Goal: Information Seeking & Learning: Learn about a topic

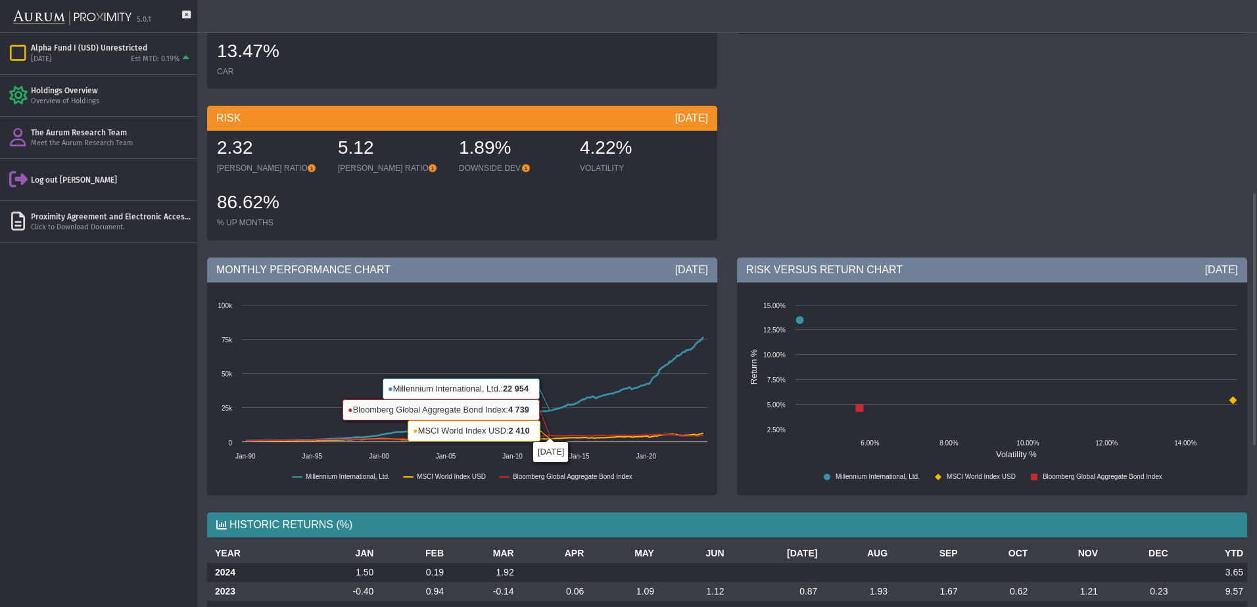
scroll to position [460, 0]
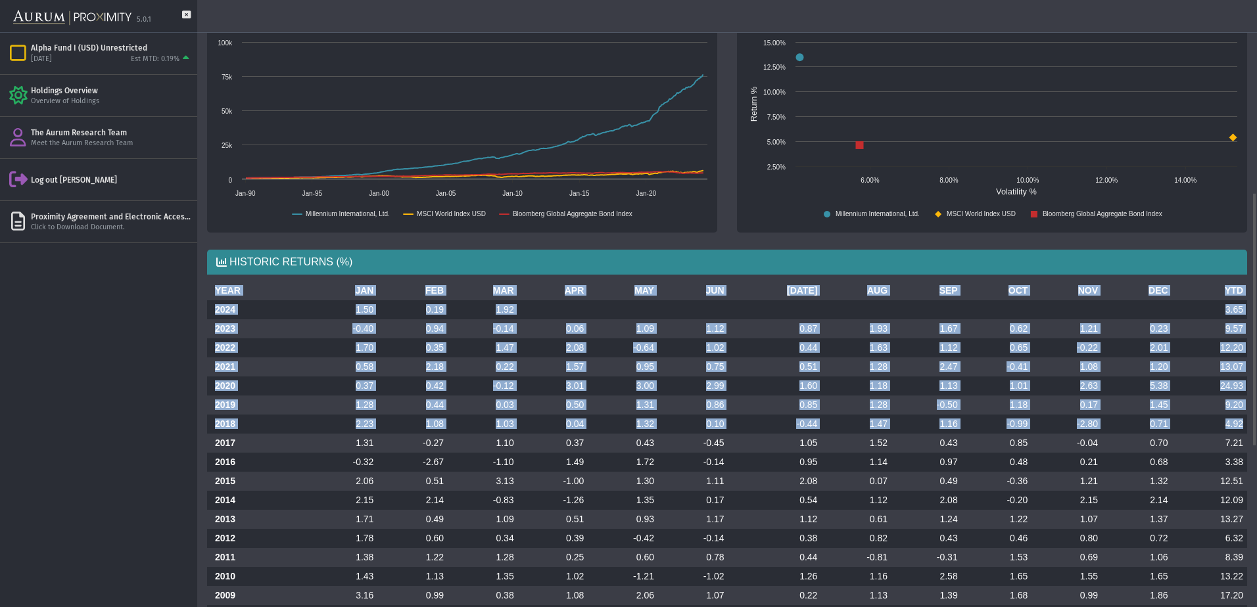
drag, startPoint x: 214, startPoint y: 292, endPoint x: 1244, endPoint y: 424, distance: 1039.2
click at [369, 279] on div "HISTORIC RETURNS (%) YEAR JAN FEB MAR APR MAY JUN [DATE] AUG SEP OCT NOV DEC YT…" at bounding box center [727, 615] width 1060 height 752
drag, startPoint x: 214, startPoint y: 291, endPoint x: 1197, endPoint y: 421, distance: 991.2
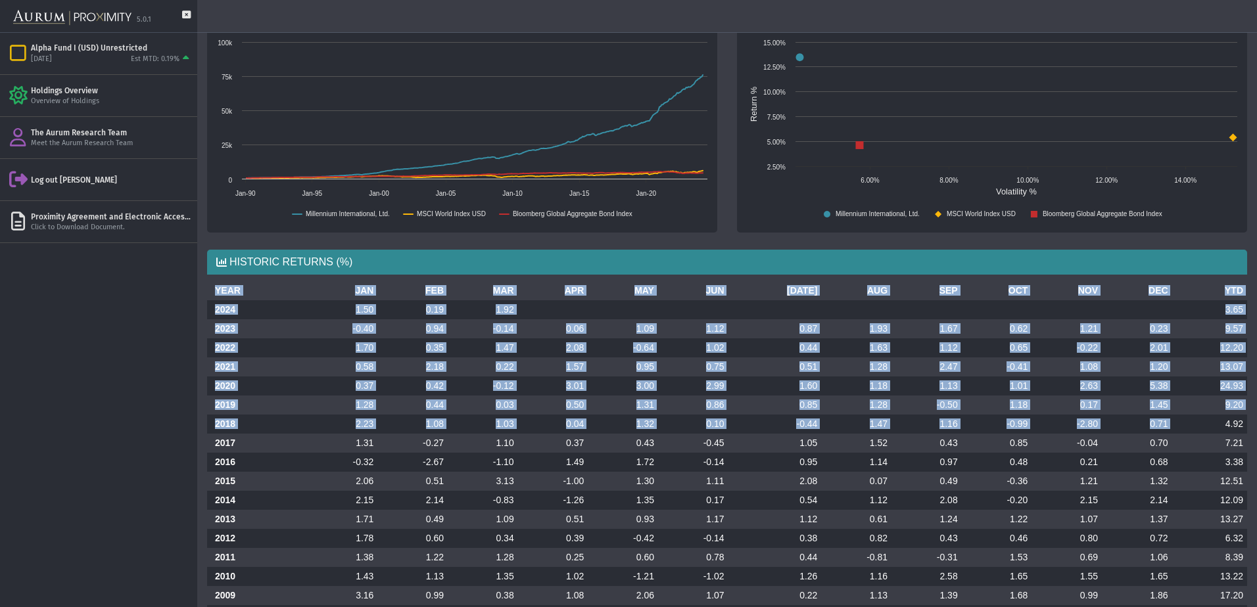
copy table "YEAR JAN FEB MAR APR MAY JUN [DATE] AUG SEP OCT NOV DEC YTD 2024 1.50 0.19 1.92…"
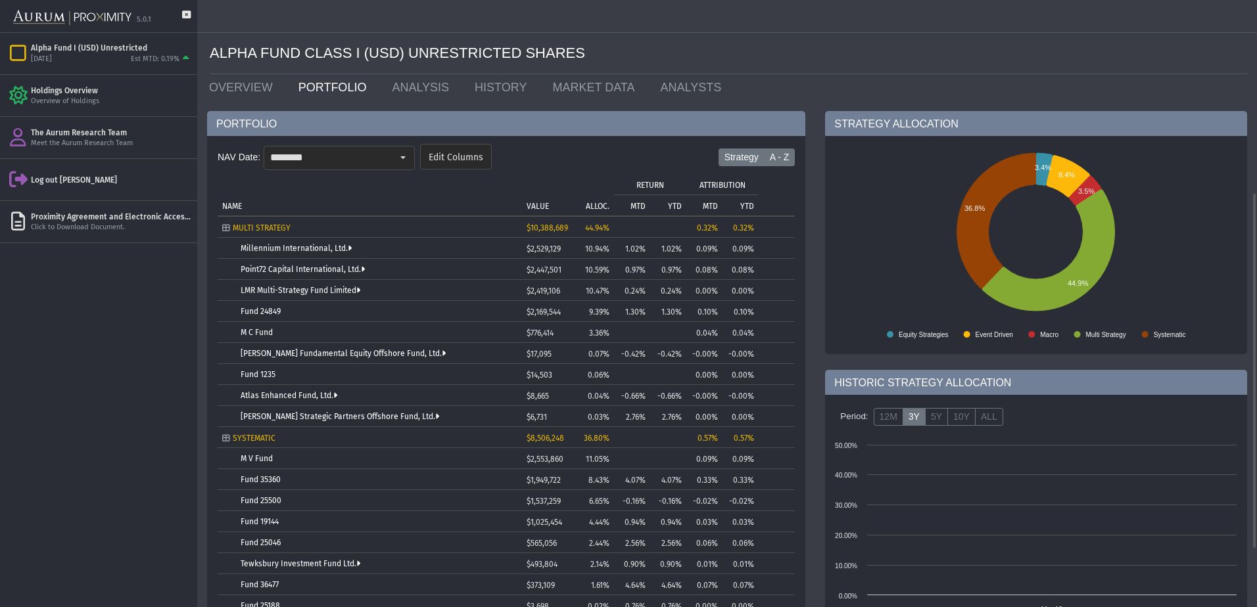
click at [786, 161] on label "A - Z" at bounding box center [780, 158] width 32 height 18
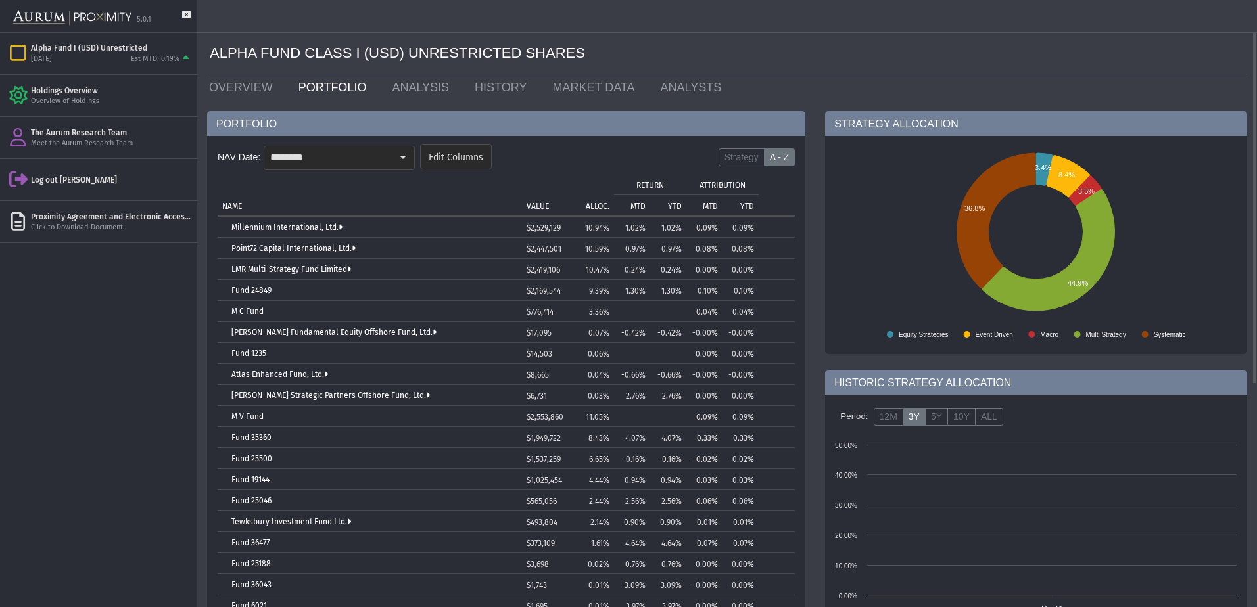
click at [601, 206] on p "ALLOC." at bounding box center [598, 206] width 24 height 9
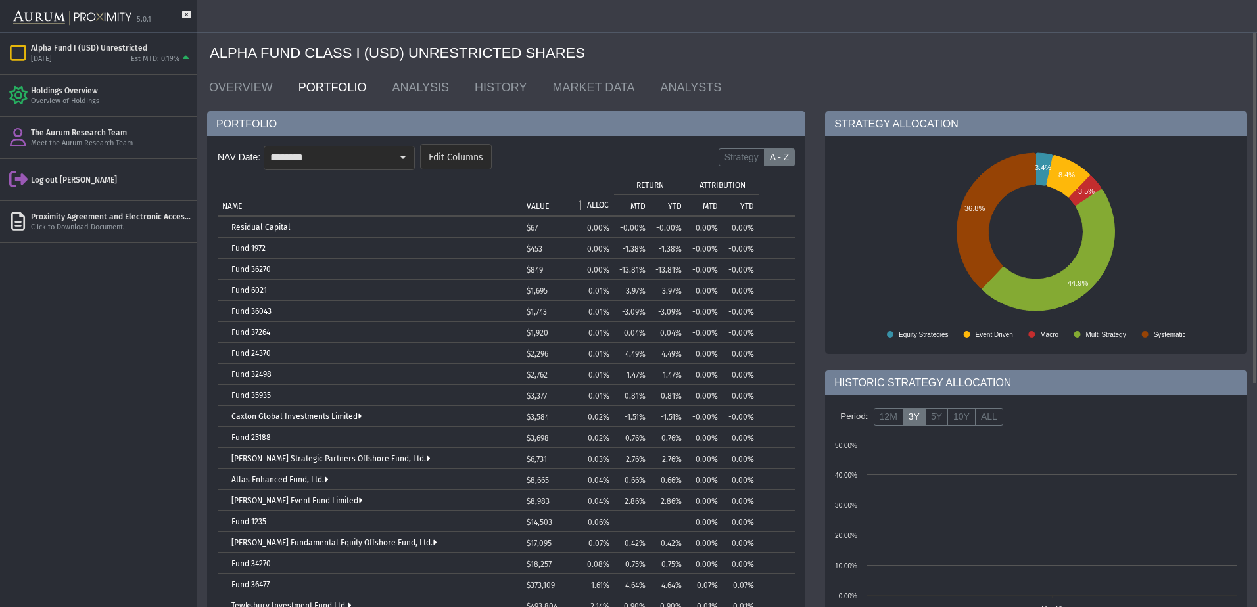
click at [601, 206] on p "ALLOC." at bounding box center [598, 204] width 22 height 9
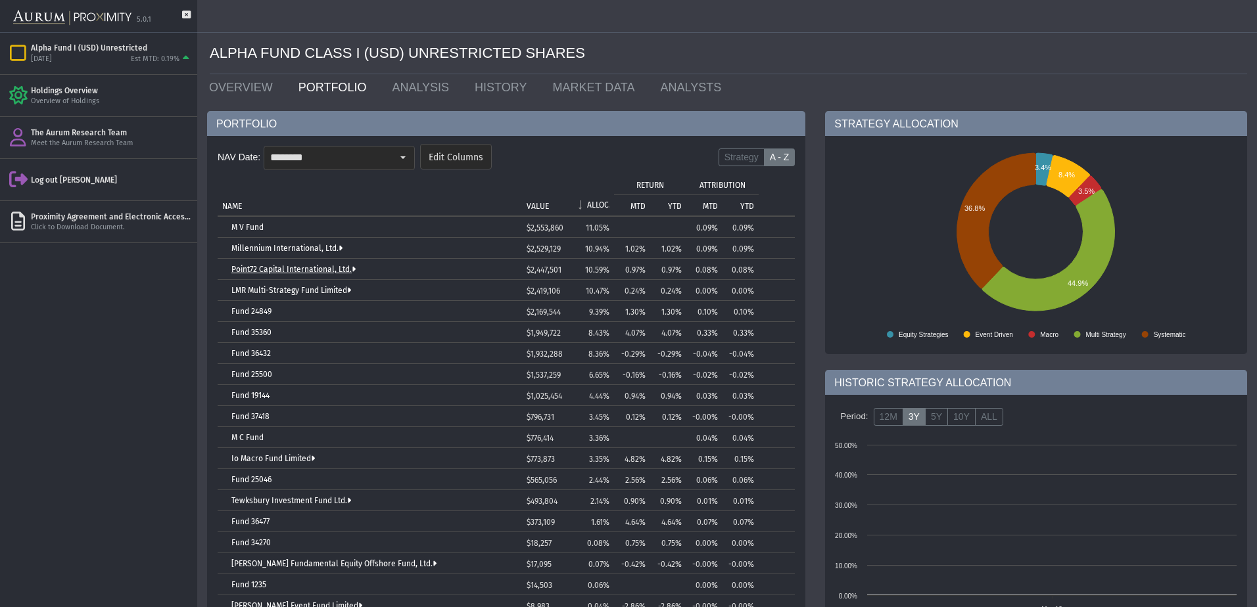
click at [260, 268] on link "Point72 Capital International, Ltd." at bounding box center [293, 269] width 124 height 9
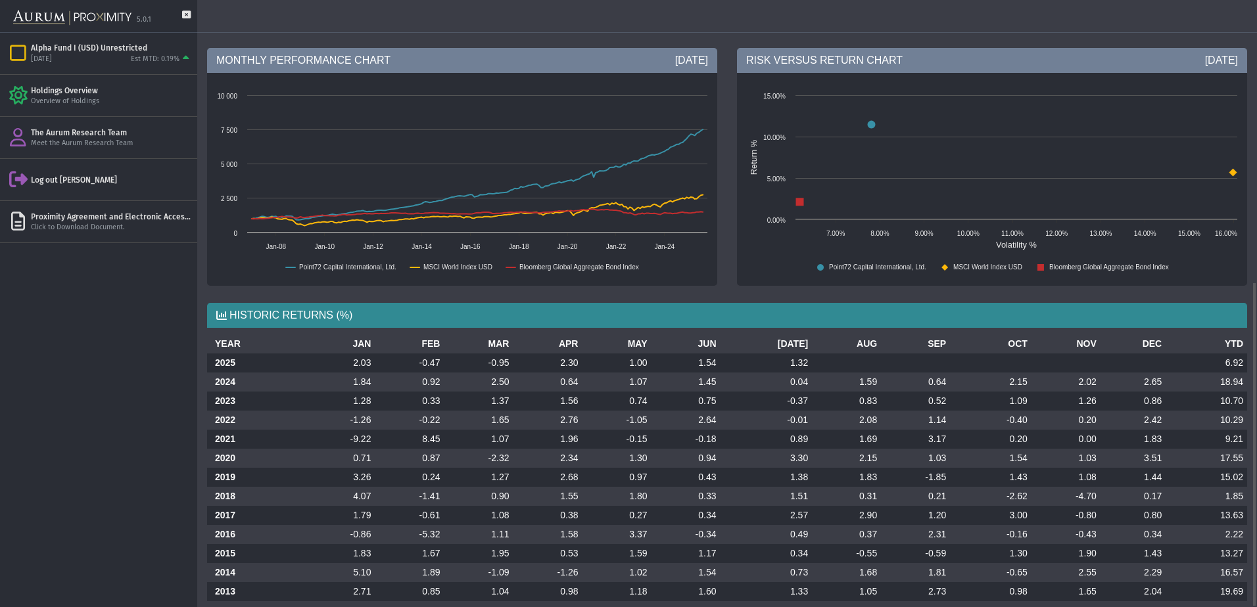
scroll to position [527, 0]
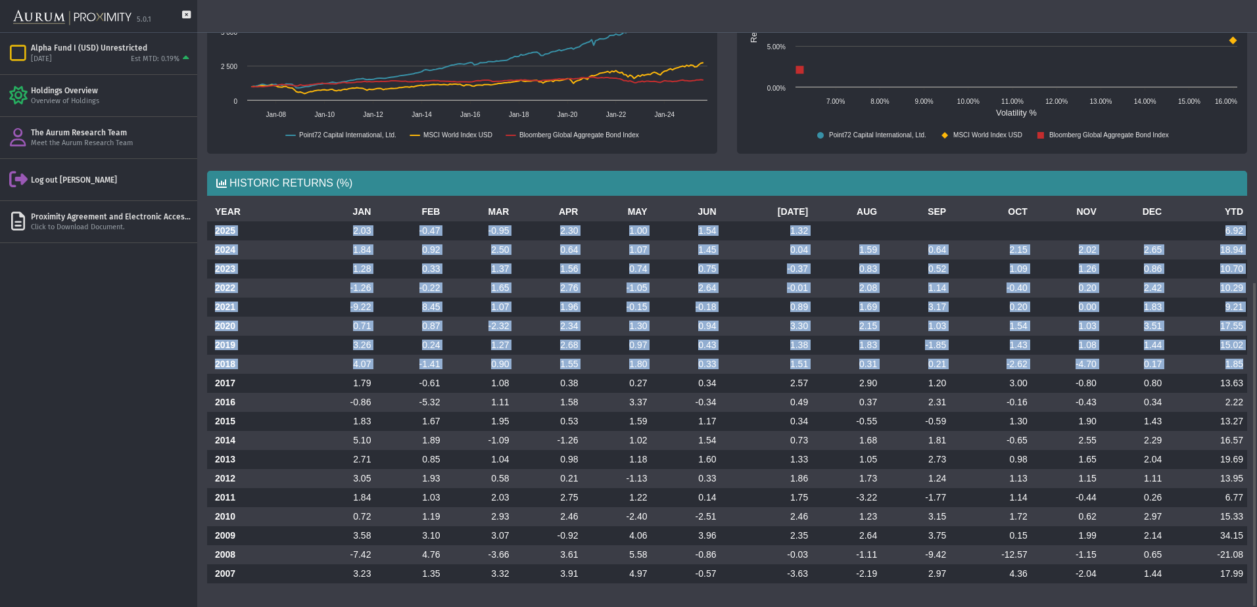
drag, startPoint x: 214, startPoint y: 227, endPoint x: 1247, endPoint y: 366, distance: 1042.7
click at [1247, 366] on div "YEAR JAN FEB MAR APR MAY JUN [DATE] AUG SEP OCT NOV DEC YTD 2025 2.03 -0.47 -0.…" at bounding box center [727, 398] width 1060 height 392
copy tbody "2025 2.03 -0.47 -0.95 2.30 1.00 1.54 1.32 6.92 2024 1.84 0.92 2.50 0.64 1.07 1.…"
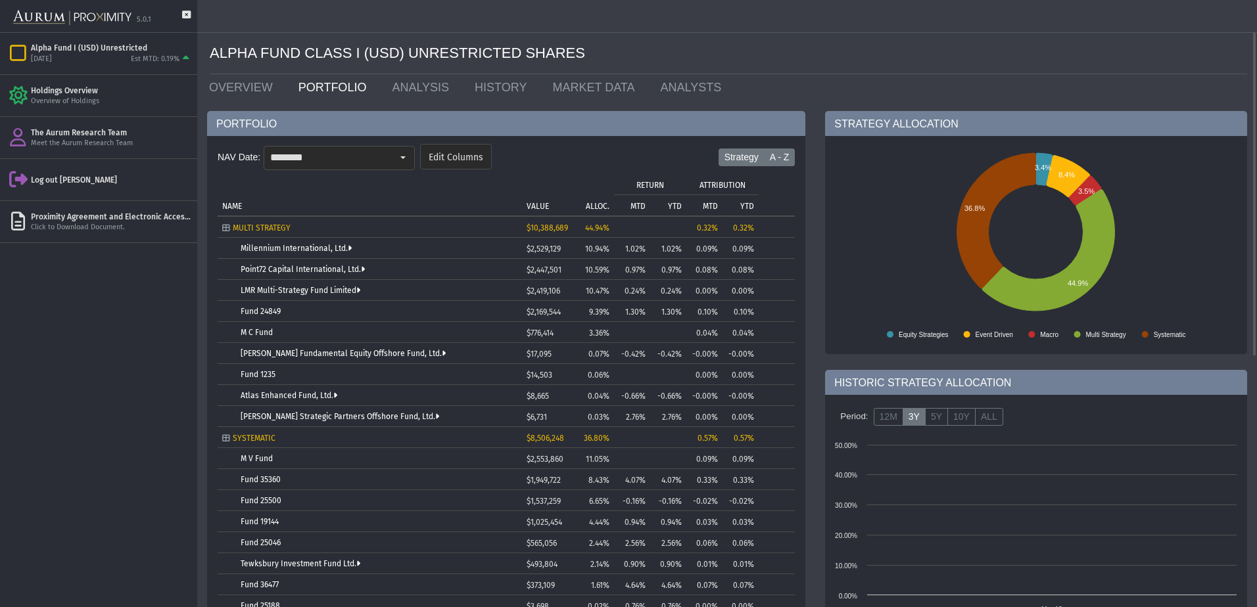
click at [774, 149] on label "A - Z" at bounding box center [780, 158] width 32 height 18
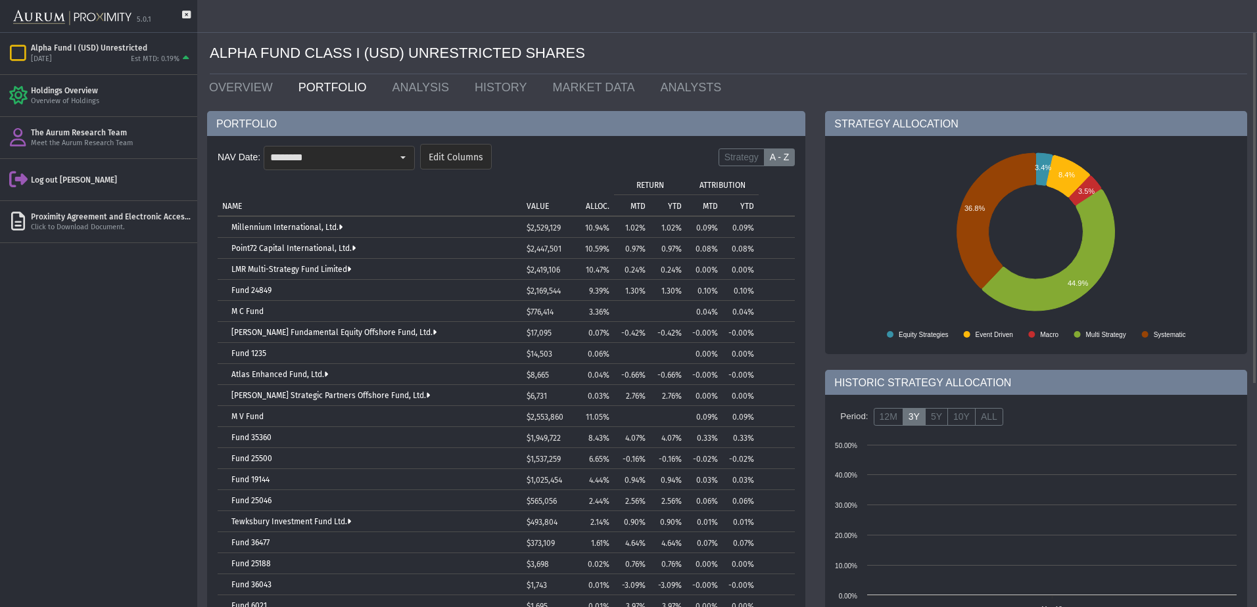
click at [598, 199] on td "ALLOC." at bounding box center [592, 195] width 43 height 42
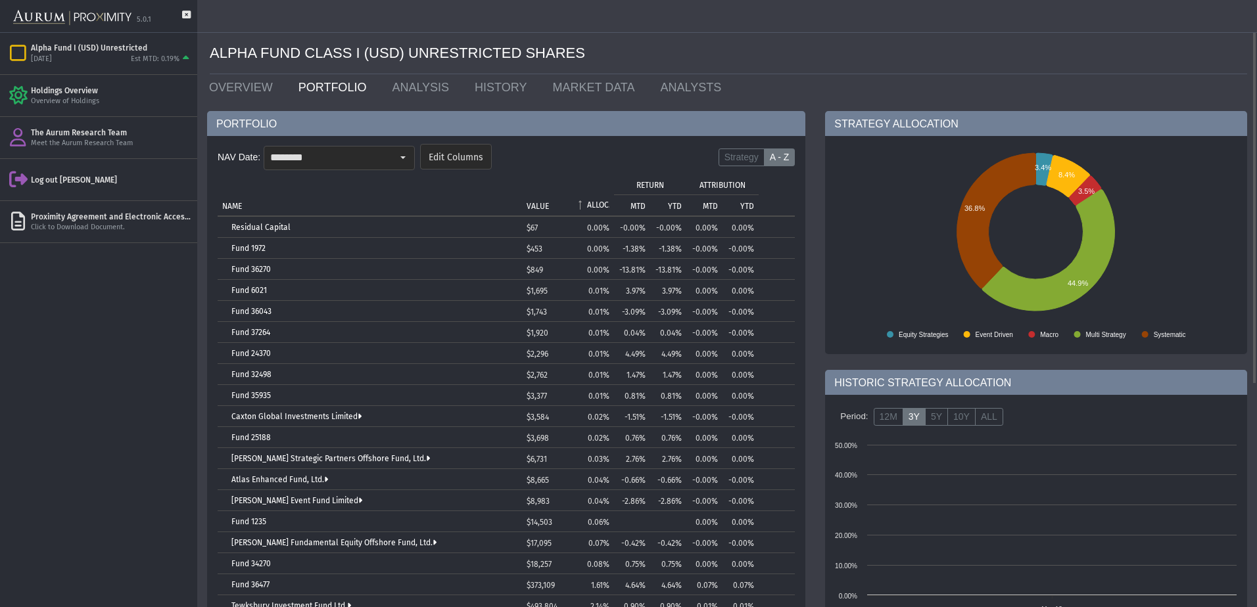
click at [598, 200] on p "ALLOC." at bounding box center [598, 204] width 22 height 9
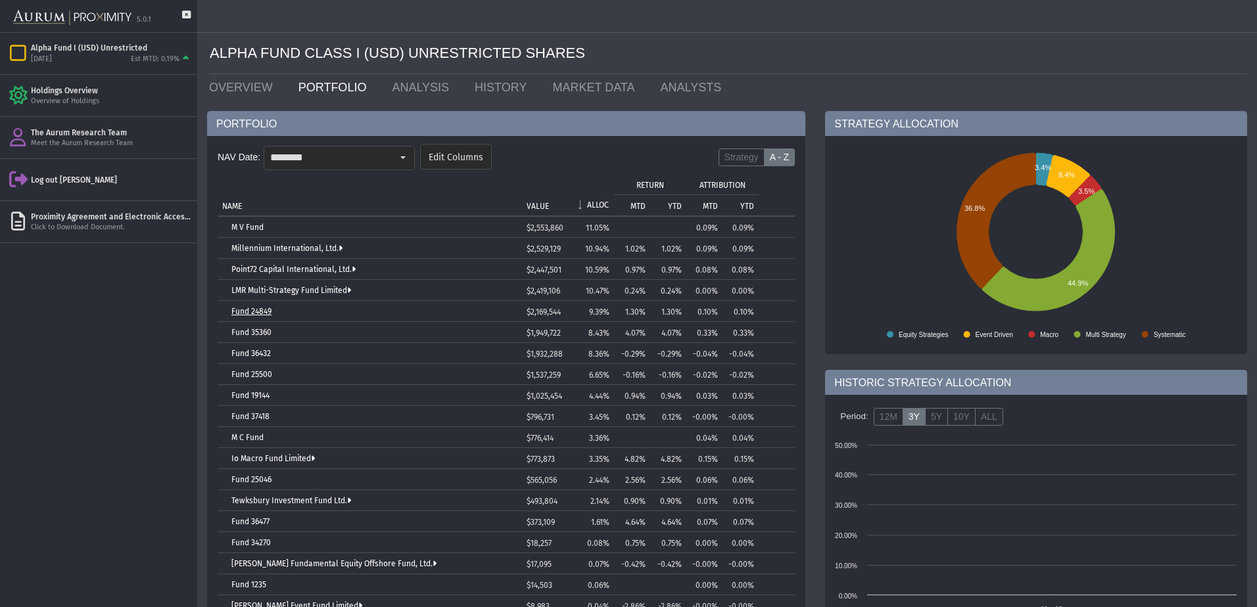
click at [264, 311] on link "Fund 24849" at bounding box center [251, 311] width 40 height 9
click at [263, 331] on link "Fund 35360" at bounding box center [251, 332] width 40 height 9
click at [262, 352] on link "Fund 36432" at bounding box center [250, 353] width 39 height 9
click at [294, 293] on link "LMR Multi-Strategy Fund Limited" at bounding box center [291, 290] width 120 height 9
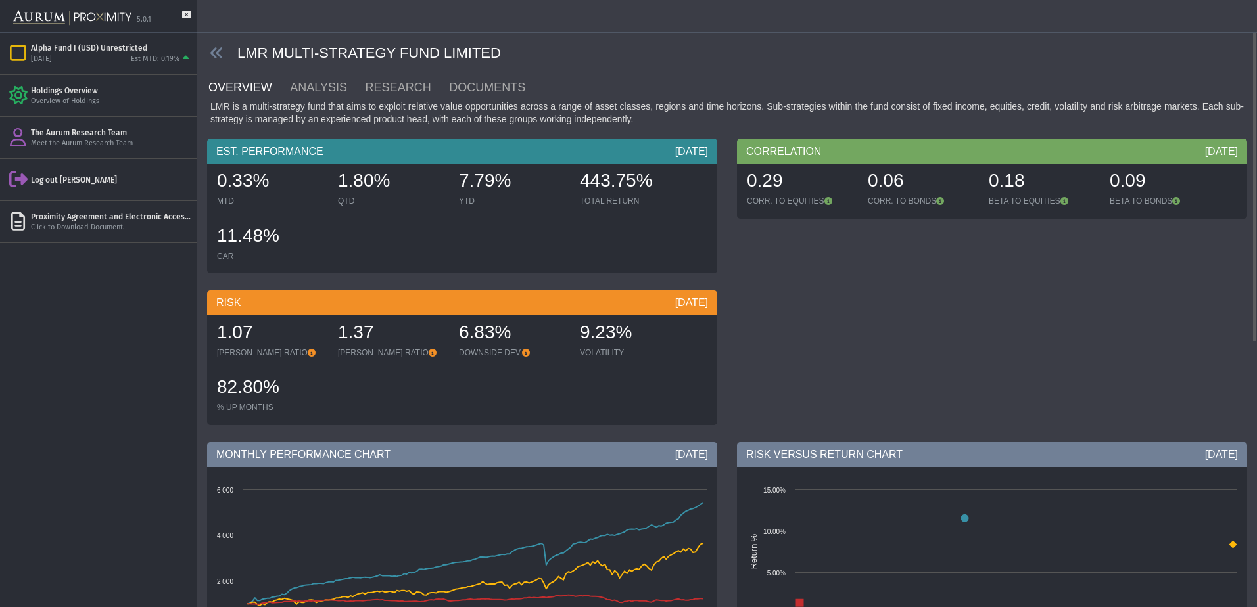
scroll to position [394, 0]
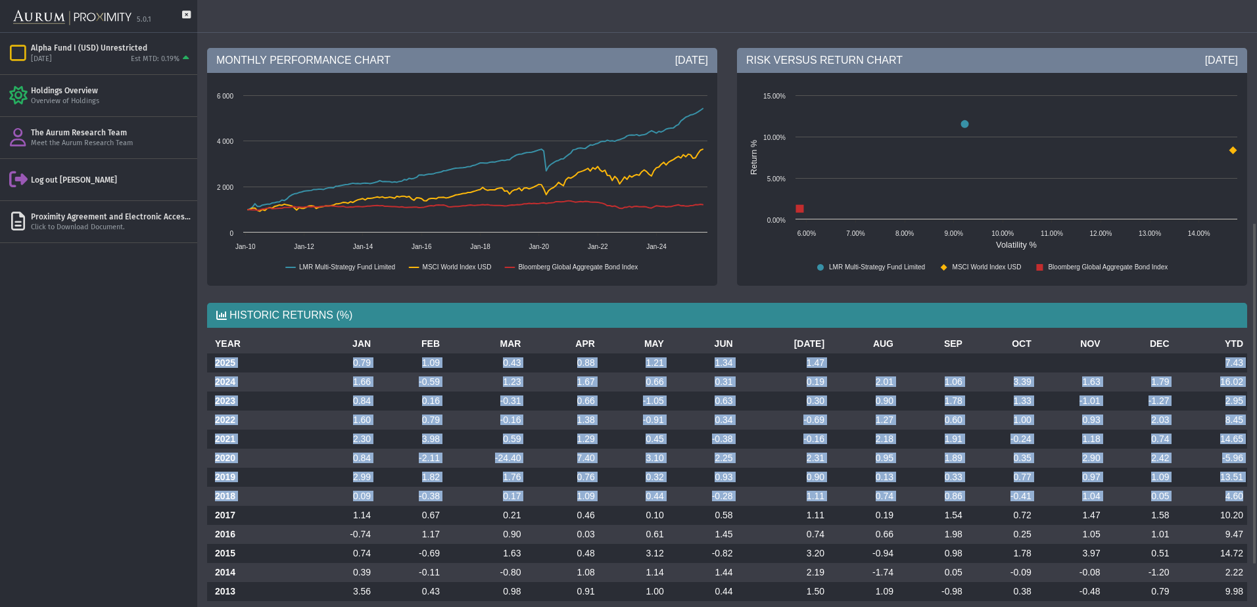
drag, startPoint x: 212, startPoint y: 360, endPoint x: 1246, endPoint y: 496, distance: 1043.7
click at [1246, 496] on tbody "2025 0.79 1.09 0.43 0.88 1.21 1.34 1.47 7.43 2024 1.66 -0.59 1.23 1.67 0.66 0.3…" at bounding box center [727, 506] width 1040 height 305
copy tbody "2025 0.79 1.09 0.43 0.88 1.21 1.34 1.47 7.43 2024 1.66 -0.59 1.23 1.67 0.66 0.3…"
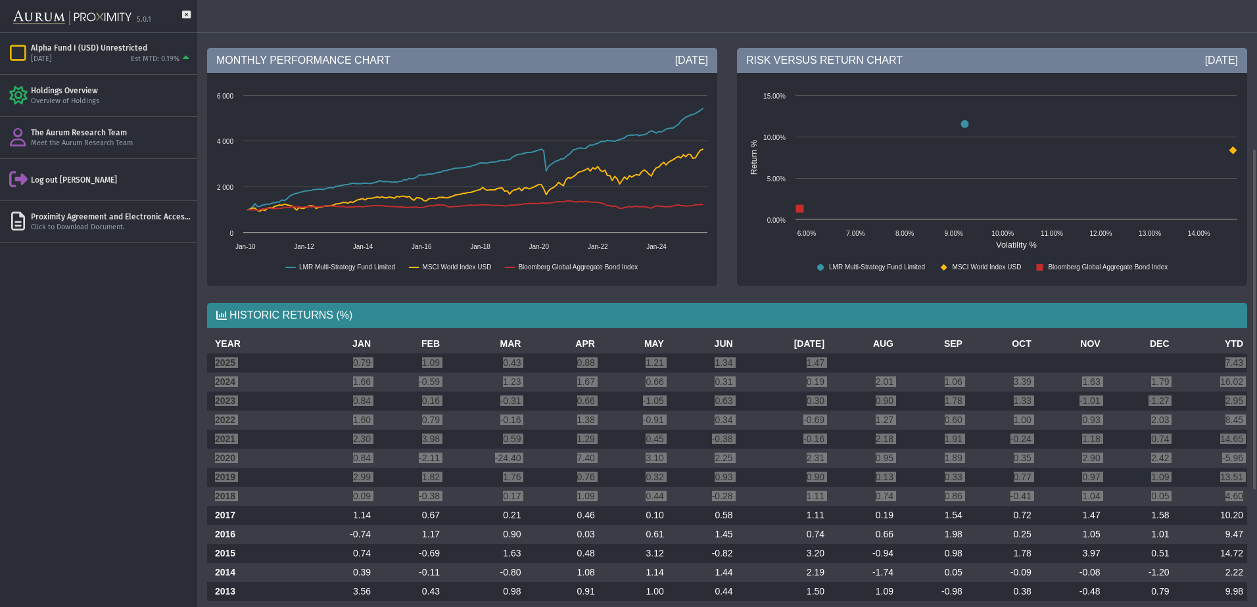
scroll to position [0, 0]
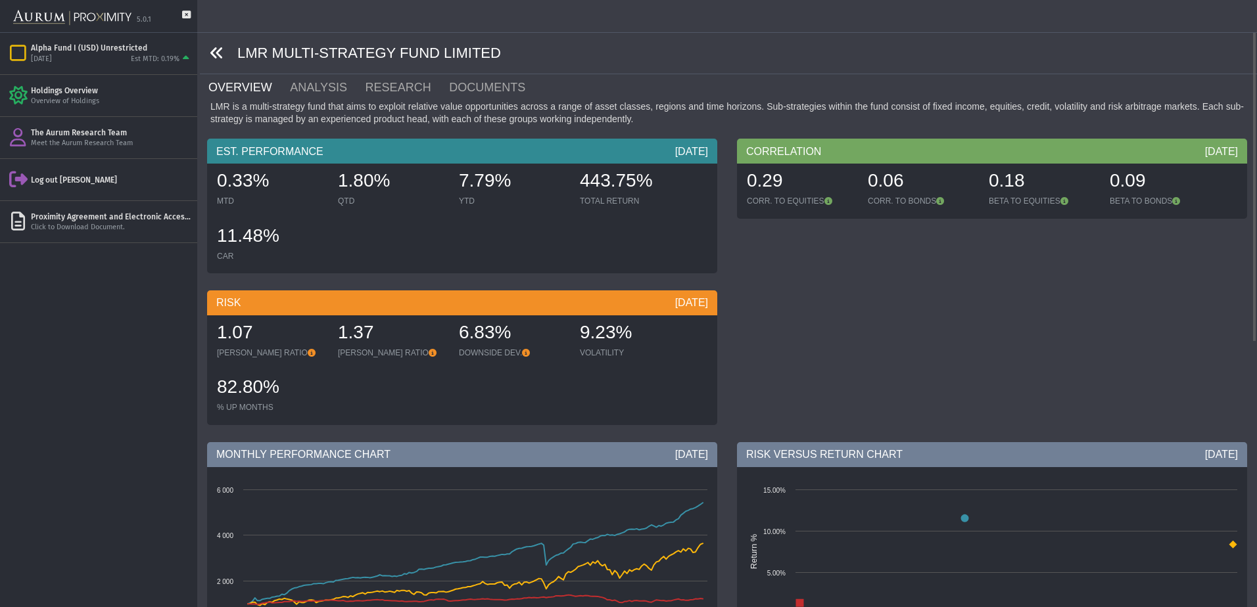
click at [222, 51] on icon at bounding box center [217, 53] width 14 height 14
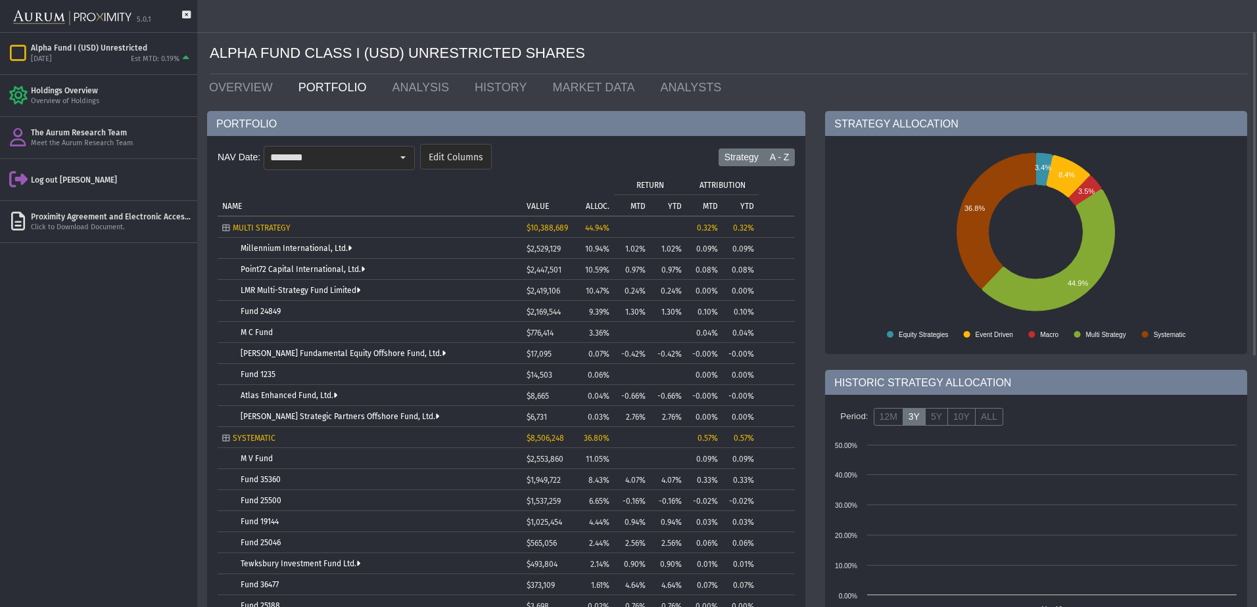
click at [772, 155] on label "A - Z" at bounding box center [780, 158] width 32 height 18
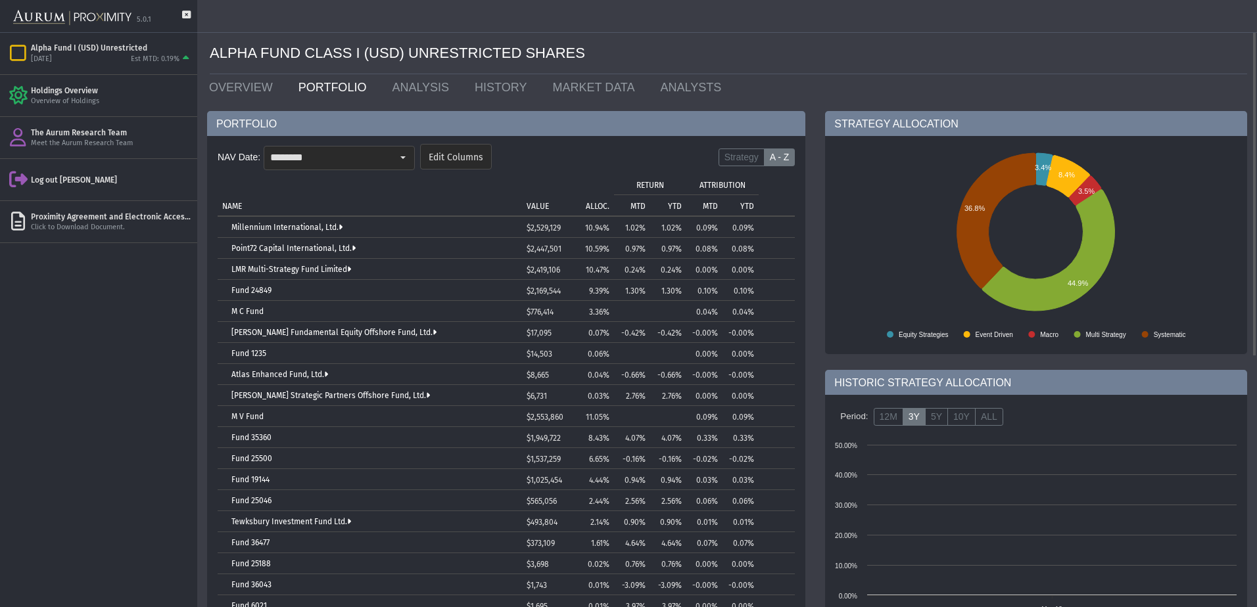
click at [596, 198] on td "ALLOC." at bounding box center [592, 195] width 43 height 42
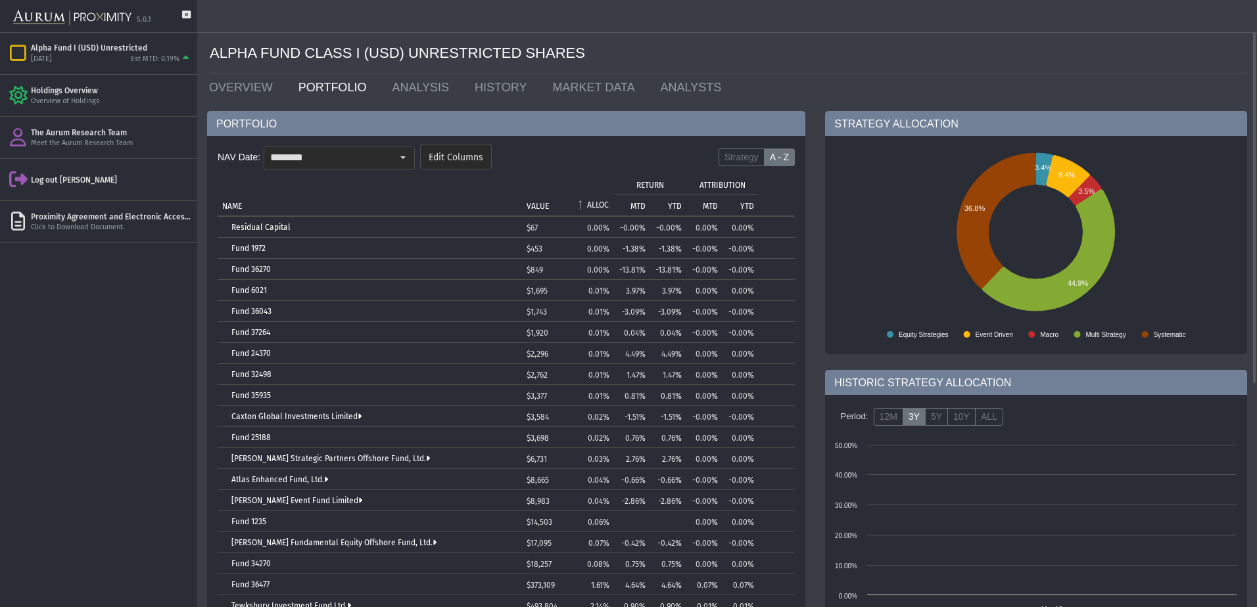
click at [596, 199] on td "ALLOC." at bounding box center [592, 195] width 43 height 42
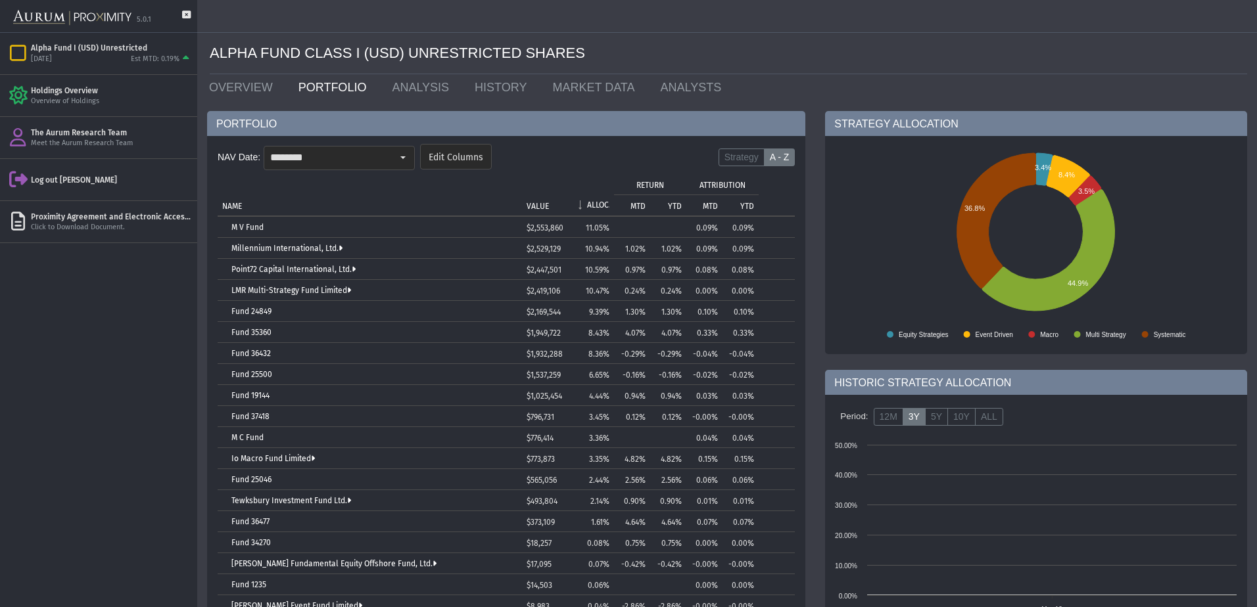
click at [253, 386] on td "Fund 19144" at bounding box center [370, 395] width 304 height 21
click at [254, 375] on link "Fund 25500" at bounding box center [251, 374] width 41 height 9
click at [254, 401] on td "Fund 19144" at bounding box center [370, 395] width 304 height 21
click at [254, 394] on link "Fund 19144" at bounding box center [250, 395] width 38 height 9
click at [252, 436] on link "M C Fund" at bounding box center [247, 437] width 32 height 9
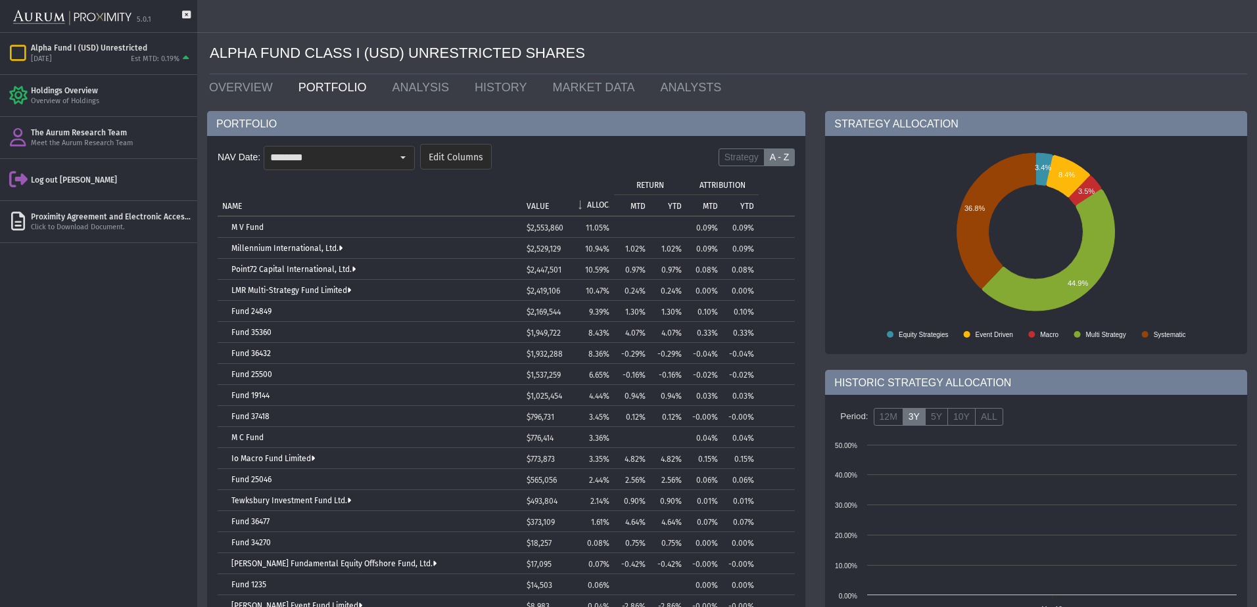
click at [250, 442] on td "M C Fund" at bounding box center [370, 437] width 304 height 21
click at [250, 440] on link "M C Fund" at bounding box center [247, 437] width 32 height 9
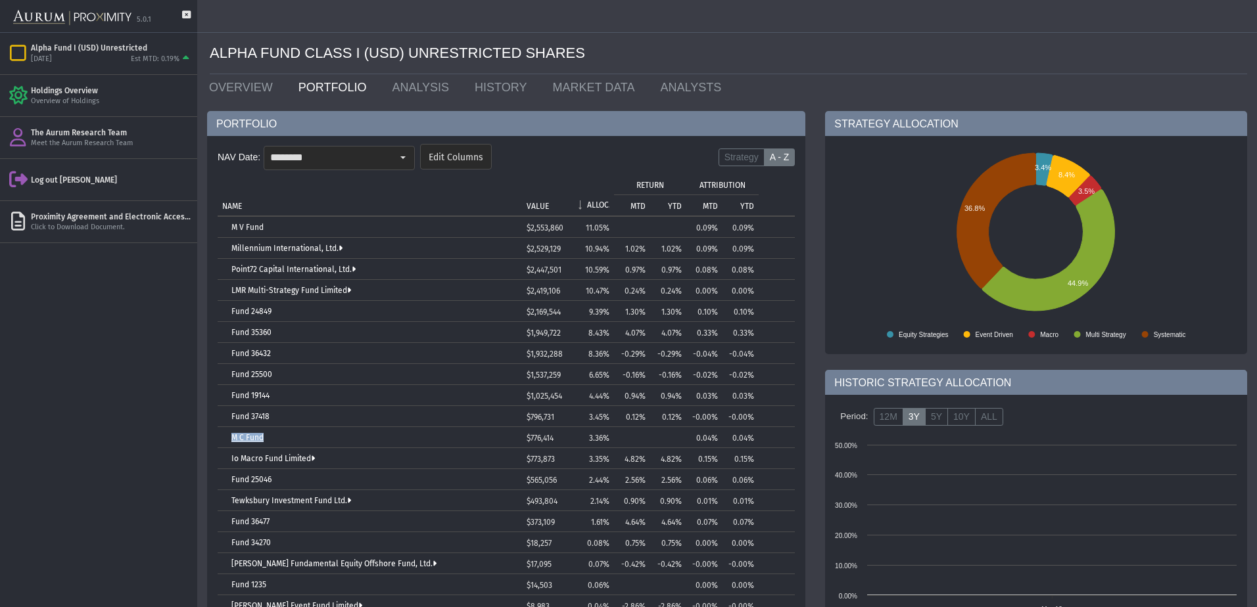
click at [250, 440] on link "M C Fund" at bounding box center [247, 437] width 32 height 9
click at [299, 458] on link "Io Macro Fund Limited" at bounding box center [272, 458] width 83 height 9
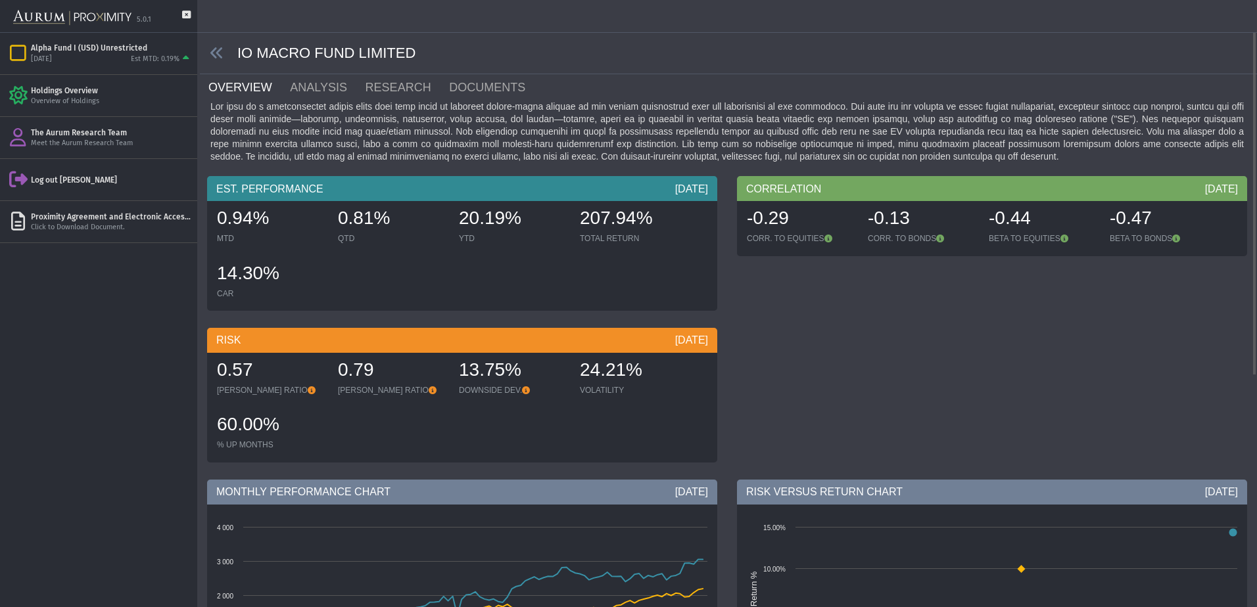
scroll to position [373, 0]
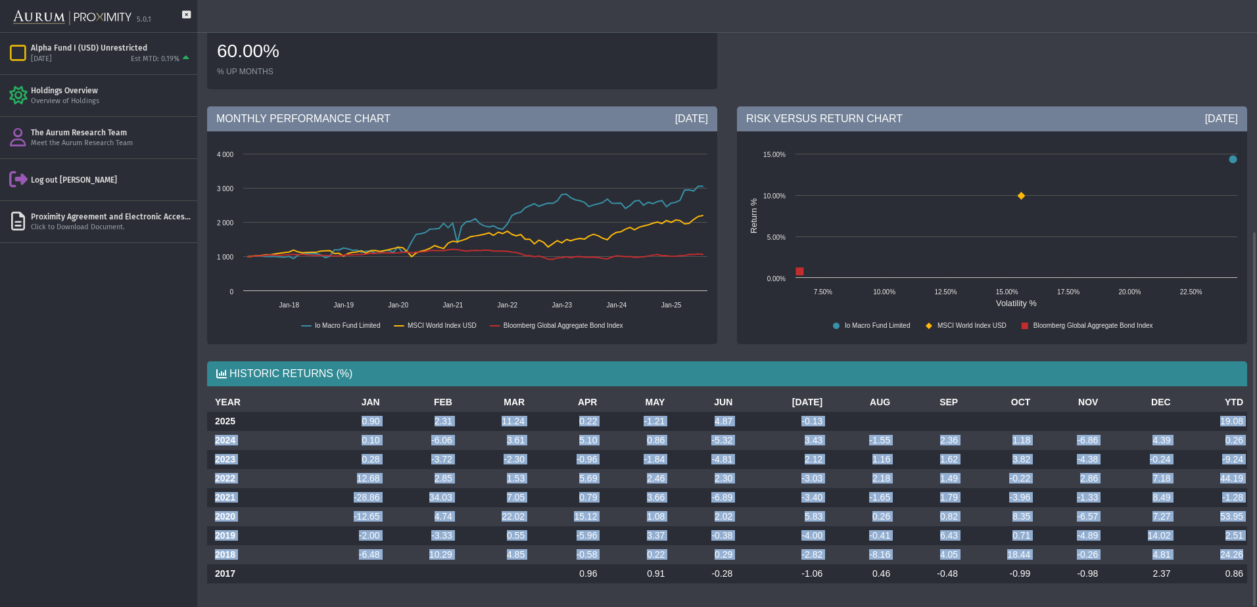
drag, startPoint x: 360, startPoint y: 421, endPoint x: 1246, endPoint y: 556, distance: 897.0
click at [1246, 556] on tbody "2025 0.90 2.31 11.24 0.22 -1.21 4.87 -0.13 19.08 2024 0.10 -6.06 3.61 5.10 0.86…" at bounding box center [727, 498] width 1040 height 172
copy tbody "0.90 2.31 11.24 0.22 -1.21 4.87 -0.13 19.08 2024 0.10 -6.06 3.61 5.10 0.86 -5.3…"
click at [235, 419] on th "2025" at bounding box center [255, 421] width 97 height 19
drag, startPoint x: 214, startPoint y: 420, endPoint x: 1242, endPoint y: 552, distance: 1036.6
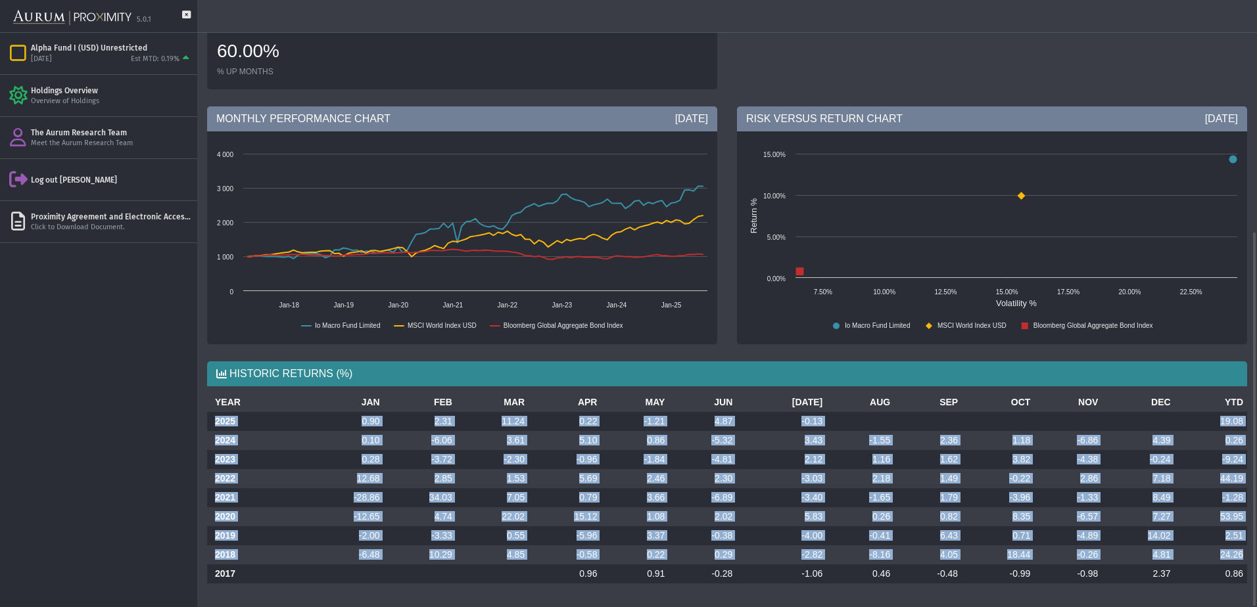
click at [1242, 552] on tbody "2025 0.90 2.31 11.24 0.22 -1.21 4.87 -0.13 19.08 2024 0.10 -6.06 3.61 5.10 0.86…" at bounding box center [727, 498] width 1040 height 172
copy tbody "2025 0.90 2.31 11.24 0.22 -1.21 4.87 -0.13 19.08 2024 0.10 -6.06 3.61 5.10 0.86…"
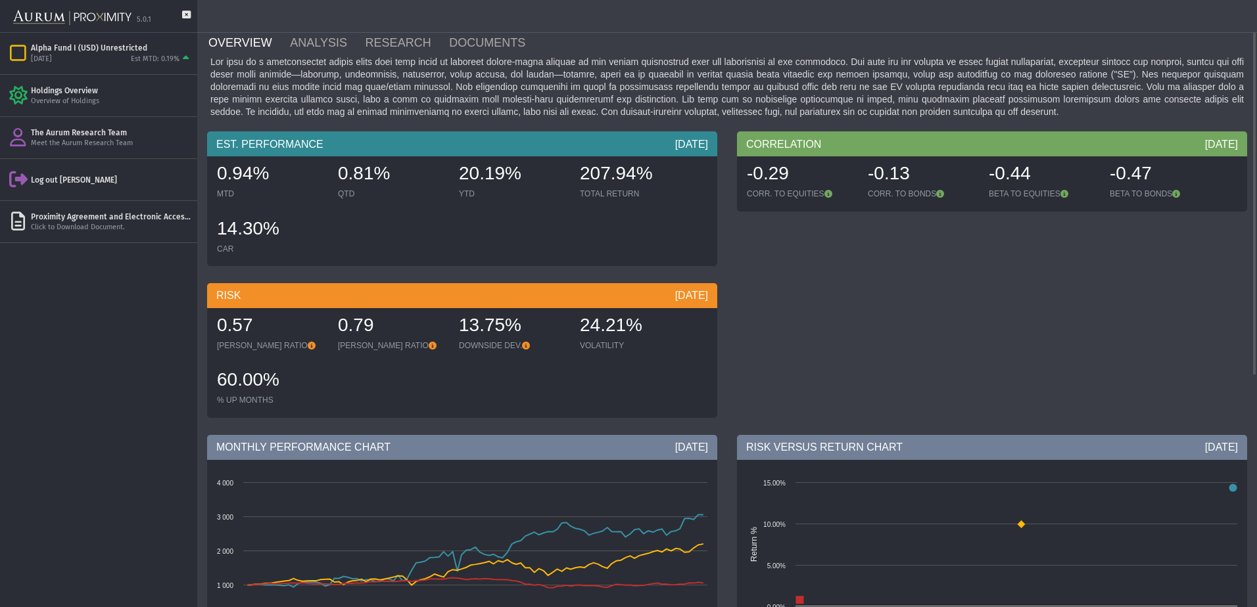
scroll to position [0, 0]
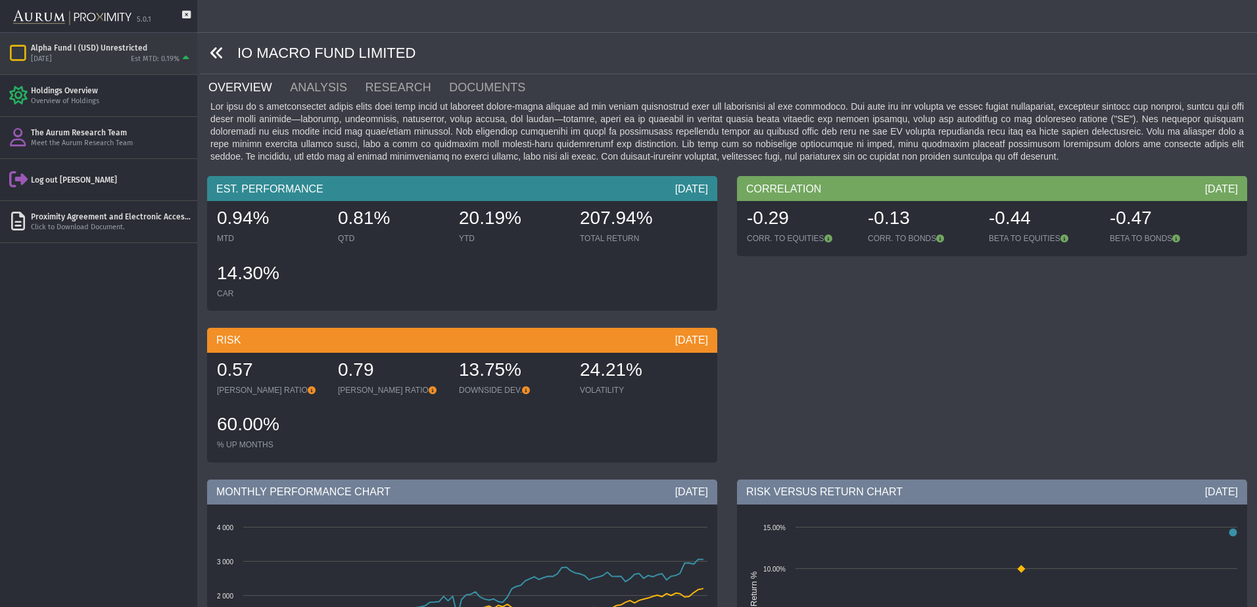
click at [210, 46] on icon at bounding box center [217, 53] width 14 height 14
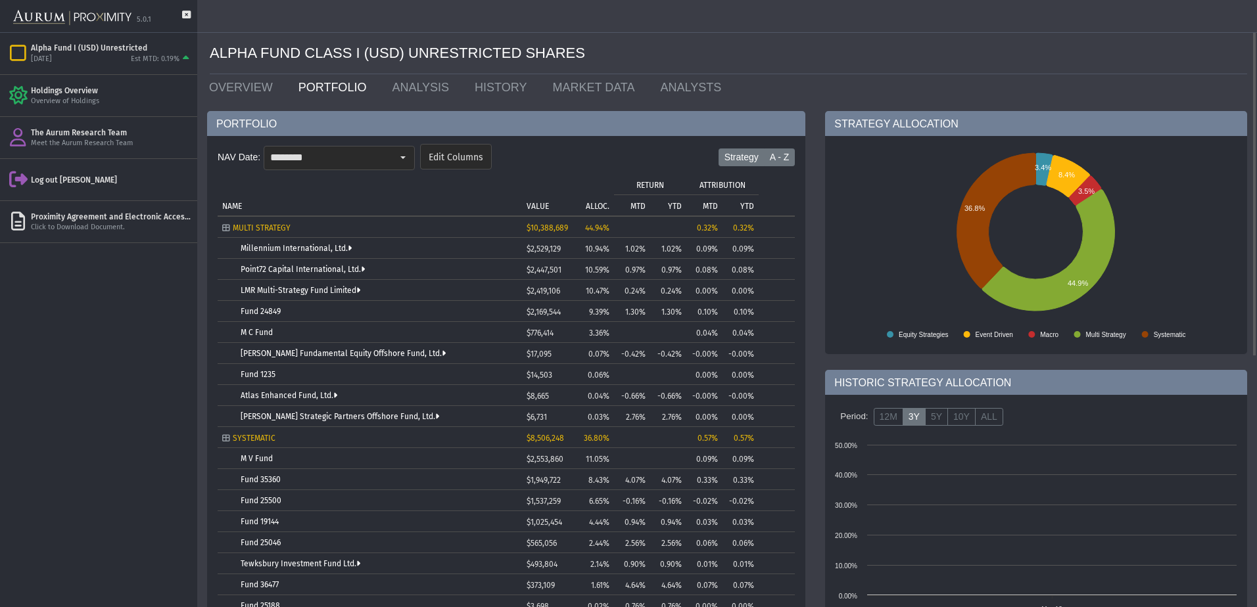
click at [784, 164] on label "A - Z" at bounding box center [780, 158] width 32 height 18
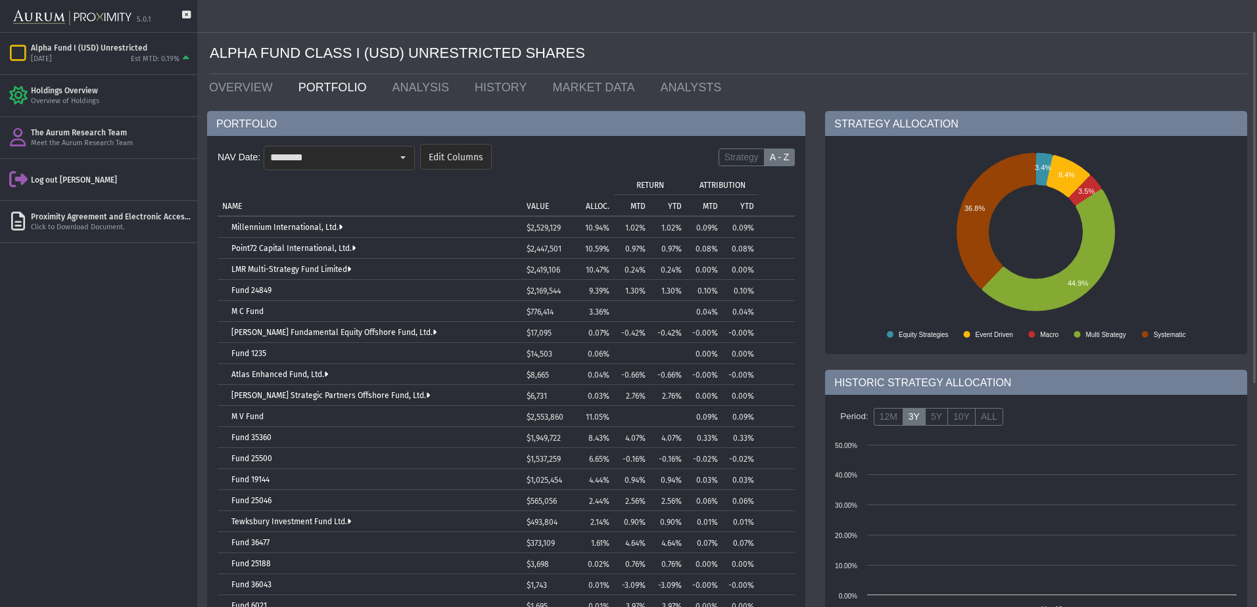
click at [594, 202] on p "ALLOC." at bounding box center [598, 206] width 24 height 9
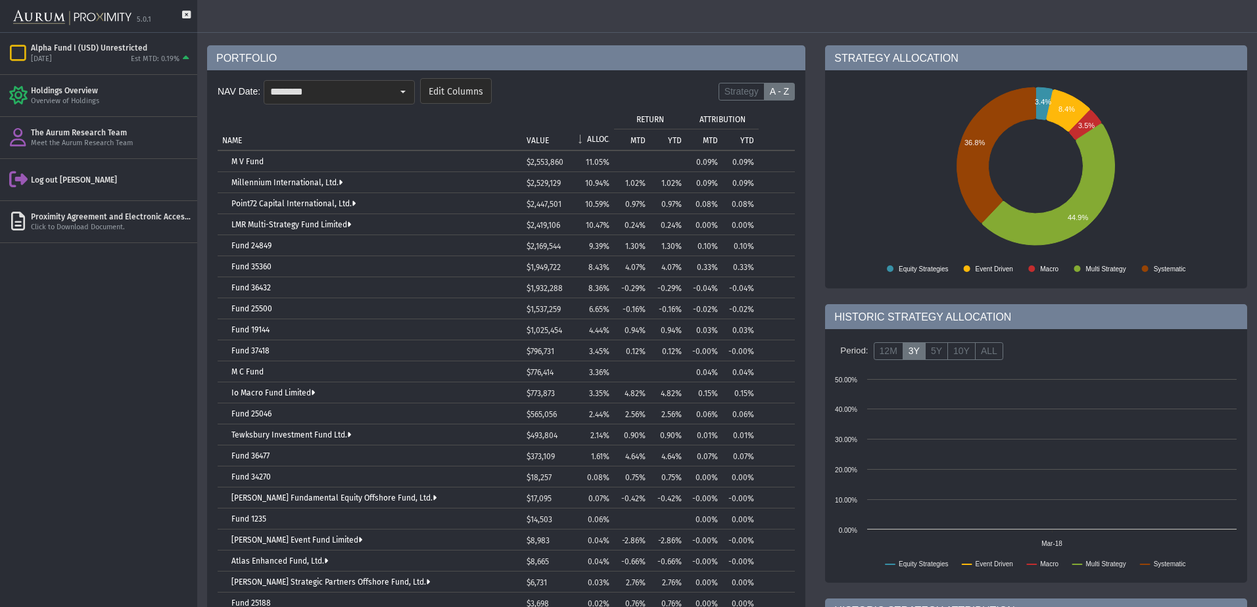
scroll to position [131, 0]
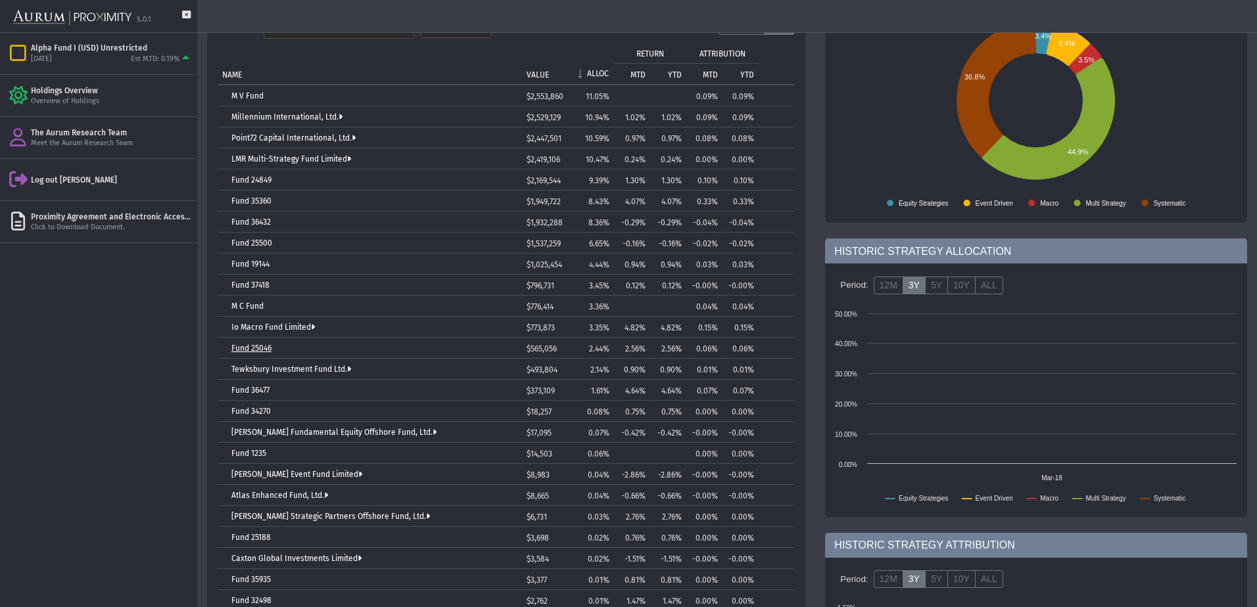
click at [271, 346] on link "Fund 25046" at bounding box center [251, 348] width 40 height 9
click at [339, 369] on link "Tewksbury Investment Fund Ltd." at bounding box center [291, 369] width 120 height 9
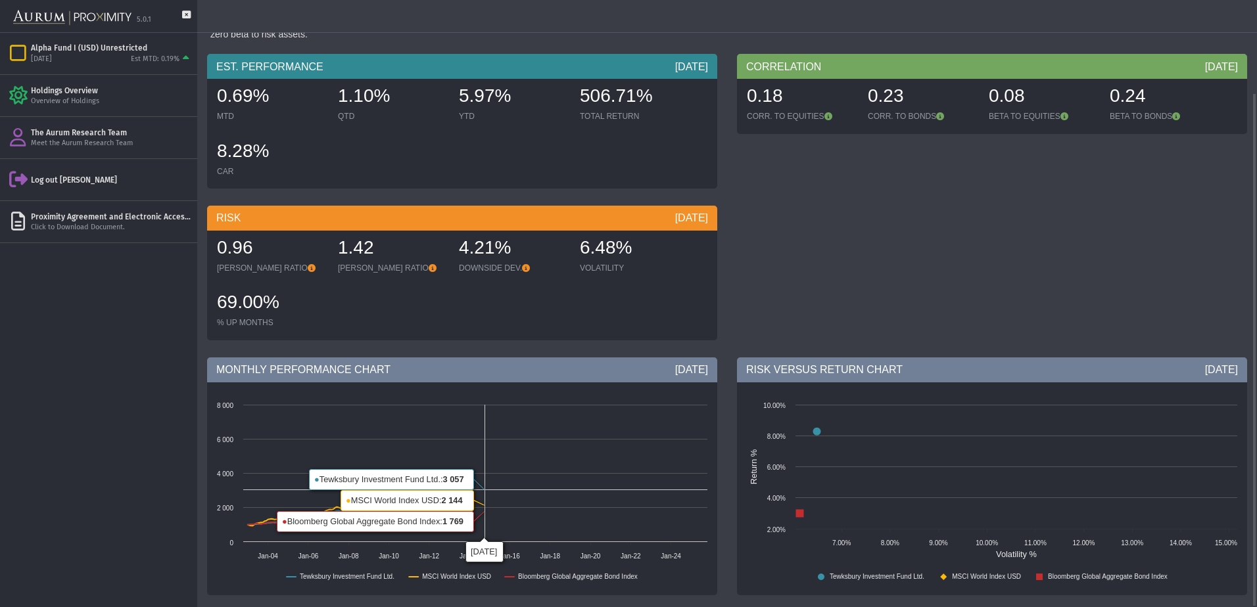
scroll to position [438, 0]
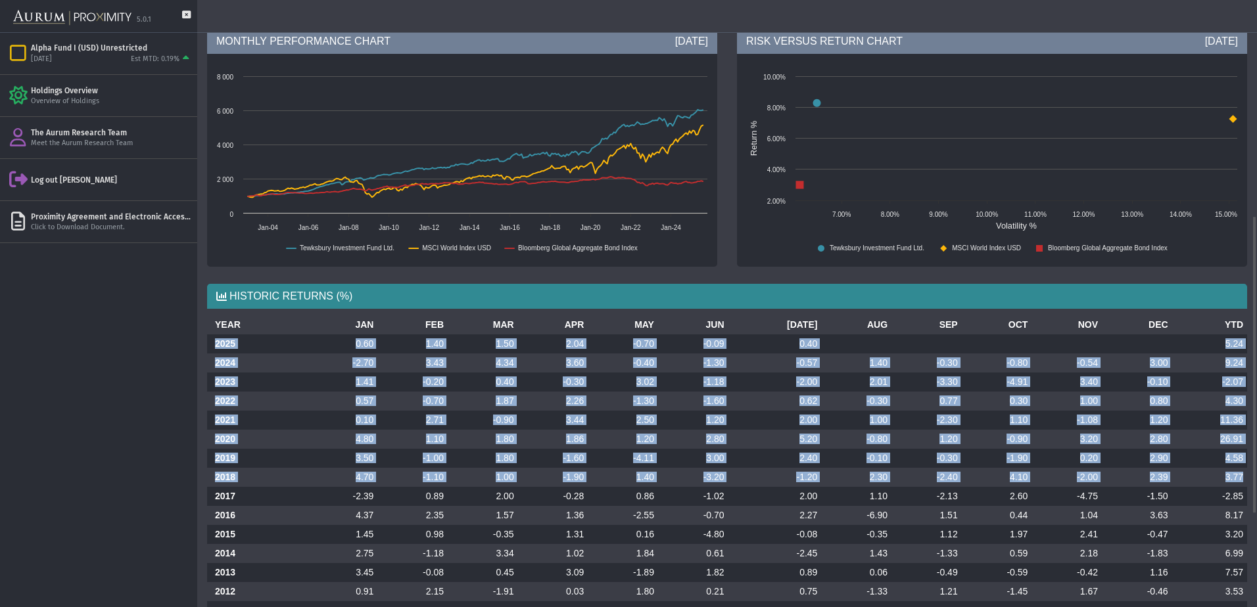
drag, startPoint x: 213, startPoint y: 344, endPoint x: 1246, endPoint y: 473, distance: 1041.4
click at [1246, 473] on tbody "2025 0.60 1.40 1.50 2.04 -0.70 -0.09 0.40 5.24 2024 -2.70 3.43 4.34 3.60 -0.40 …" at bounding box center [727, 554] width 1040 height 438
copy tbody "2025 0.60 1.40 1.50 2.04 -0.70 -0.09 0.40 5.24 2024 -2.70 3.43 4.34 3.60 -0.40 …"
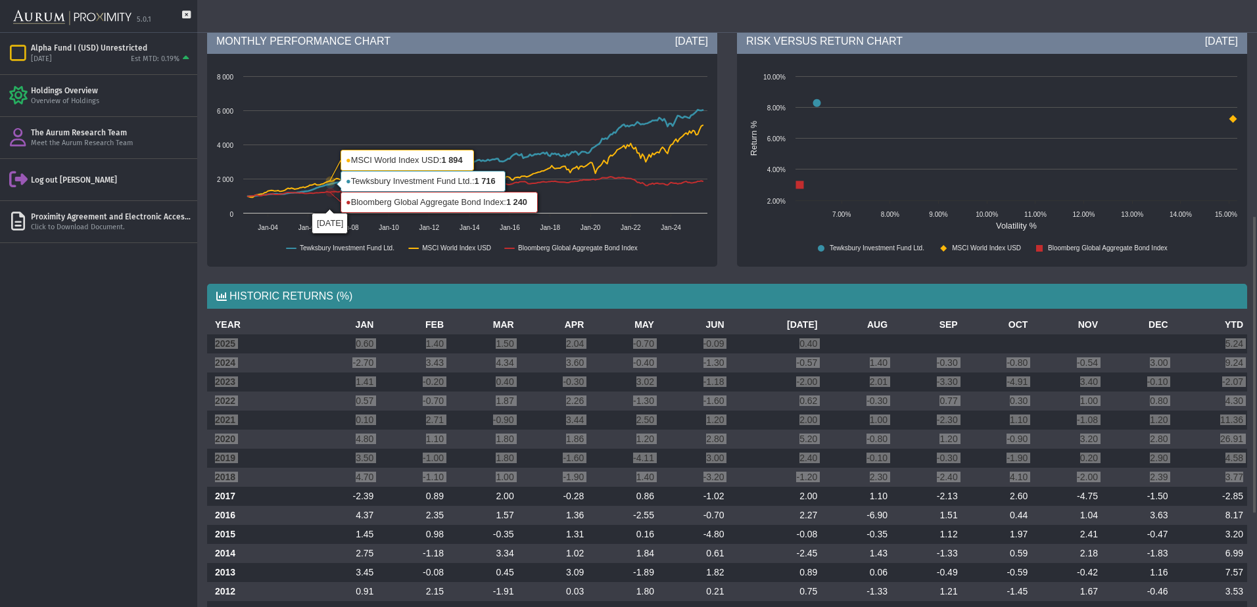
scroll to position [0, 0]
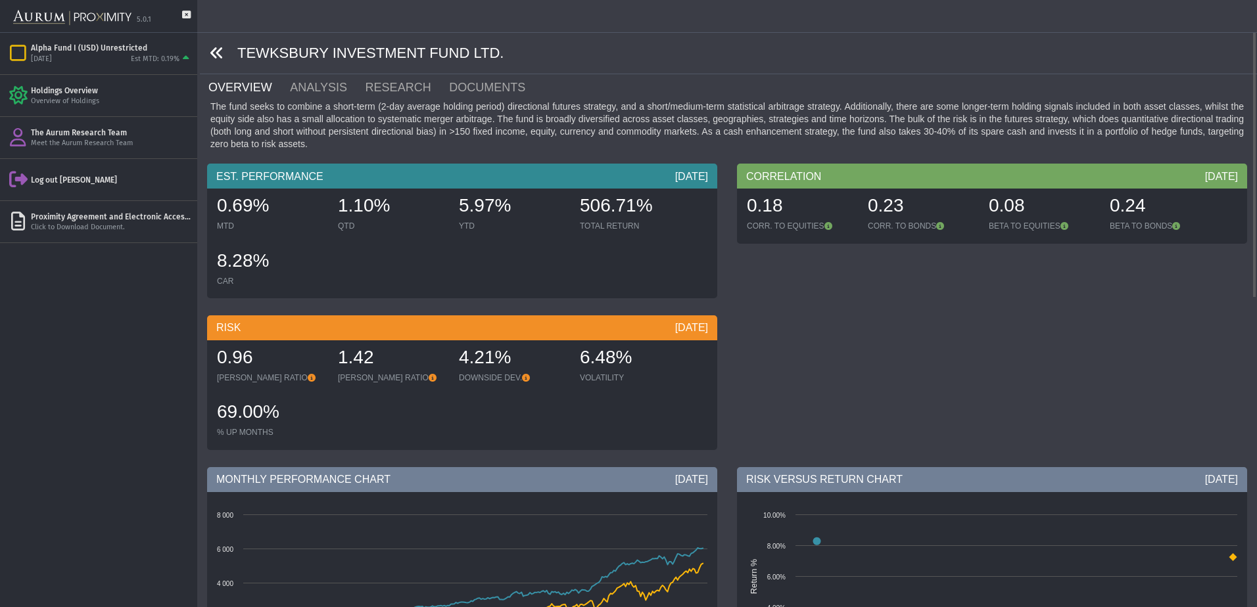
click at [221, 57] on icon at bounding box center [217, 53] width 14 height 14
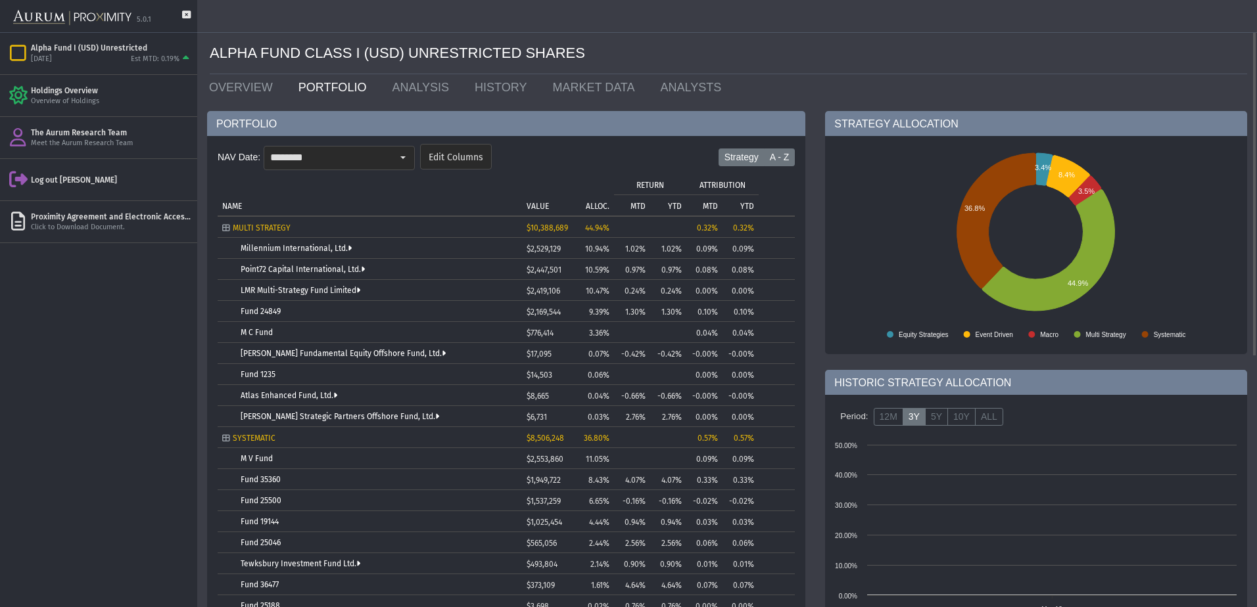
click at [780, 155] on label "A - Z" at bounding box center [780, 158] width 32 height 18
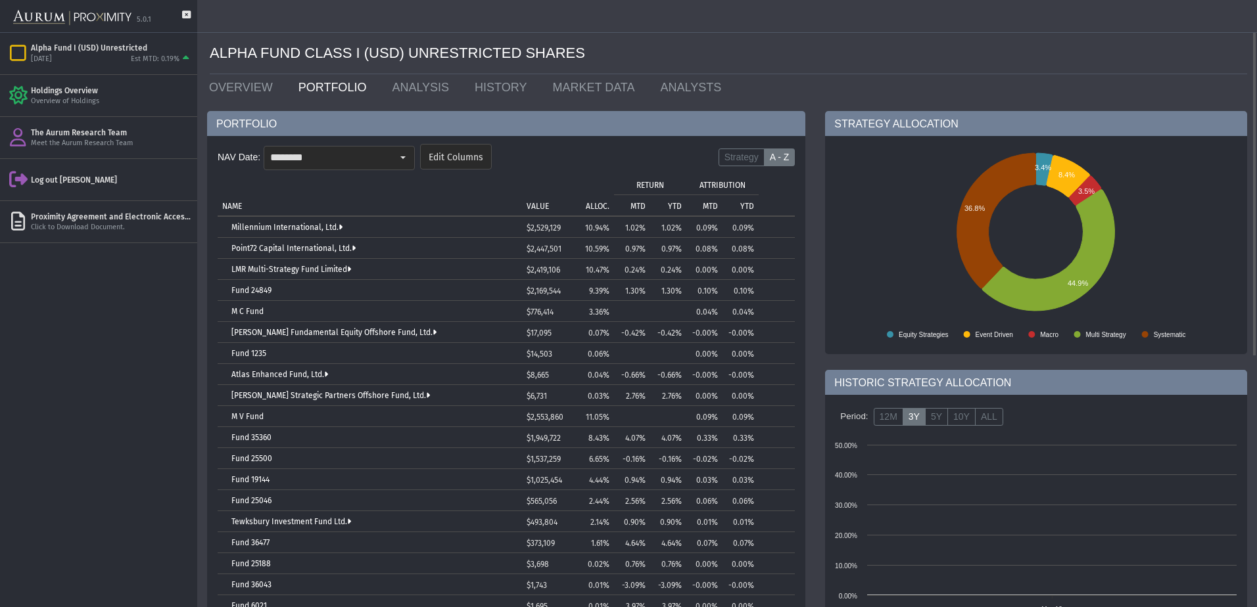
click at [590, 202] on p "ALLOC." at bounding box center [598, 206] width 24 height 9
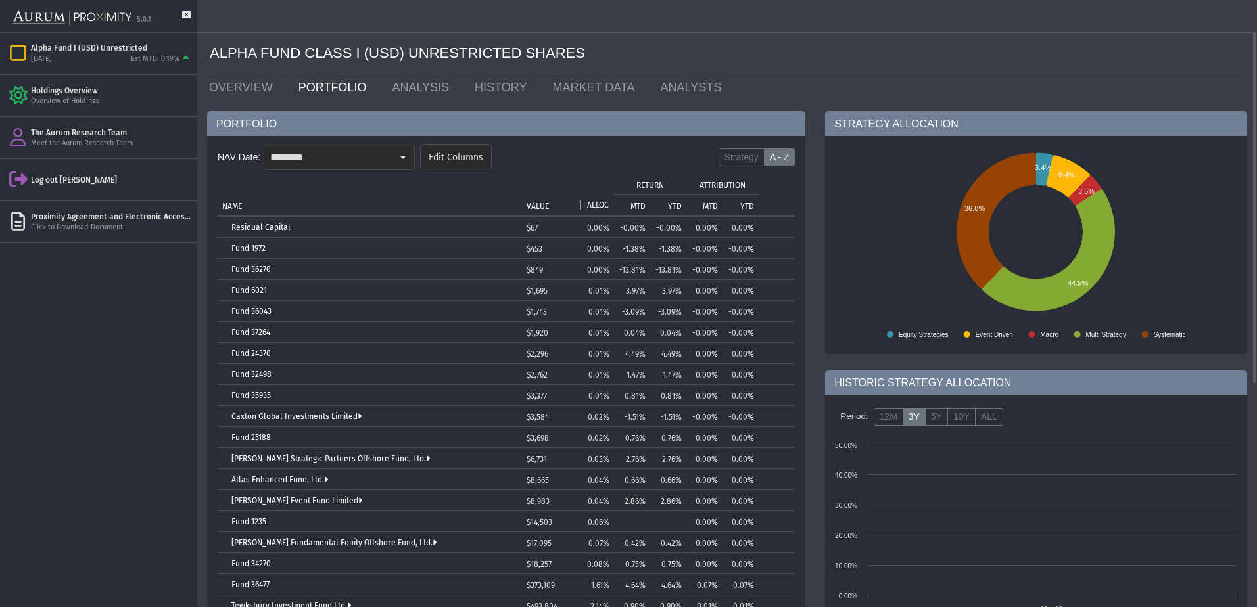
click at [590, 202] on p "ALLOC." at bounding box center [598, 204] width 22 height 9
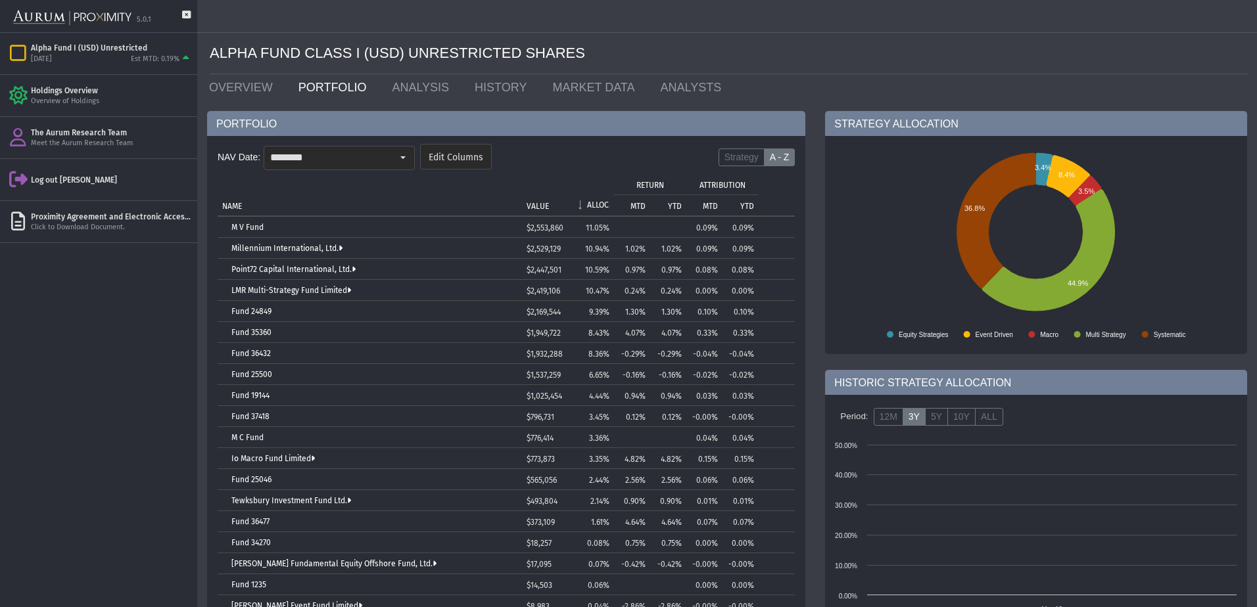
scroll to position [66, 0]
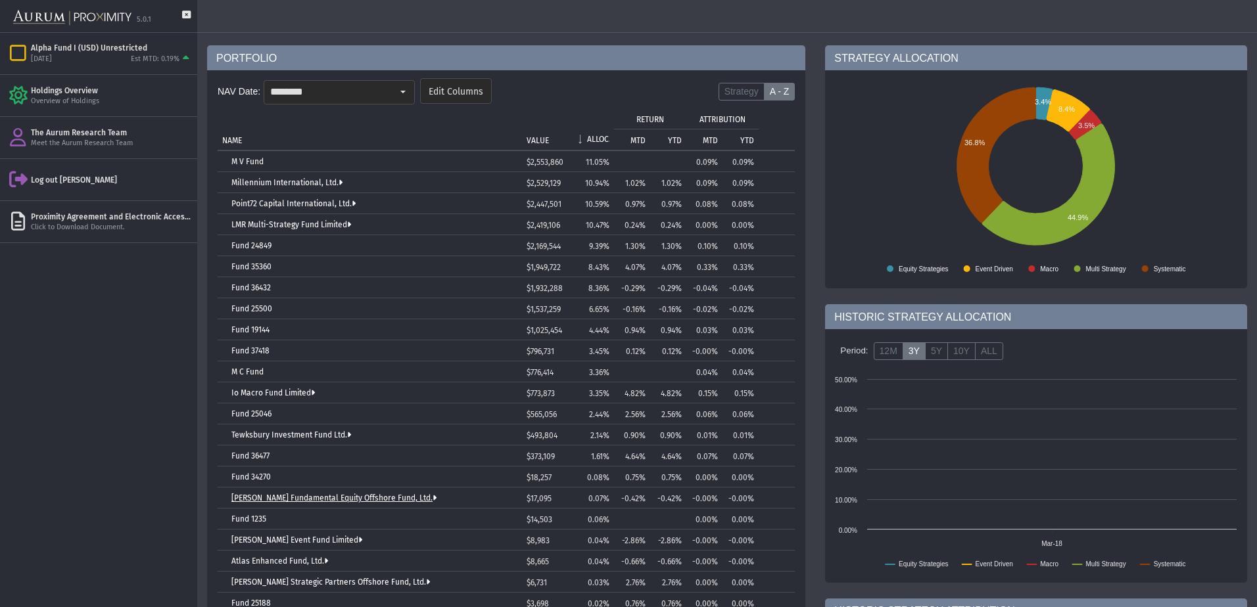
click at [409, 499] on link "[PERSON_NAME] Fundamental Equity Offshore Fund, Ltd." at bounding box center [333, 498] width 205 height 9
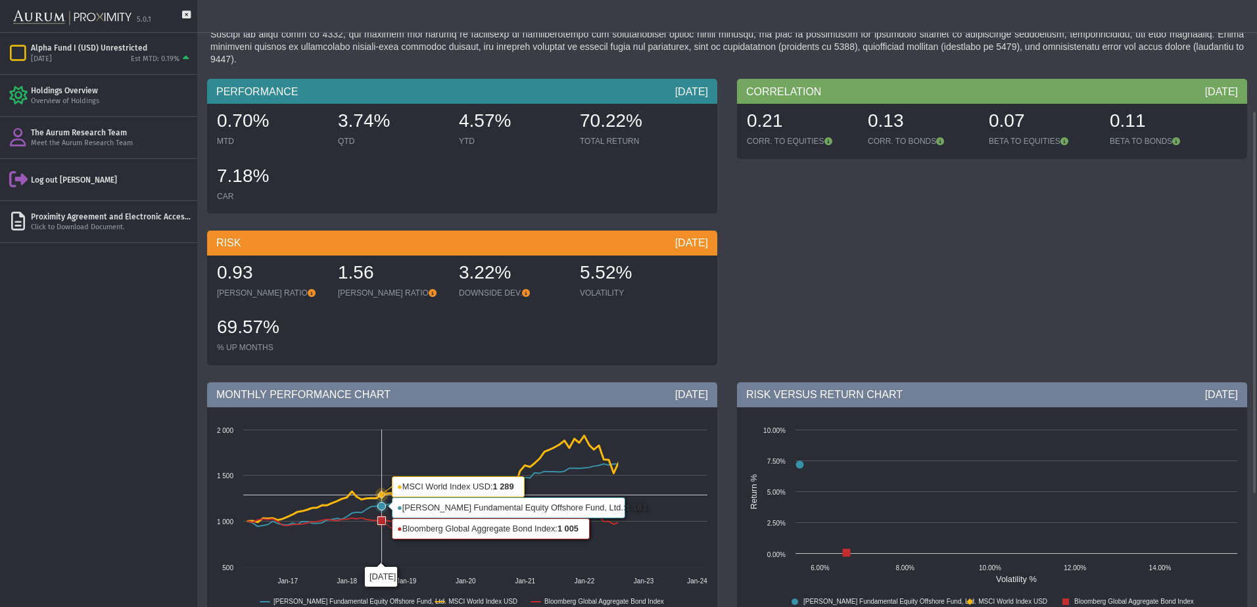
scroll to position [354, 0]
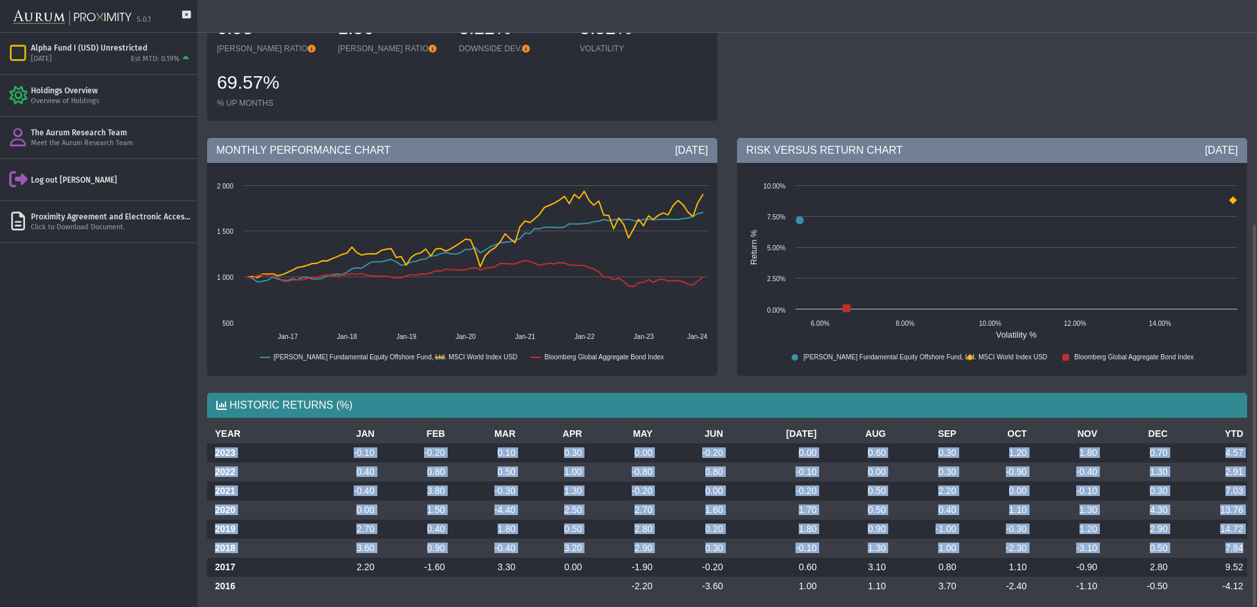
drag, startPoint x: 215, startPoint y: 440, endPoint x: 1242, endPoint y: 540, distance: 1031.6
click at [1242, 540] on tbody "2023 -0.10 -0.20 0.10 0.30 0.00 -0.20 0.00 0.60 0.30 1.20 1.80 0.70 4.57 2022 0…" at bounding box center [727, 520] width 1040 height 153
copy tbody "2023 -0.10 -0.20 0.10 0.30 0.00 -0.20 0.00 0.60 0.30 1.20 1.80 0.70 4.57 2022 0…"
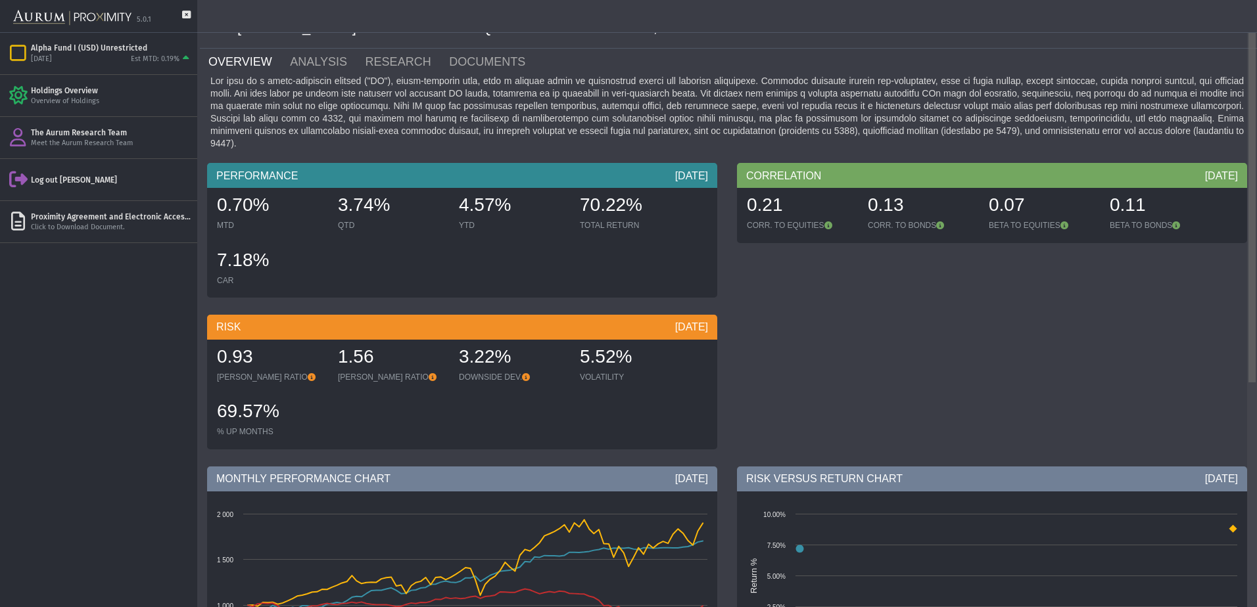
scroll to position [0, 0]
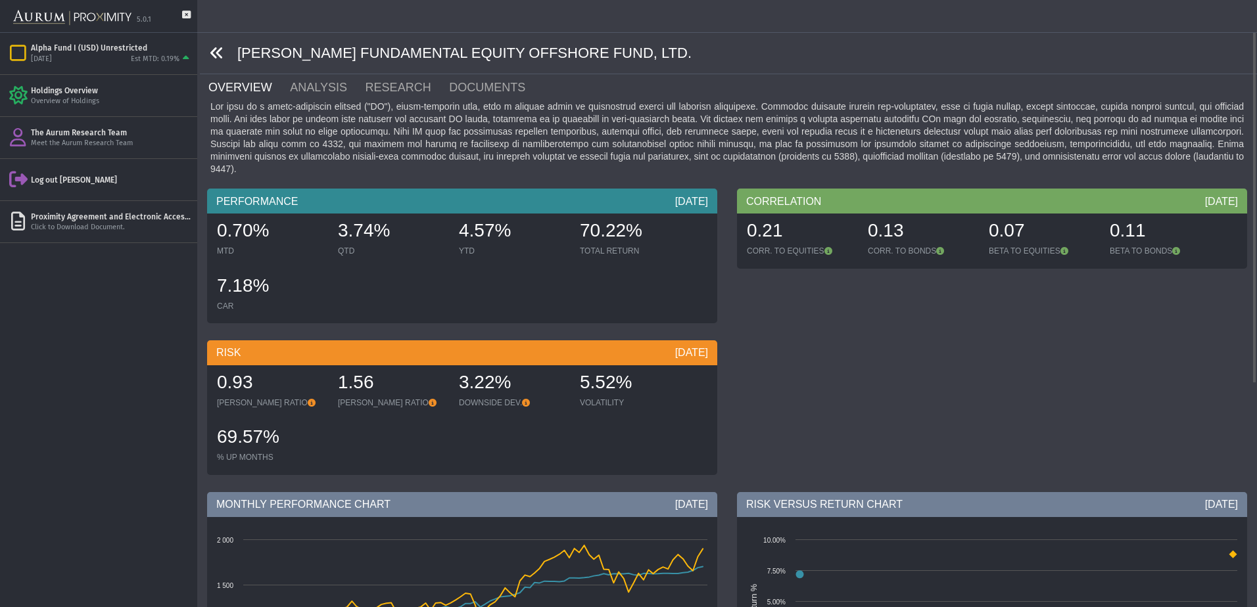
click at [218, 53] on icon at bounding box center [217, 53] width 14 height 14
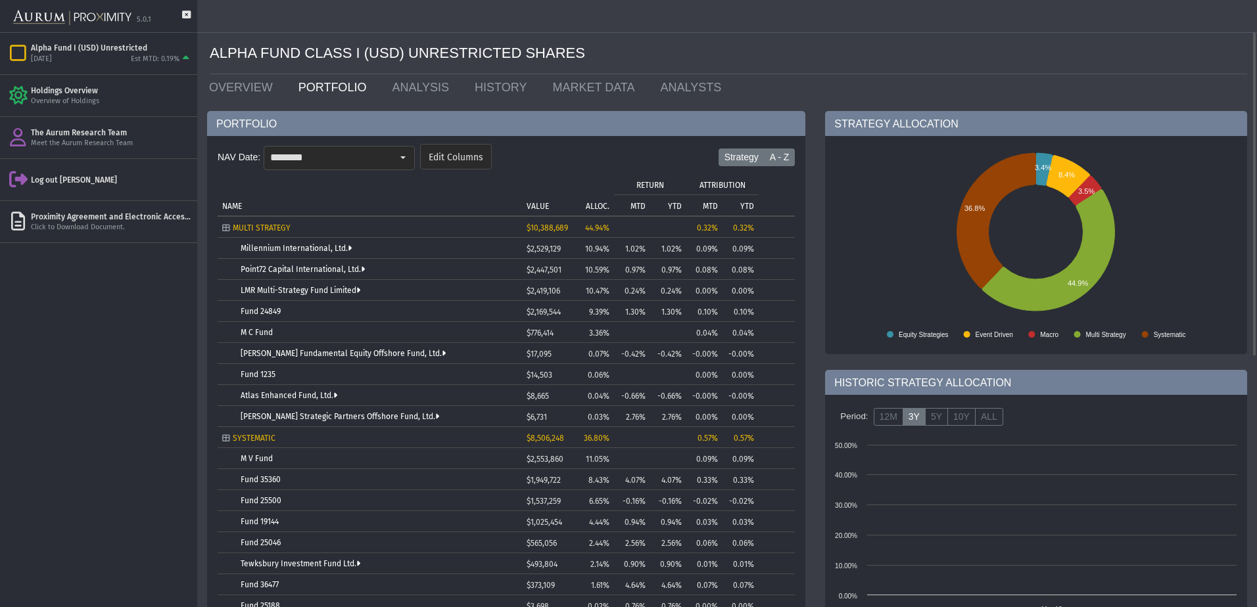
click at [784, 154] on label "A - Z" at bounding box center [780, 158] width 32 height 18
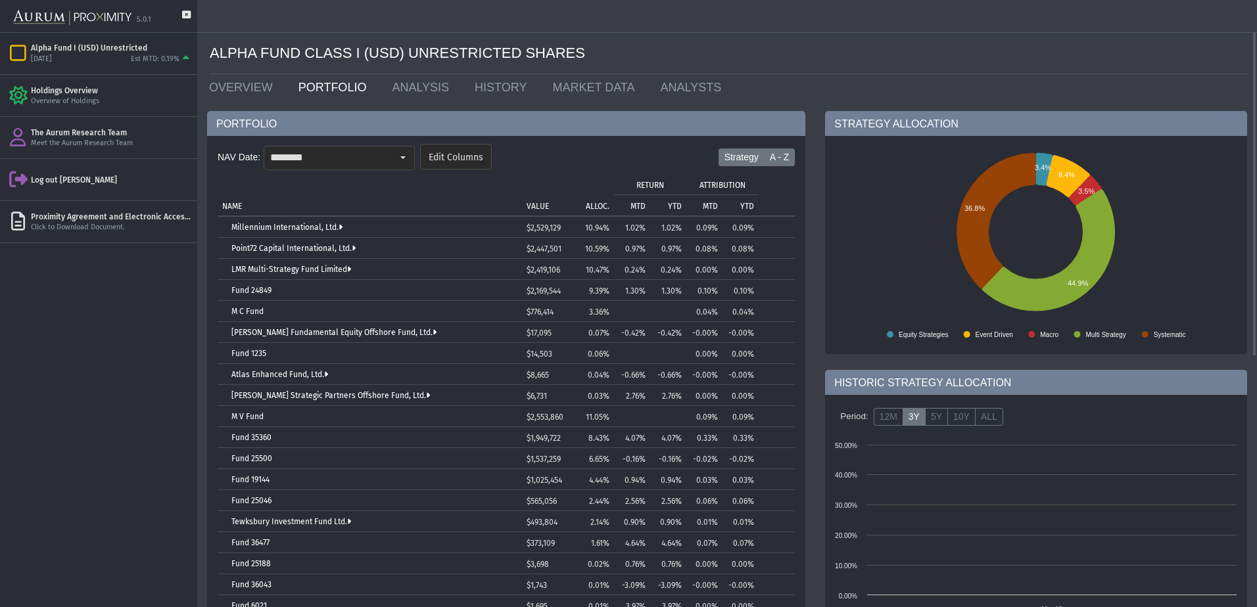
click at [758, 156] on label "Strategy" at bounding box center [741, 158] width 46 height 18
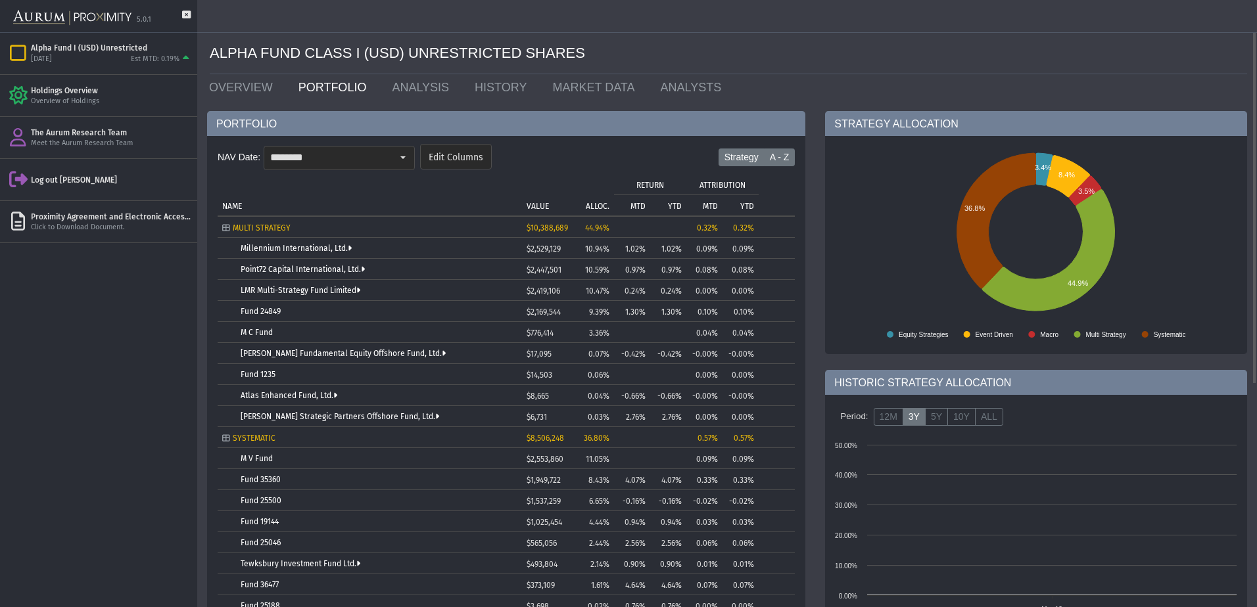
click at [778, 154] on label "A - Z" at bounding box center [780, 158] width 32 height 18
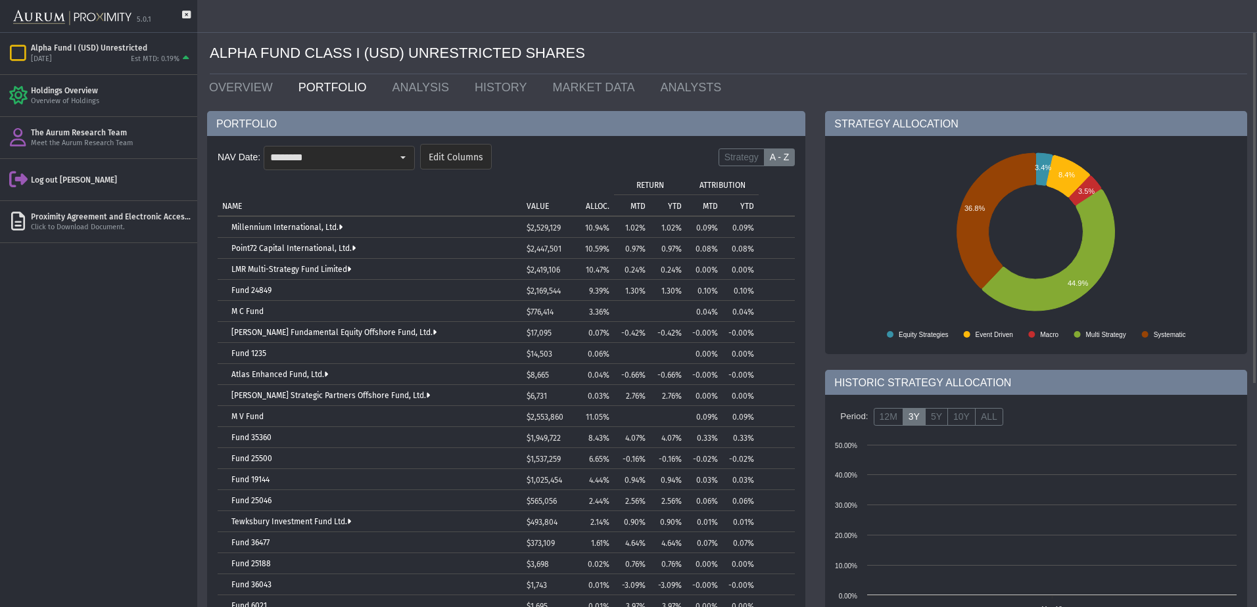
click at [603, 202] on p "ALLOC." at bounding box center [598, 206] width 24 height 9
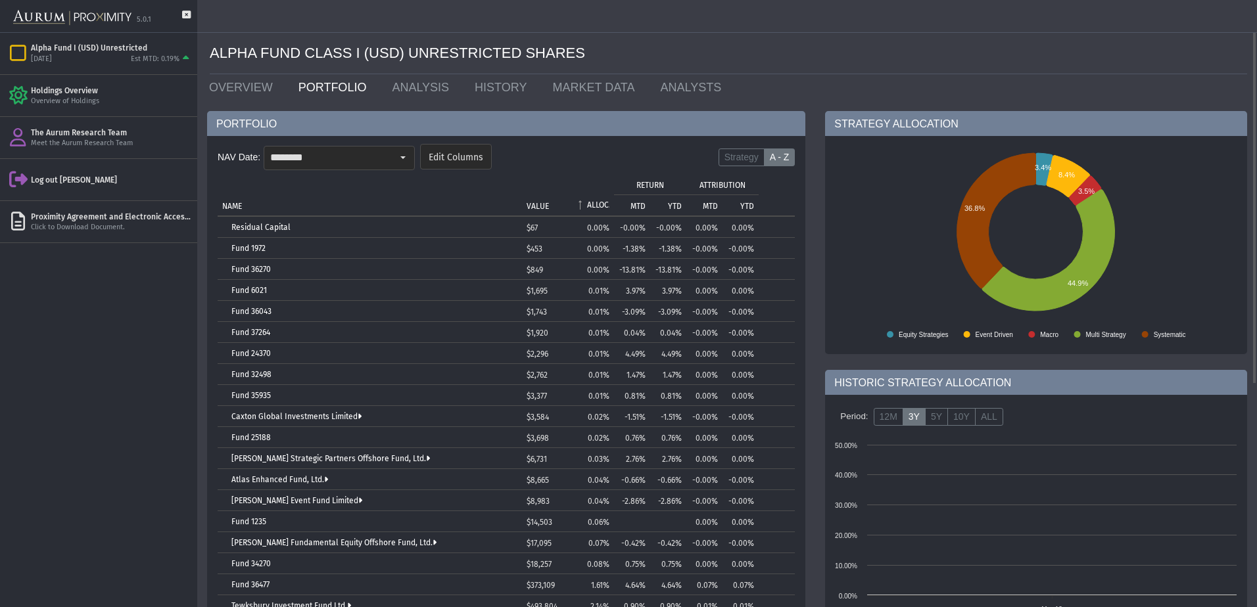
click at [603, 200] on p "ALLOC." at bounding box center [598, 204] width 22 height 9
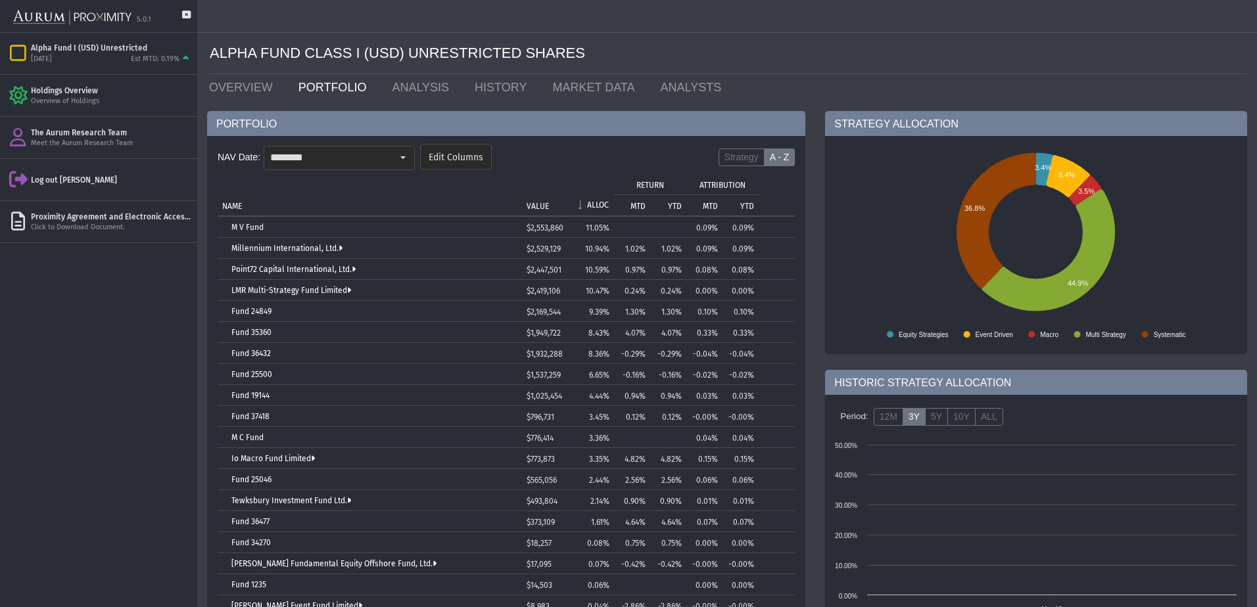
scroll to position [131, 0]
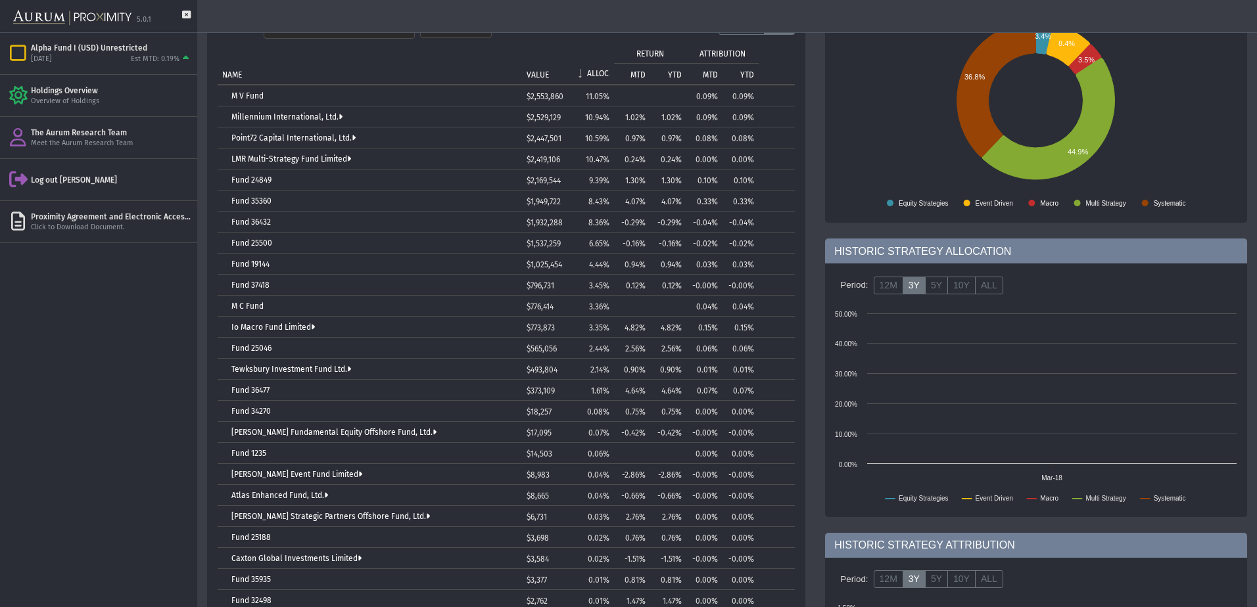
click at [289, 465] on td "[PERSON_NAME] Event Fund Limited" at bounding box center [370, 474] width 304 height 21
click at [288, 474] on link "[PERSON_NAME] Event Fund Limited" at bounding box center [296, 474] width 131 height 9
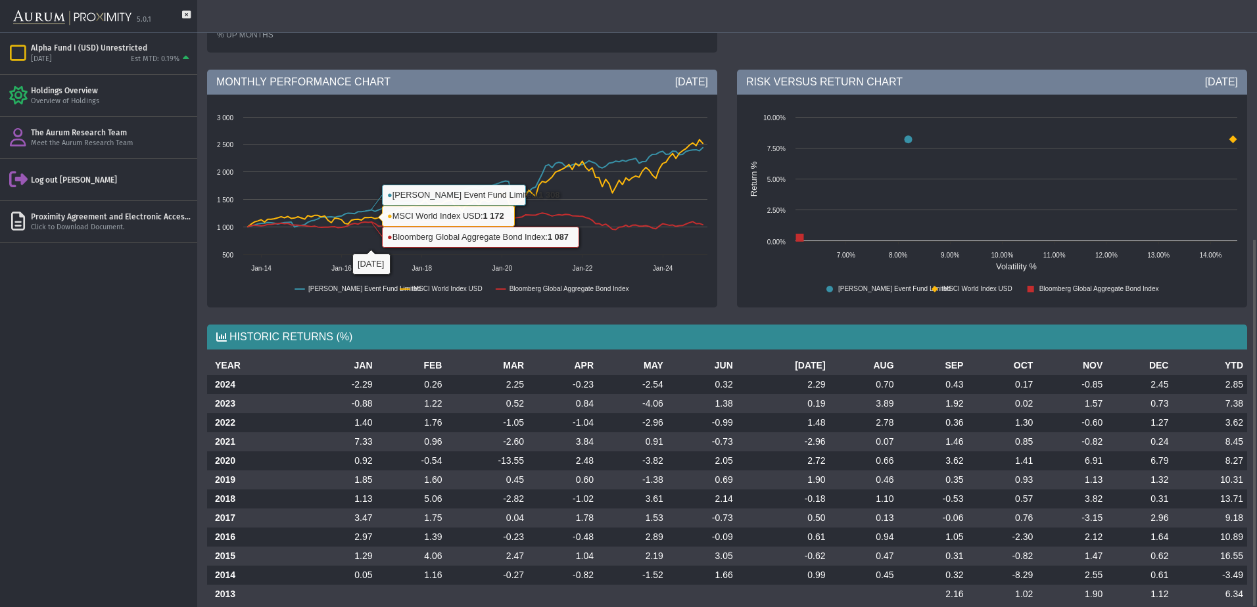
scroll to position [393, 0]
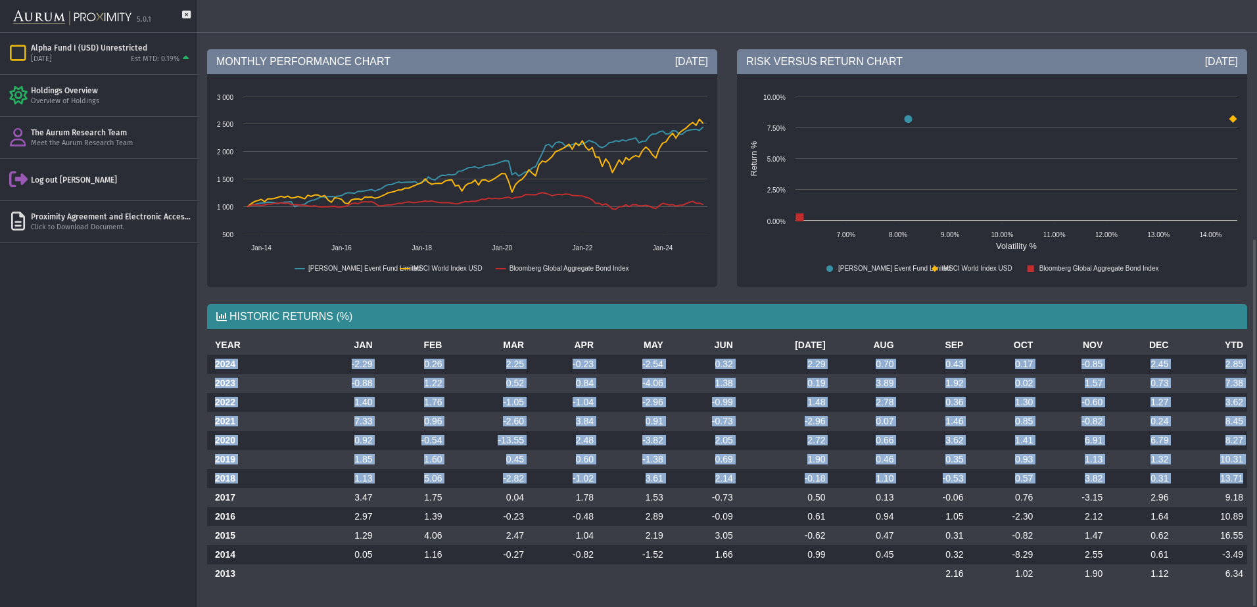
drag, startPoint x: 212, startPoint y: 362, endPoint x: 1243, endPoint y: 480, distance: 1037.4
click at [1243, 480] on tbody "2024 -2.29 0.26 2.25 -0.23 -2.54 0.32 2.29 0.70 0.43 0.17 -0.85 2.45 2.85 2023 …" at bounding box center [727, 469] width 1040 height 229
copy tbody "2024 -2.29 0.26 2.25 -0.23 -2.54 0.32 2.29 0.70 0.43 0.17 -0.85 2.45 2.85 2023 …"
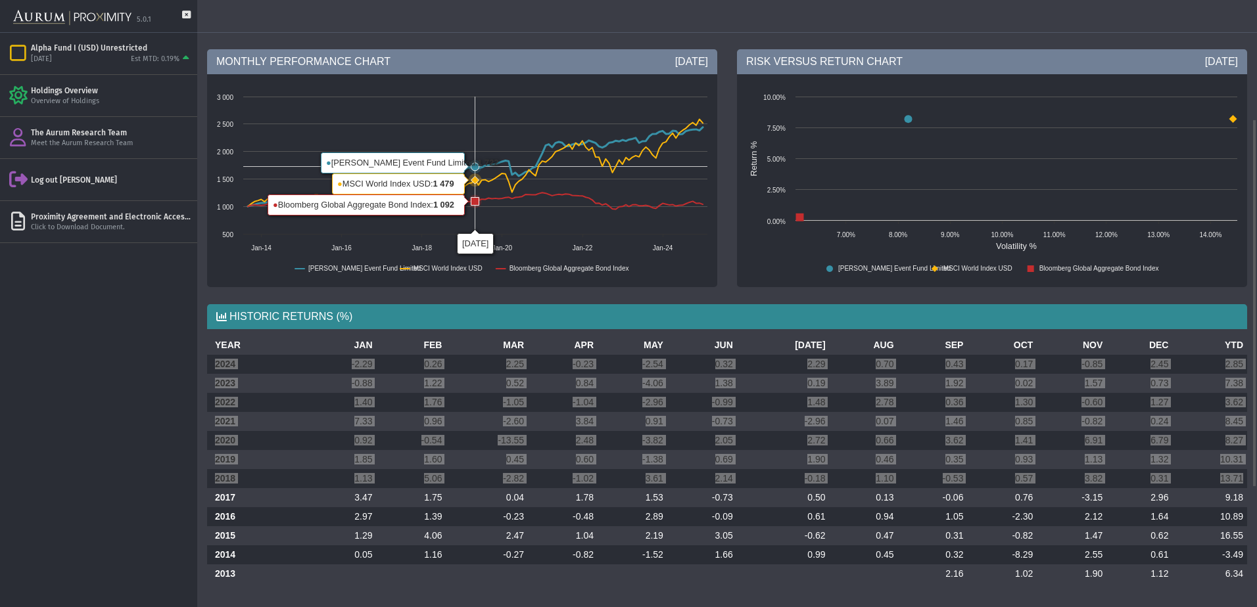
scroll to position [0, 0]
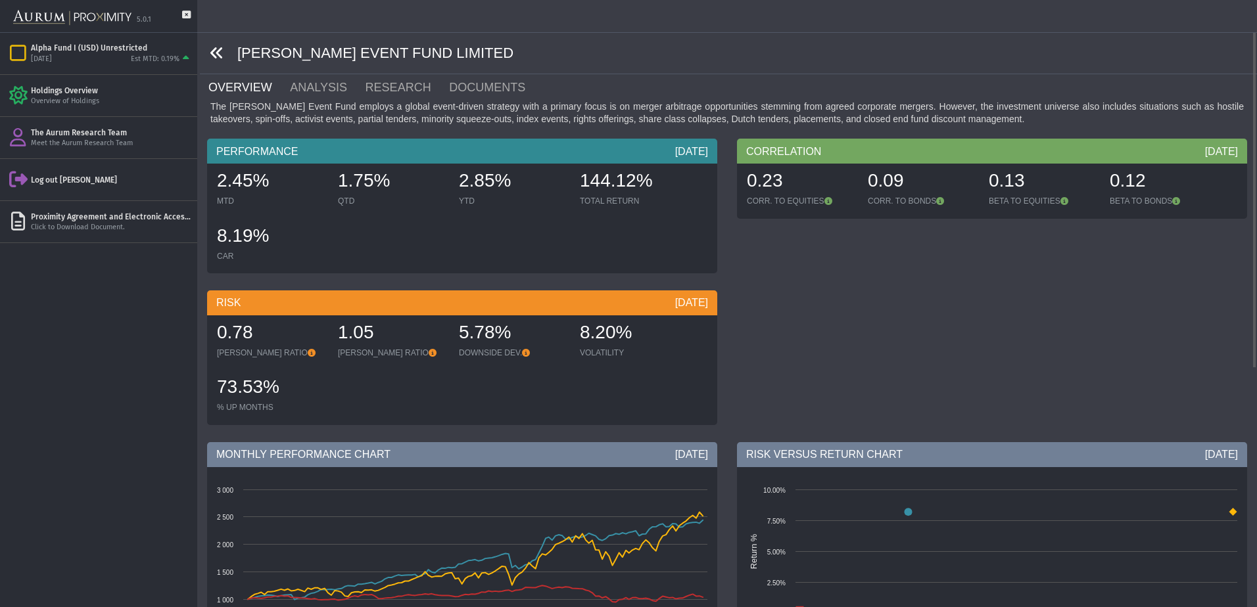
click at [211, 49] on icon at bounding box center [217, 53] width 14 height 14
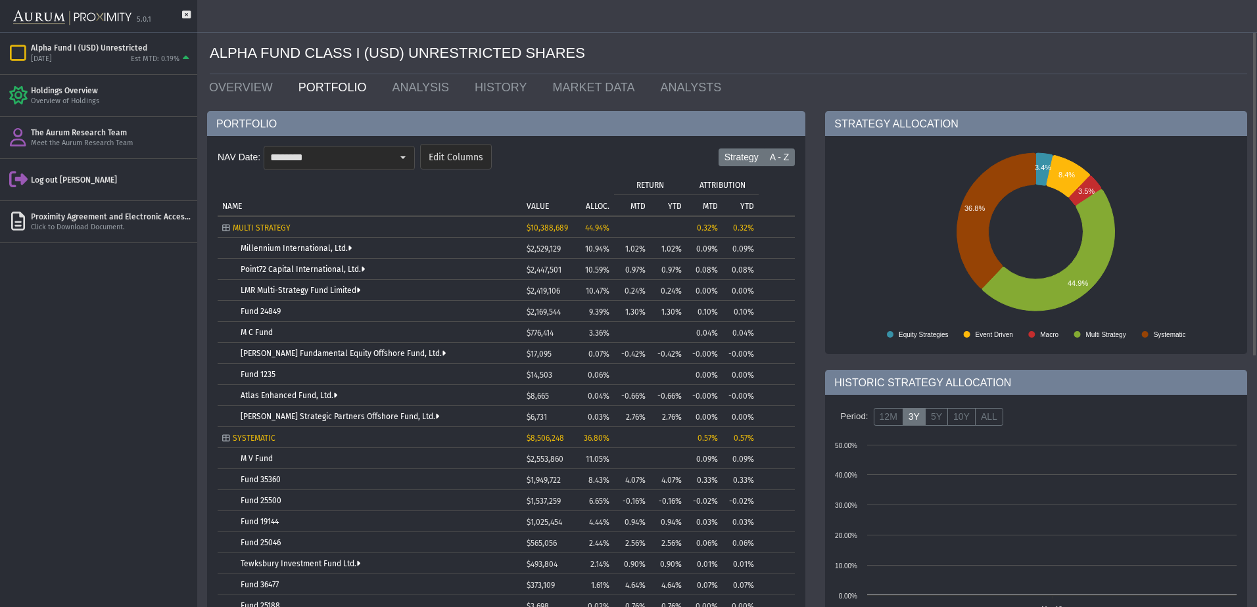
click at [791, 154] on label "A - Z" at bounding box center [780, 158] width 32 height 18
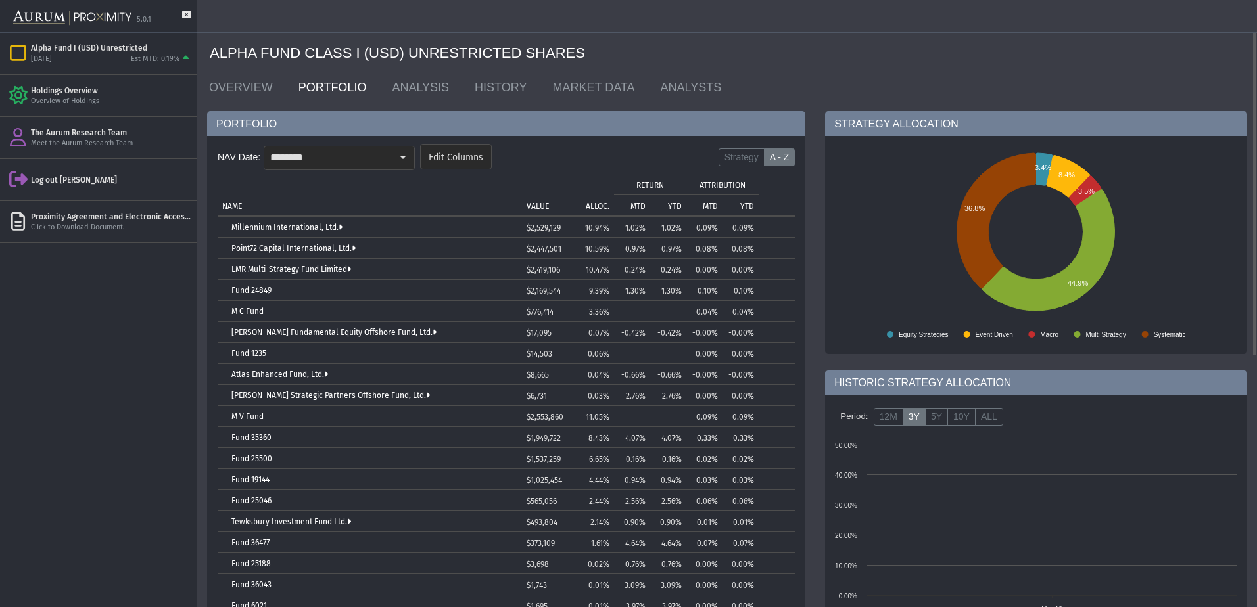
click at [791, 154] on label "A - Z" at bounding box center [780, 158] width 32 height 18
click at [747, 151] on label "Strategy" at bounding box center [741, 158] width 46 height 18
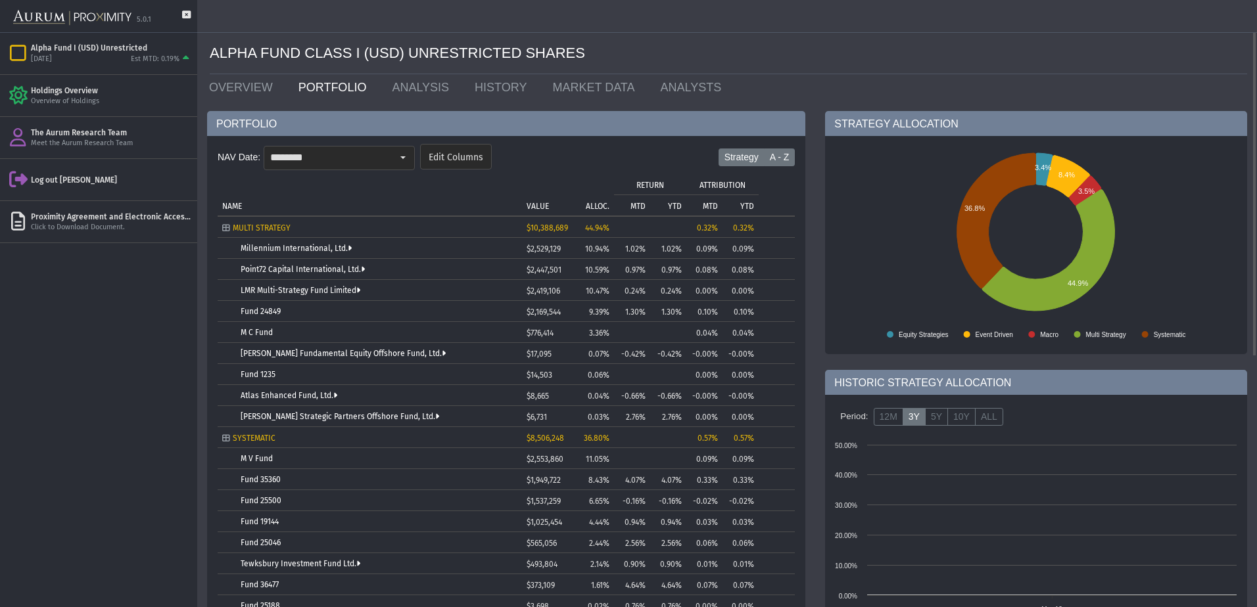
click at [774, 152] on label "A - Z" at bounding box center [780, 158] width 32 height 18
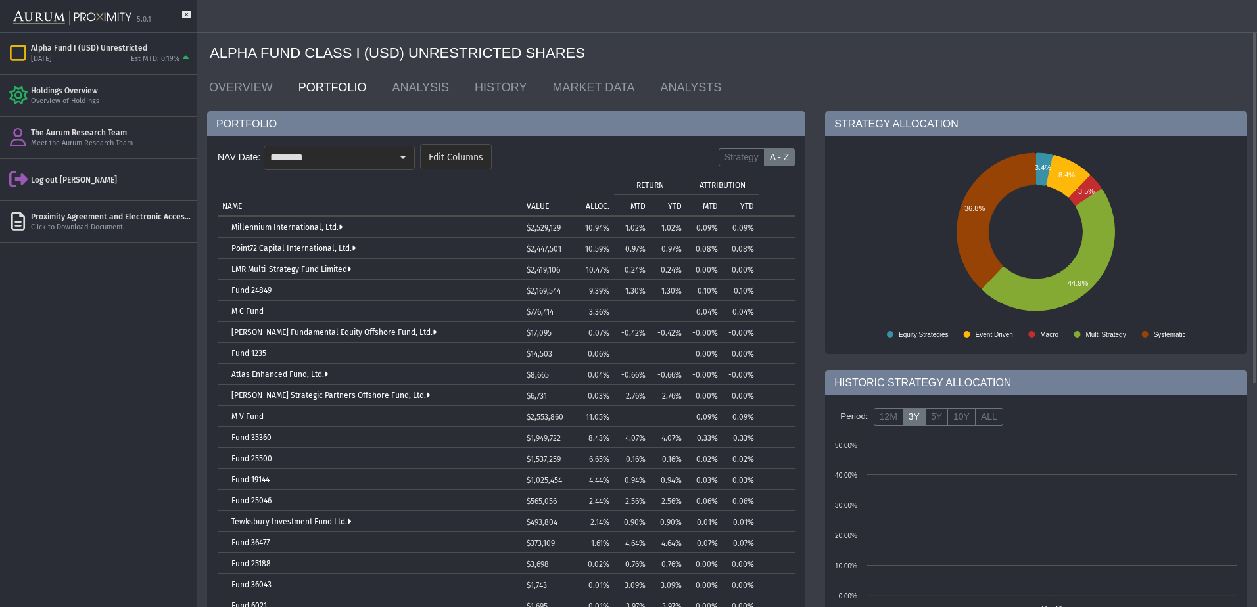
click at [602, 208] on p "ALLOC." at bounding box center [598, 206] width 24 height 9
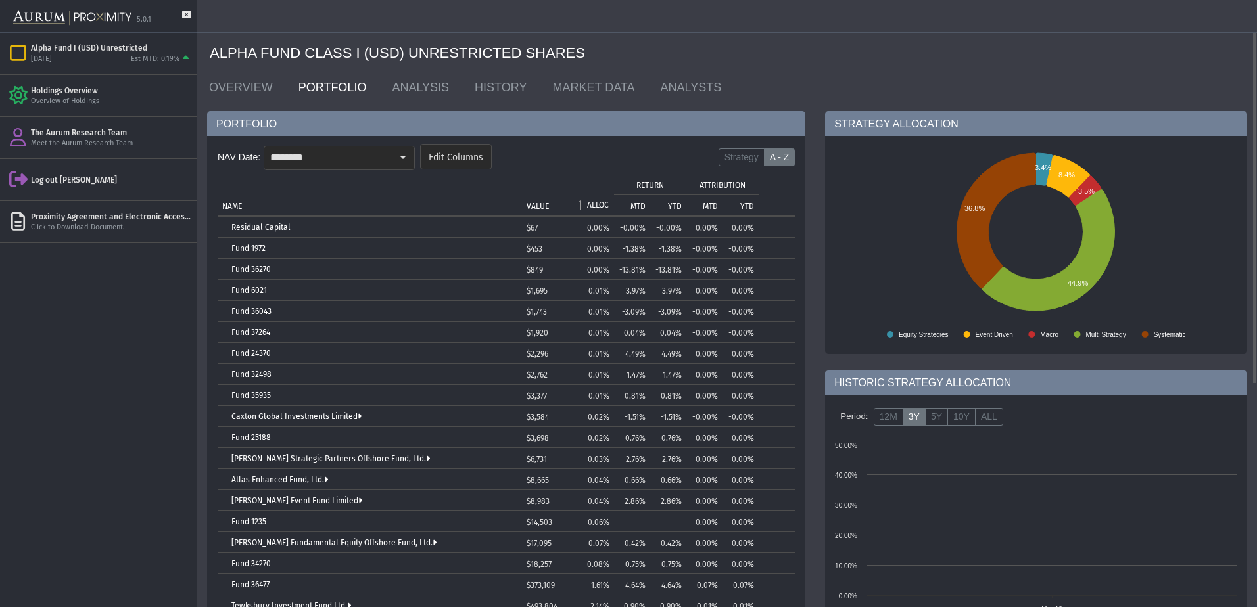
click at [602, 208] on p "ALLOC." at bounding box center [598, 204] width 22 height 9
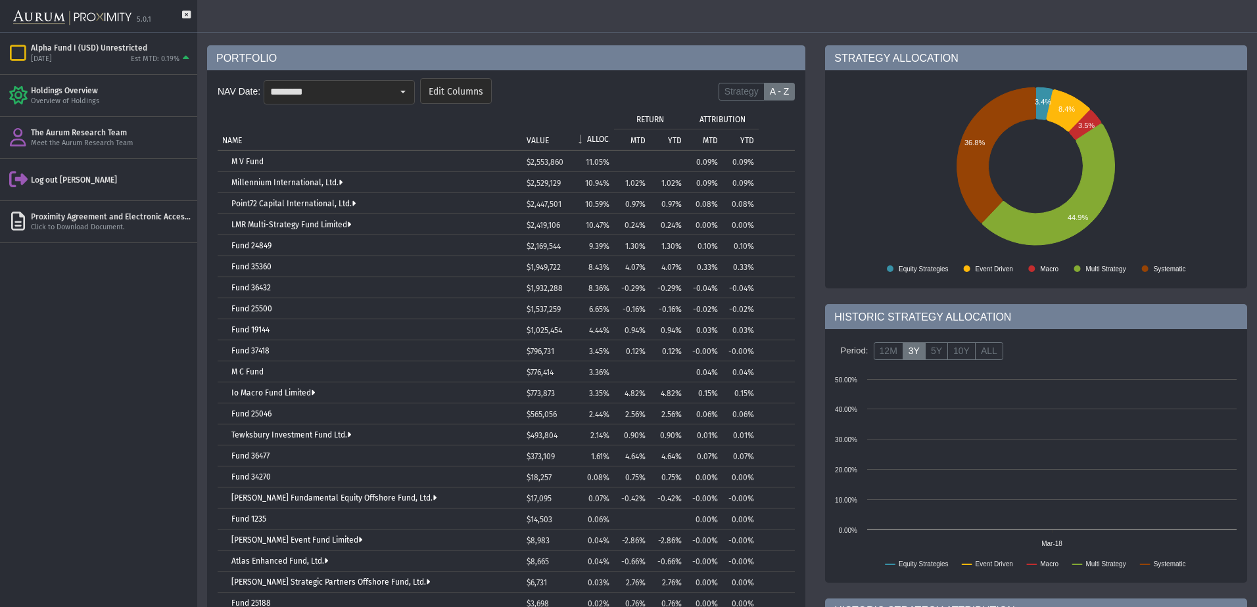
scroll to position [197, 0]
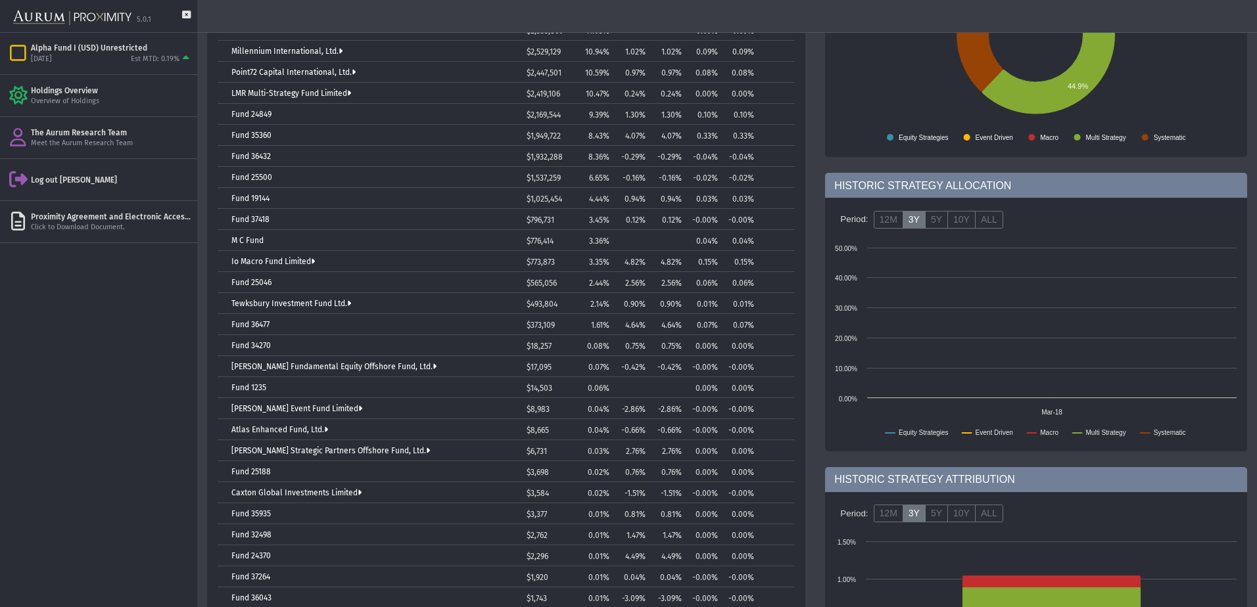
click at [260, 424] on td "Atlas Enhanced Fund, Ltd." at bounding box center [370, 429] width 304 height 21
click at [263, 432] on link "Atlas Enhanced Fund, Ltd." at bounding box center [279, 429] width 97 height 9
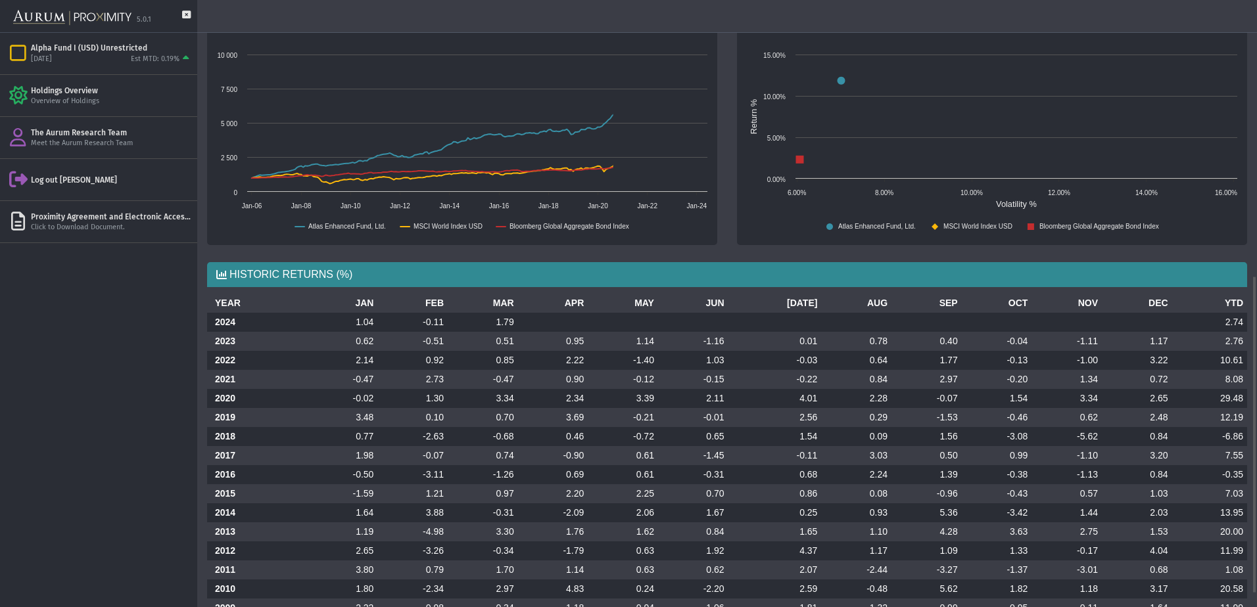
scroll to position [552, 0]
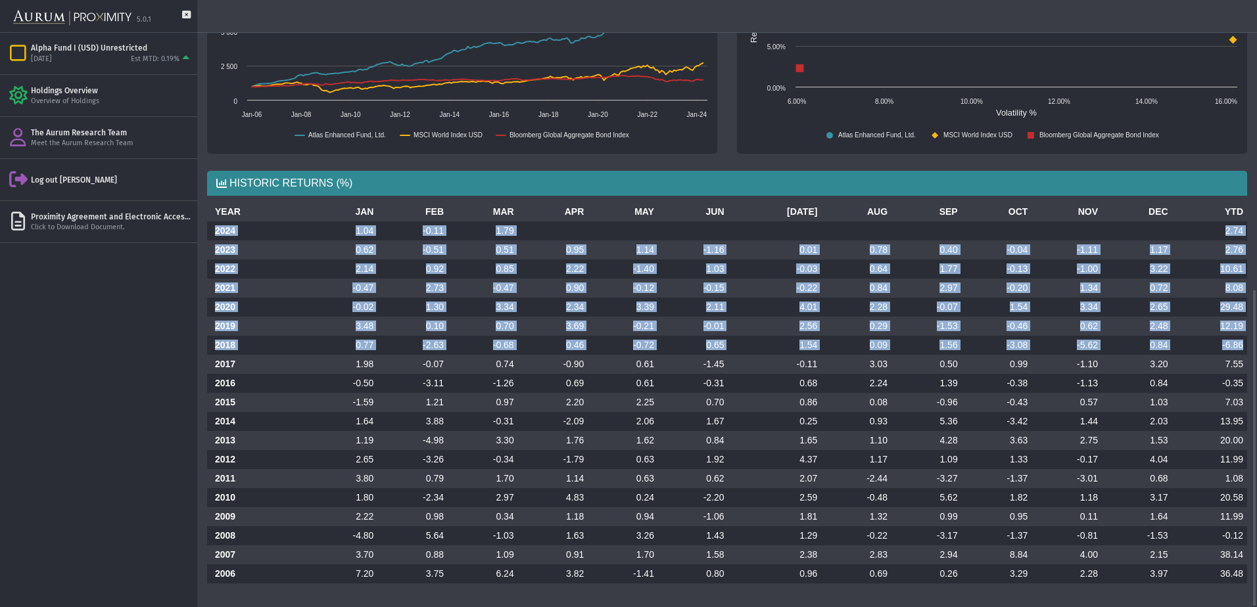
drag, startPoint x: 213, startPoint y: 227, endPoint x: 1245, endPoint y: 348, distance: 1039.0
click at [1245, 348] on tbody "2024 1.04 -0.11 1.79 2.74 2023 0.62 -0.51 0.51 0.95 1.14 -1.16 0.01 0.78 0.40 -…" at bounding box center [727, 403] width 1040 height 362
copy tbody "2024 1.04 -0.11 1.79 2.74 2023 0.62 -0.51 0.51 0.95 1.14 -1.16 0.01 0.78 0.40 -…"
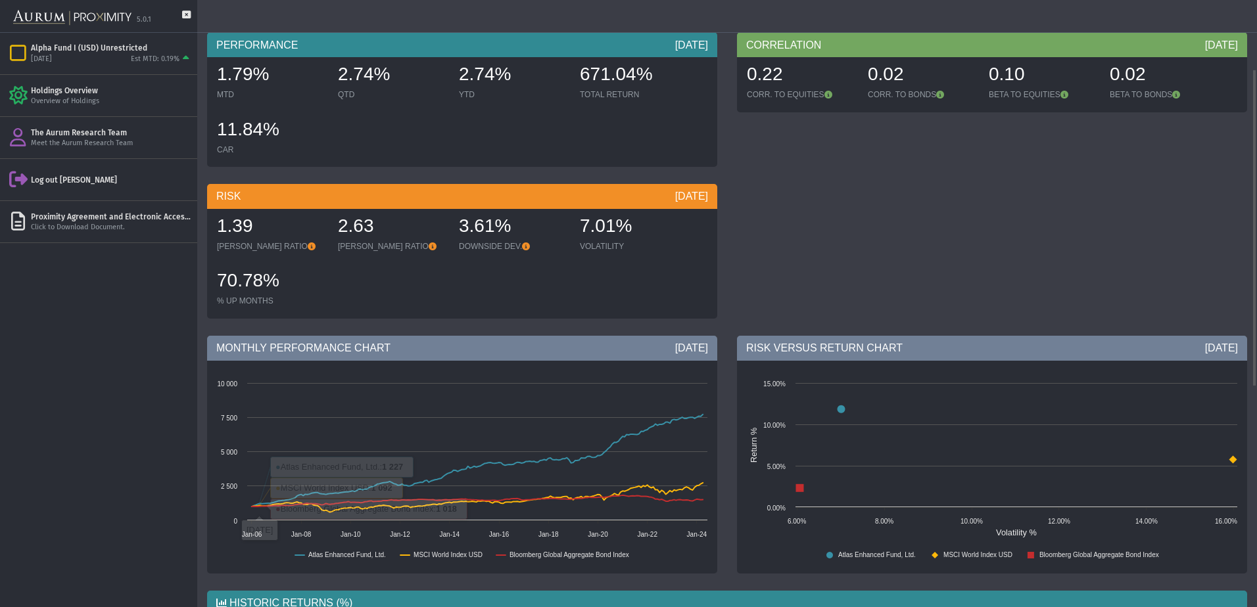
scroll to position [0, 0]
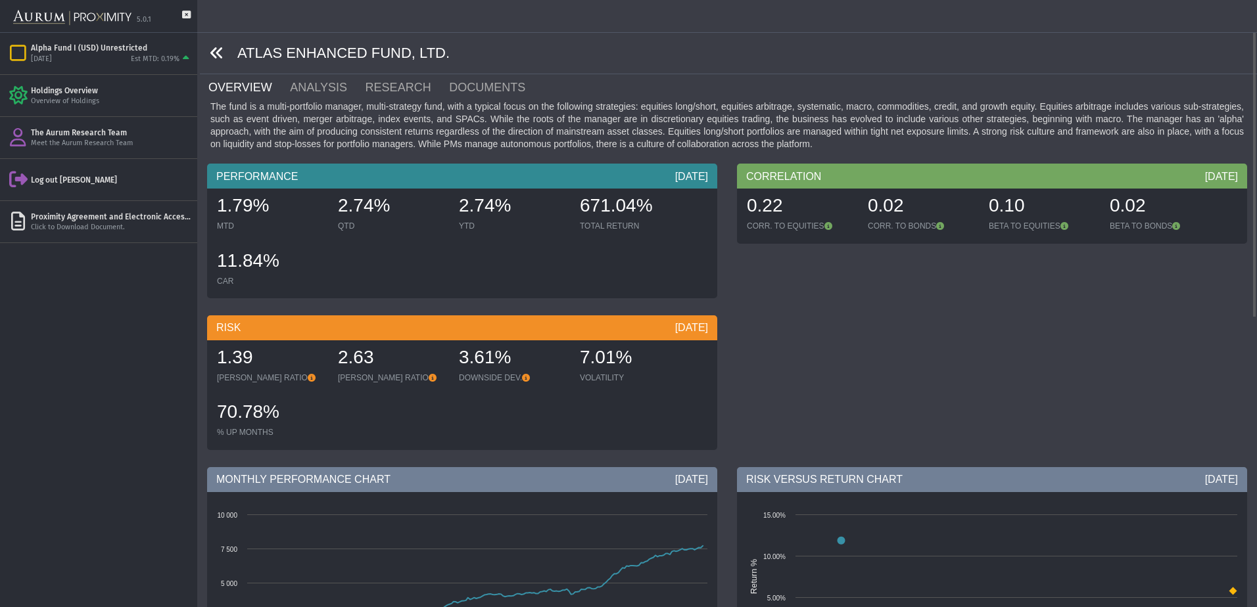
click at [219, 59] on icon at bounding box center [217, 53] width 14 height 14
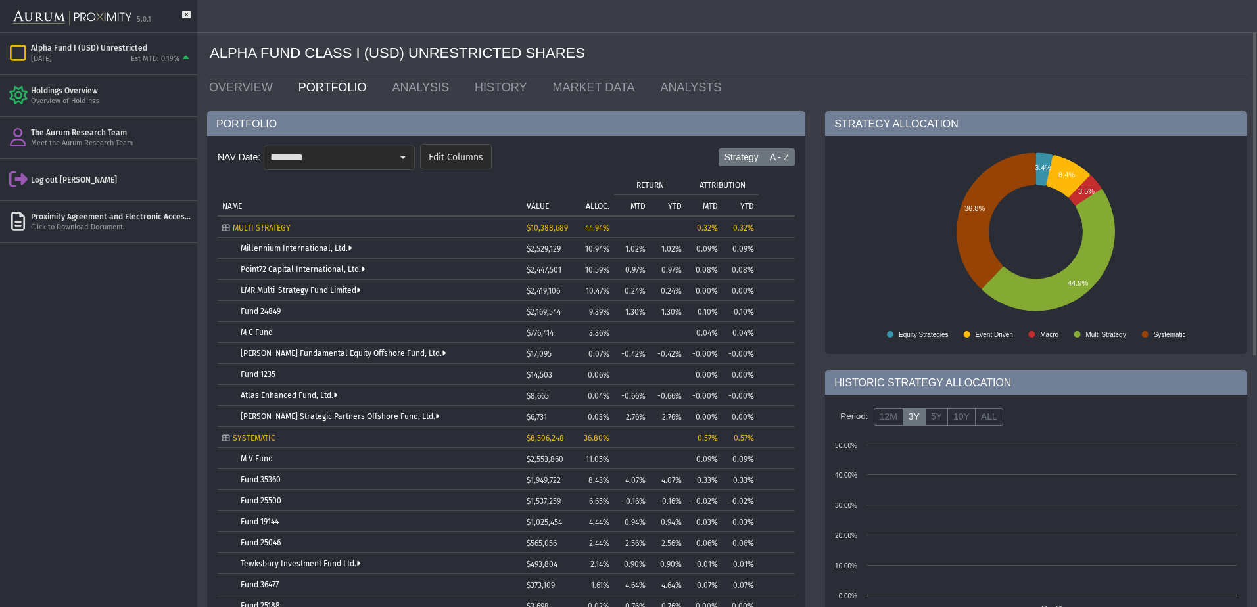
click at [785, 153] on label "A - Z" at bounding box center [780, 158] width 32 height 18
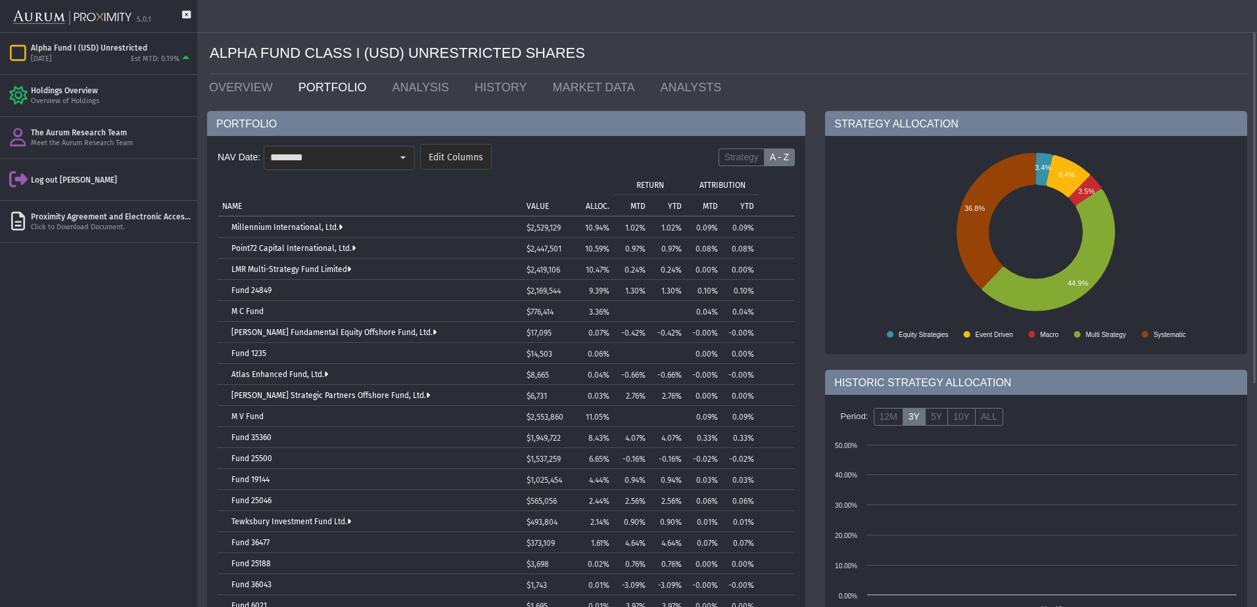
click at [601, 207] on p "ALLOC." at bounding box center [598, 206] width 24 height 9
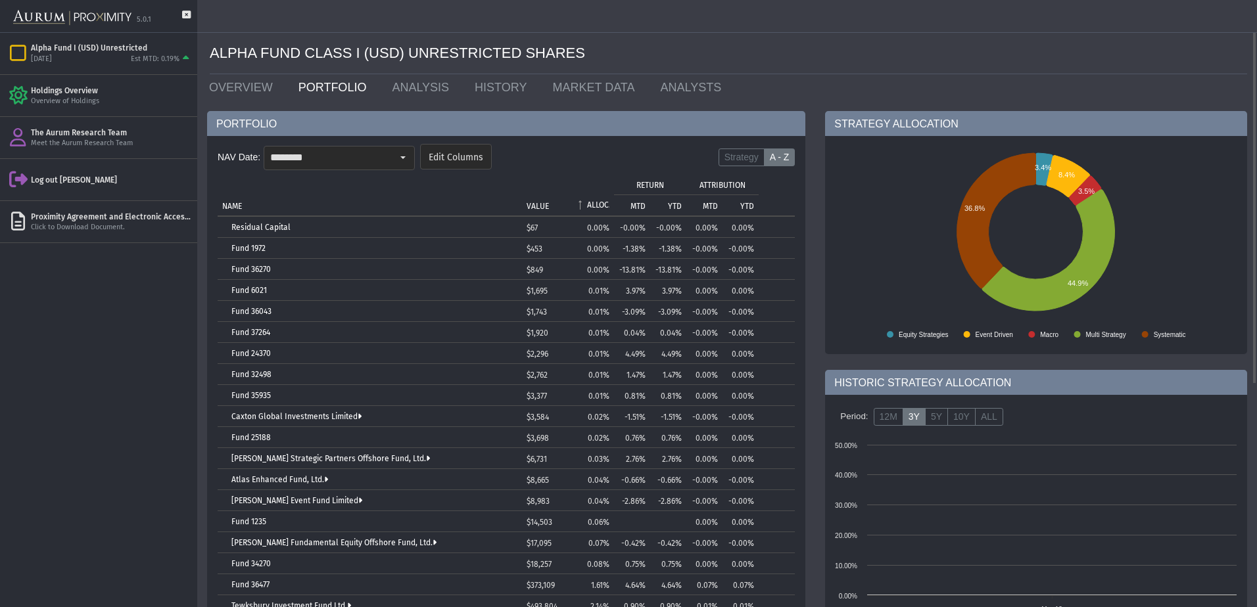
click at [601, 207] on p "ALLOC." at bounding box center [598, 204] width 22 height 9
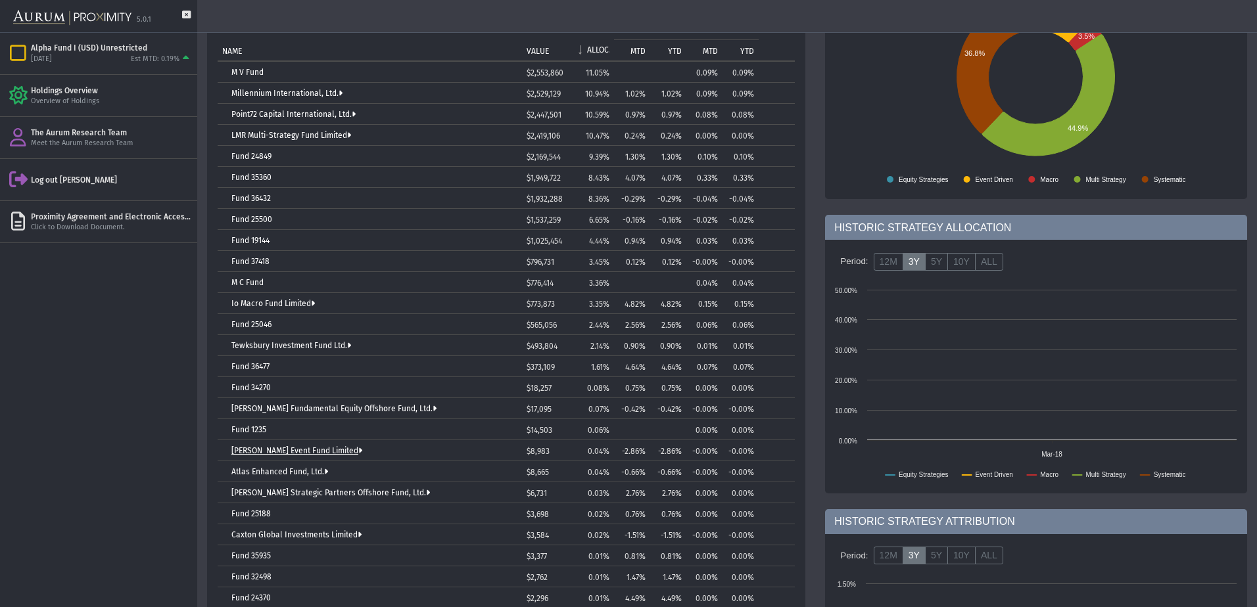
scroll to position [287, 0]
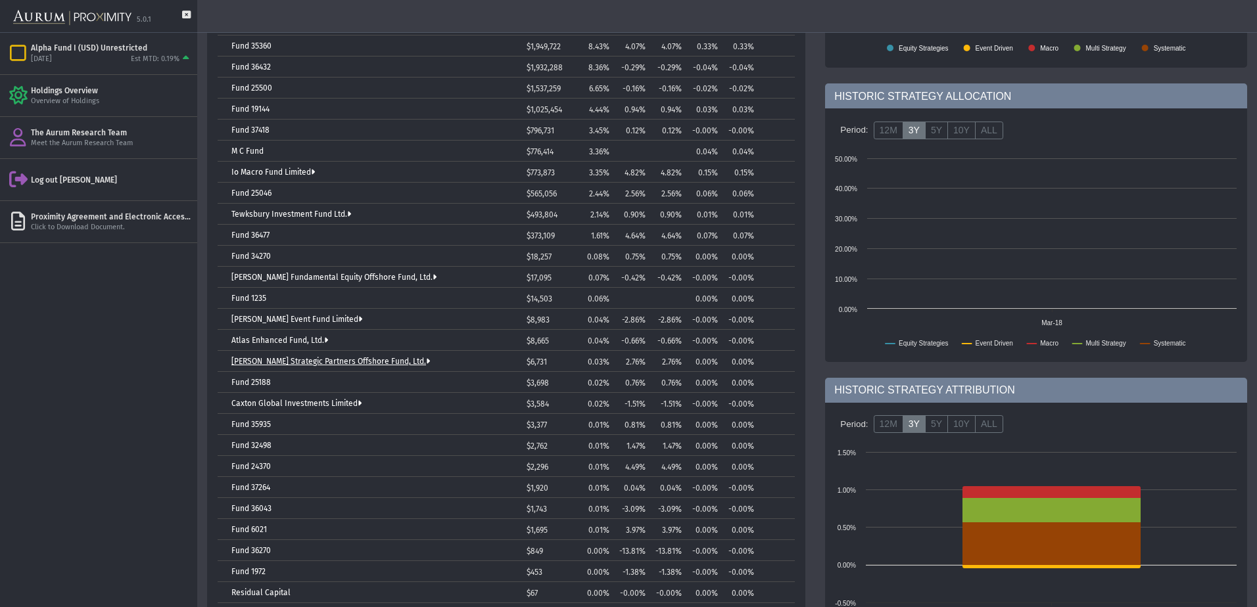
click at [336, 361] on link "[PERSON_NAME] Strategic Partners Offshore Fund, Ltd." at bounding box center [330, 361] width 199 height 9
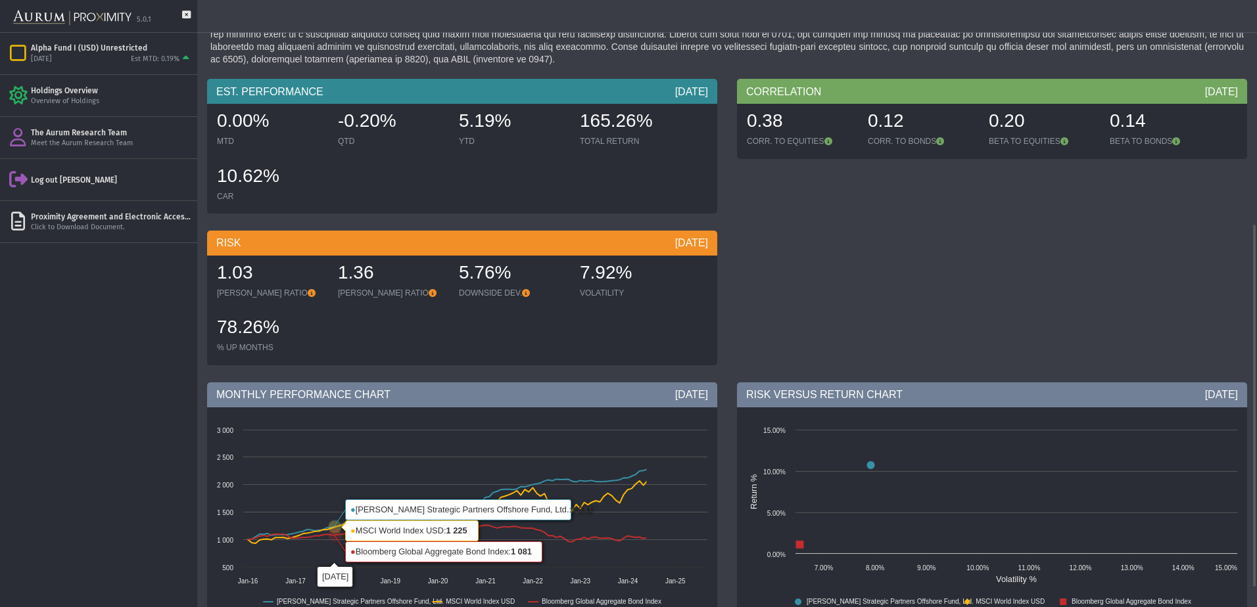
scroll to position [405, 0]
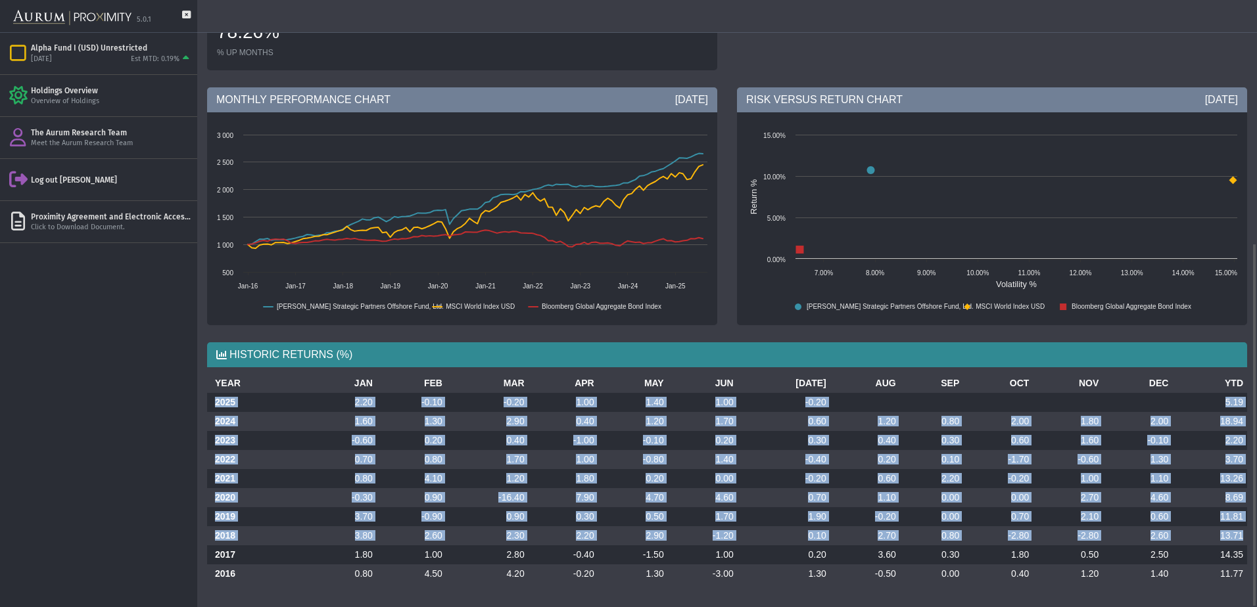
drag, startPoint x: 210, startPoint y: 403, endPoint x: 1242, endPoint y: 534, distance: 1040.3
click at [1242, 534] on tbody "2025 2.20 -0.10 -0.20 1.00 1.40 1.00 -0.20 5.19 2024 1.60 1.30 2.90 0.40 1.20 1…" at bounding box center [727, 488] width 1040 height 191
copy tbody "2025 2.20 -0.10 -0.20 1.00 1.40 1.00 -0.20 5.19 2024 1.60 1.30 2.90 0.40 1.20 1…"
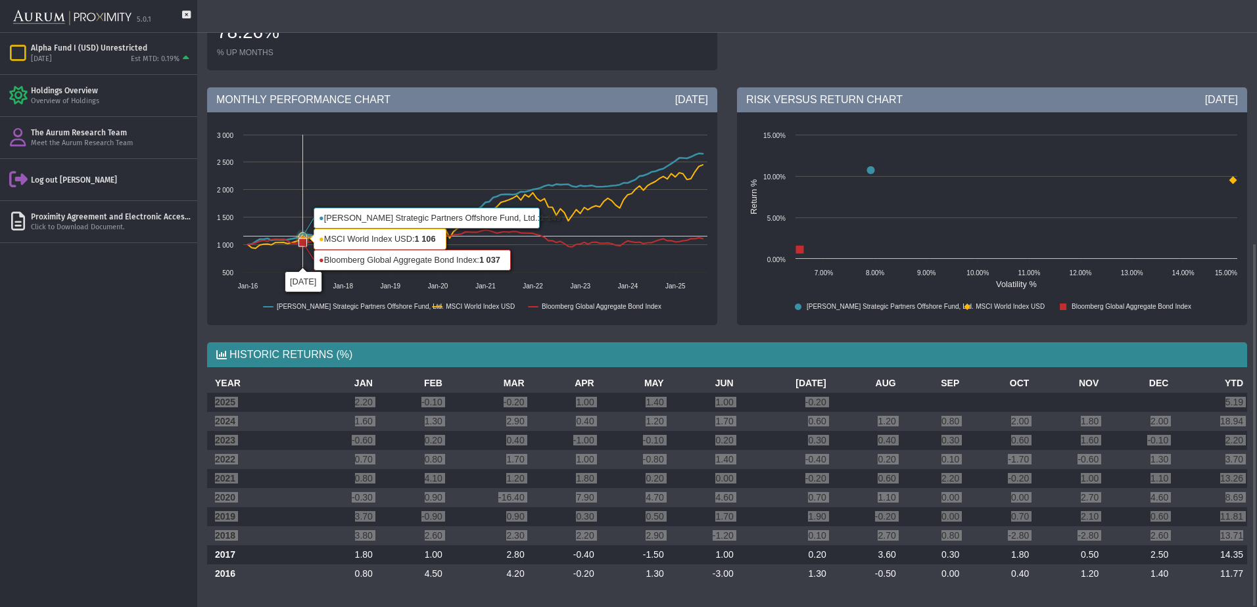
scroll to position [0, 0]
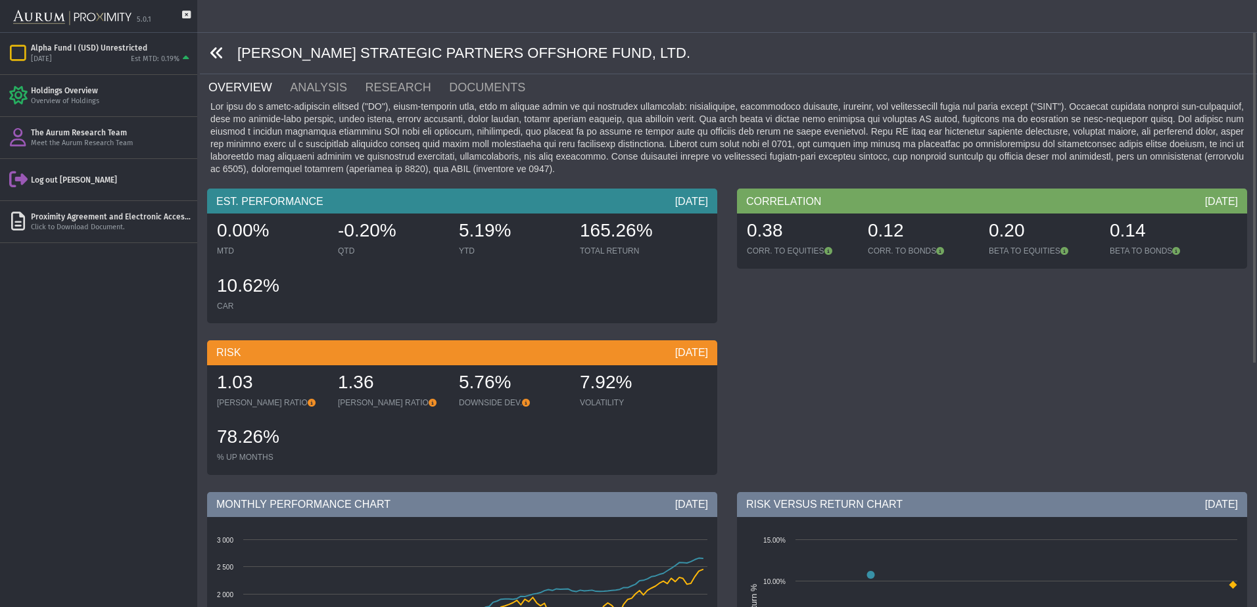
click at [216, 55] on icon at bounding box center [217, 53] width 14 height 14
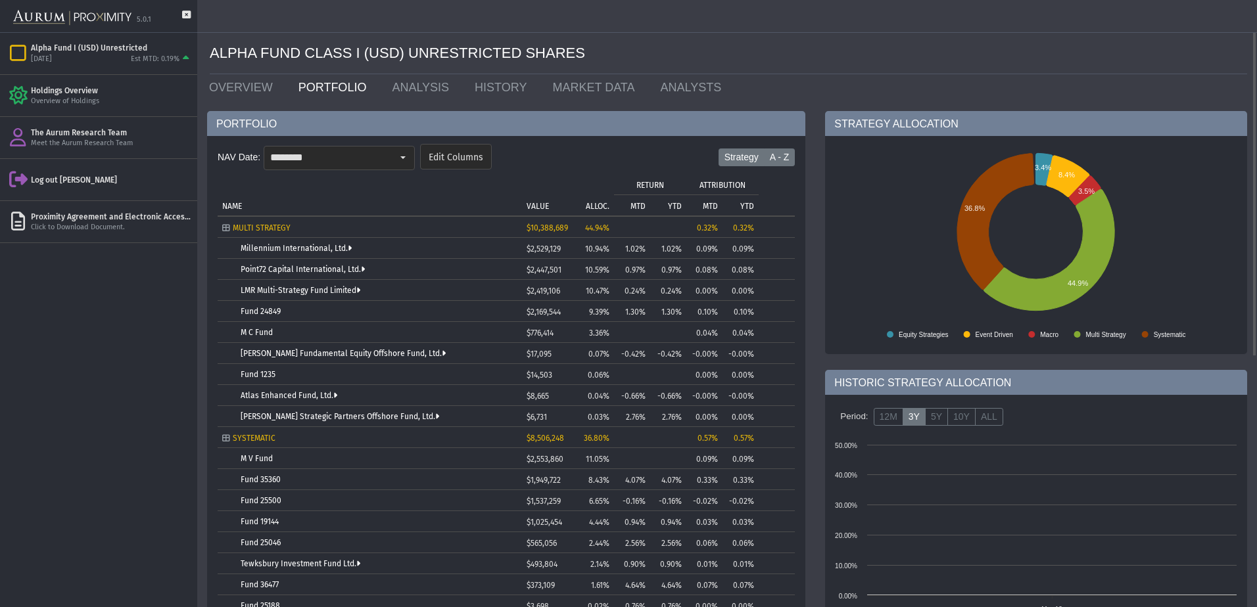
click at [791, 154] on label "A - Z" at bounding box center [780, 158] width 32 height 18
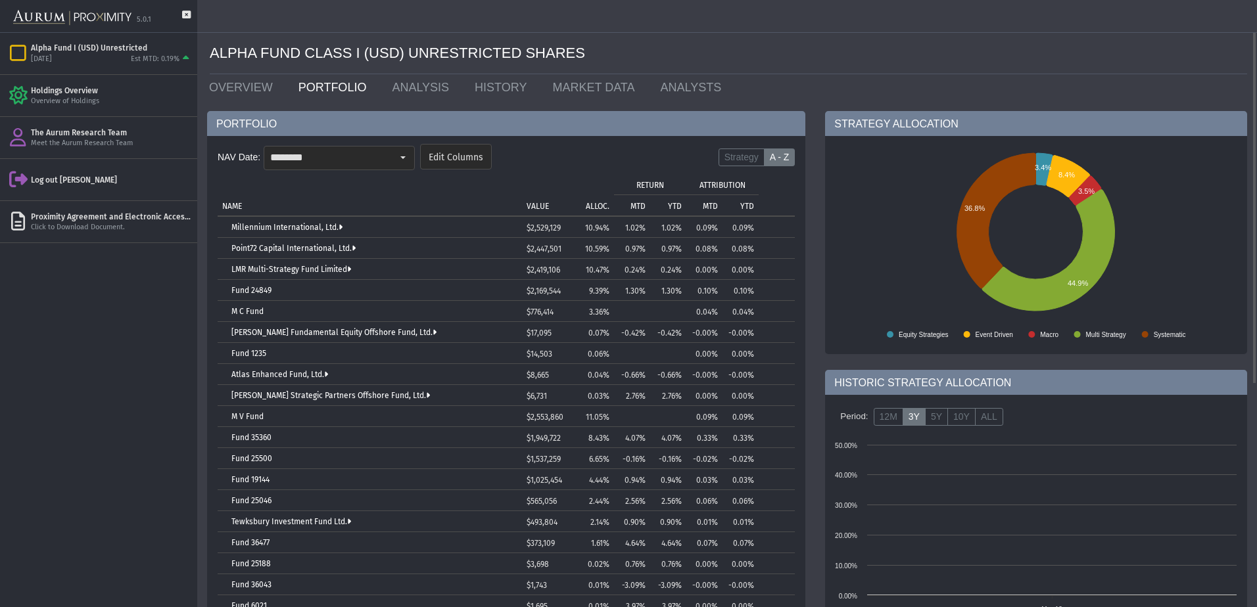
click at [592, 203] on p "ALLOC." at bounding box center [598, 206] width 24 height 9
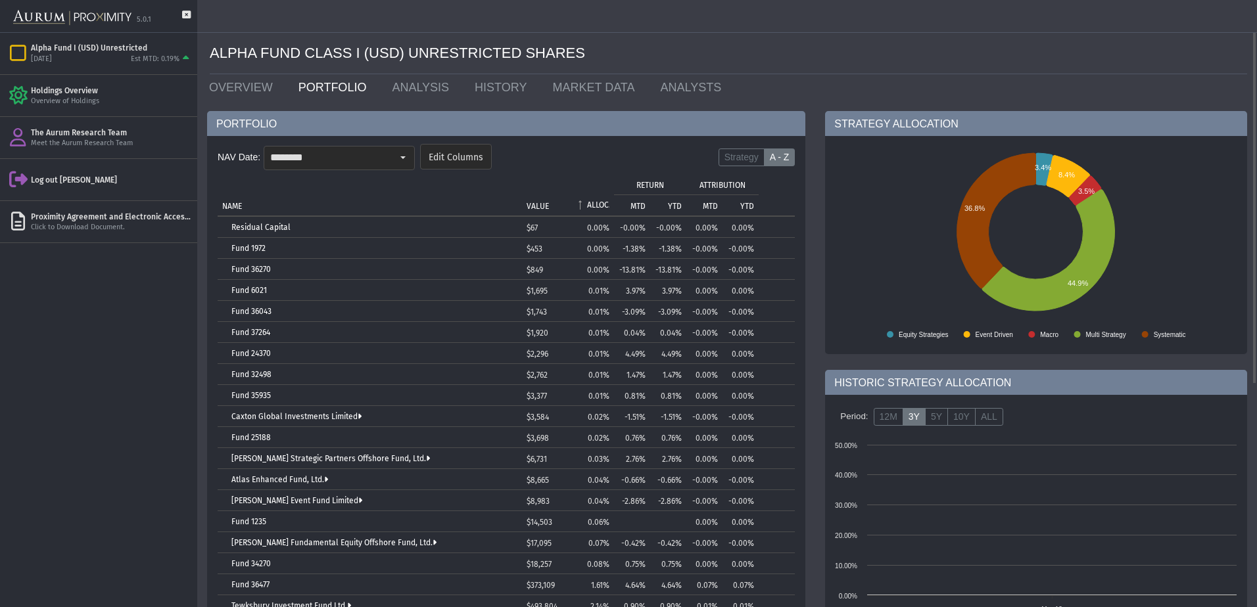
click at [592, 203] on p "ALLOC." at bounding box center [598, 204] width 22 height 9
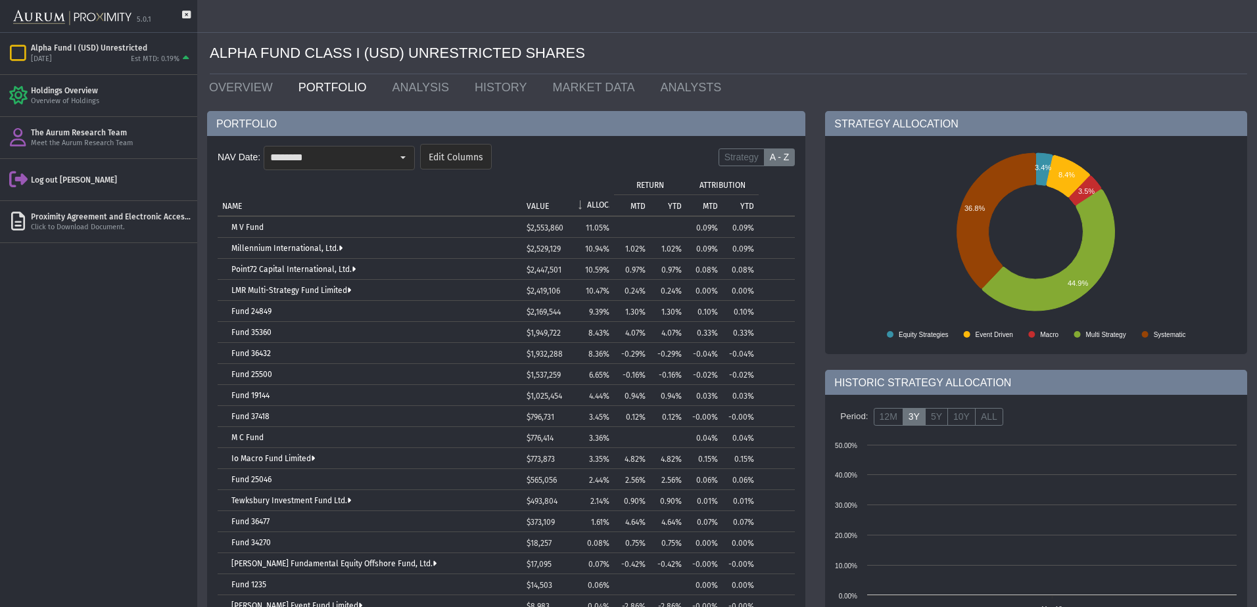
scroll to position [352, 0]
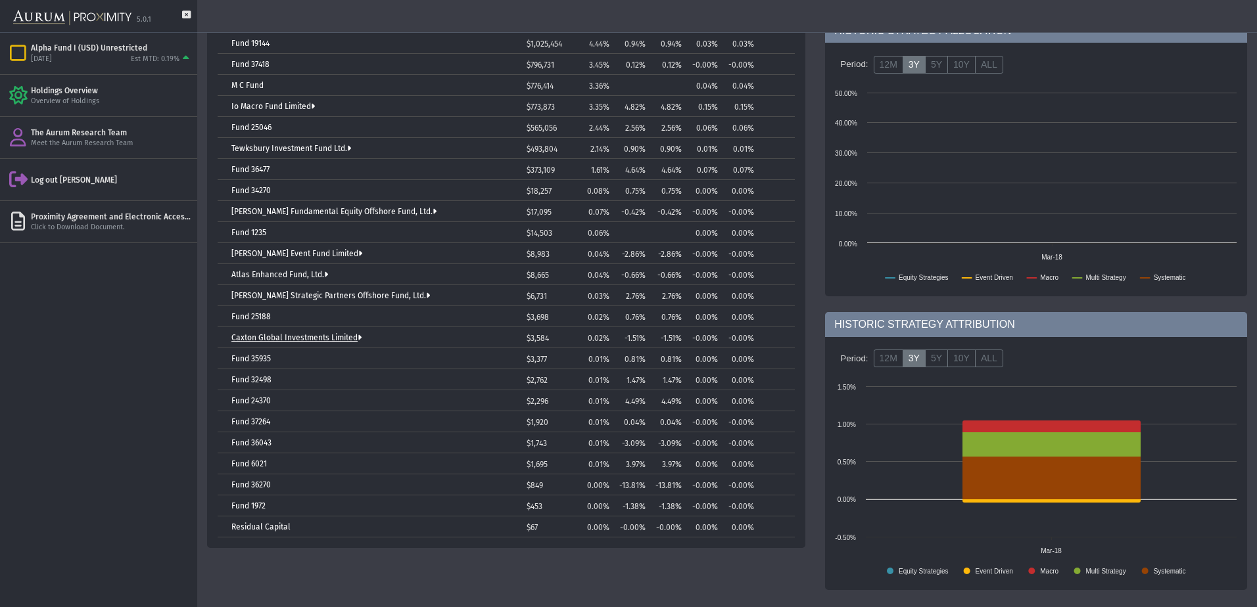
click at [341, 339] on link "Caxton Global Investments Limited" at bounding box center [296, 337] width 130 height 9
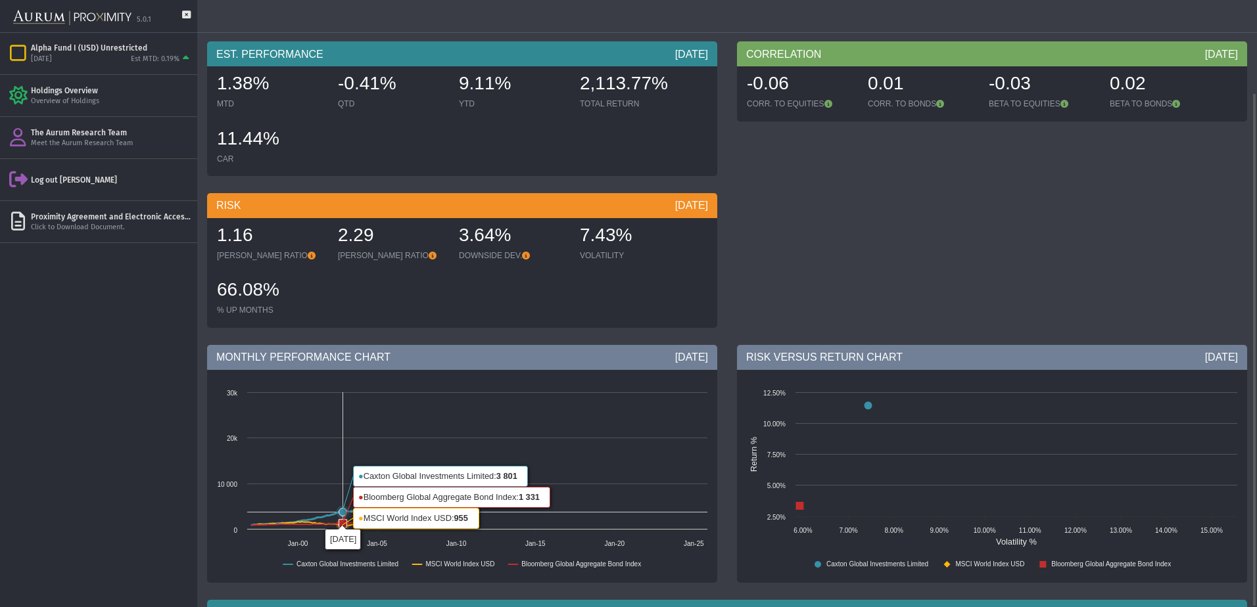
scroll to position [504, 0]
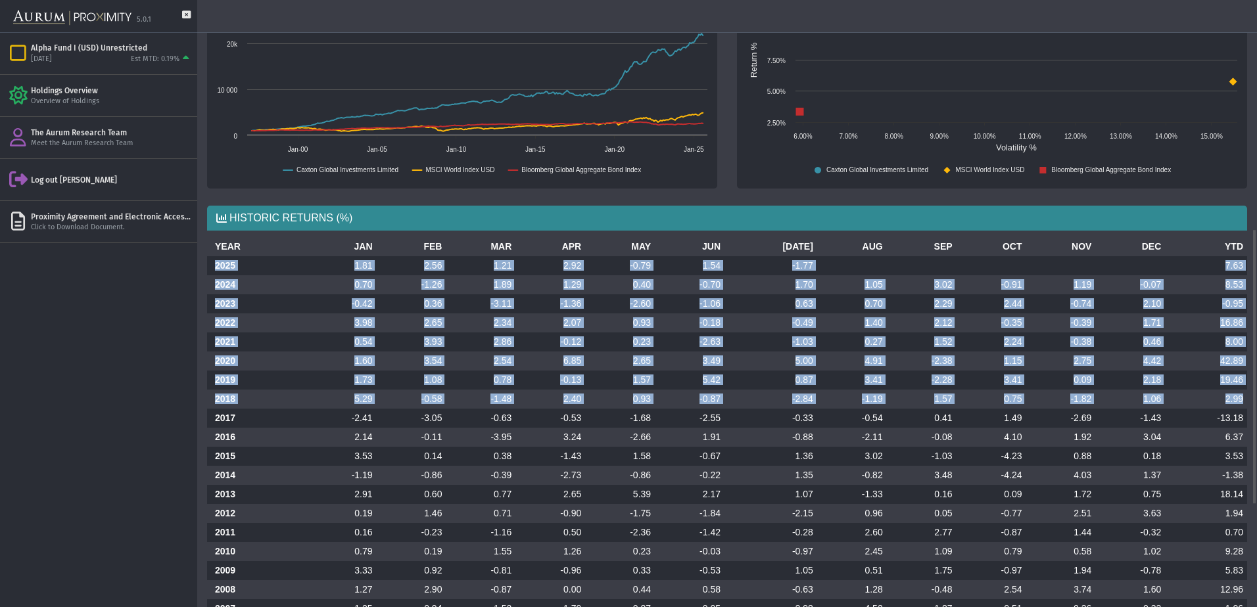
drag, startPoint x: 212, startPoint y: 263, endPoint x: 1247, endPoint y: 405, distance: 1044.4
click at [1247, 405] on div "YEAR JAN FEB MAR APR MAY JUN [DATE] AUG SEP OCT NOV DEC YTD 2025 1.81 2.56 1.21…" at bounding box center [727, 528] width 1060 height 582
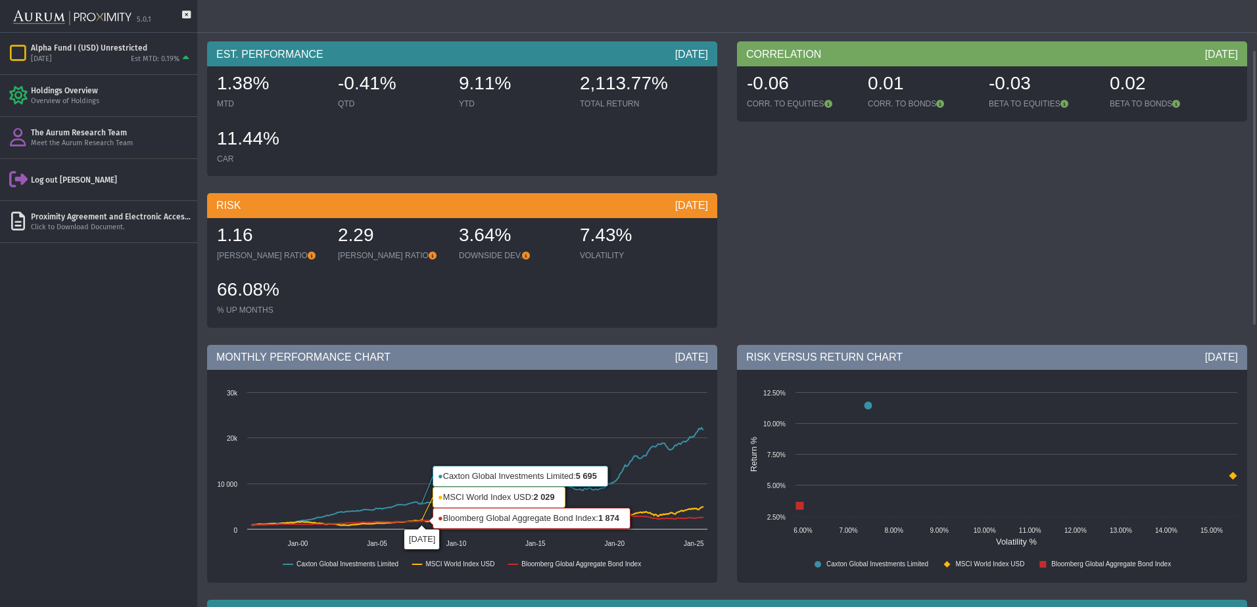
scroll to position [0, 0]
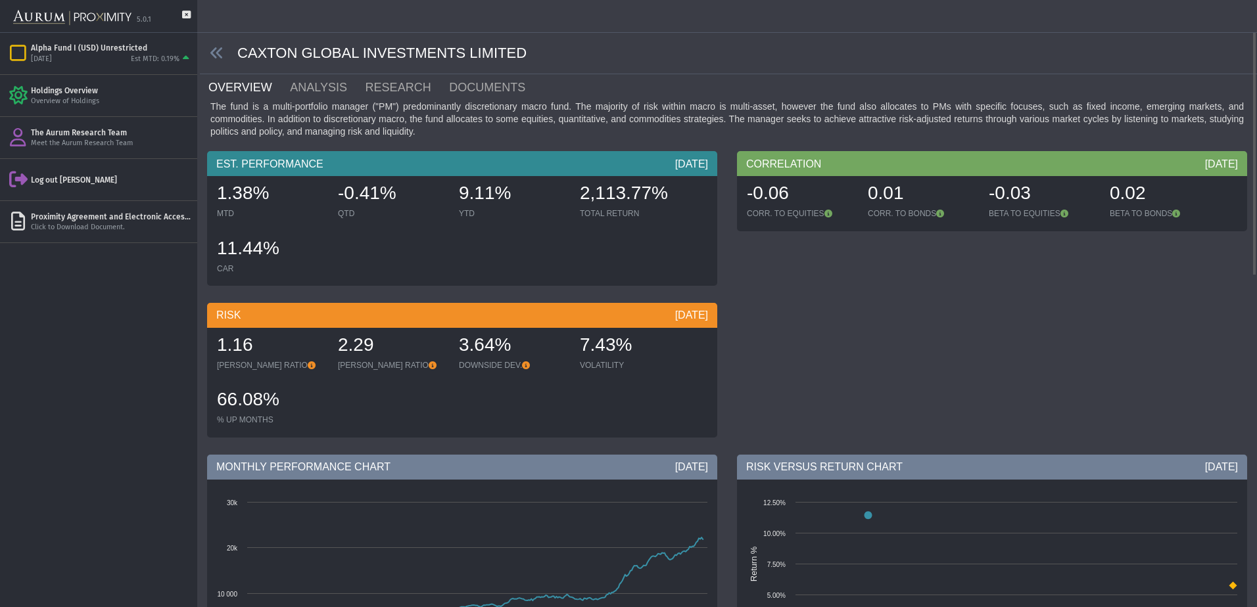
click at [225, 56] on span at bounding box center [218, 53] width 37 height 15
click at [211, 52] on icon at bounding box center [217, 53] width 14 height 14
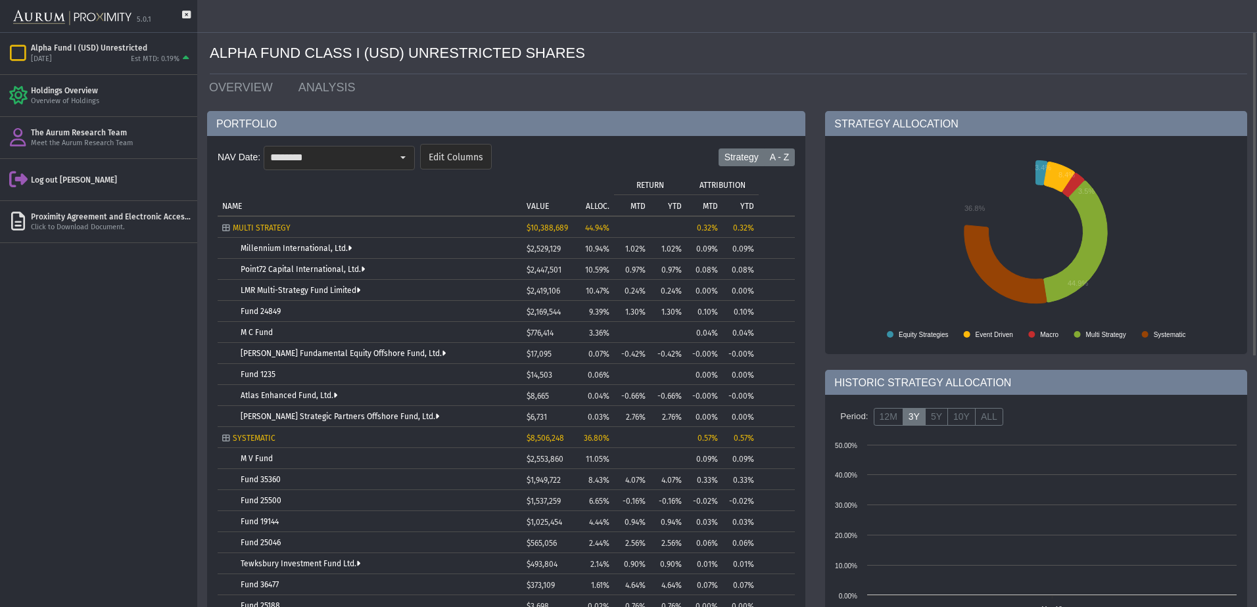
click at [770, 153] on label "A - Z" at bounding box center [780, 158] width 32 height 18
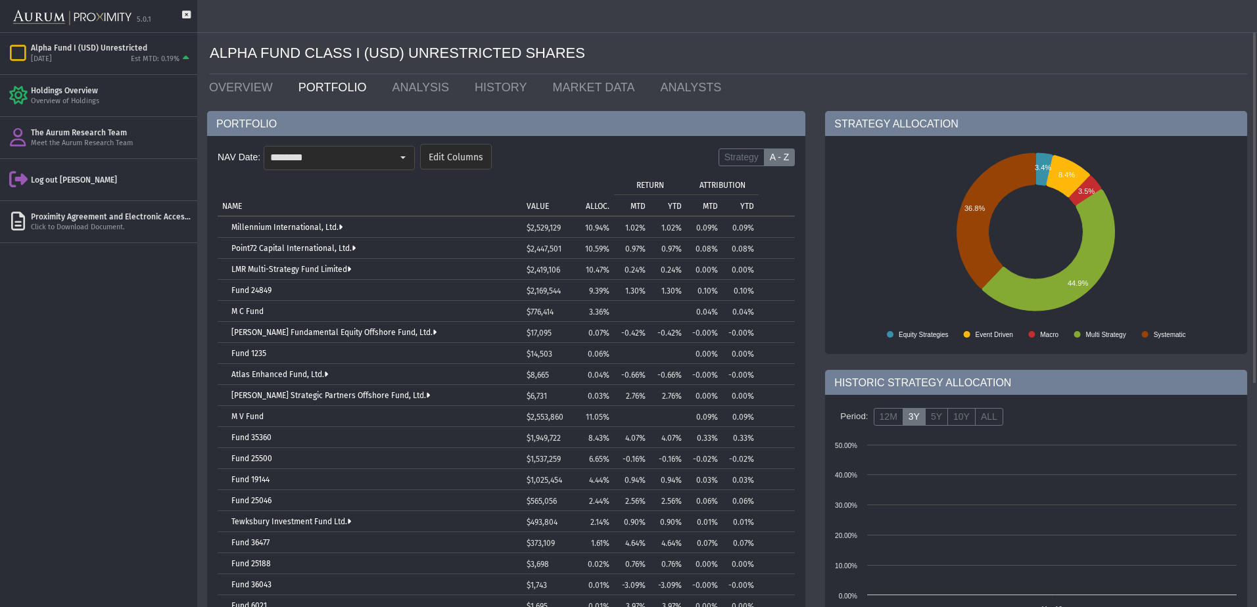
click at [598, 200] on td "ALLOC." at bounding box center [592, 195] width 43 height 42
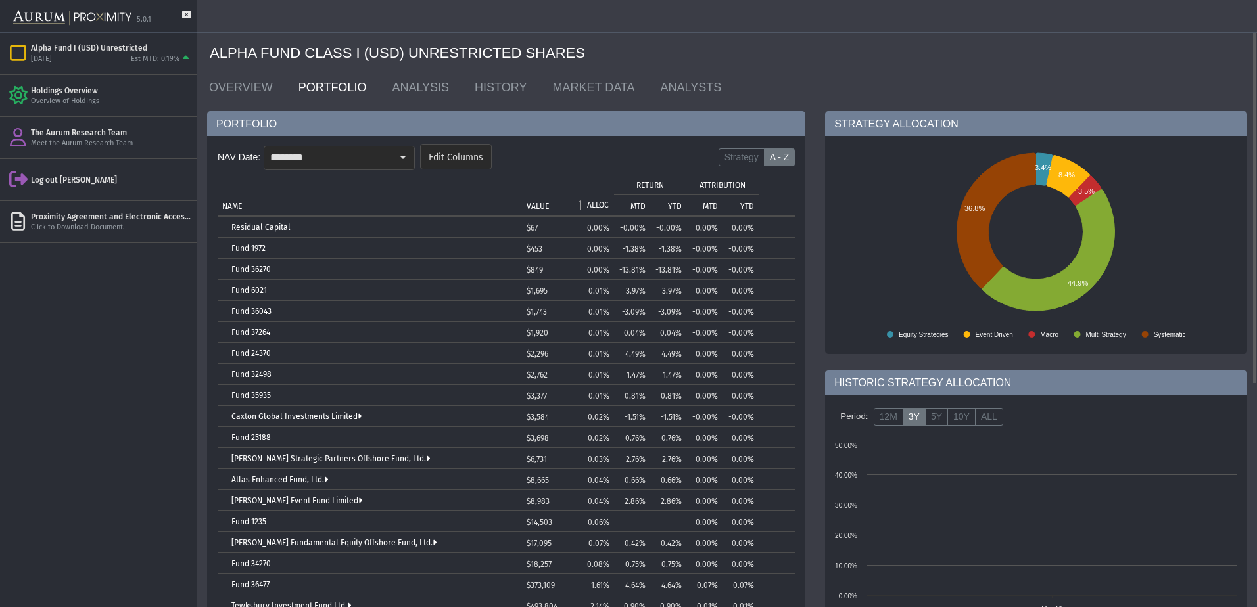
click at [598, 200] on p "ALLOC." at bounding box center [598, 204] width 22 height 9
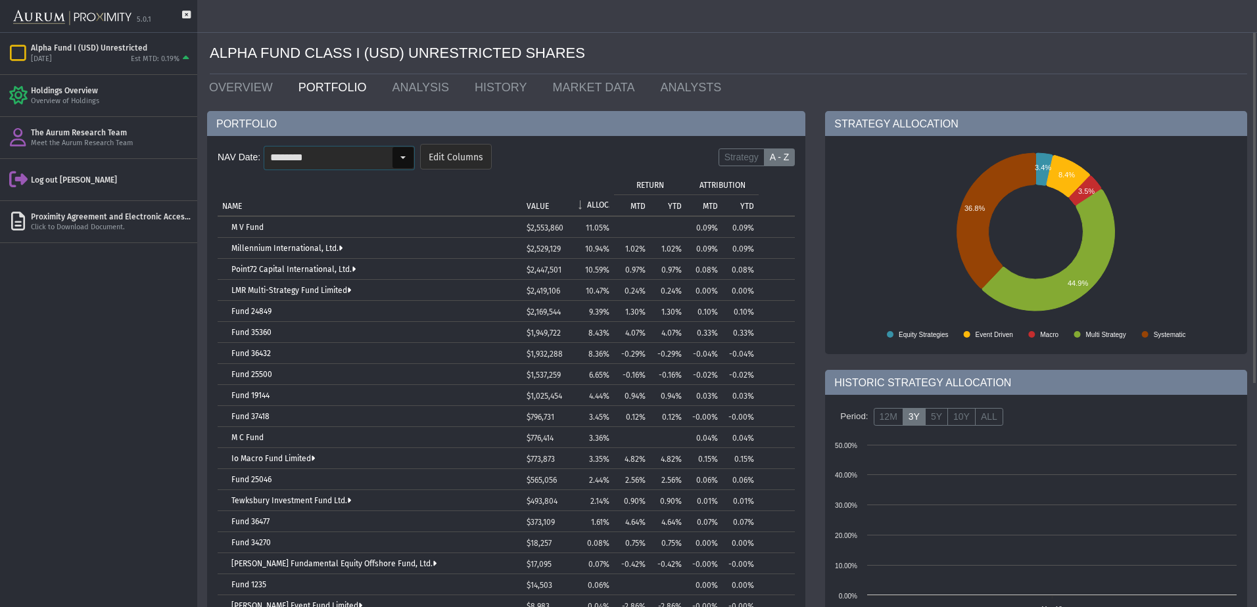
click at [379, 163] on input "********" at bounding box center [328, 158] width 128 height 22
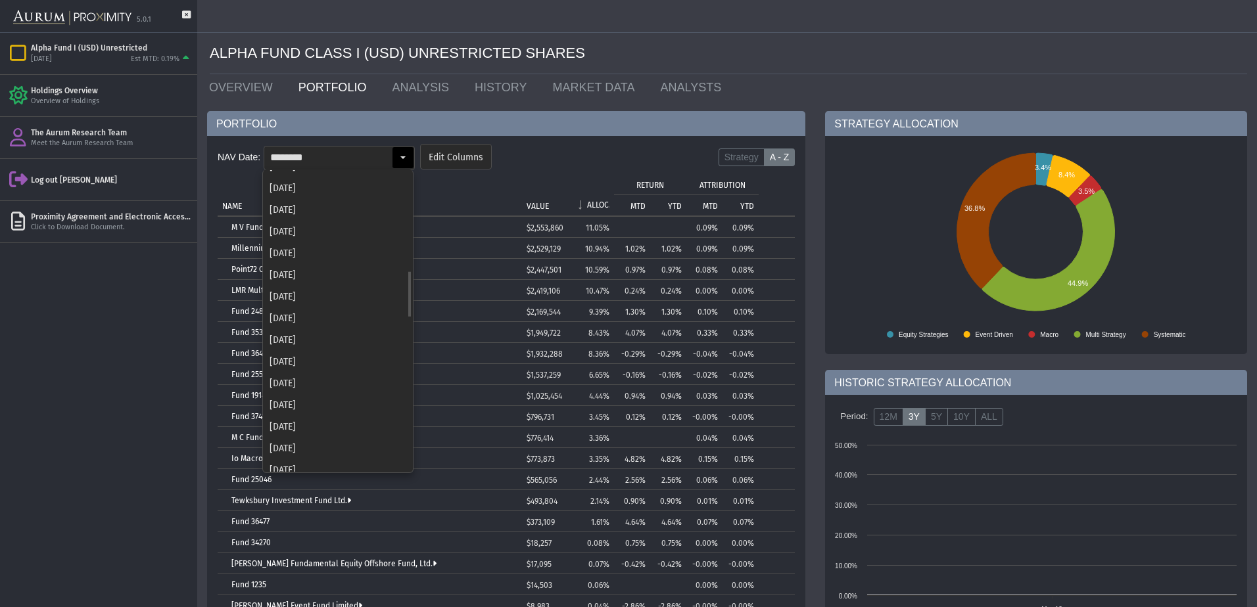
scroll to position [643, 0]
click at [338, 319] on div "[DATE]" at bounding box center [338, 319] width 149 height 22
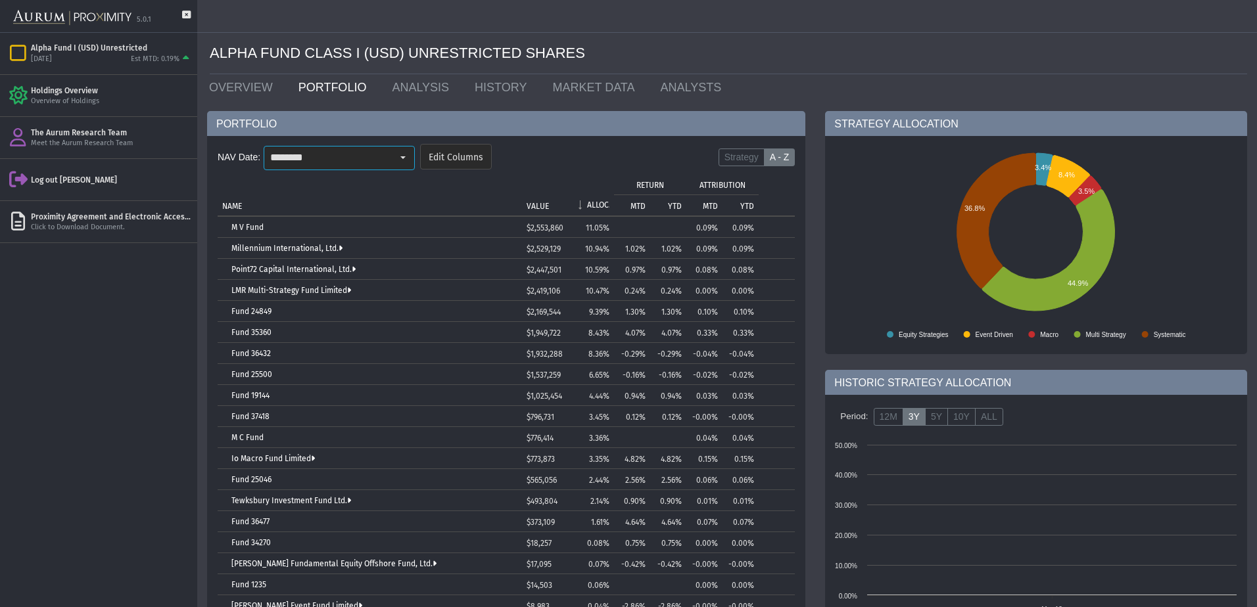
type input "********"
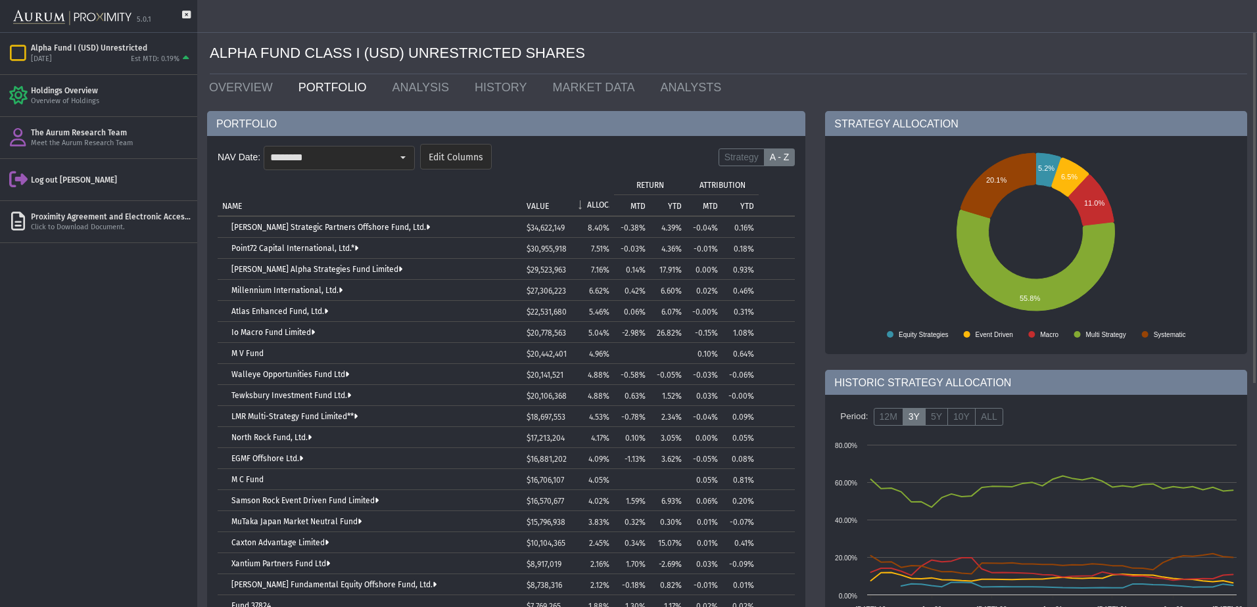
click at [596, 206] on p "ALLOC." at bounding box center [598, 204] width 22 height 9
click at [331, 271] on link "[PERSON_NAME] Alpha Strategies Fund Limited" at bounding box center [316, 269] width 171 height 9
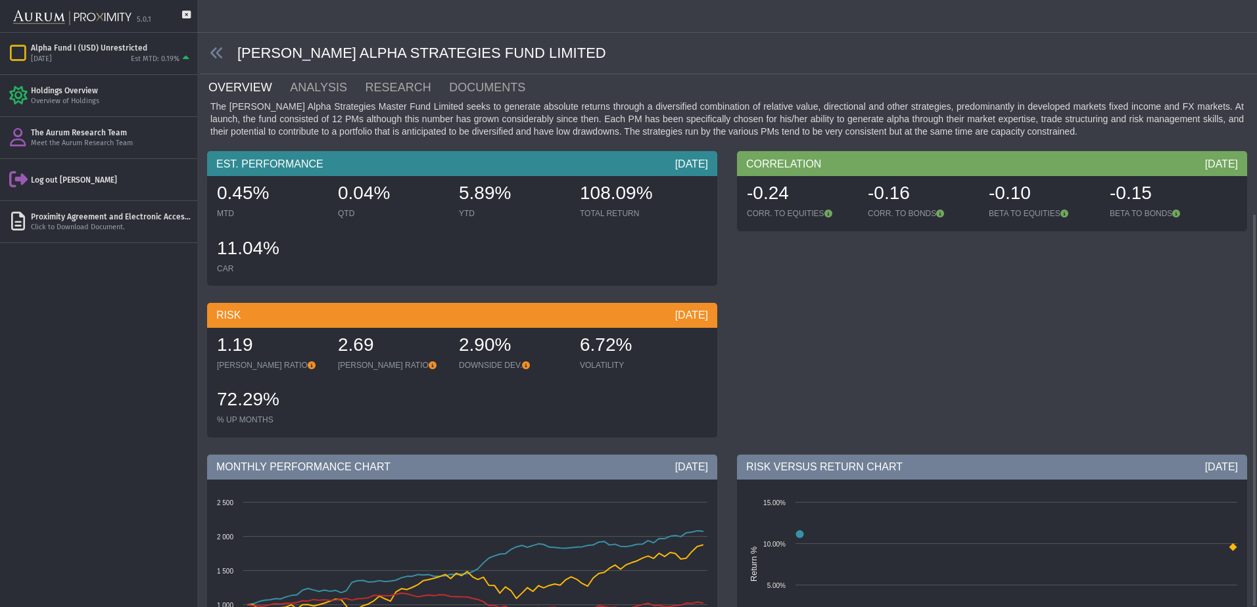
scroll to position [329, 0]
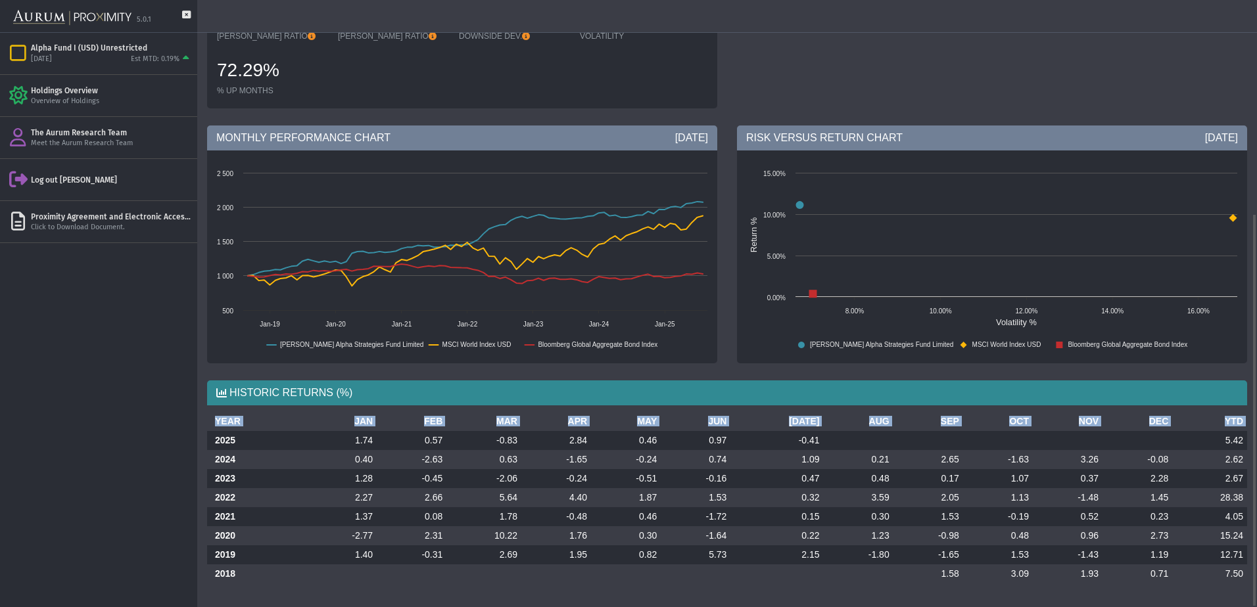
drag, startPoint x: 214, startPoint y: 441, endPoint x: 1248, endPoint y: 576, distance: 1043.5
click at [1248, 576] on div "YEAR JAN FEB MAR APR MAY JUN [DATE] AUG SEP OCT NOV DEC YTD 2025 1.74 0.57 -0.8…" at bounding box center [727, 503] width 1060 height 182
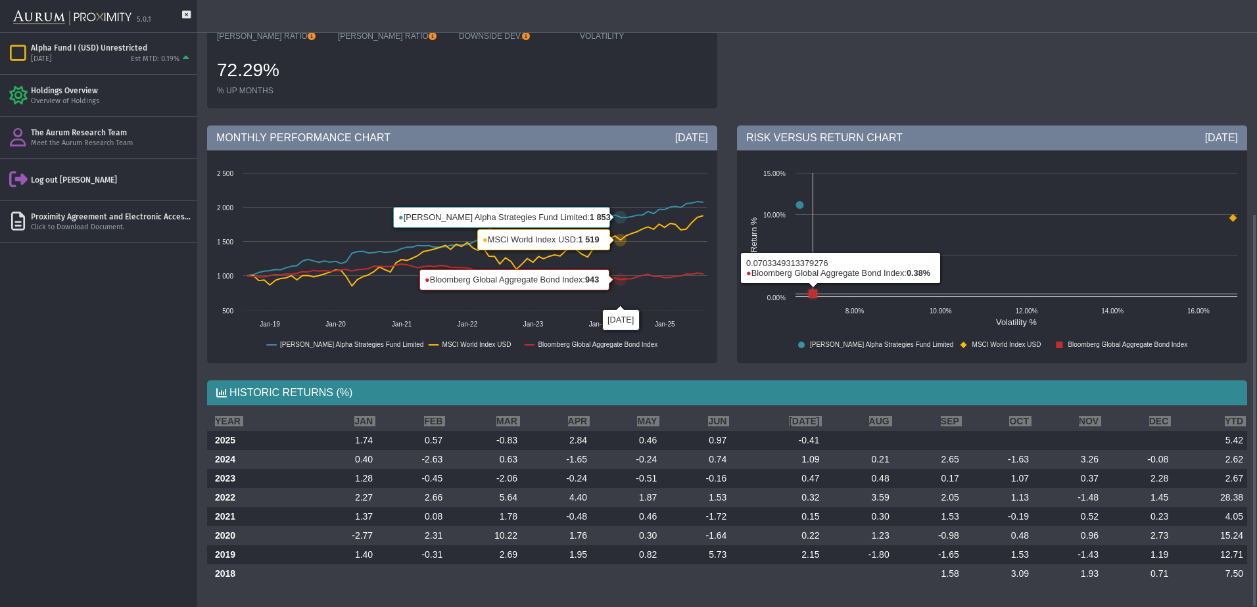
scroll to position [0, 0]
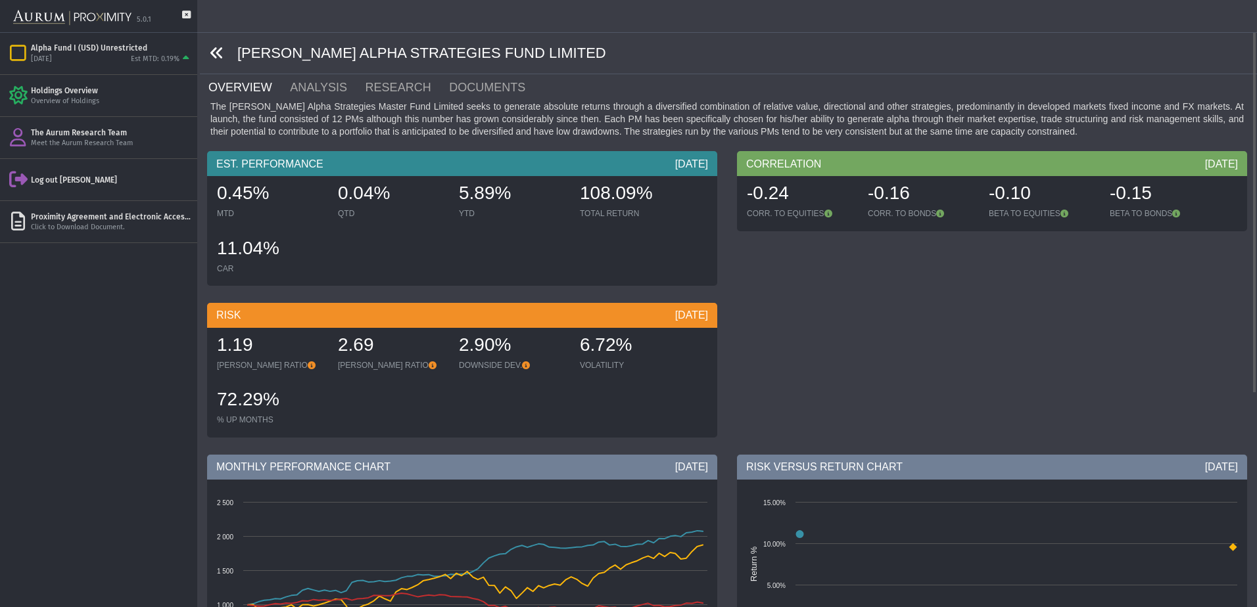
click at [216, 54] on icon at bounding box center [217, 53] width 14 height 14
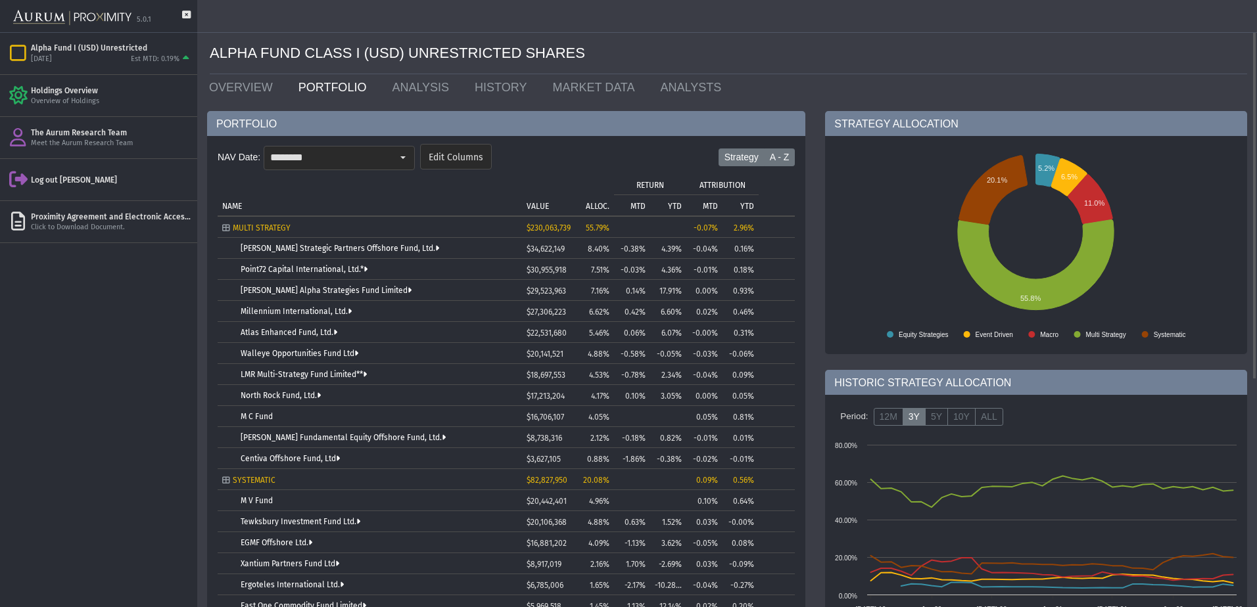
click at [769, 153] on label "A - Z" at bounding box center [780, 158] width 32 height 18
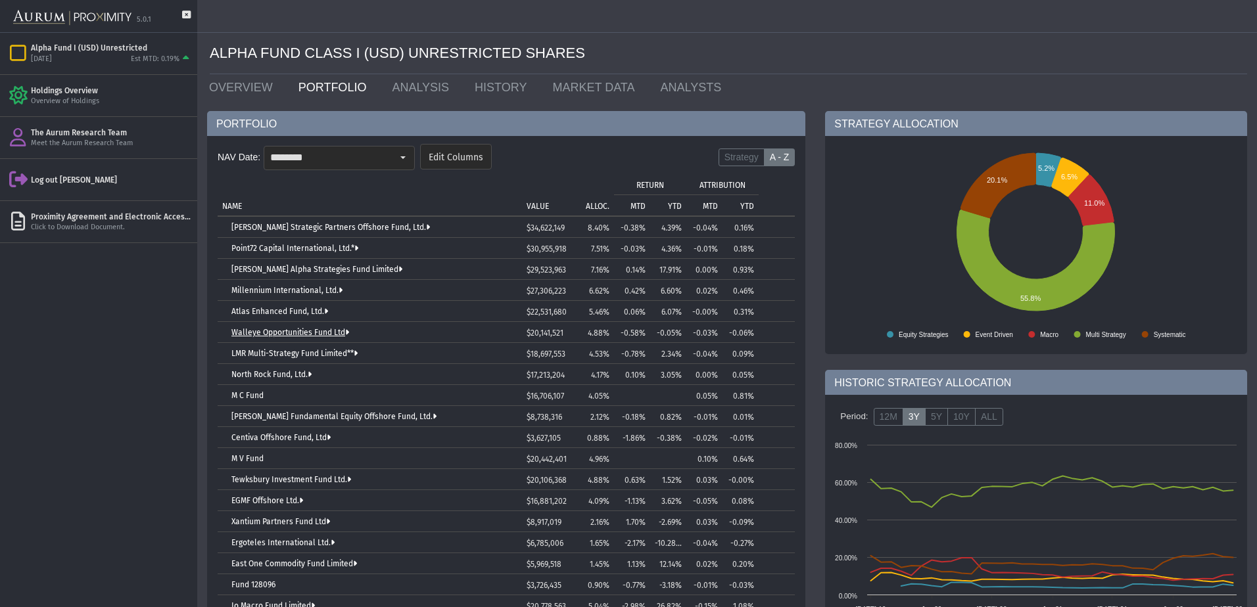
click at [281, 330] on link "Walleye Opportunities Fund Ltd" at bounding box center [290, 332] width 118 height 9
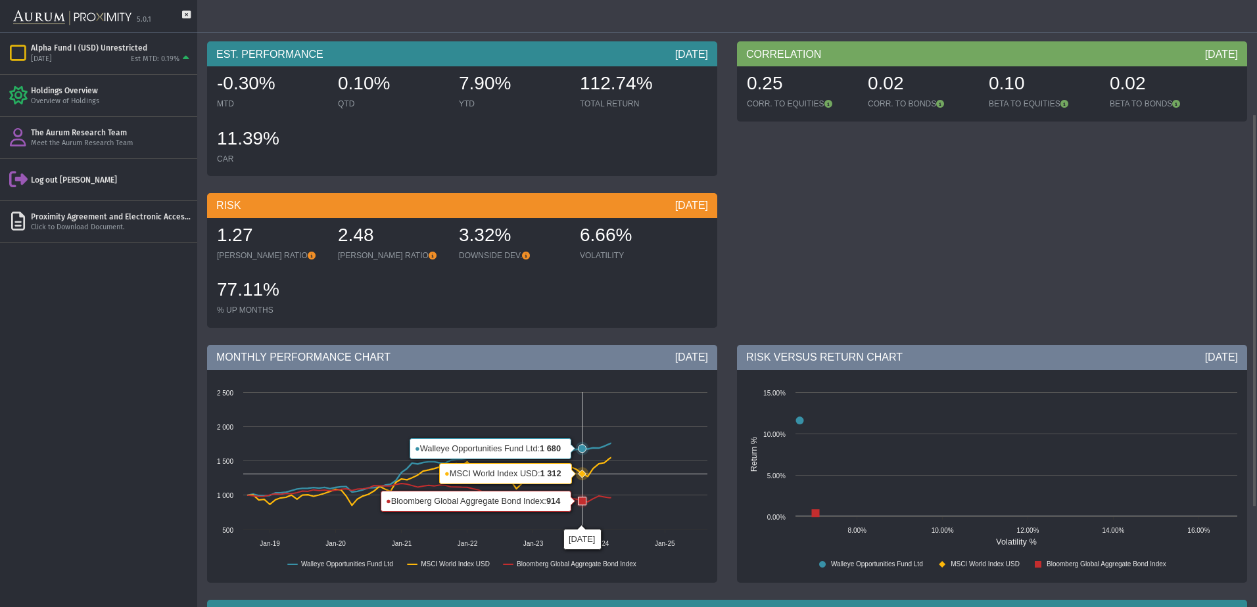
scroll to position [329, 0]
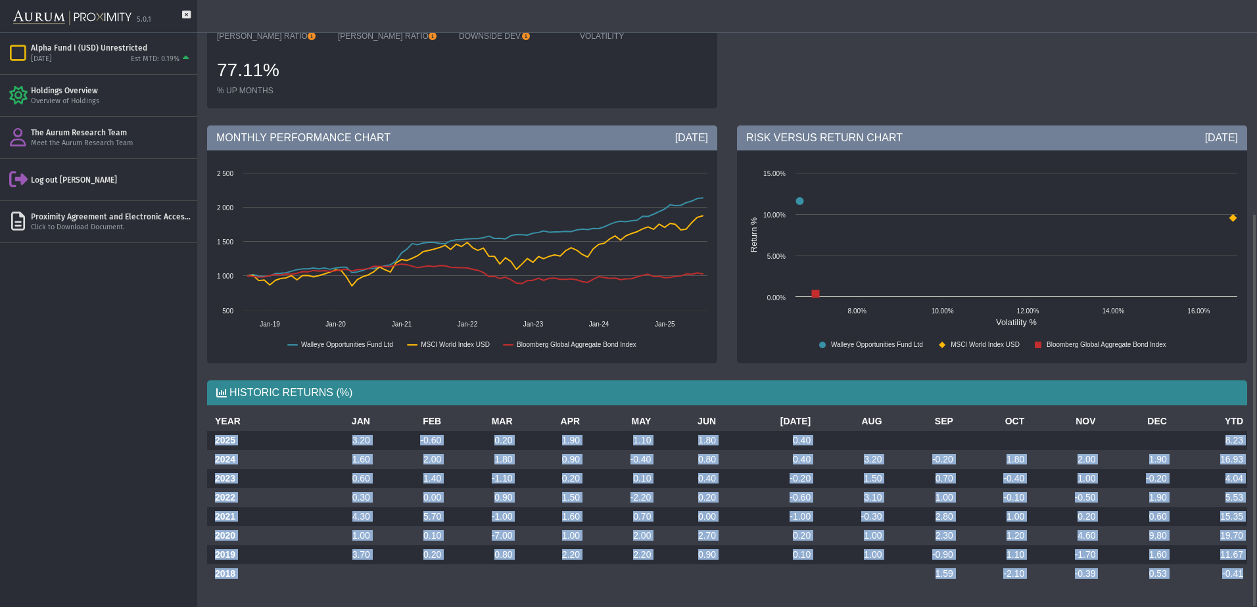
drag, startPoint x: 210, startPoint y: 437, endPoint x: 1245, endPoint y: 581, distance: 1045.3
click at [1245, 581] on tbody "2025 3.20 -0.60 0.20 1.90 1.10 1.80 0.40 8.23 2024 1.60 2.00 1.80 0.90 -0.40 0.…" at bounding box center [727, 507] width 1040 height 153
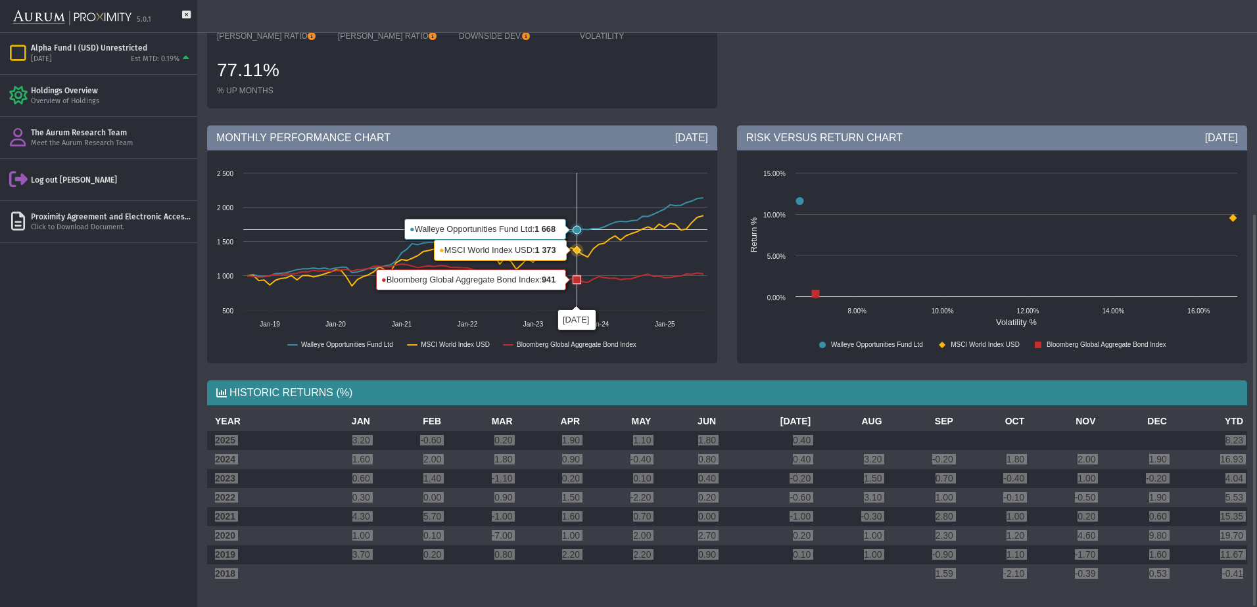
scroll to position [0, 0]
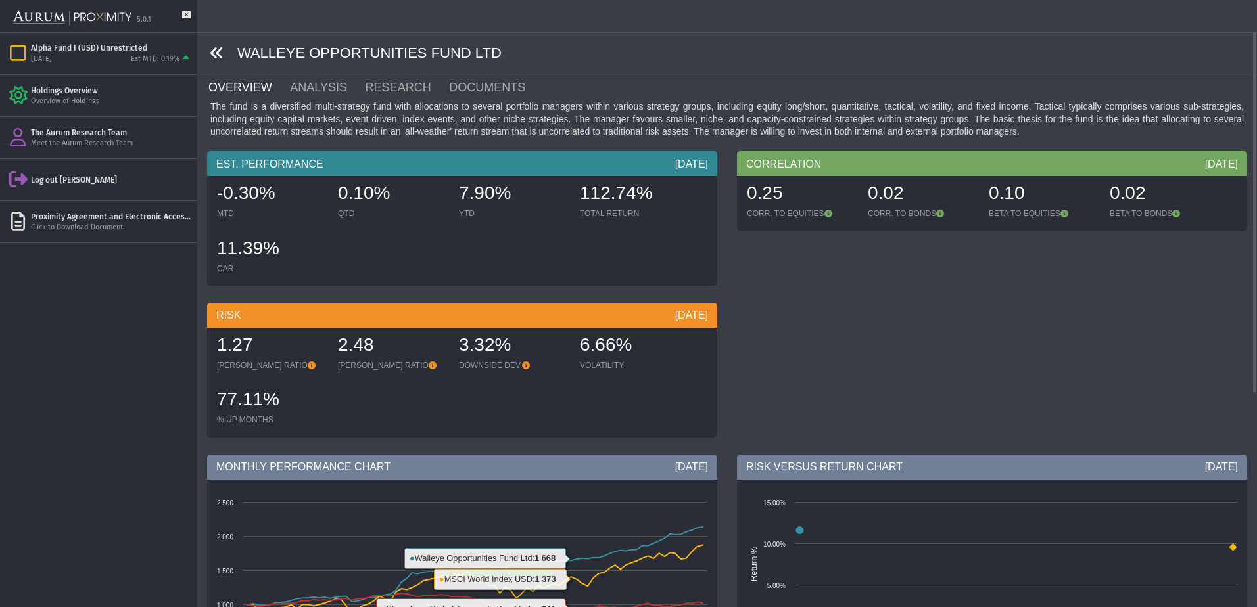
click at [214, 56] on icon at bounding box center [217, 53] width 14 height 14
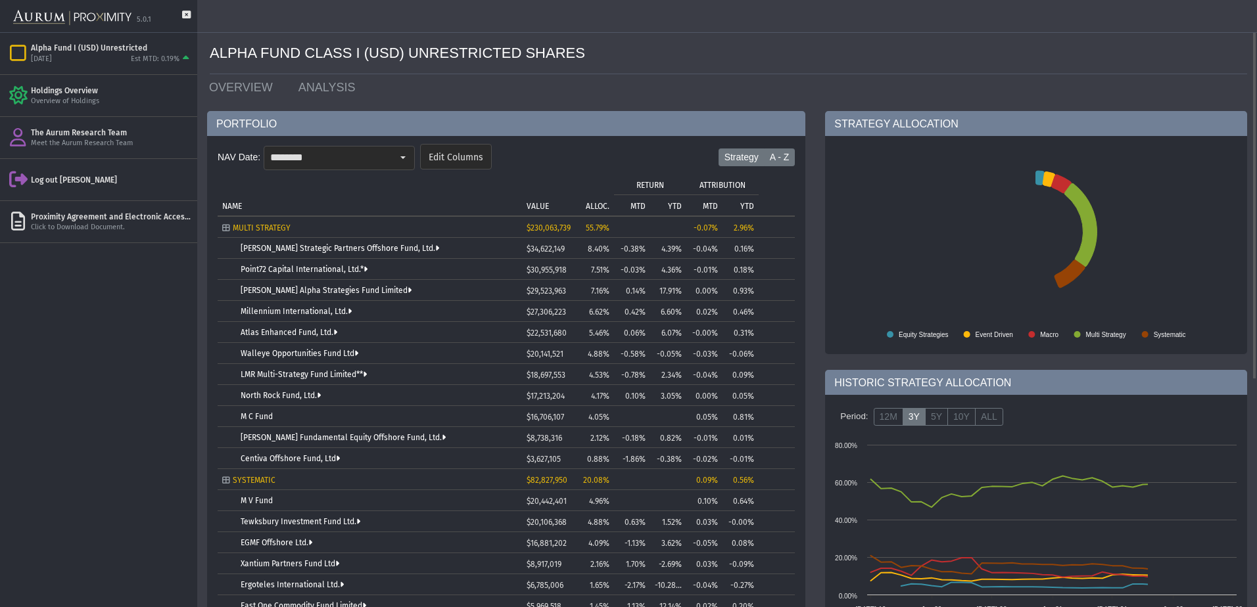
click at [774, 158] on label "A - Z" at bounding box center [780, 158] width 32 height 18
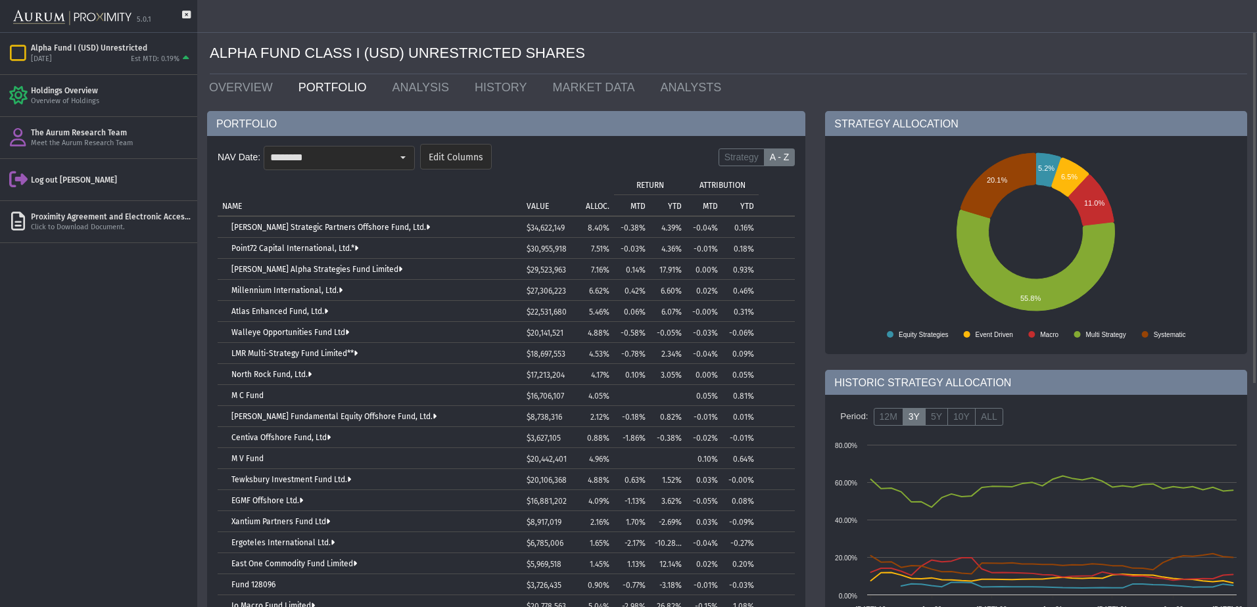
click at [592, 202] on p "ALLOC." at bounding box center [598, 206] width 24 height 9
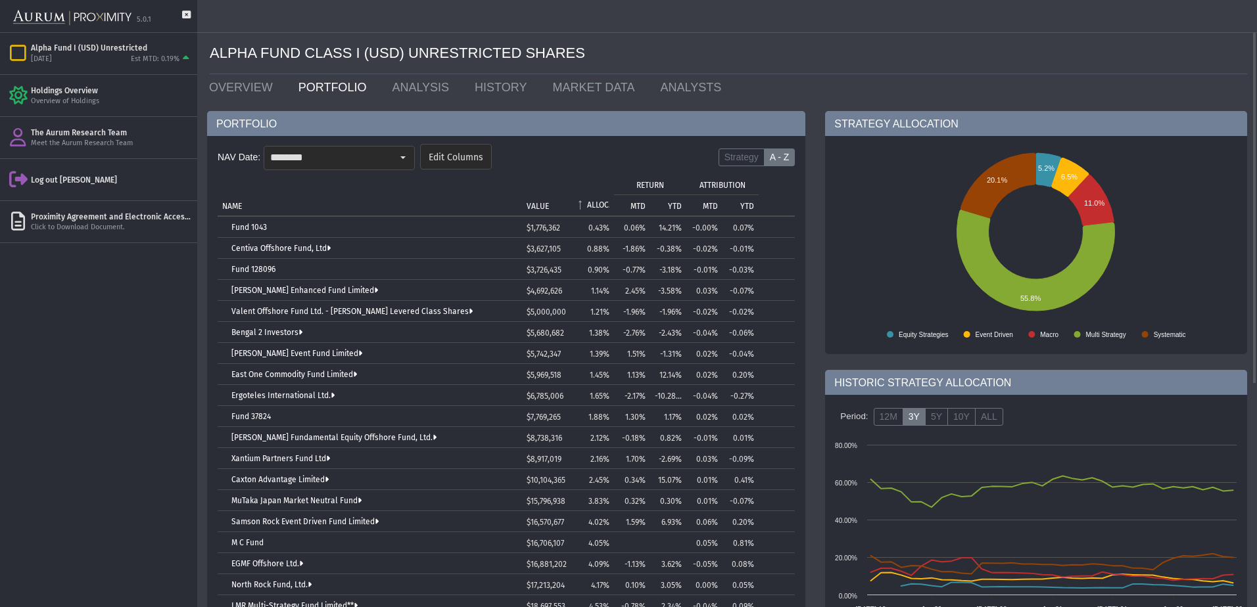
click at [592, 202] on p "ALLOC." at bounding box center [598, 204] width 22 height 9
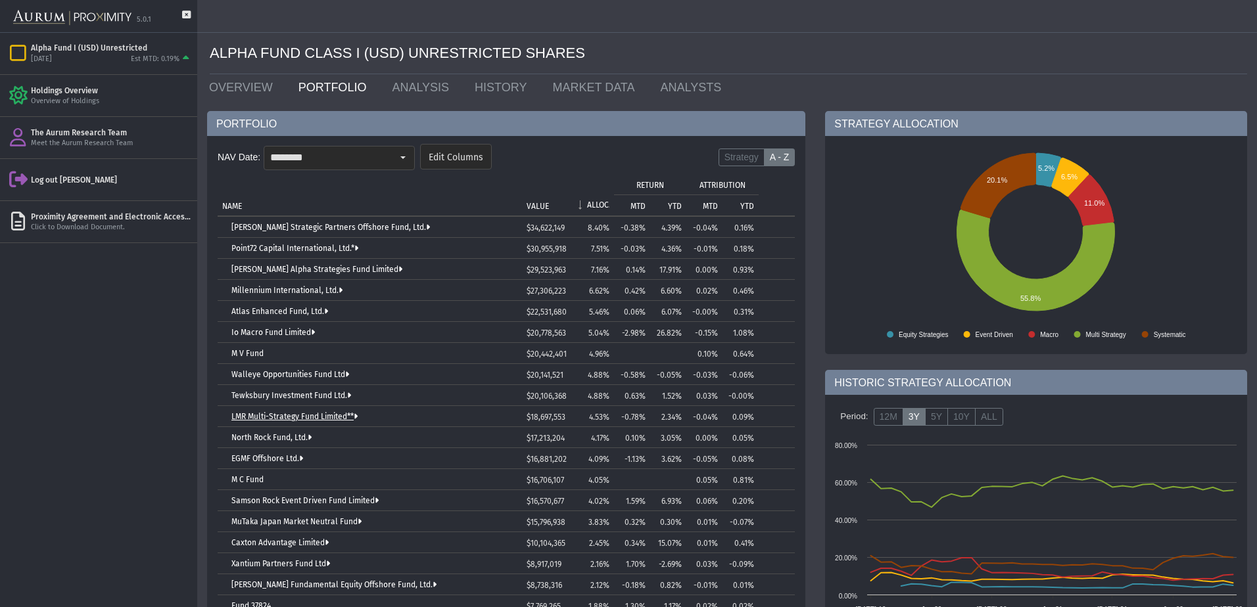
click at [289, 420] on link "LMR Multi-Strategy Fund Limited**" at bounding box center [294, 416] width 126 height 9
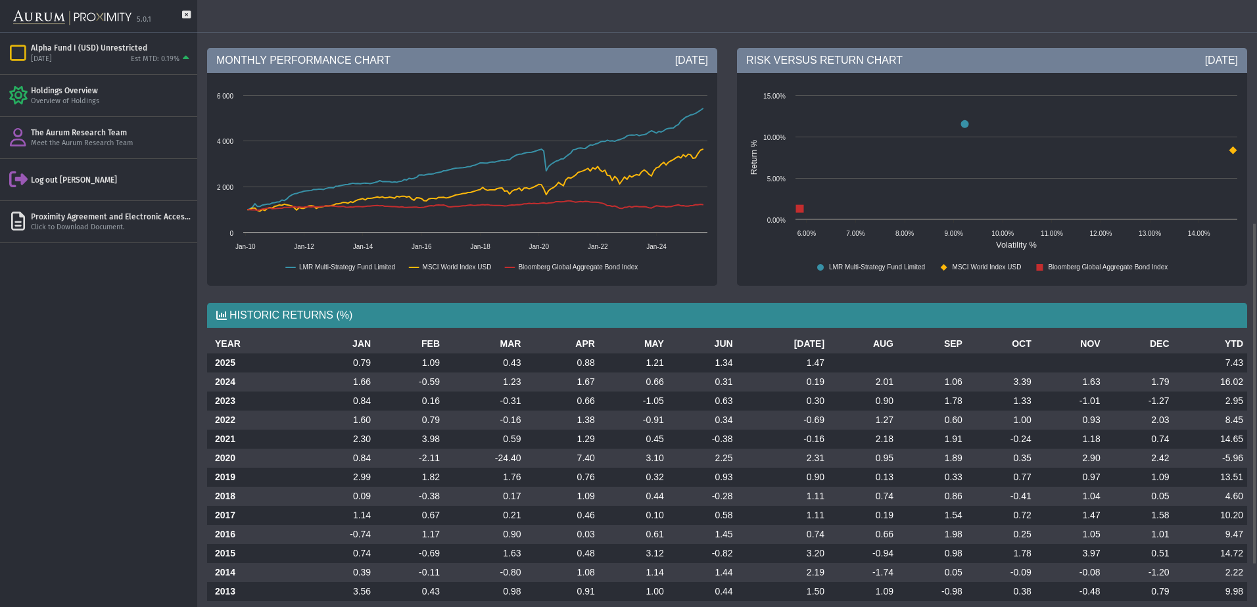
scroll to position [469, 0]
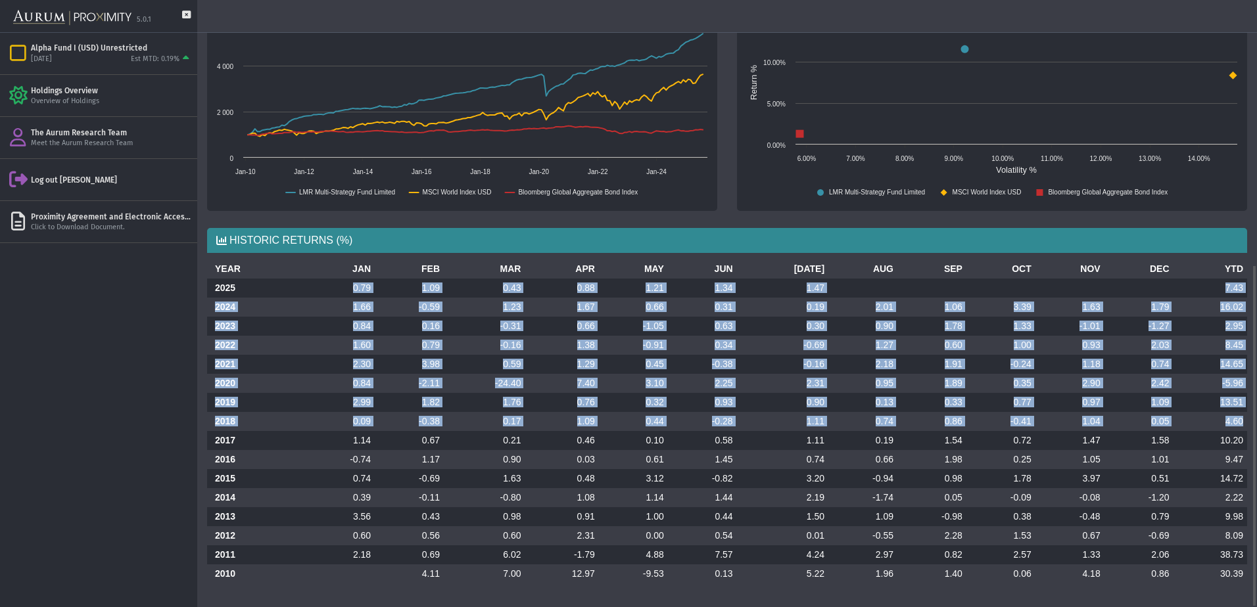
drag, startPoint x: 349, startPoint y: 288, endPoint x: 1243, endPoint y: 425, distance: 904.4
click at [1243, 425] on tbody "2025 0.79 1.09 0.43 0.88 1.21 1.34 1.47 7.43 2024 1.66 -0.59 1.23 1.67 0.66 0.3…" at bounding box center [727, 431] width 1040 height 305
drag, startPoint x: 611, startPoint y: 461, endPoint x: 325, endPoint y: 367, distance: 300.6
click at [611, 461] on td "0.61" at bounding box center [633, 459] width 69 height 19
drag, startPoint x: 215, startPoint y: 287, endPoint x: 1244, endPoint y: 423, distance: 1037.7
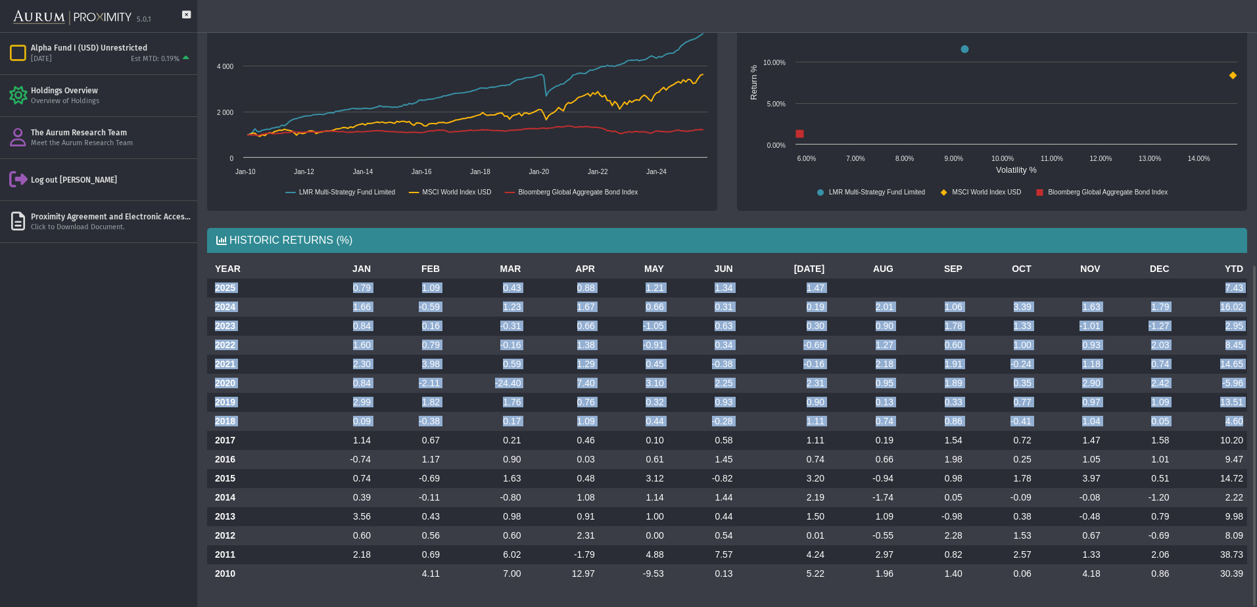
click at [1244, 423] on tbody "2025 0.79 1.09 0.43 0.88 1.21 1.34 1.47 7.43 2024 1.66 -0.59 1.23 1.67 0.66 0.3…" at bounding box center [727, 431] width 1040 height 305
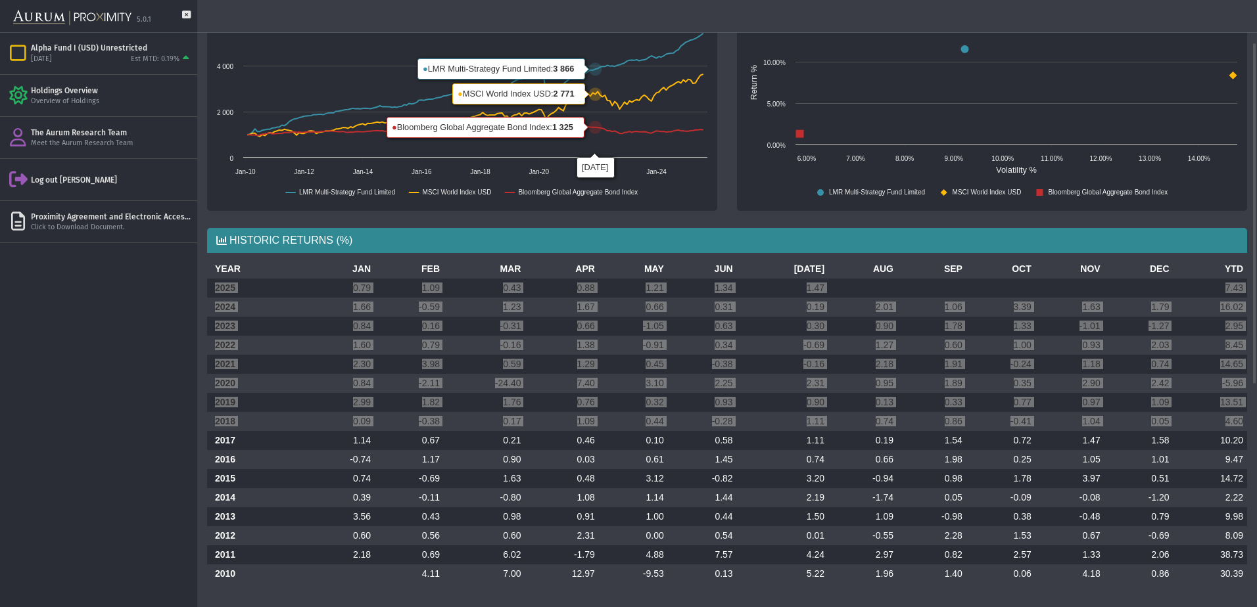
scroll to position [9, 0]
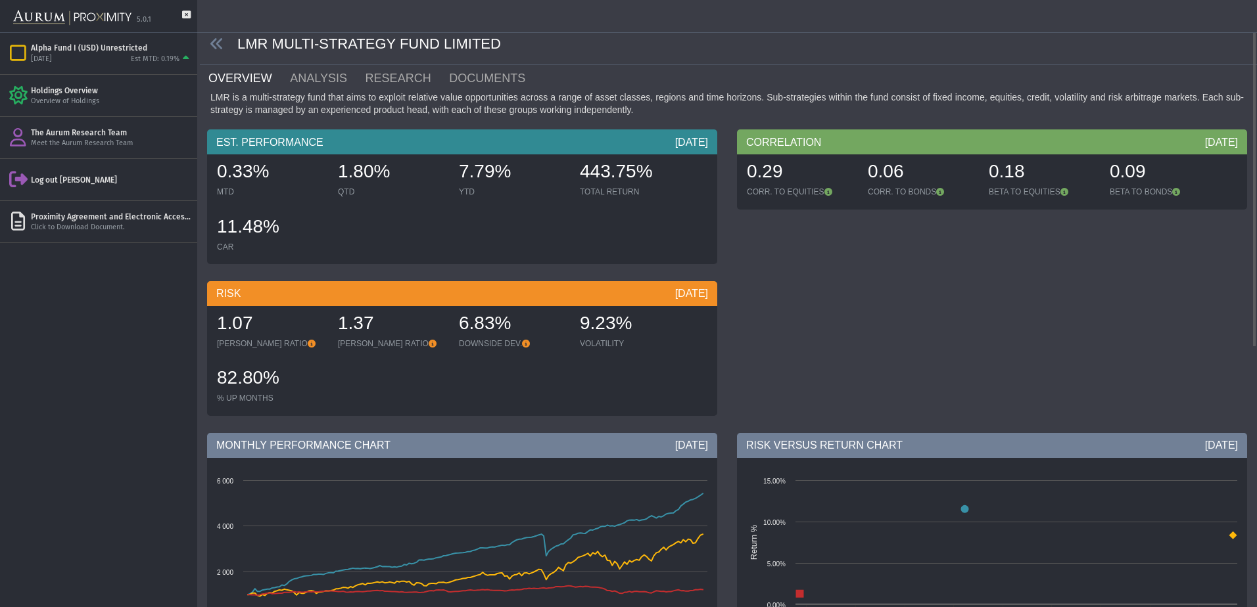
click at [226, 47] on span at bounding box center [218, 44] width 37 height 15
click at [220, 45] on icon at bounding box center [217, 44] width 14 height 14
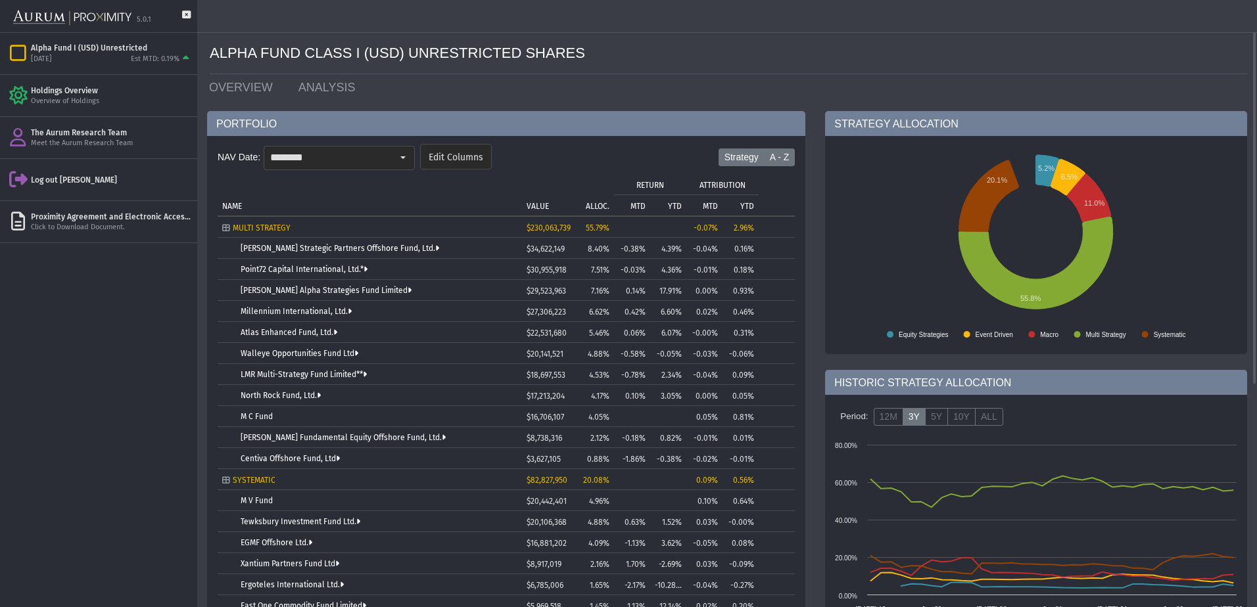
click at [769, 156] on label "A - Z" at bounding box center [780, 158] width 32 height 18
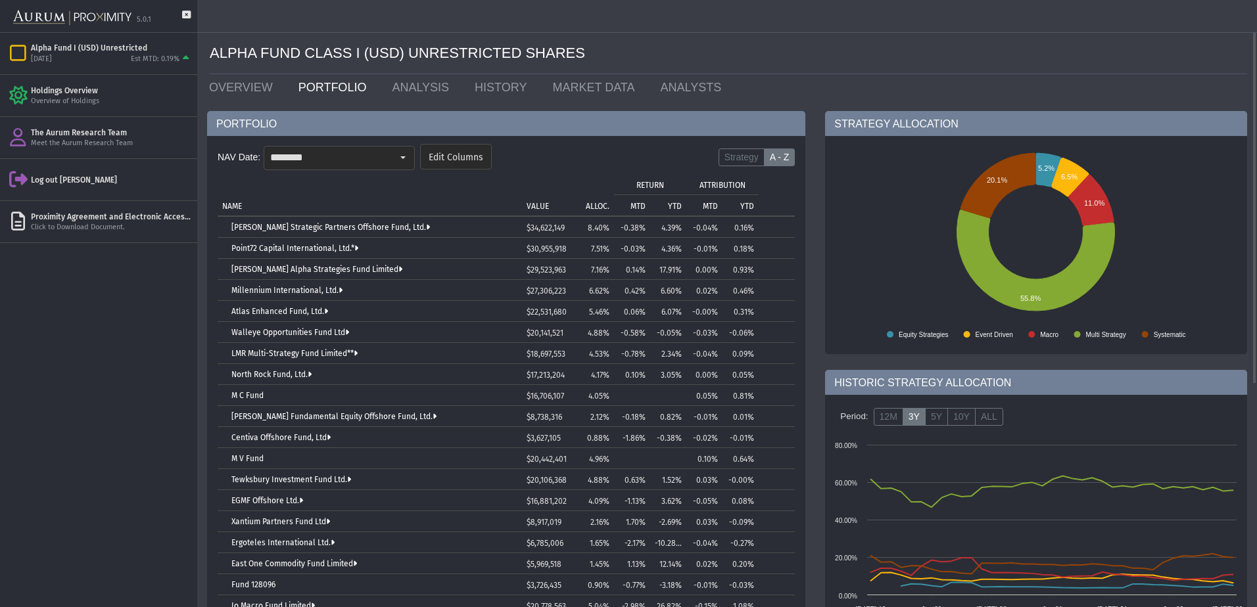
click at [600, 202] on p "ALLOC." at bounding box center [598, 206] width 24 height 9
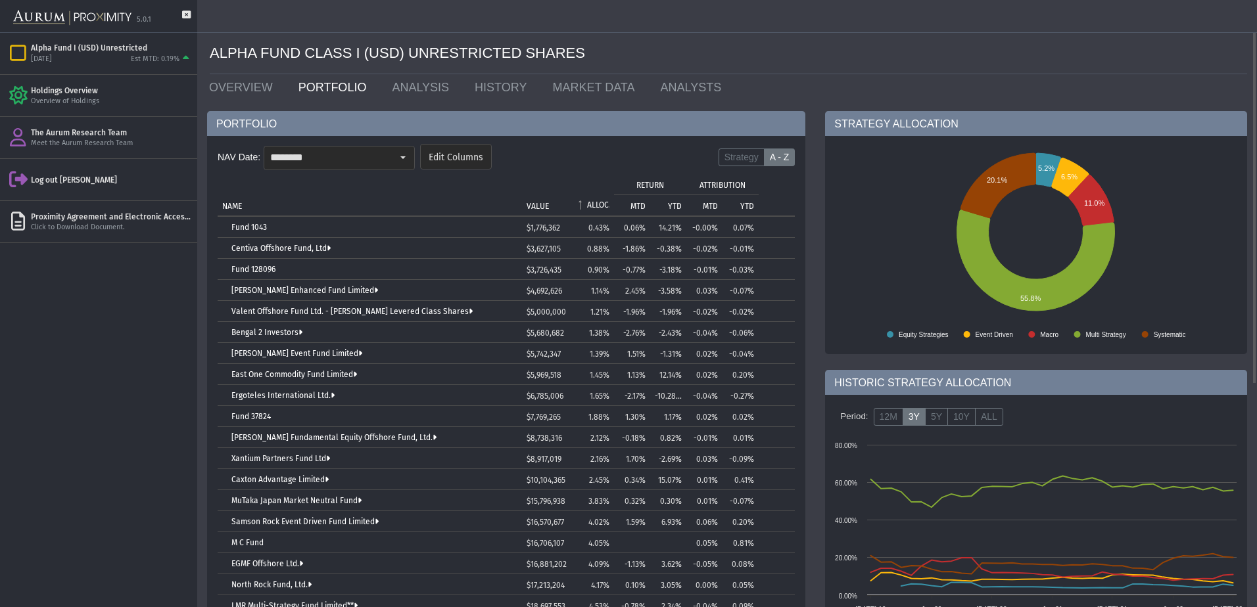
click at [600, 201] on p "ALLOC." at bounding box center [598, 204] width 22 height 9
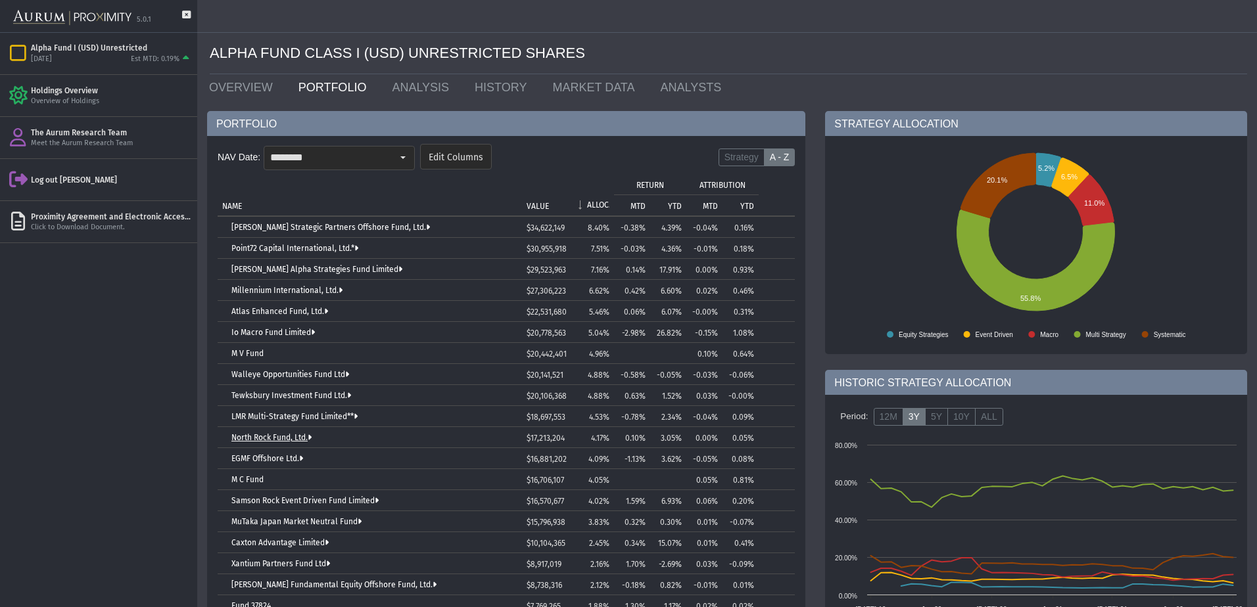
click at [253, 433] on link "North Rock Fund, Ltd." at bounding box center [271, 437] width 80 height 9
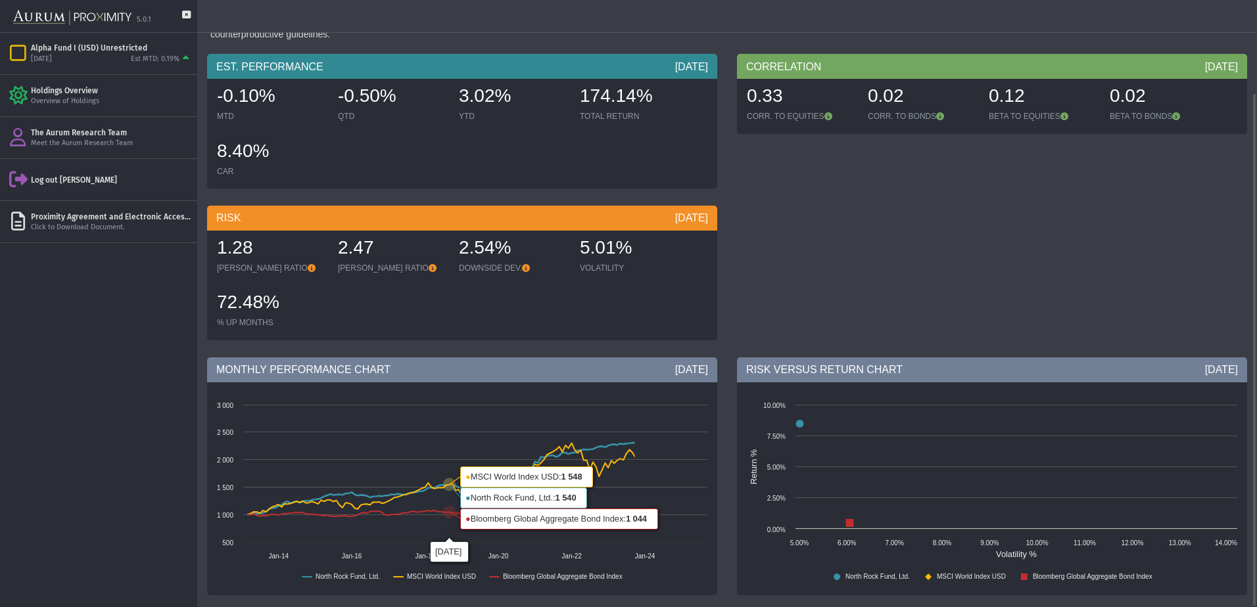
scroll to position [437, 0]
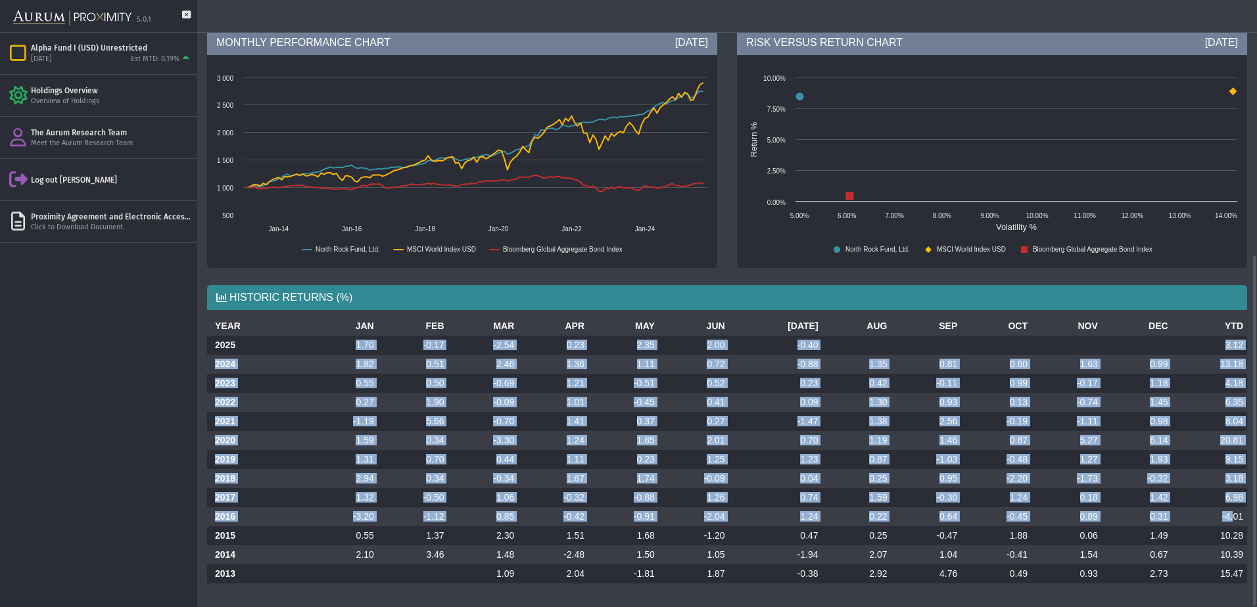
drag, startPoint x: 355, startPoint y: 342, endPoint x: 1235, endPoint y: 512, distance: 895.7
click at [1235, 512] on tbody "2025 1.70 -0.17 -2.54 0.23 2.35 2.00 -0.40 3.12 2024 1.82 0.51 2.46 1.36 1.11 0…" at bounding box center [727, 460] width 1040 height 248
click at [235, 363] on th "2024" at bounding box center [257, 364] width 101 height 19
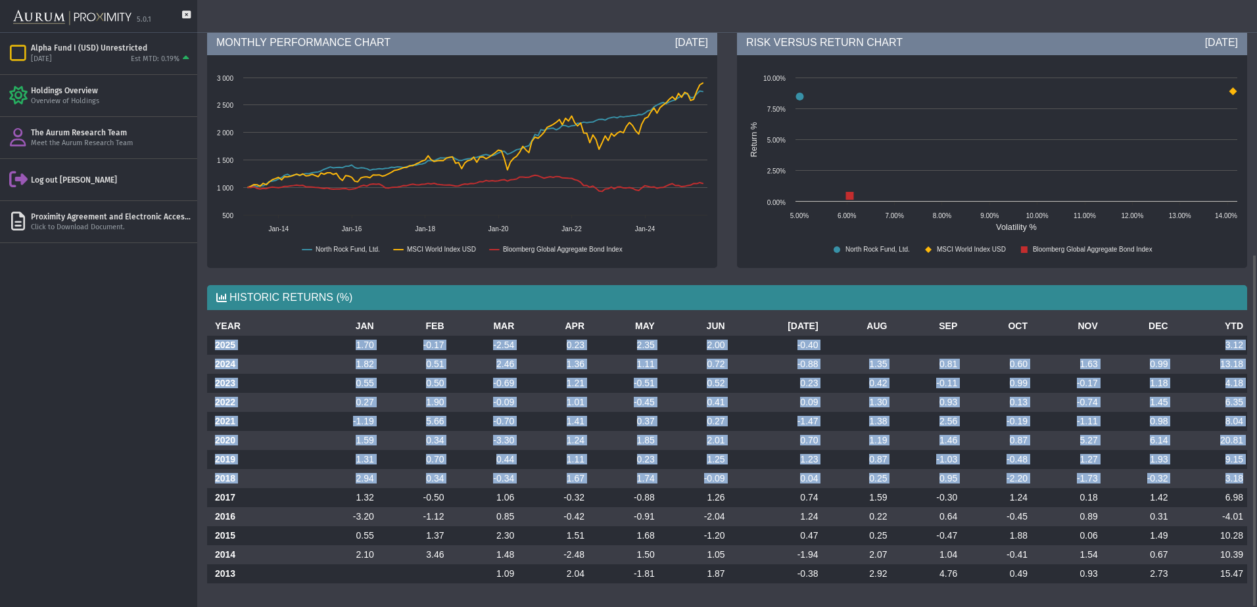
drag, startPoint x: 213, startPoint y: 342, endPoint x: 1247, endPoint y: 482, distance: 1043.4
click at [1247, 482] on div "YEAR JAN FEB MAR APR MAY JUN [DATE] AUG SEP OCT NOV DEC YTD 2025 1.70 -0.17 -2.…" at bounding box center [727, 455] width 1060 height 277
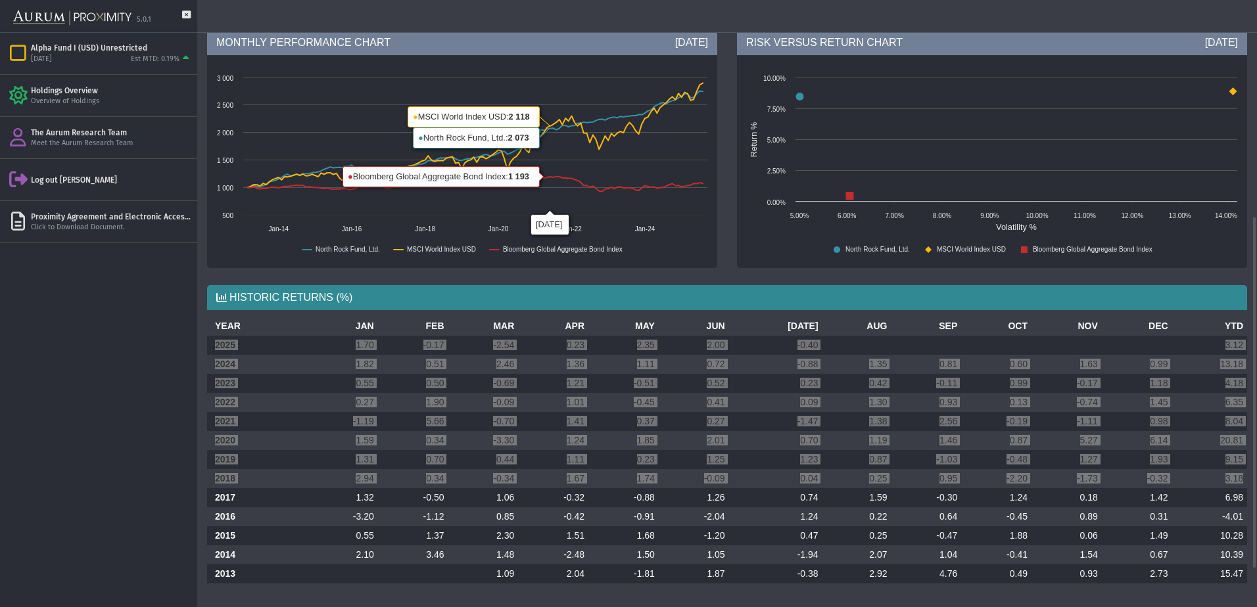
scroll to position [0, 0]
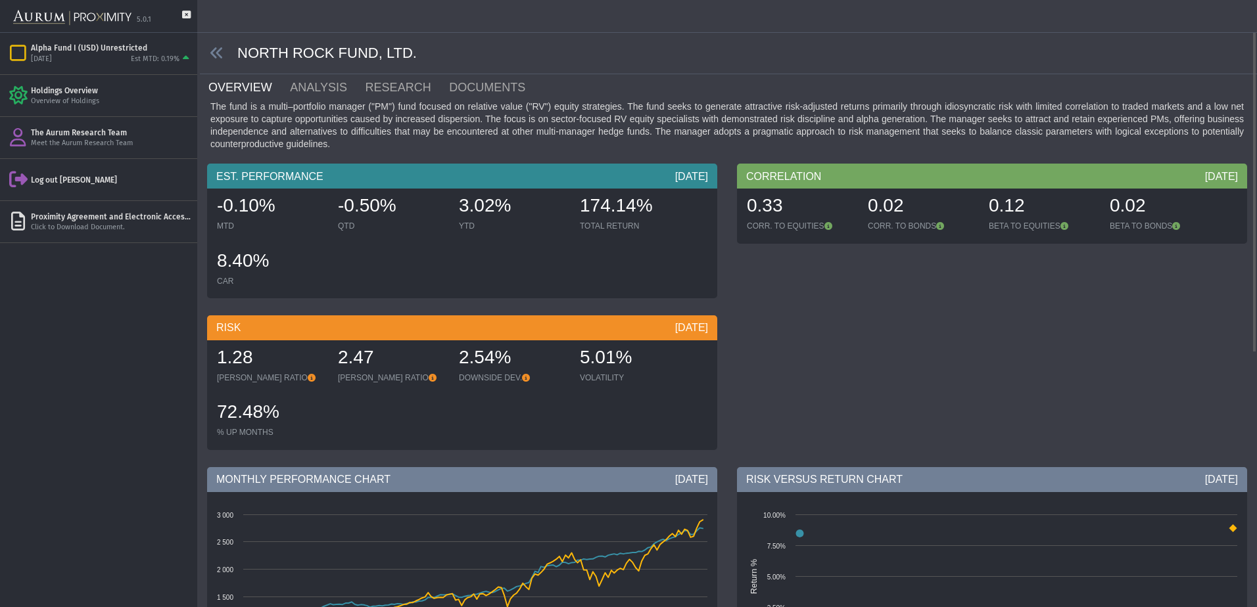
click at [204, 55] on span at bounding box center [218, 53] width 37 height 15
click at [213, 53] on icon at bounding box center [217, 53] width 14 height 14
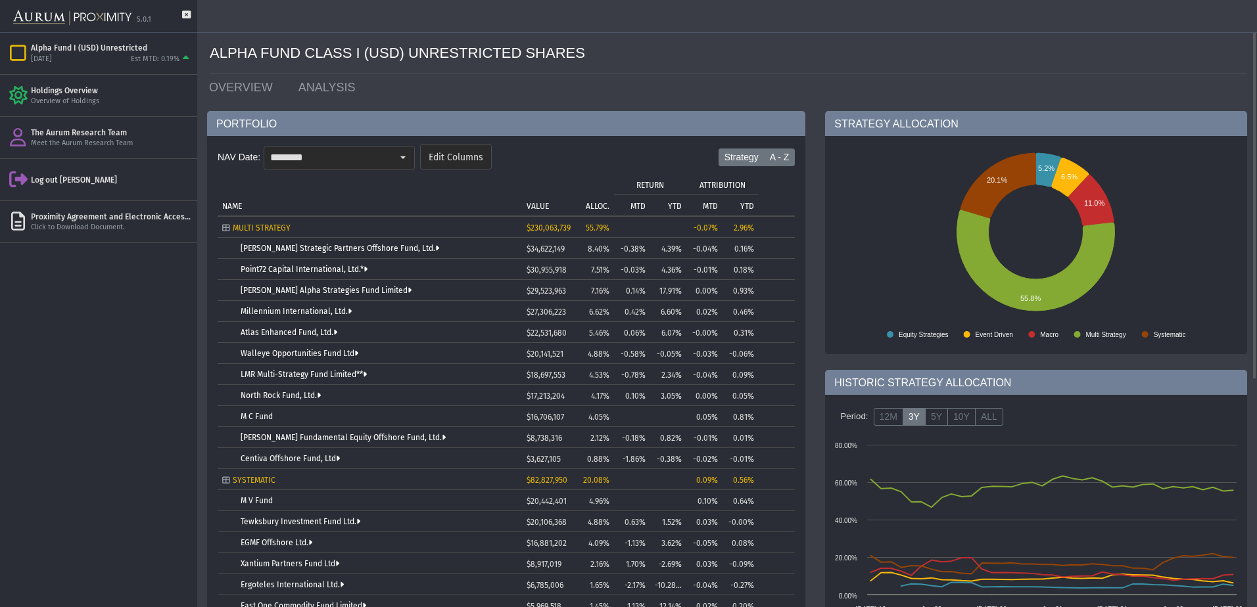
click at [770, 154] on label "A - Z" at bounding box center [780, 158] width 32 height 18
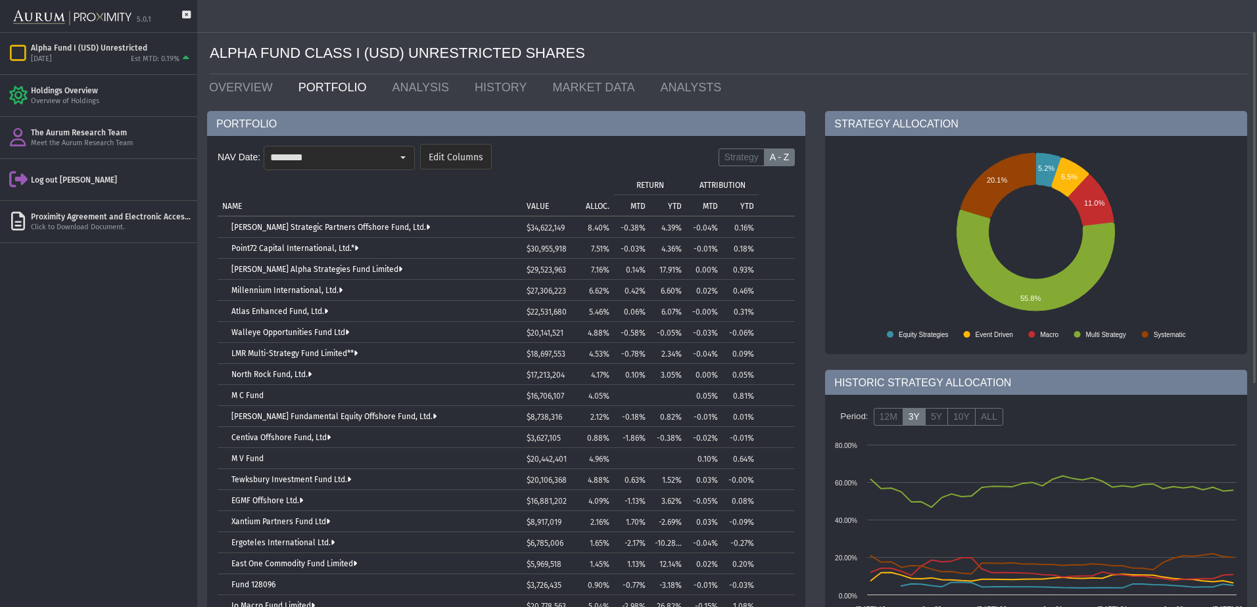
click at [601, 204] on p "ALLOC." at bounding box center [598, 206] width 24 height 9
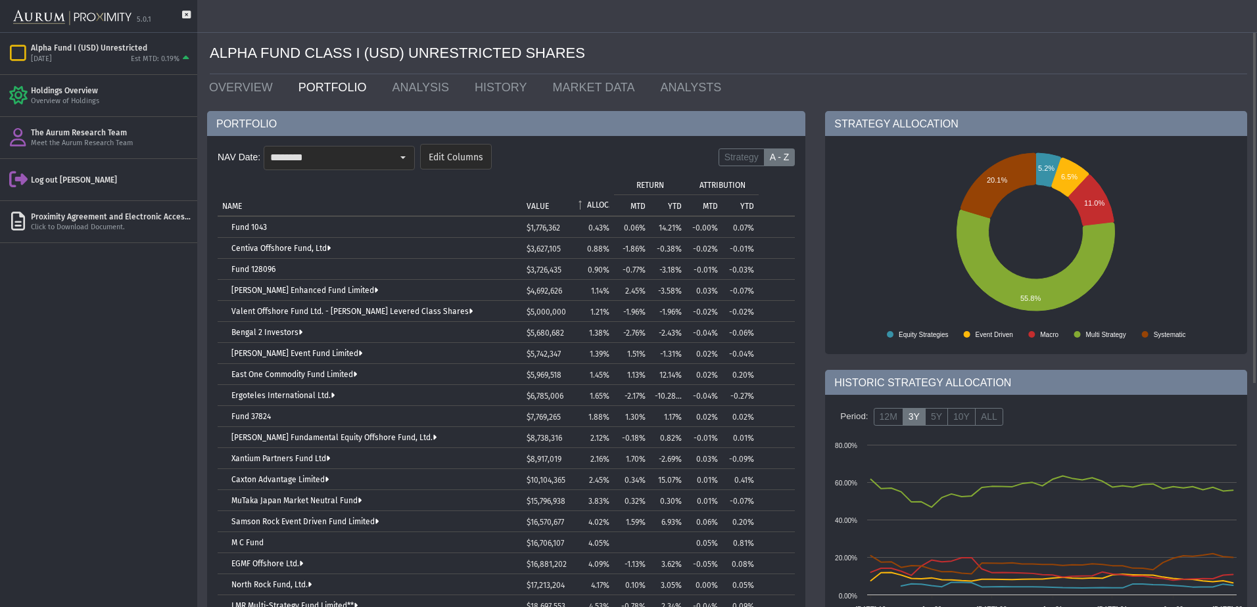
click at [601, 204] on p "ALLOC." at bounding box center [598, 204] width 22 height 9
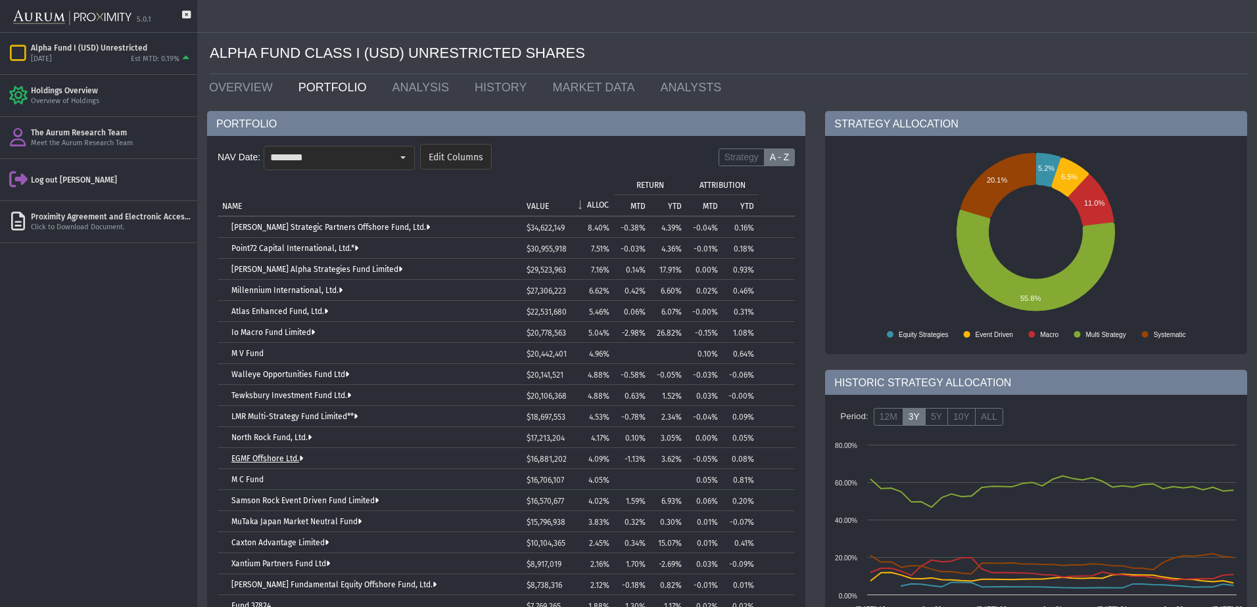
click at [286, 459] on link "EGMF Offshore Ltd." at bounding box center [267, 458] width 72 height 9
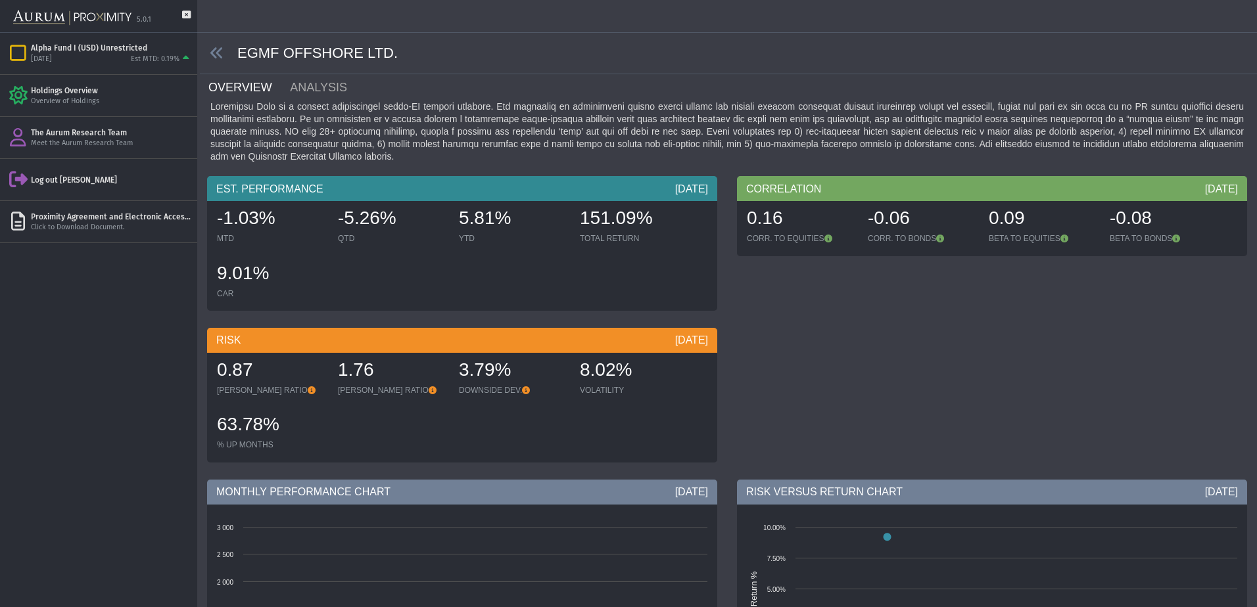
scroll to position [412, 0]
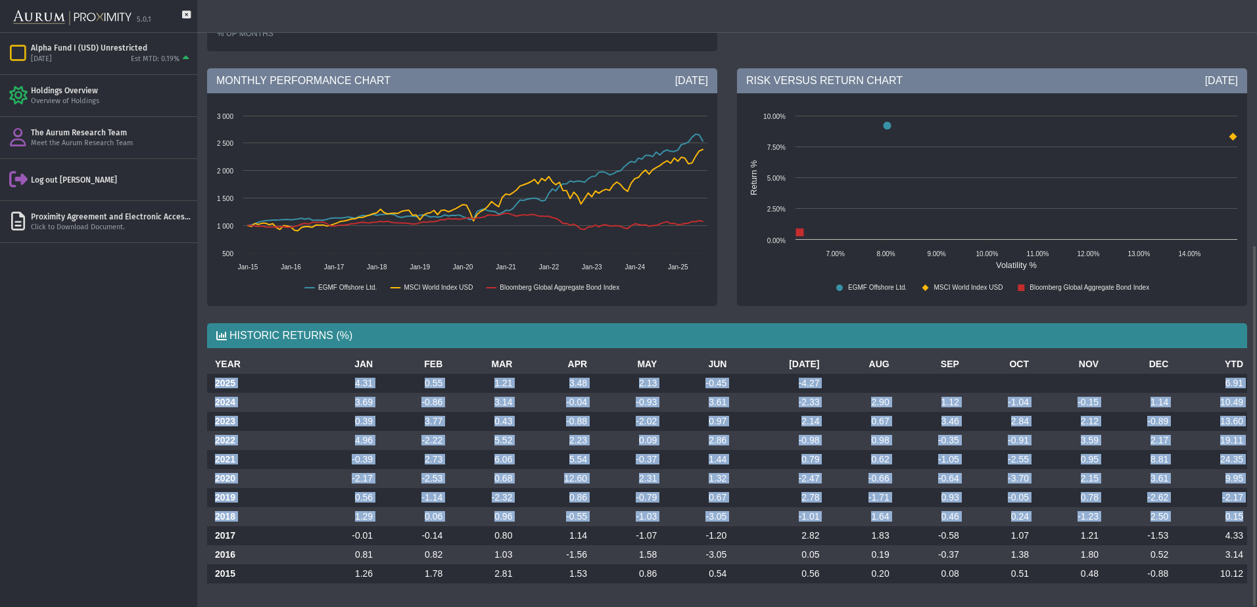
drag, startPoint x: 210, startPoint y: 379, endPoint x: 1244, endPoint y: 513, distance: 1043.4
click at [1244, 513] on tbody "2025 4.31 0.55 1.21 3.48 2.13 -0.45 -4.27 6.91 2024 3.69 -0.86 3.14 -0.04 -0.93…" at bounding box center [727, 479] width 1040 height 210
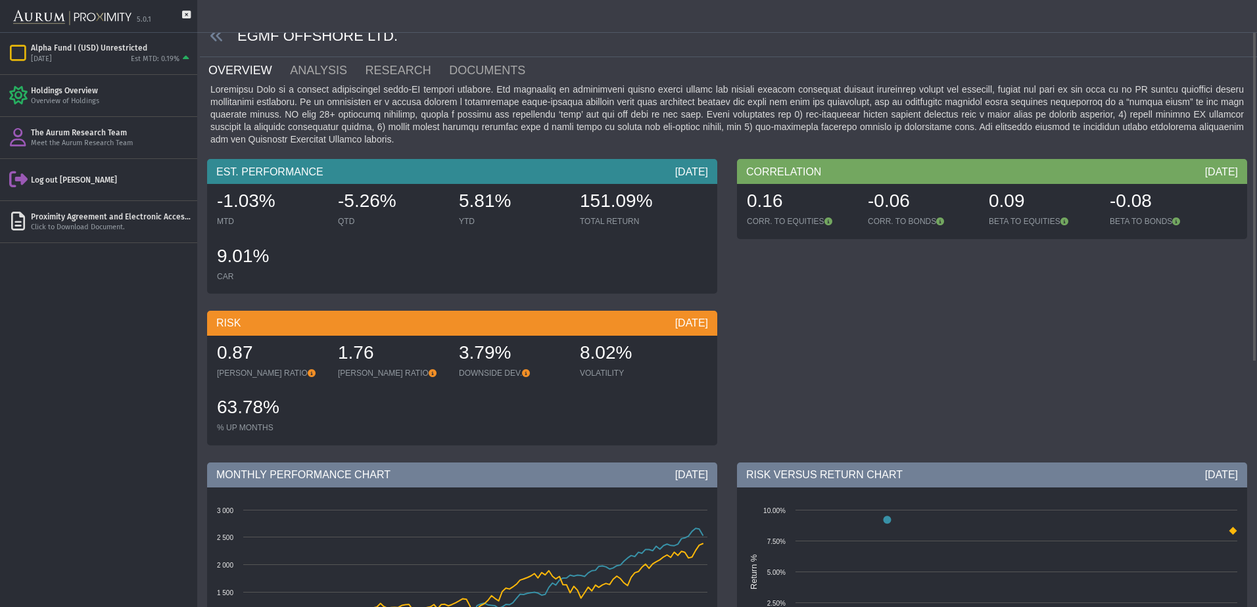
scroll to position [0, 0]
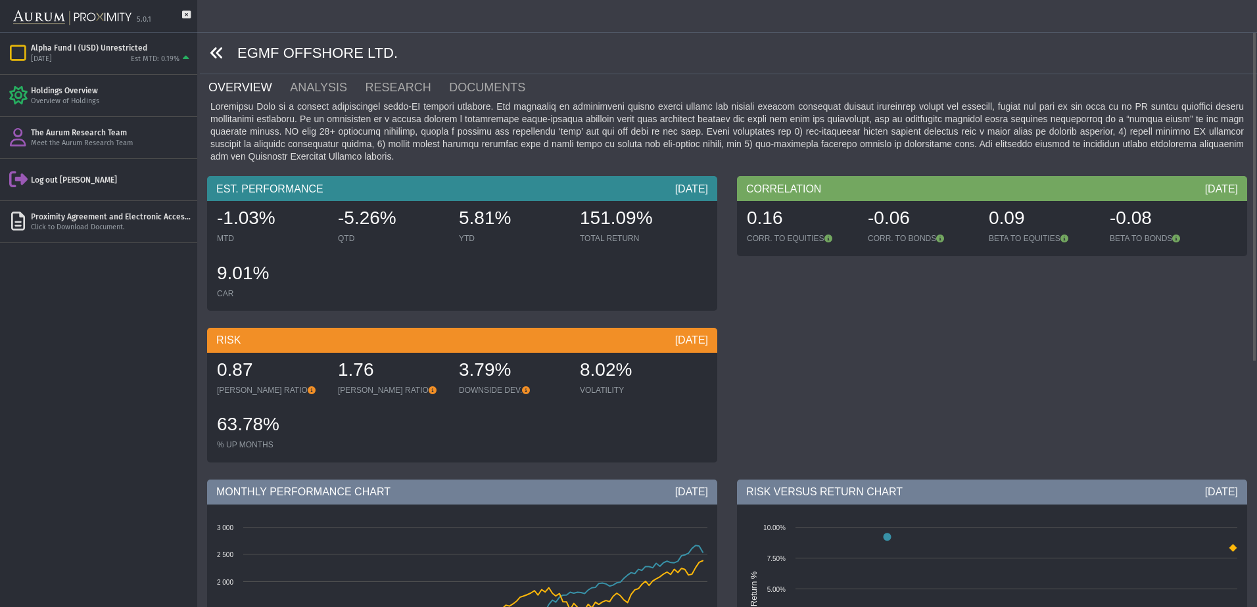
click at [220, 59] on icon at bounding box center [217, 53] width 14 height 14
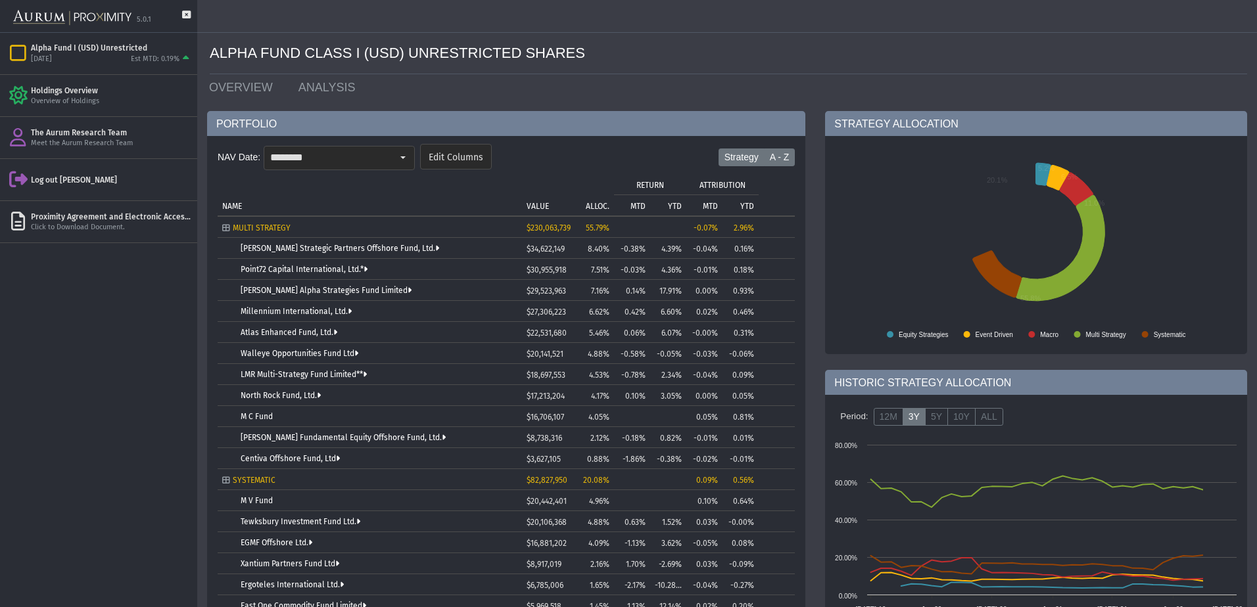
click at [782, 162] on label "A - Z" at bounding box center [780, 158] width 32 height 18
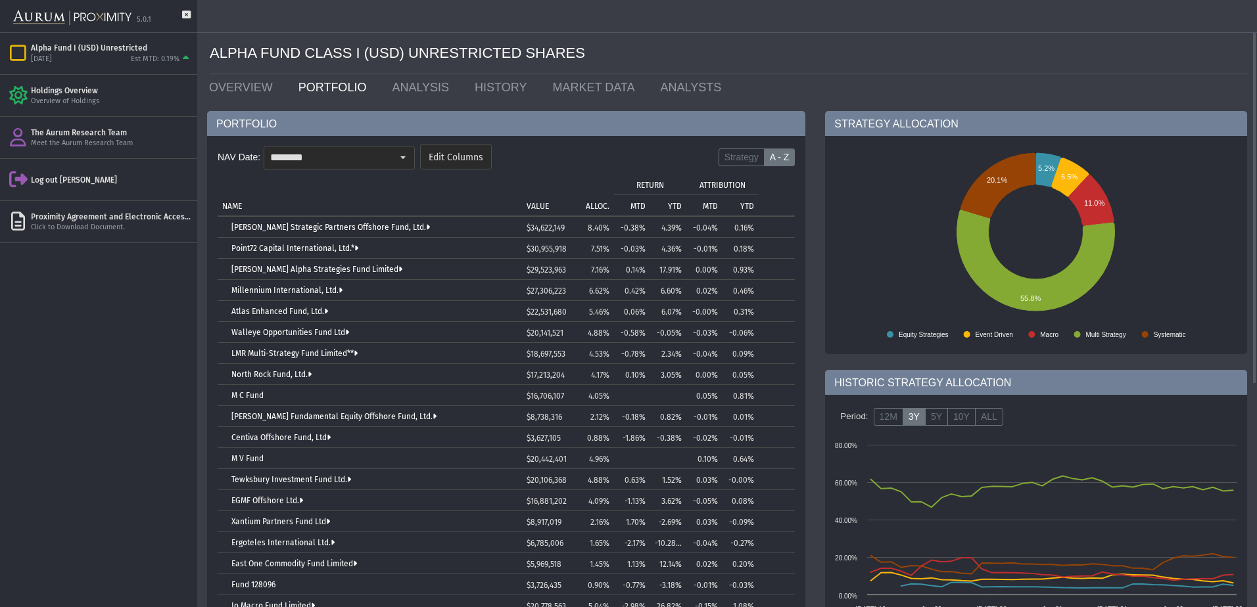
click at [588, 206] on p "ALLOC." at bounding box center [598, 206] width 24 height 9
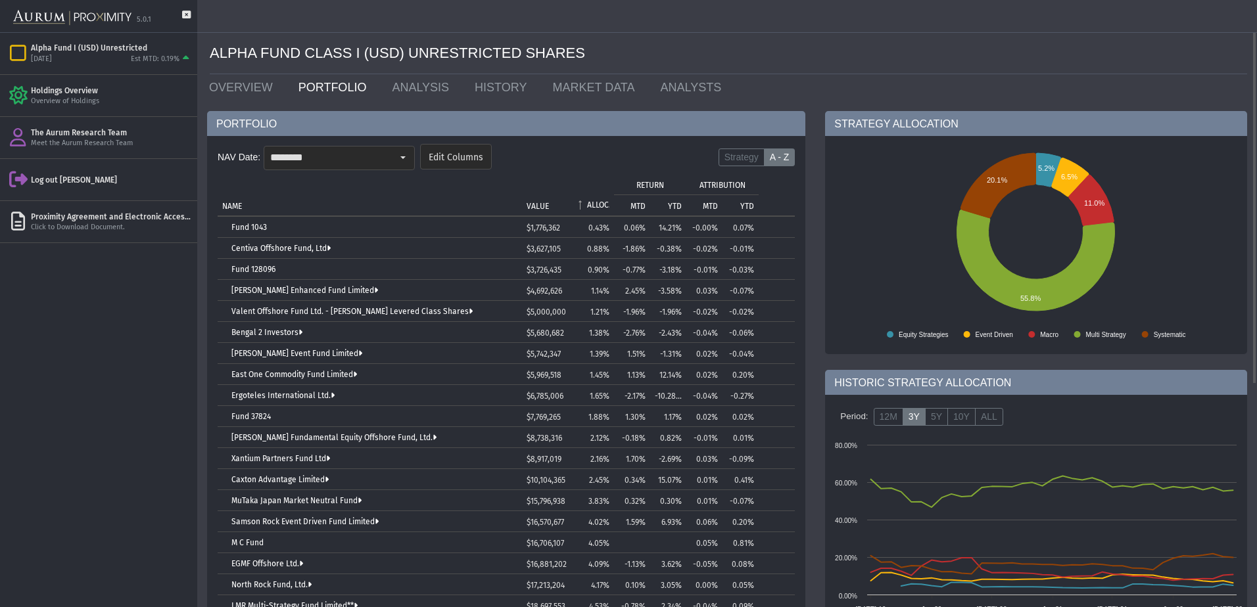
click at [589, 204] on p "ALLOC." at bounding box center [598, 204] width 22 height 9
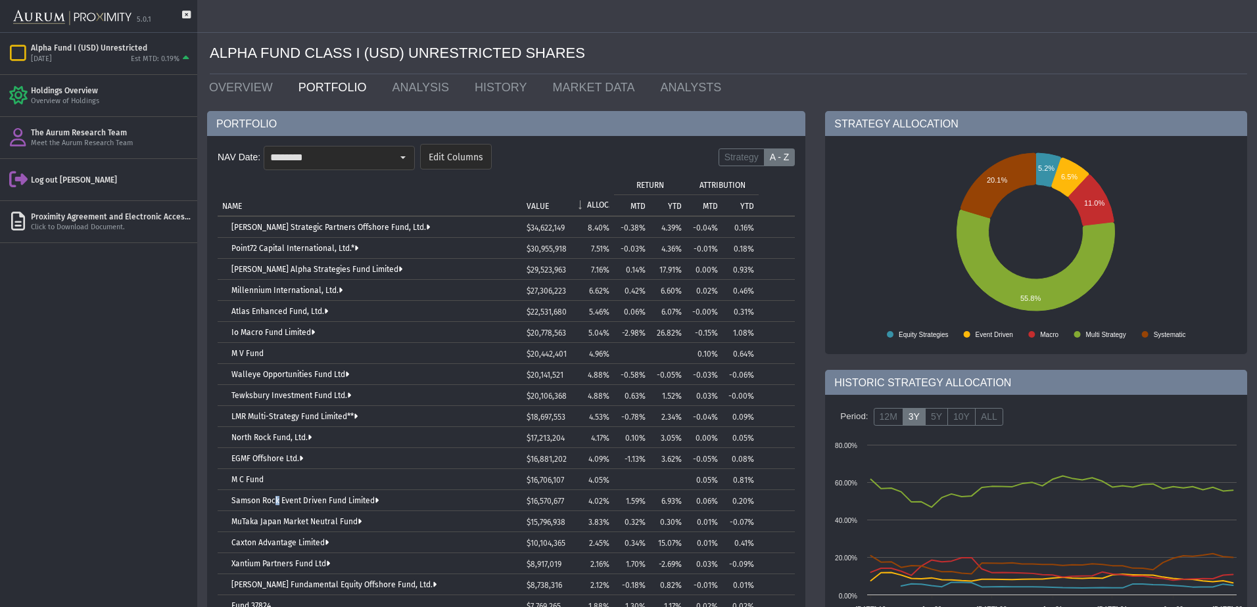
click at [273, 495] on td "Samson Rock Event Driven Fund Limited" at bounding box center [370, 500] width 304 height 21
click at [273, 498] on link "Samson Rock Event Driven Fund Limited" at bounding box center [304, 500] width 147 height 9
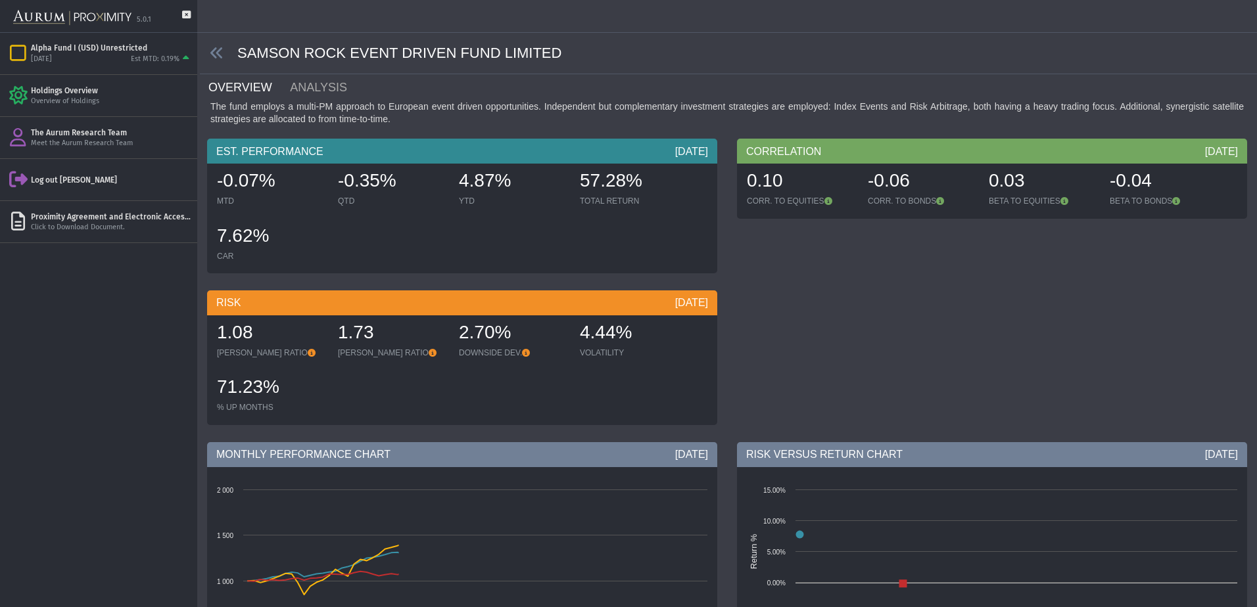
scroll to position [298, 0]
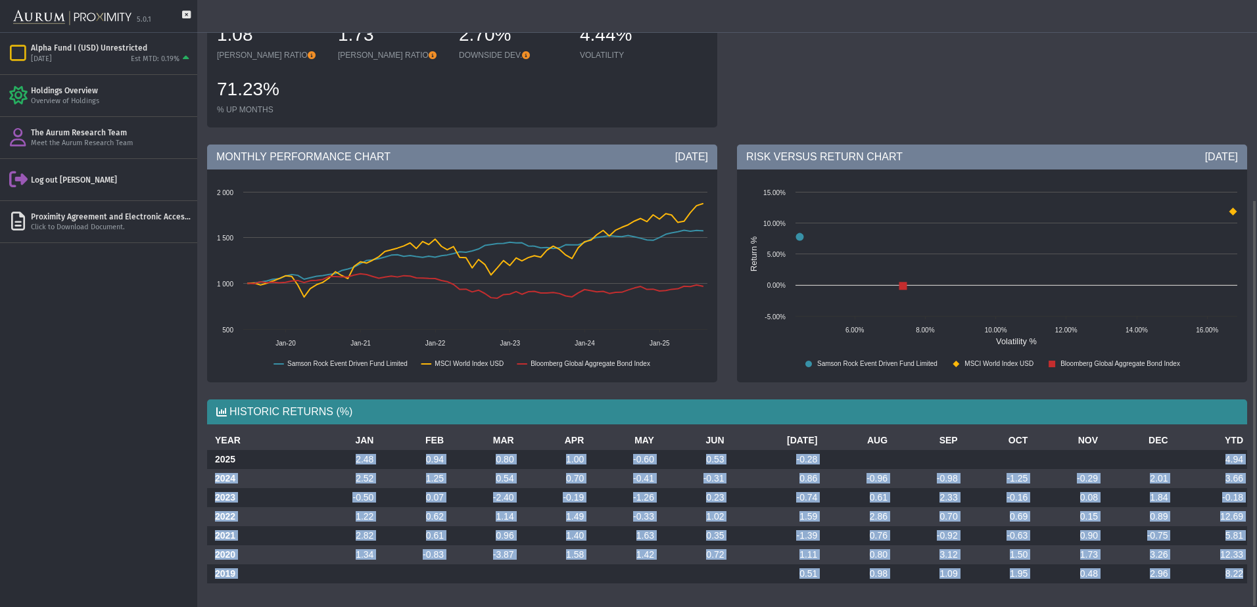
drag, startPoint x: 342, startPoint y: 458, endPoint x: 1244, endPoint y: 575, distance: 908.8
click at [1244, 575] on tbody "2025 2.48 0.94 0.80 1.00 -0.60 0.53 -0.28 4.94 2024 2.52 1.25 0.54 0.70 -0.41 -…" at bounding box center [727, 516] width 1040 height 133
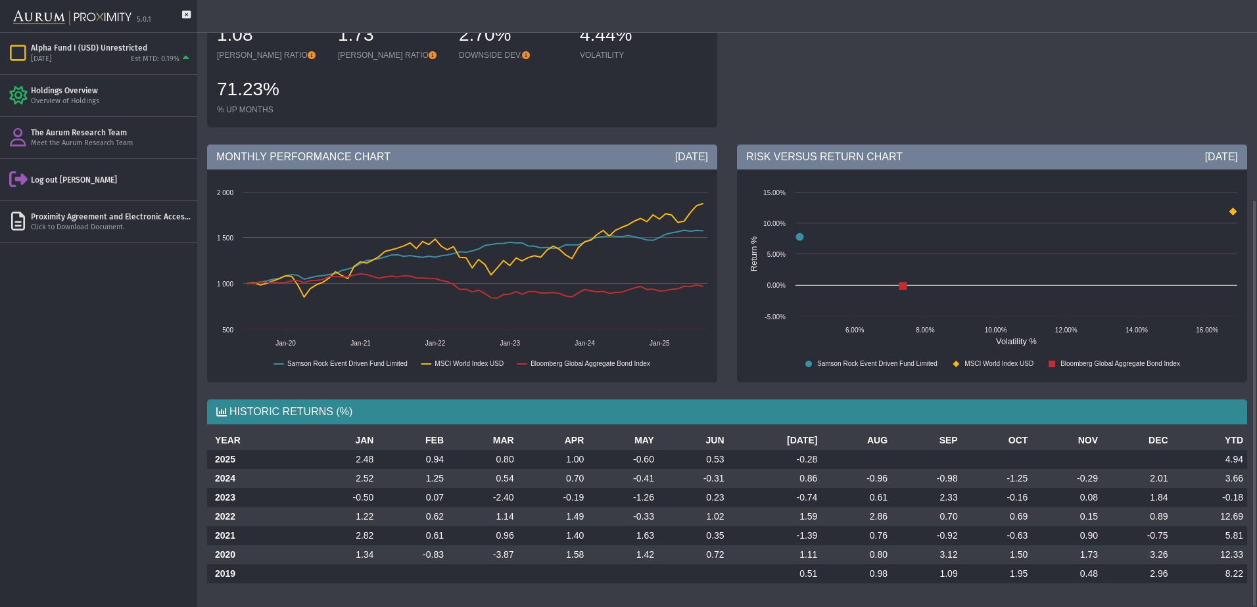
click at [217, 463] on th "2025" at bounding box center [257, 459] width 101 height 19
drag, startPoint x: 212, startPoint y: 459, endPoint x: 1259, endPoint y: 571, distance: 1052.5
click at [1256, 571] on html "5.0.1 Pull down to refresh... Release to refresh... Refreshing... Alpha Fund I …" at bounding box center [628, 303] width 1257 height 607
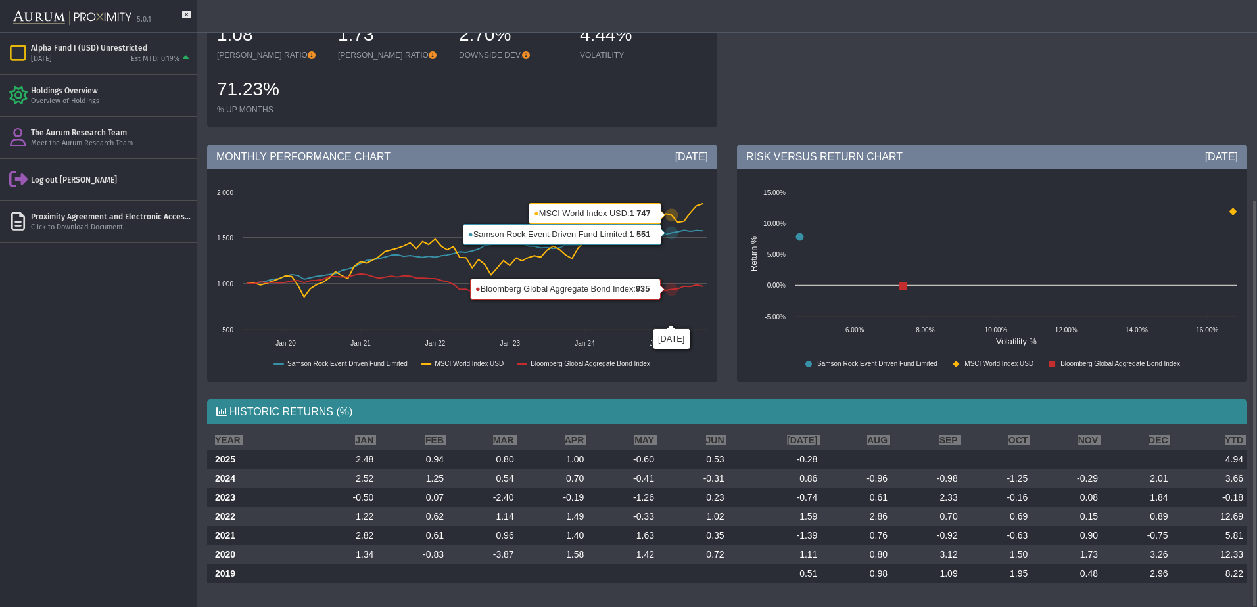
scroll to position [0, 0]
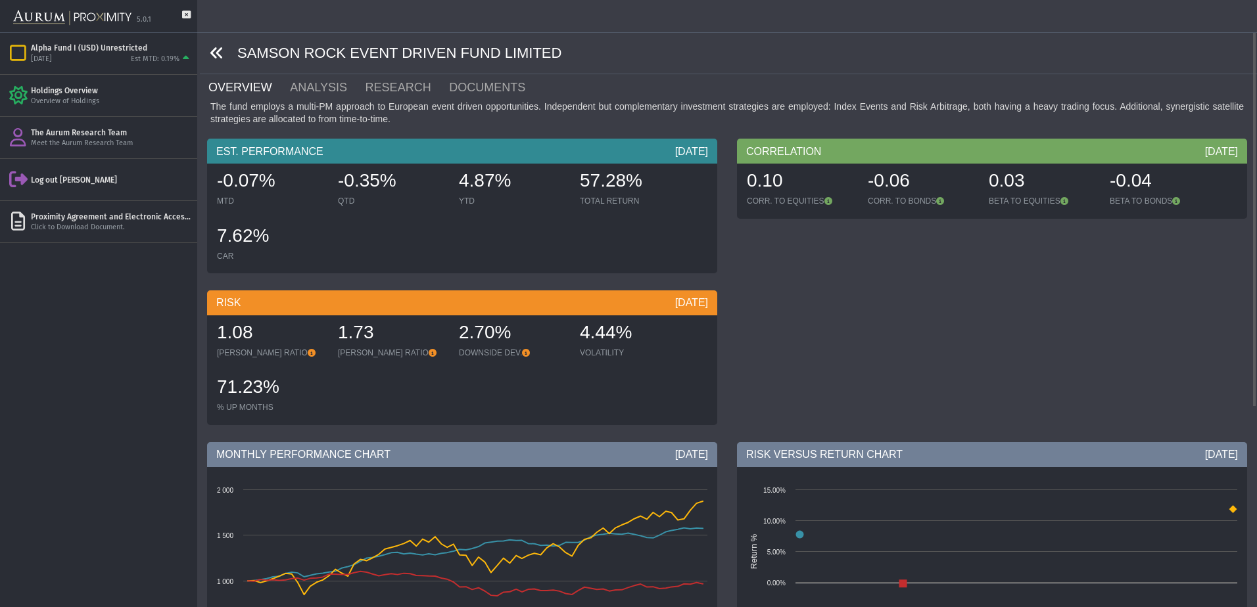
click at [220, 49] on icon at bounding box center [217, 53] width 14 height 14
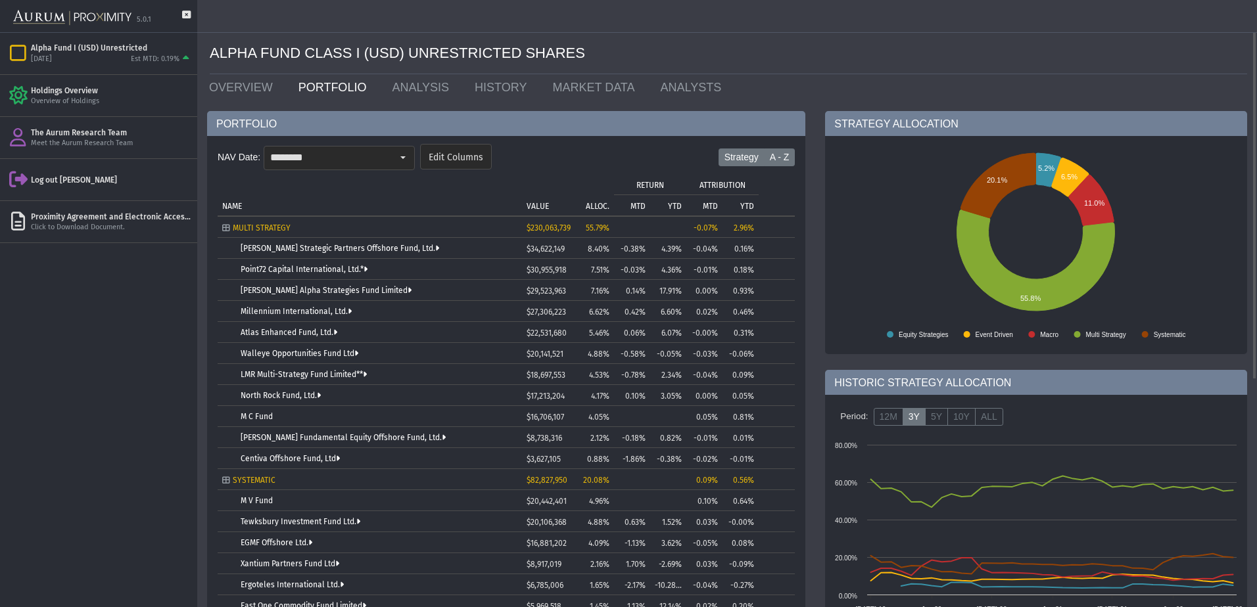
click at [772, 156] on label "A - Z" at bounding box center [780, 158] width 32 height 18
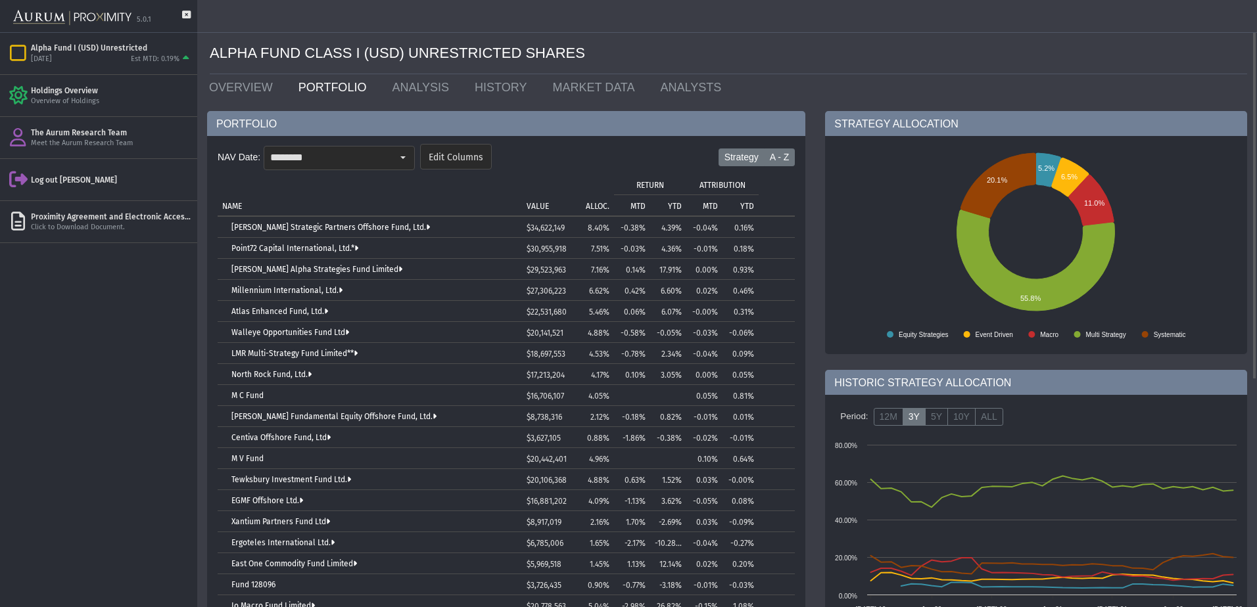
click at [745, 158] on label "Strategy" at bounding box center [741, 158] width 46 height 18
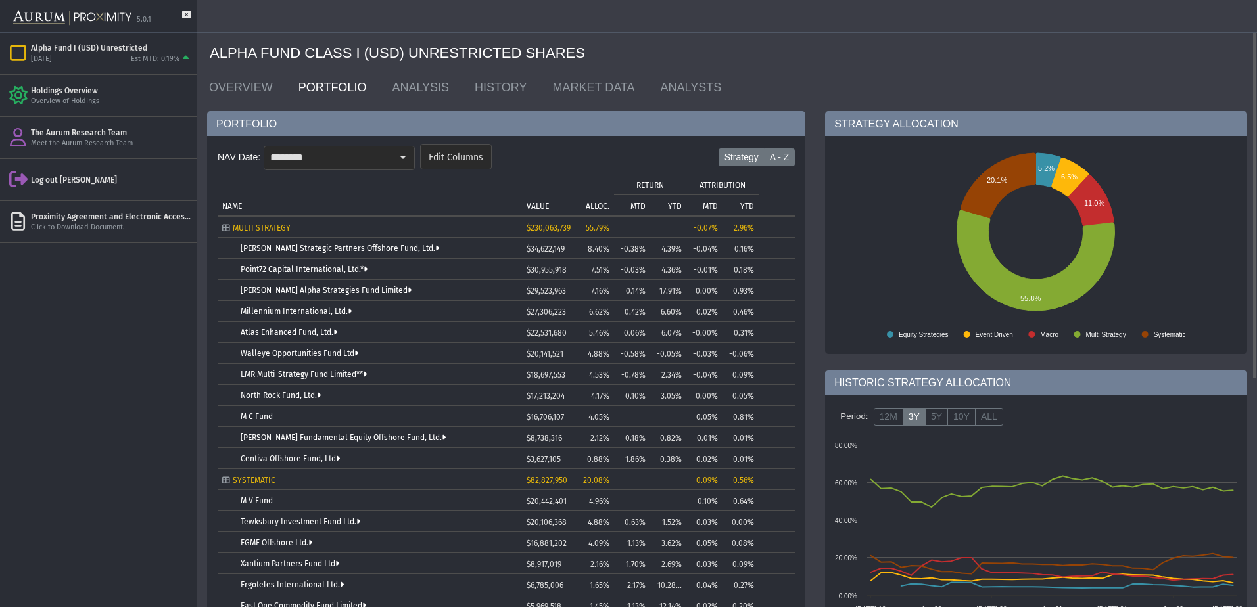
click at [768, 155] on label "A - Z" at bounding box center [780, 158] width 32 height 18
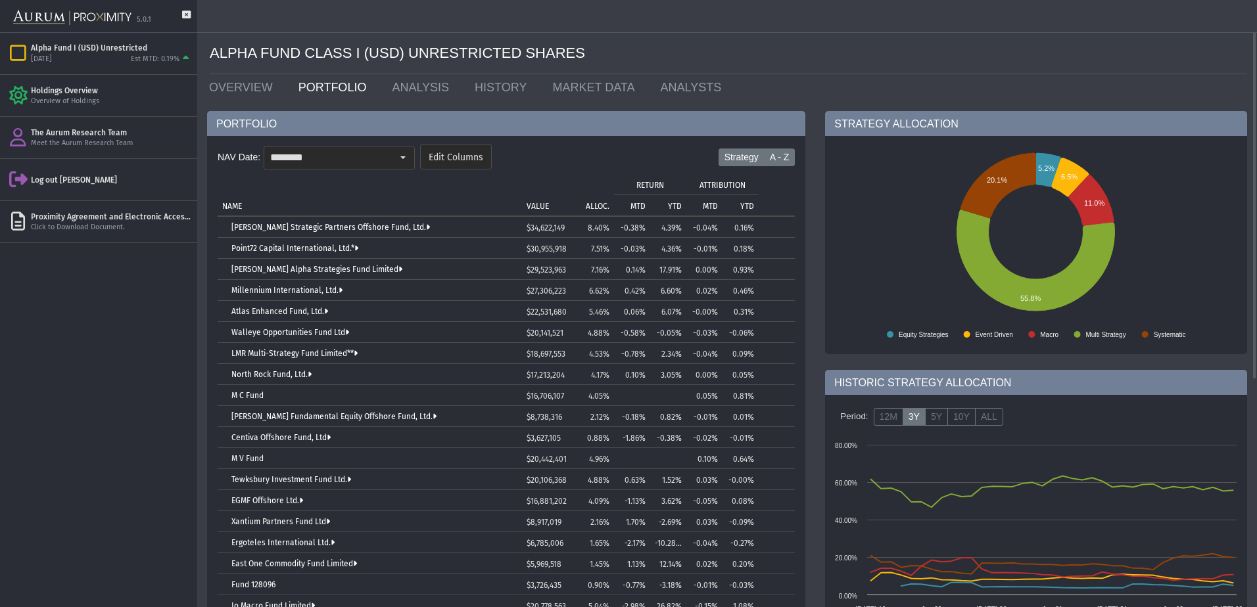
click at [755, 157] on label "Strategy" at bounding box center [741, 158] width 46 height 18
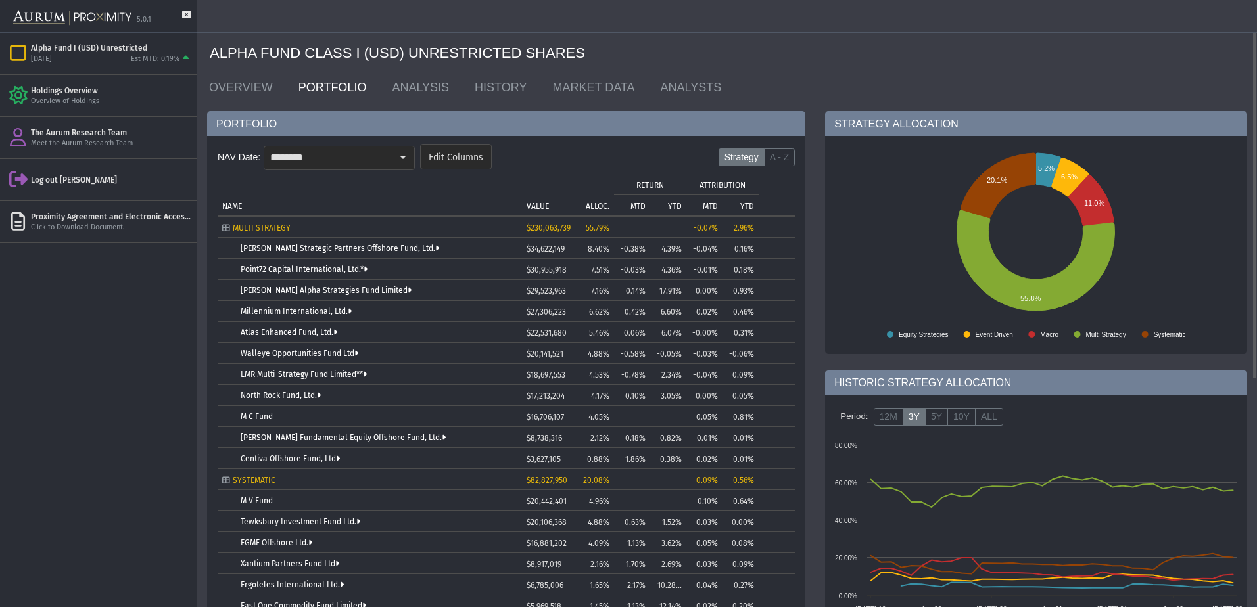
click at [591, 202] on p "ALLOC." at bounding box center [598, 206] width 24 height 9
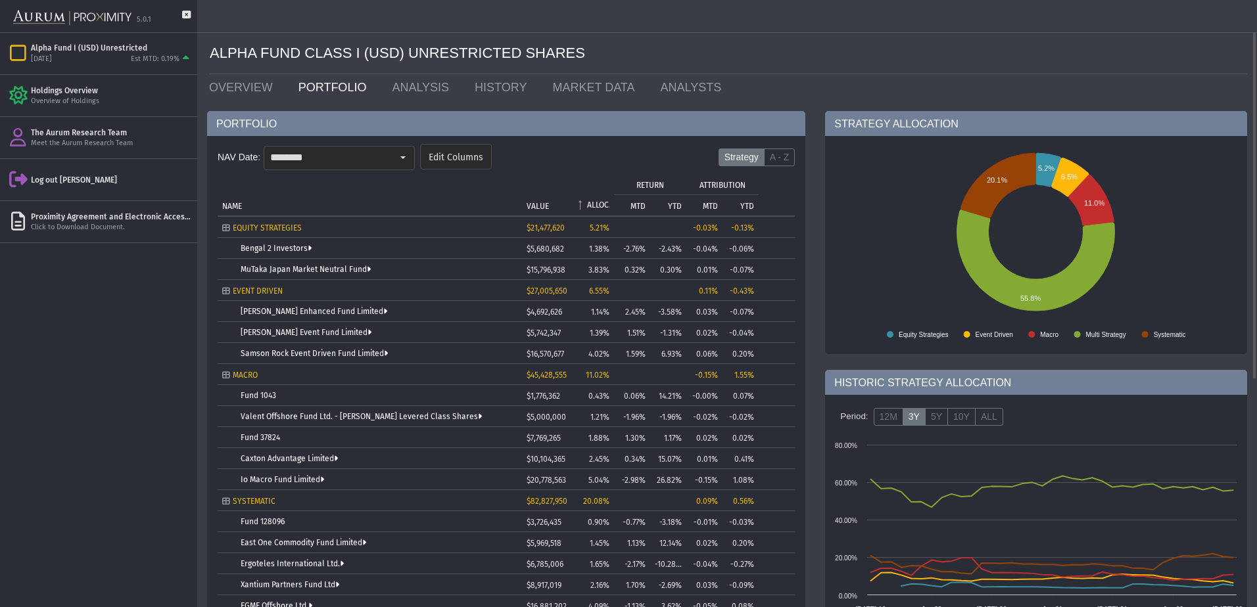
click at [591, 201] on p "ALLOC." at bounding box center [598, 204] width 22 height 9
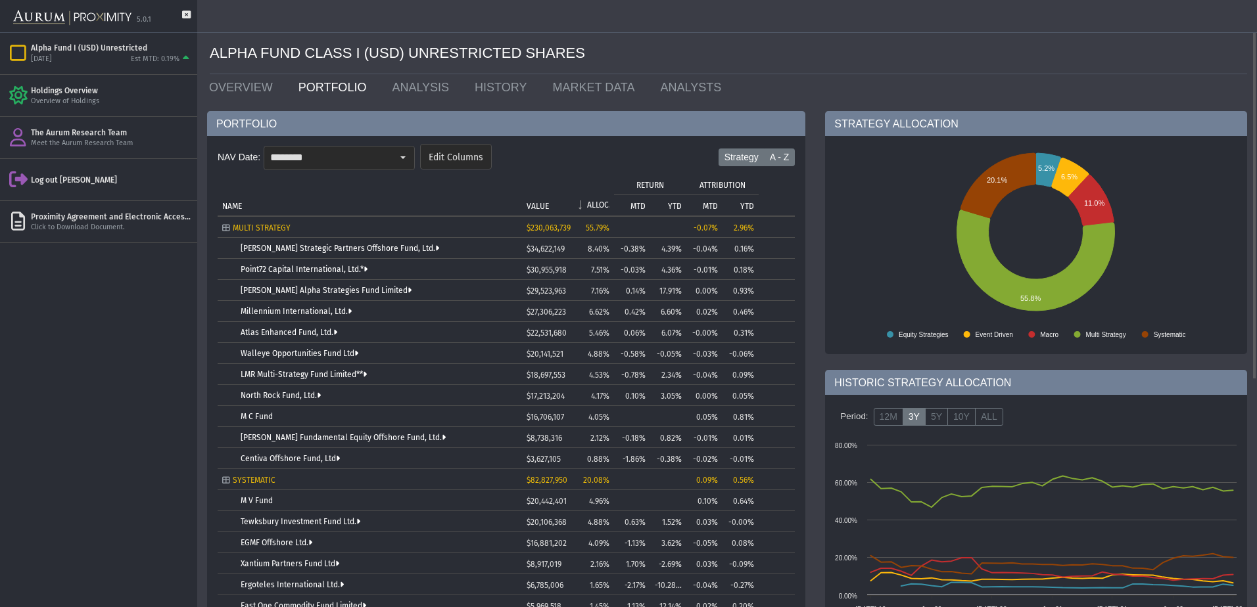
click at [780, 156] on label "A - Z" at bounding box center [780, 158] width 32 height 18
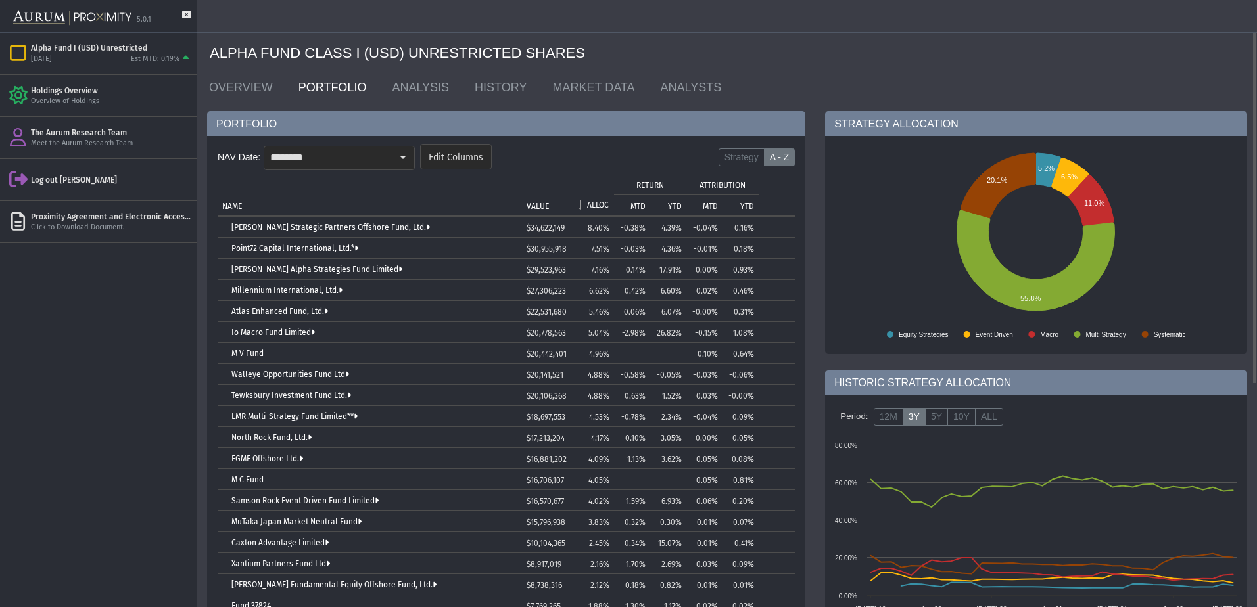
click at [607, 200] on p "ALLOC." at bounding box center [598, 204] width 22 height 9
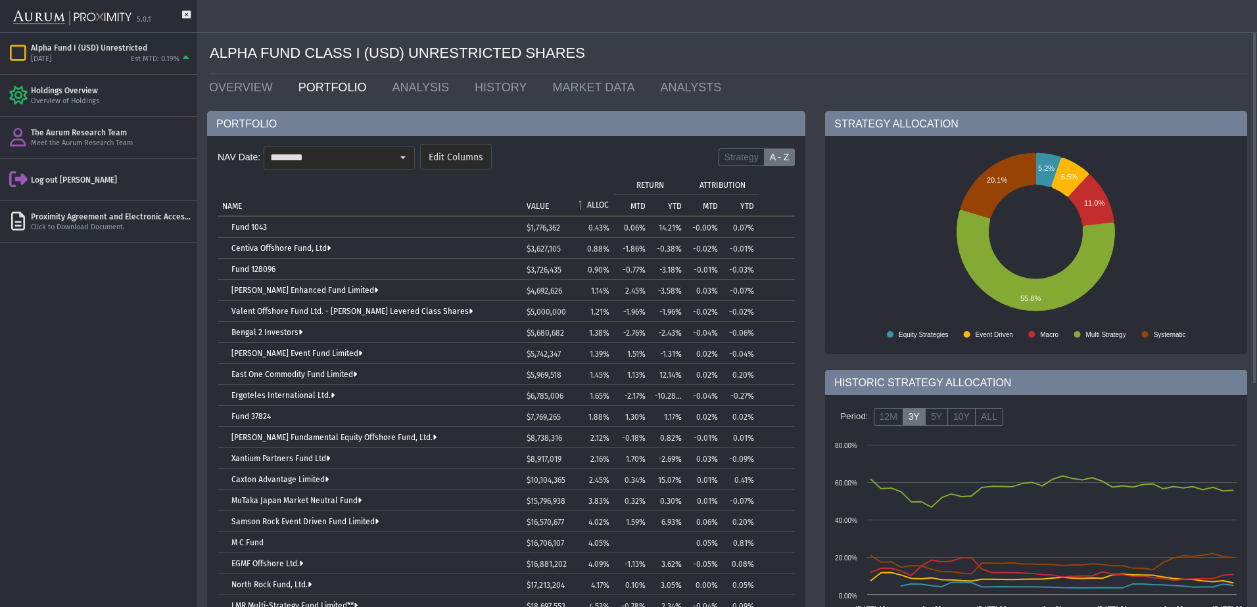
click at [607, 200] on p "ALLOC." at bounding box center [598, 204] width 22 height 9
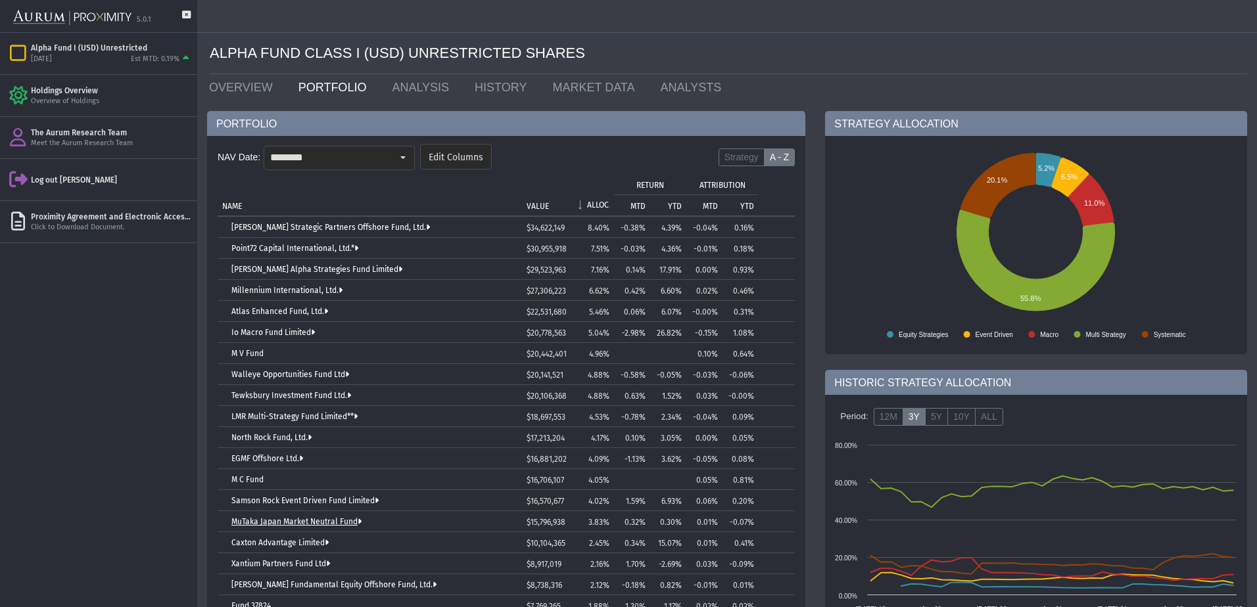
click at [312, 520] on link "MuTaka Japan Market Neutral Fund" at bounding box center [296, 521] width 130 height 9
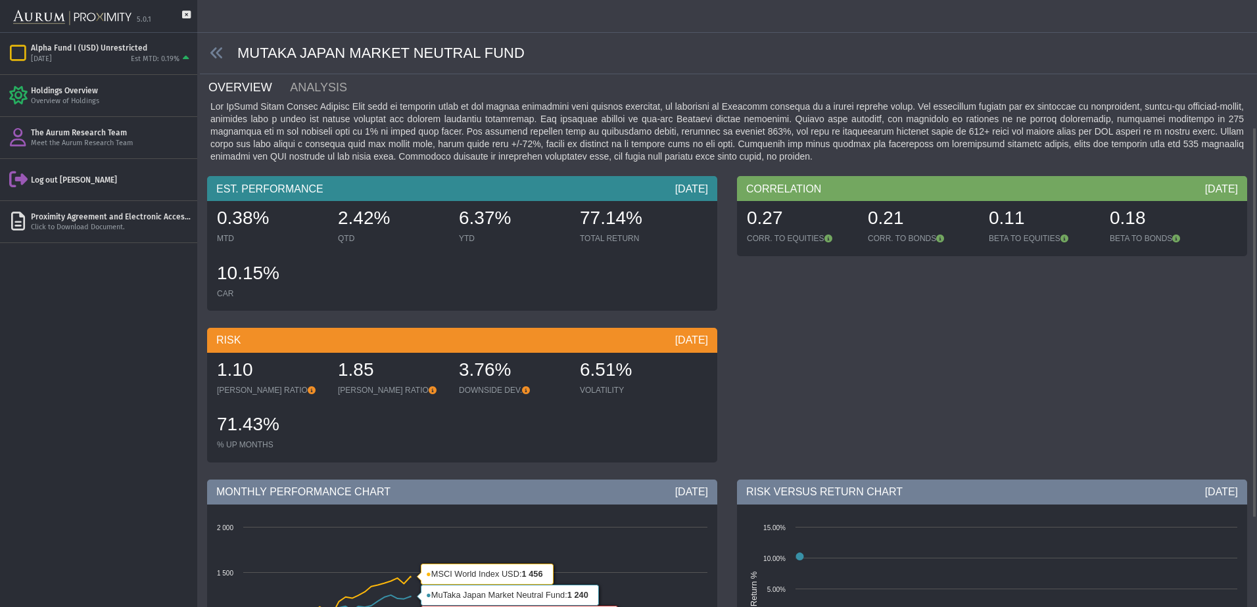
scroll to position [335, 0]
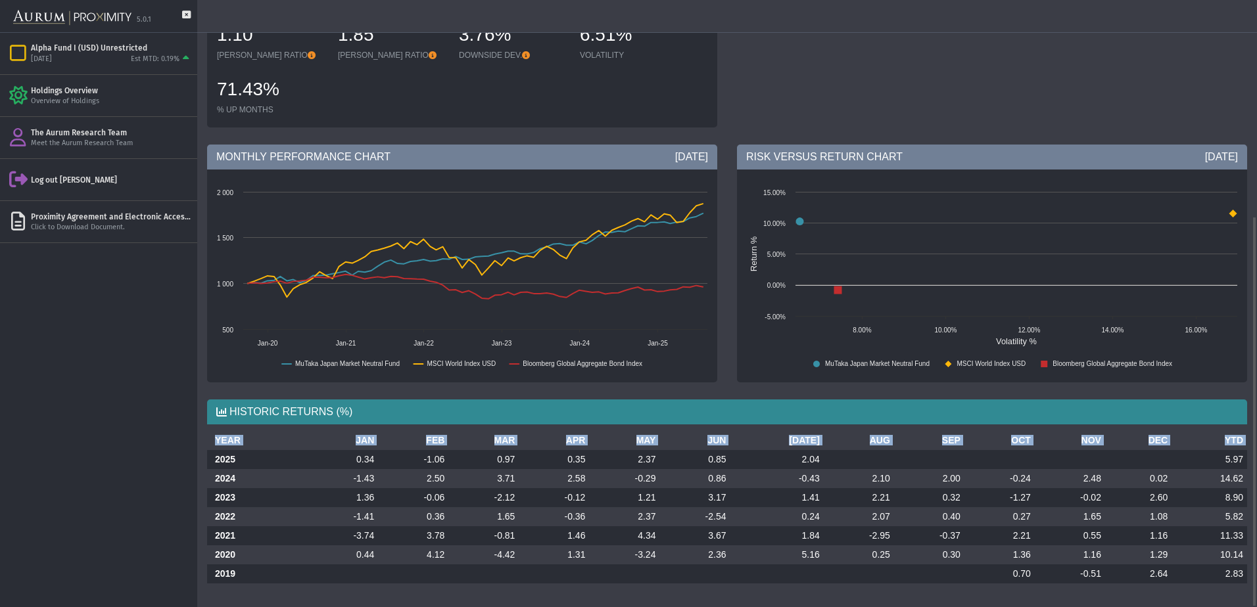
drag, startPoint x: 213, startPoint y: 457, endPoint x: 1249, endPoint y: 578, distance: 1043.1
click at [1249, 578] on div "YEAR JAN FEB MAR APR MAY JUN [DATE] AUG SEP OCT NOV DEC YTD 2025 0.34 -1.06 0.9…" at bounding box center [727, 512] width 1060 height 163
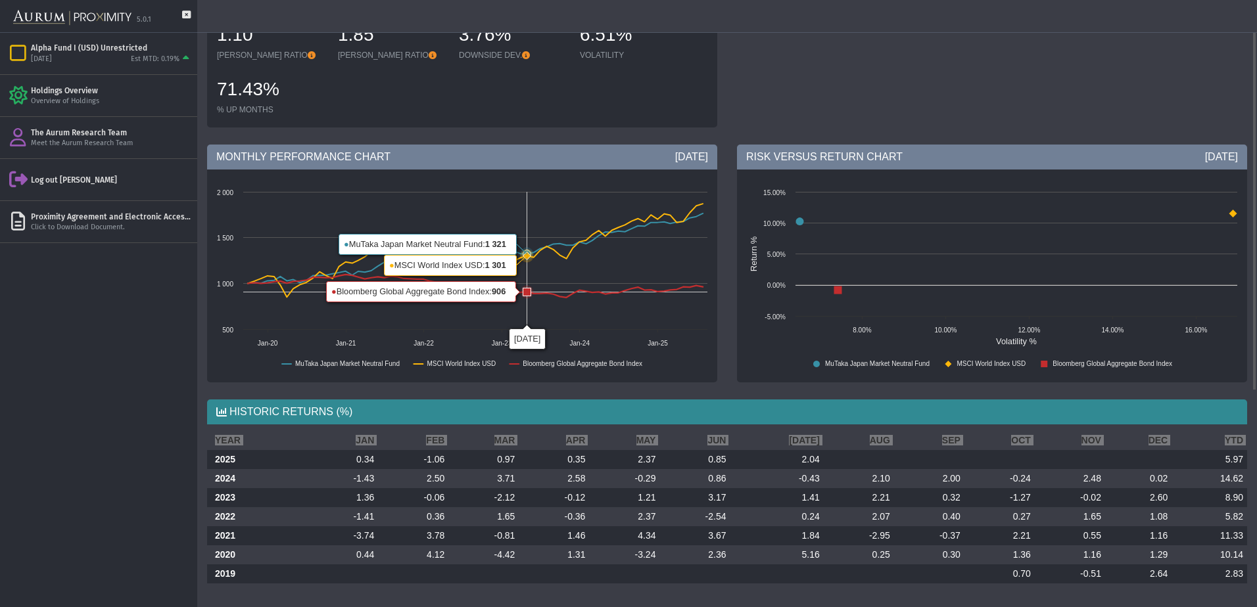
scroll to position [0, 0]
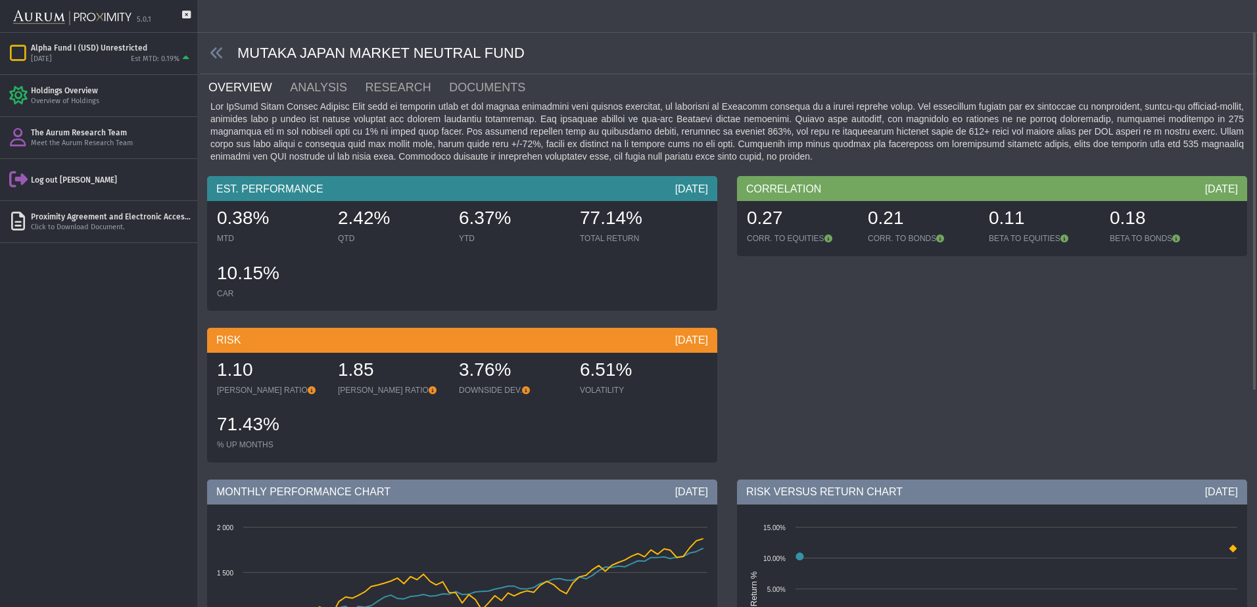
click at [200, 51] on span at bounding box center [218, 53] width 37 height 15
click at [216, 53] on icon at bounding box center [217, 53] width 14 height 14
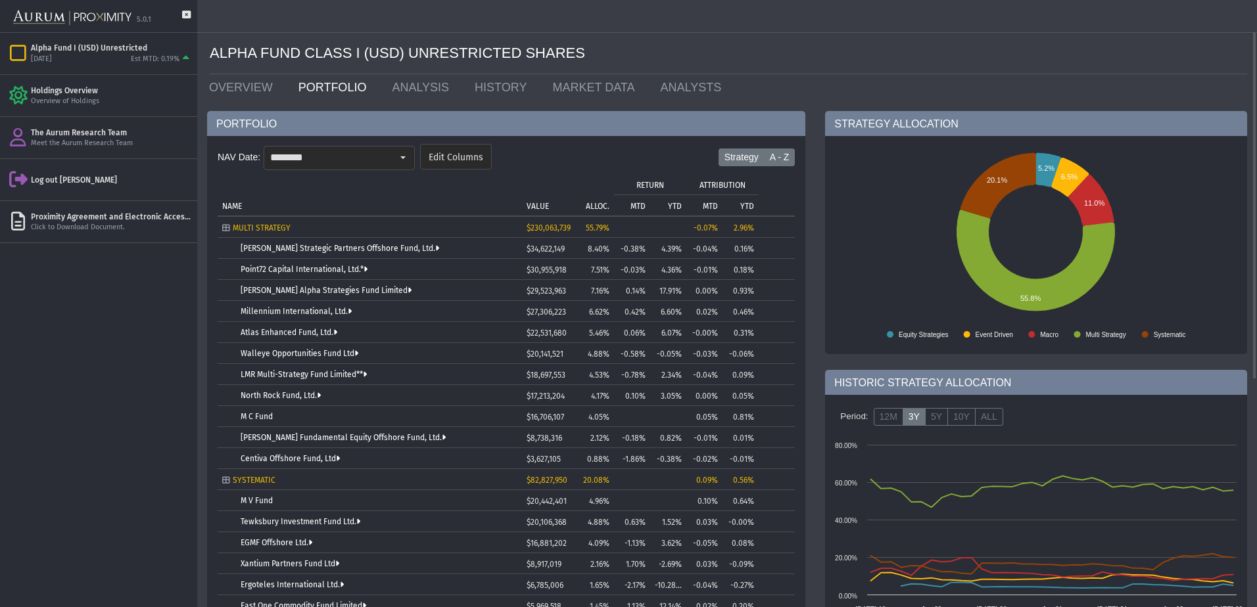
click at [788, 156] on label "A - Z" at bounding box center [780, 158] width 32 height 18
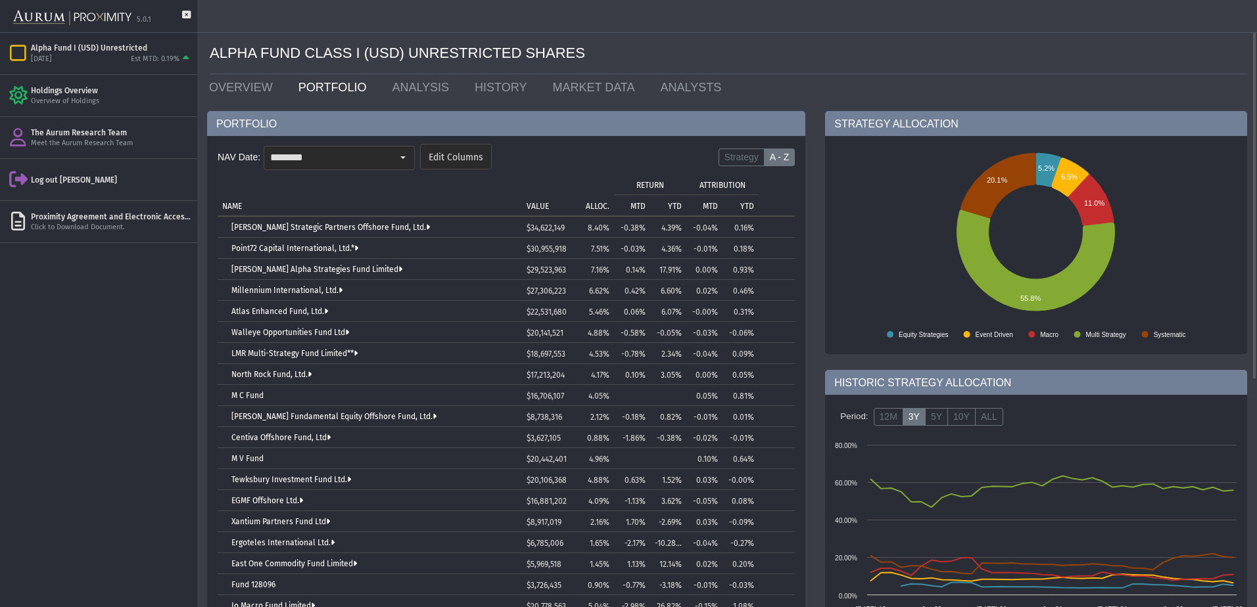
click at [597, 206] on p "ALLOC." at bounding box center [598, 206] width 24 height 9
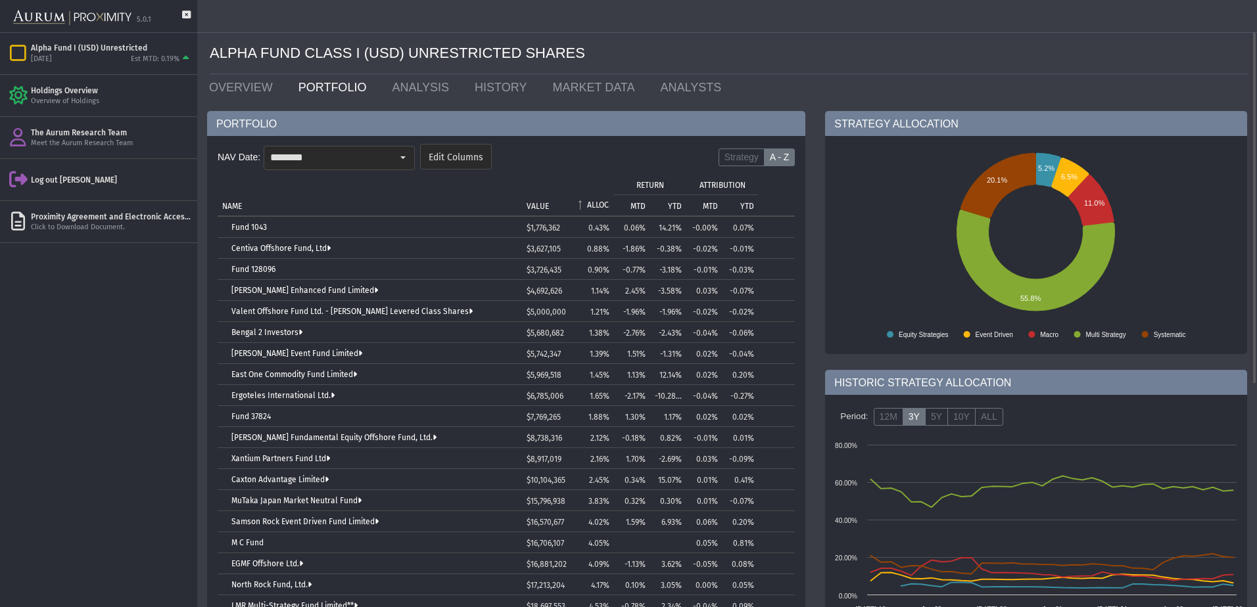
click at [597, 206] on p "ALLOC." at bounding box center [598, 204] width 22 height 9
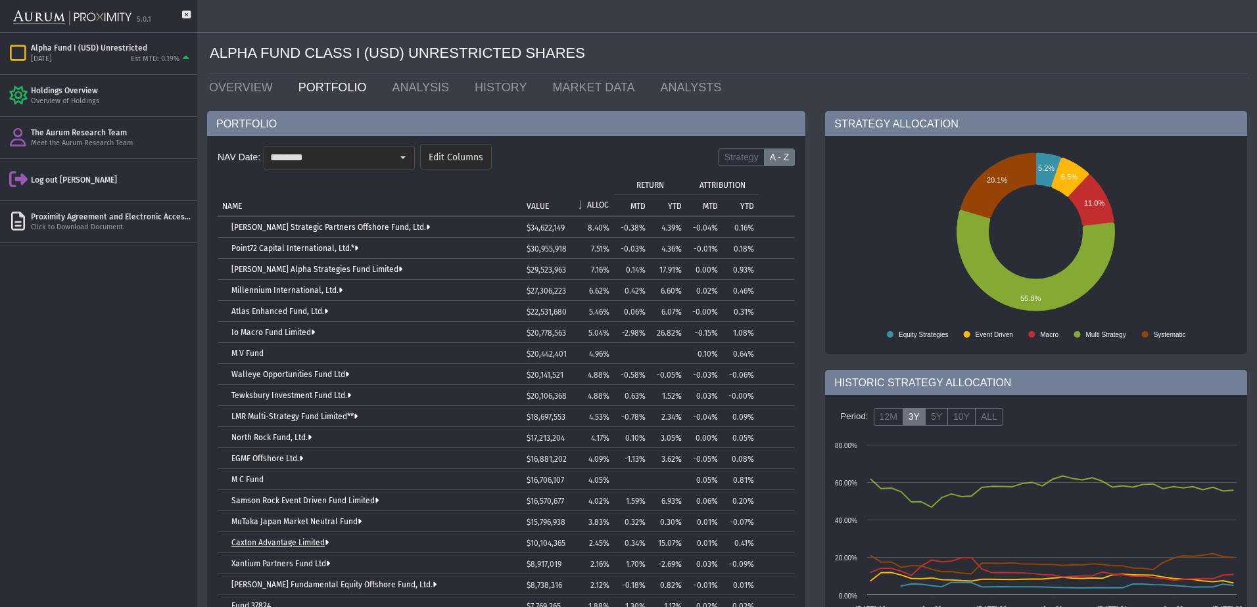
click at [296, 542] on link "Caxton Advantage Limited" at bounding box center [279, 542] width 97 height 9
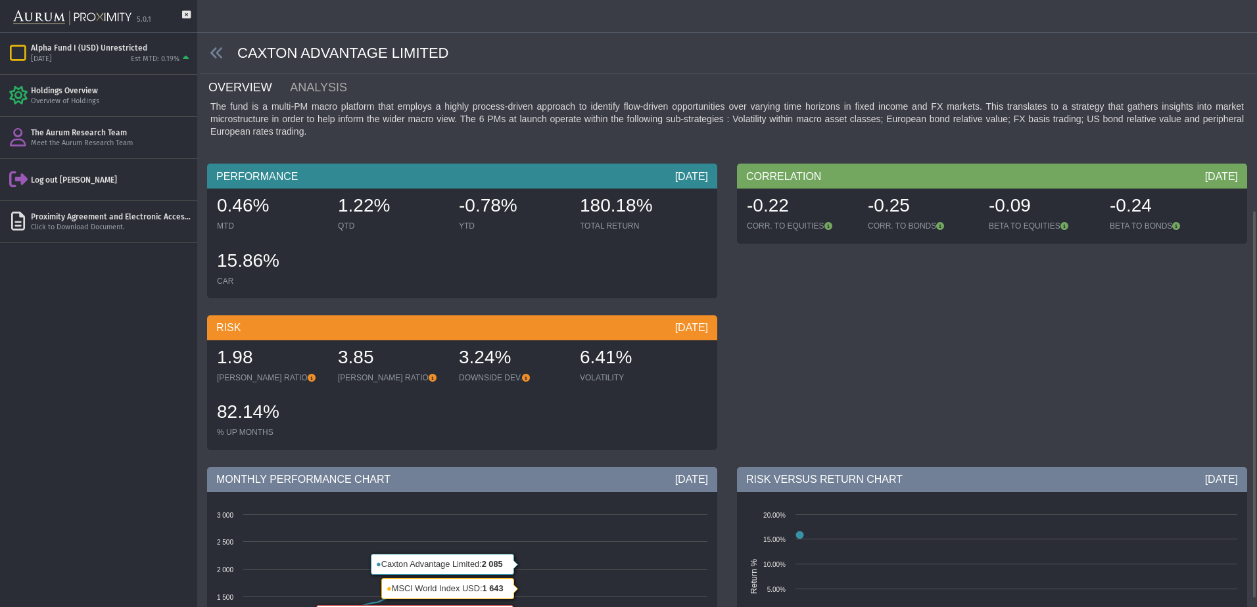
scroll to position [342, 0]
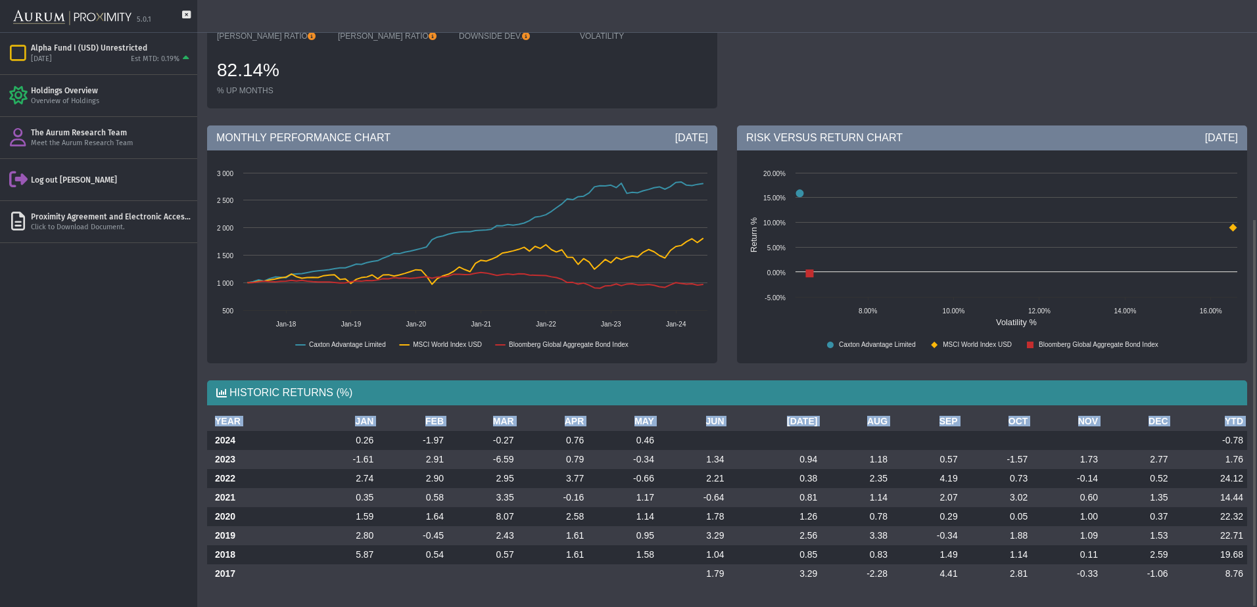
drag, startPoint x: 211, startPoint y: 439, endPoint x: 1233, endPoint y: 586, distance: 1032.0
click at [1233, 586] on div "YEAR JAN FEB MAR APR MAY JUN [DATE] AUG SEP OCT NOV DEC YTD 2024 0.26 -1.97 -0.…" at bounding box center [727, 503] width 1060 height 182
click at [615, 565] on td at bounding box center [623, 574] width 70 height 19
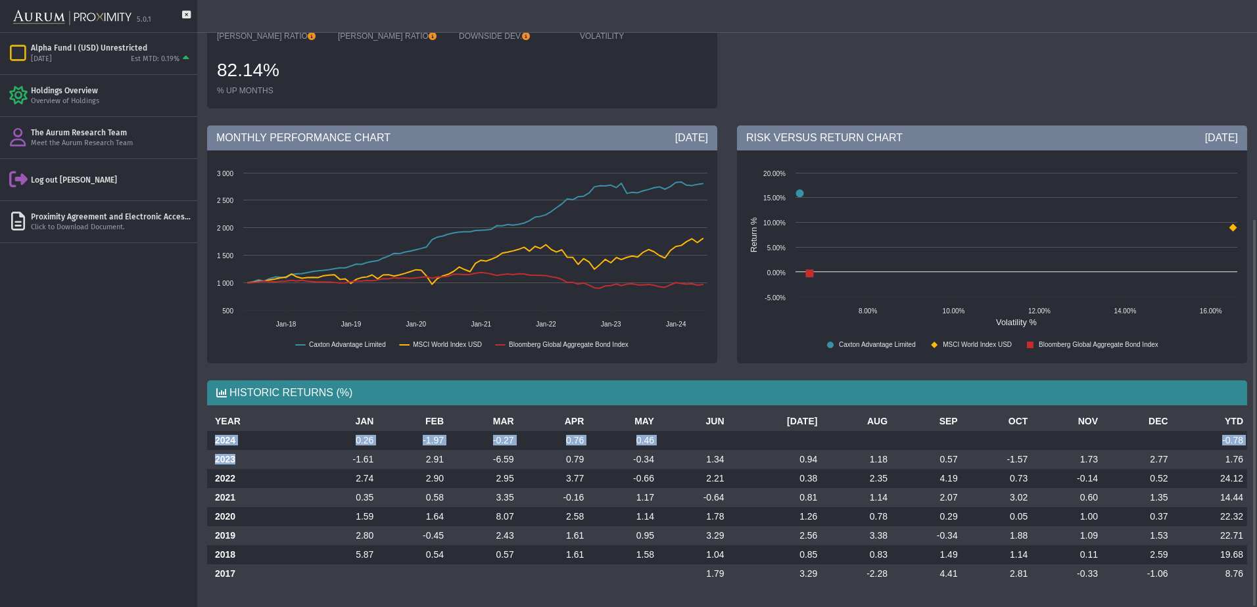
drag, startPoint x: 211, startPoint y: 438, endPoint x: 305, endPoint y: 457, distance: 95.9
click at [305, 457] on tbody "2024 0.26 -1.97 -0.27 0.76 0.46 -0.78 2023 -1.61 2.91 -6.59 0.79 -0.34 1.34 0.9…" at bounding box center [727, 507] width 1040 height 153
drag, startPoint x: 305, startPoint y: 457, endPoint x: 213, endPoint y: 423, distance: 97.9
click at [216, 424] on th "YEAR" at bounding box center [257, 421] width 101 height 19
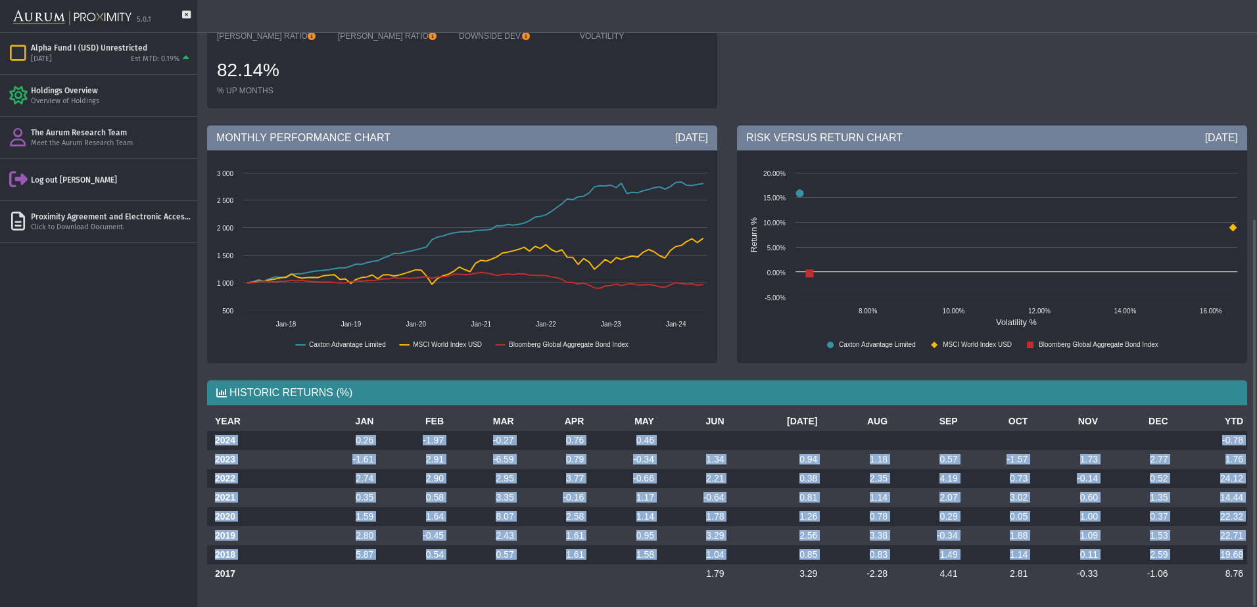
drag, startPoint x: 212, startPoint y: 436, endPoint x: 1244, endPoint y: 548, distance: 1038.8
click at [1244, 548] on tbody "2024 0.26 -1.97 -0.27 0.76 0.46 -0.78 2023 -1.61 2.91 -6.59 0.79 -0.34 1.34 0.9…" at bounding box center [727, 507] width 1040 height 153
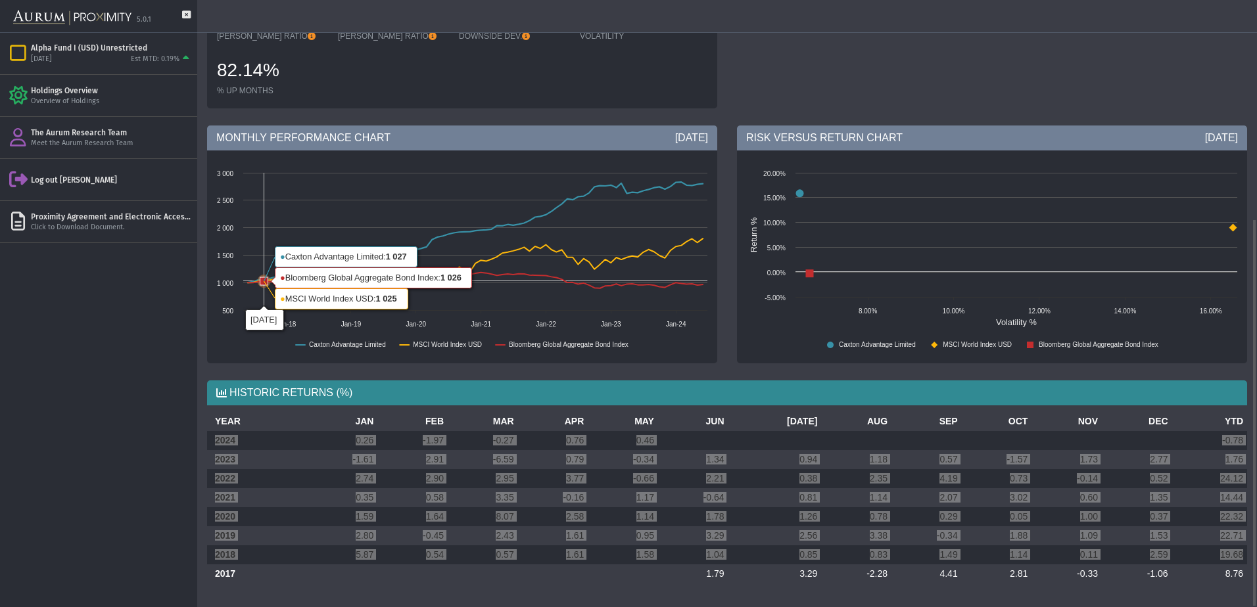
scroll to position [0, 0]
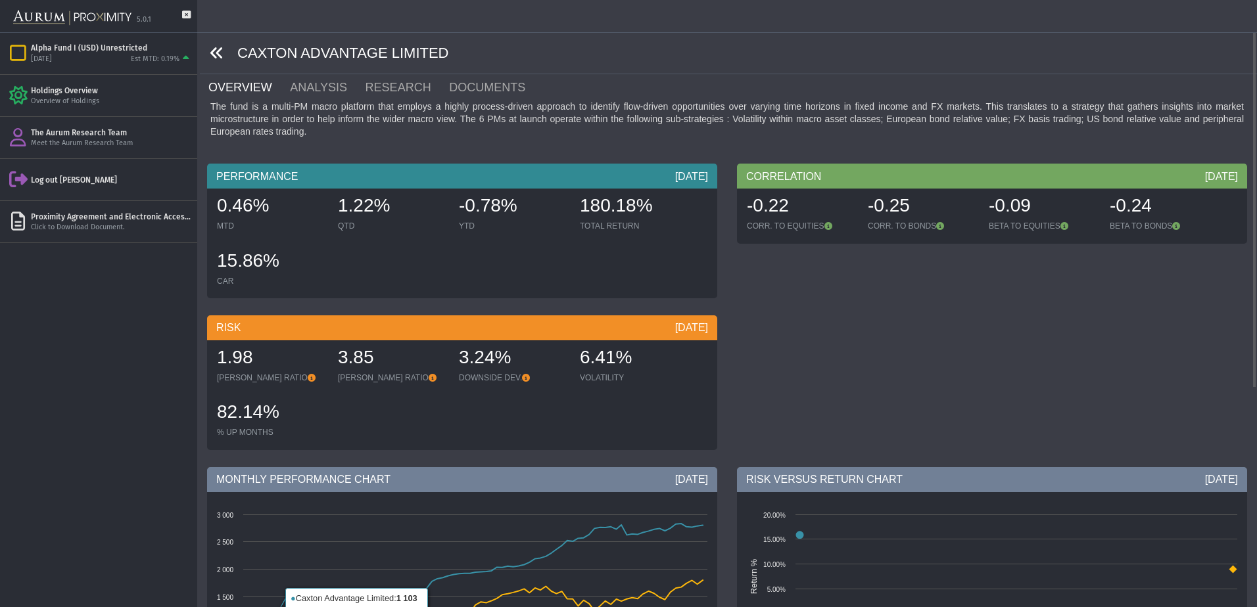
click at [215, 54] on icon at bounding box center [217, 53] width 14 height 14
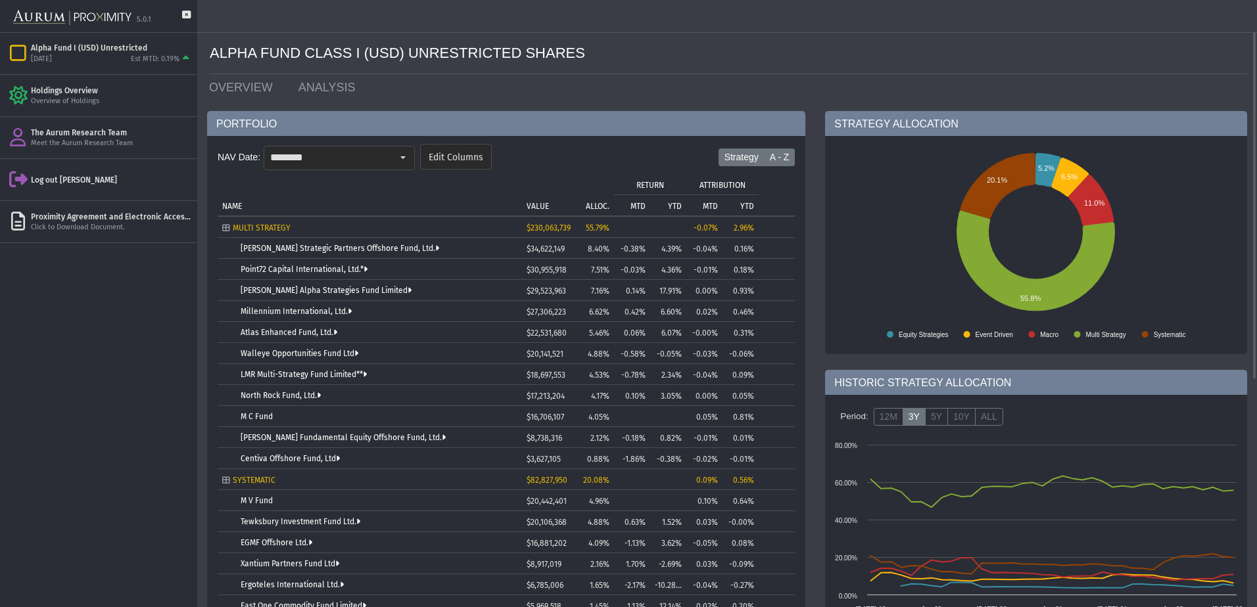
click at [778, 152] on label "A - Z" at bounding box center [780, 158] width 32 height 18
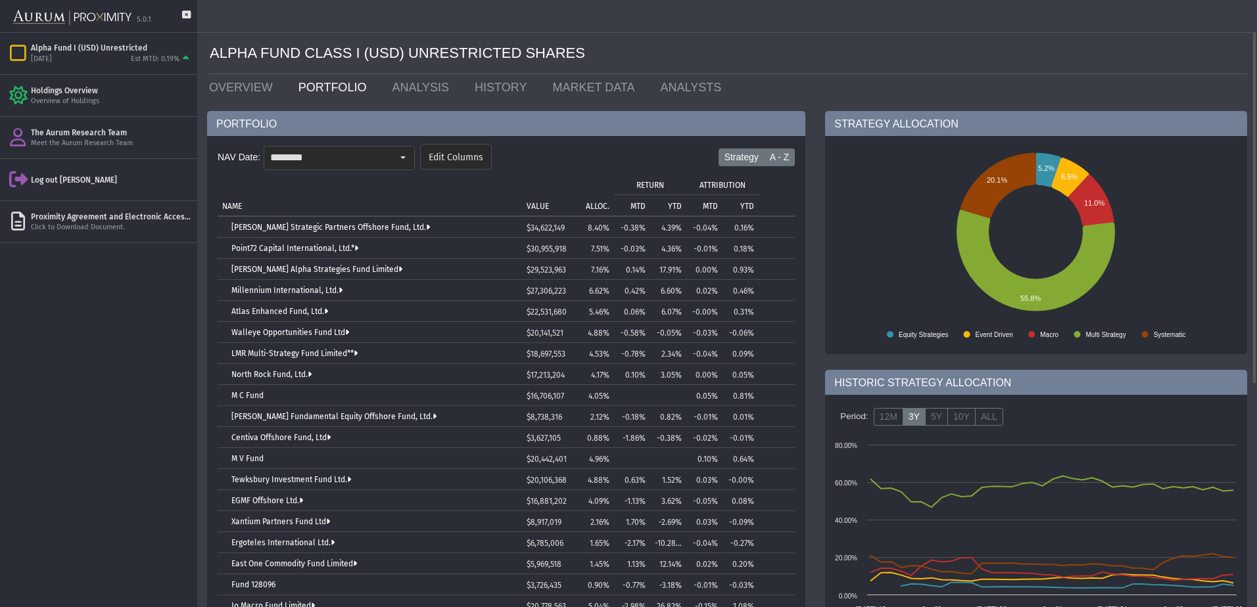
click at [755, 156] on label "Strategy" at bounding box center [741, 158] width 46 height 18
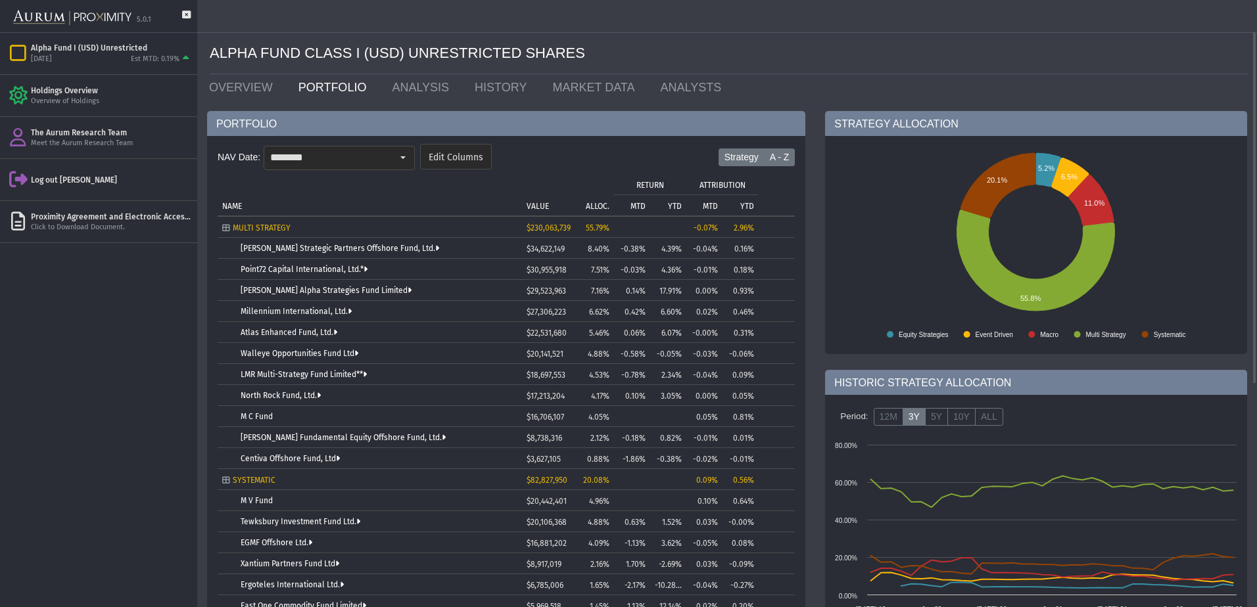
click at [778, 156] on label "A - Z" at bounding box center [780, 158] width 32 height 18
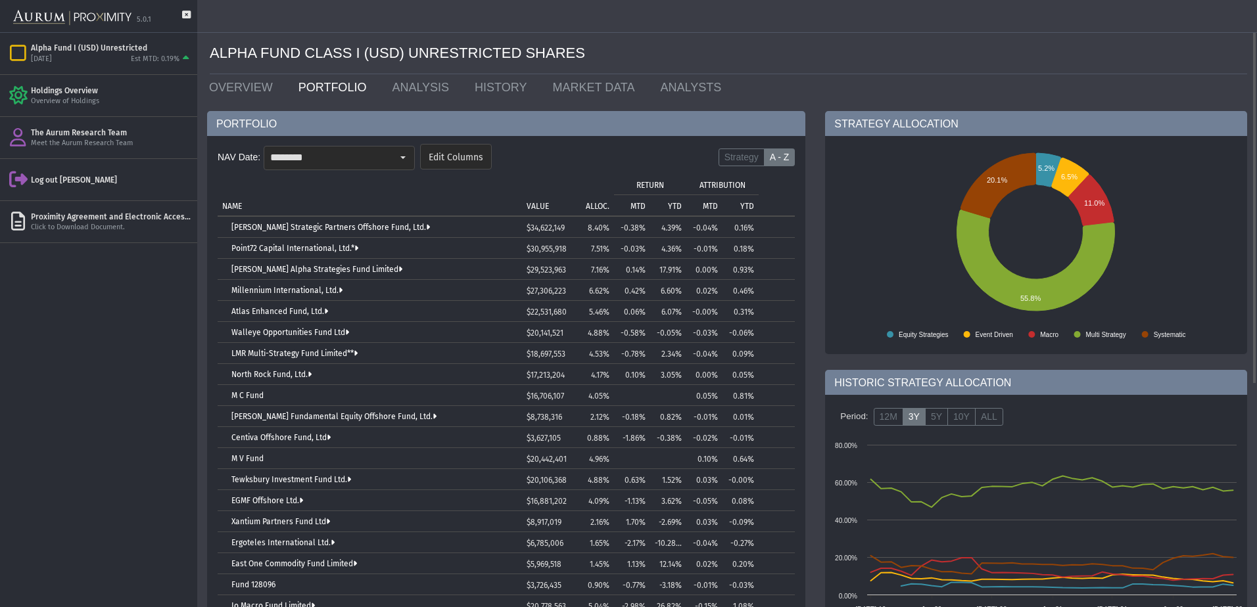
click at [594, 200] on td "ALLOC." at bounding box center [592, 195] width 43 height 42
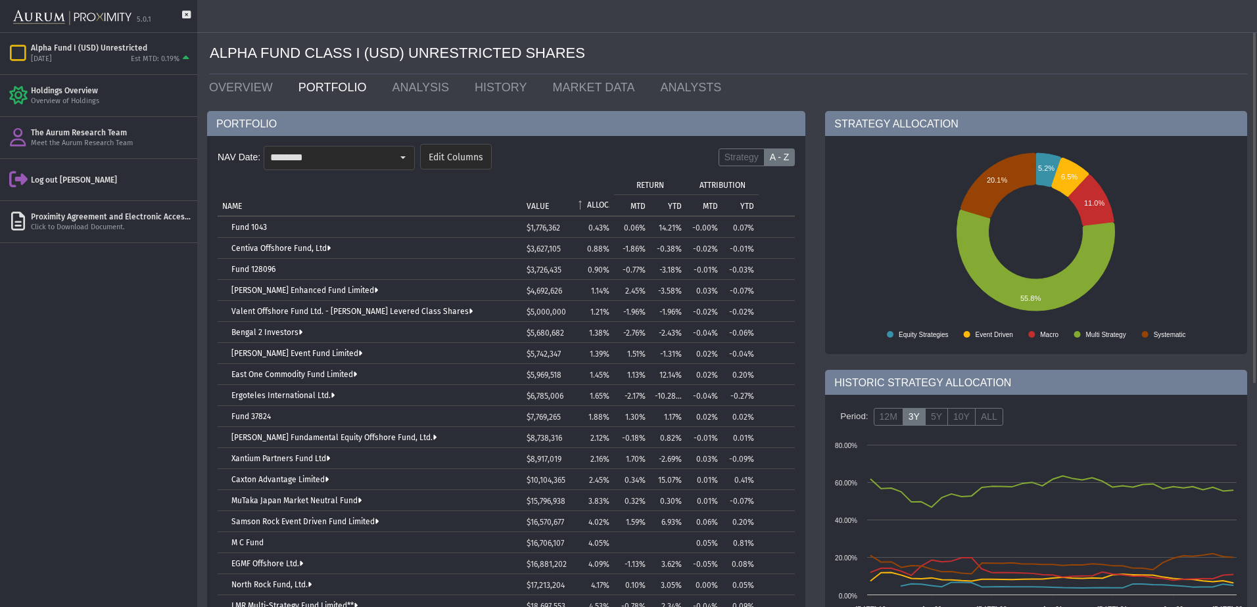
click at [594, 200] on p "ALLOC." at bounding box center [598, 204] width 22 height 9
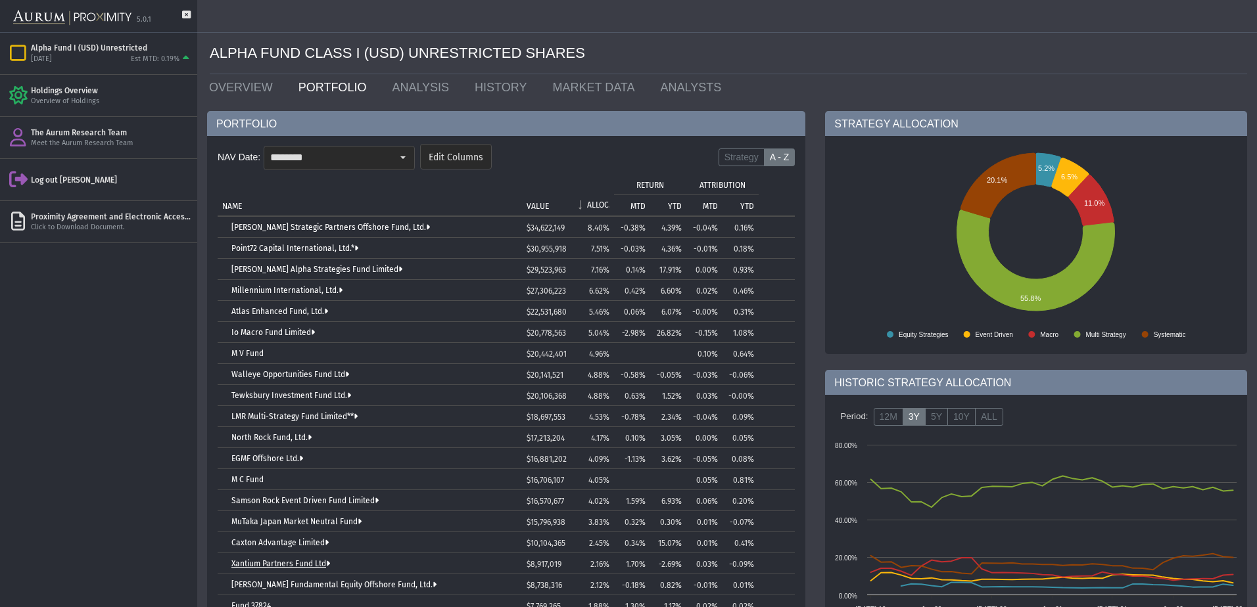
click at [289, 561] on link "Xantium Partners Fund Ltd" at bounding box center [280, 563] width 99 height 9
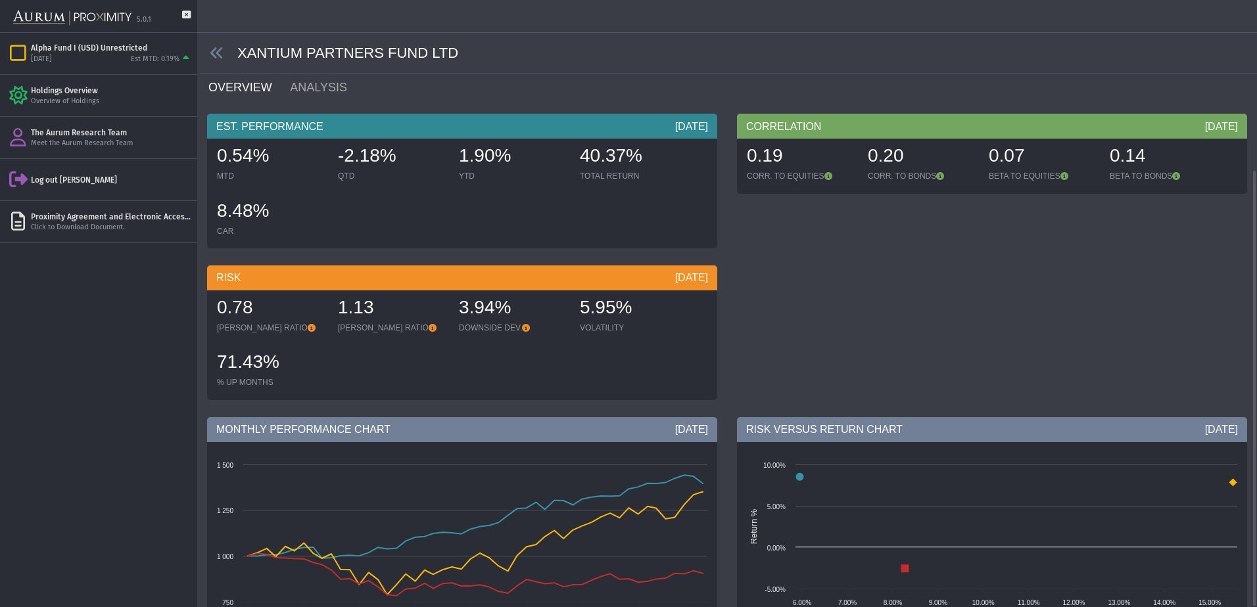
scroll to position [235, 0]
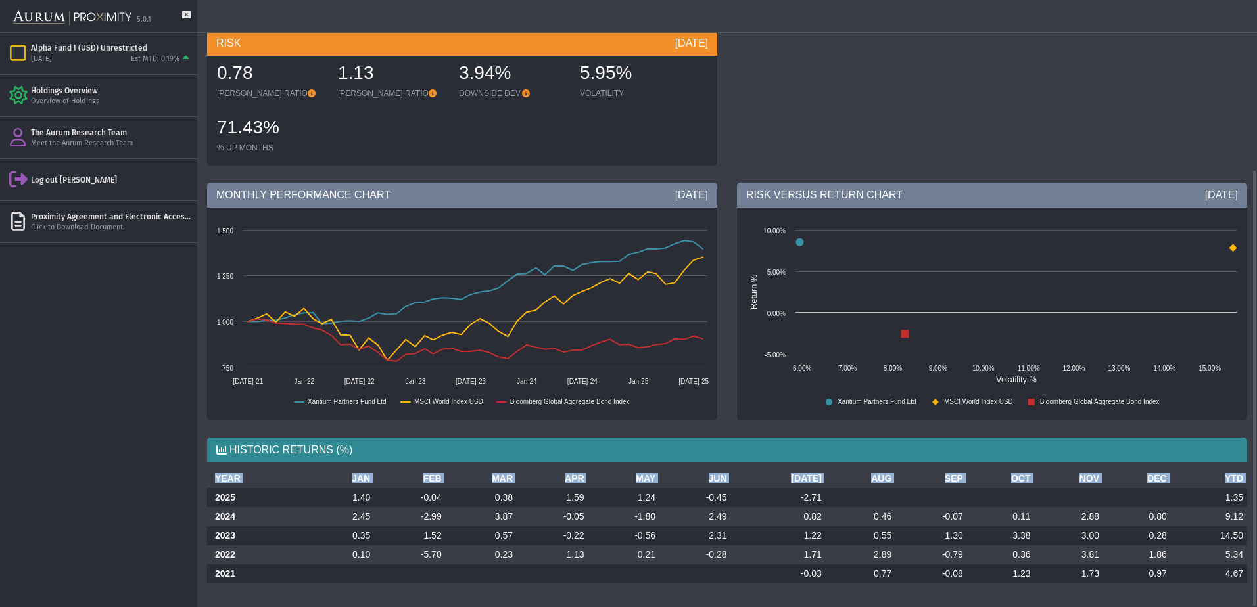
drag, startPoint x: 208, startPoint y: 489, endPoint x: 1248, endPoint y: 580, distance: 1043.9
click at [1248, 580] on div "YEAR JAN FEB MAR APR MAY JUN [DATE] AUG SEP OCT NOV DEC YTD 2025 1.40 -0.04 0.3…" at bounding box center [727, 531] width 1060 height 125
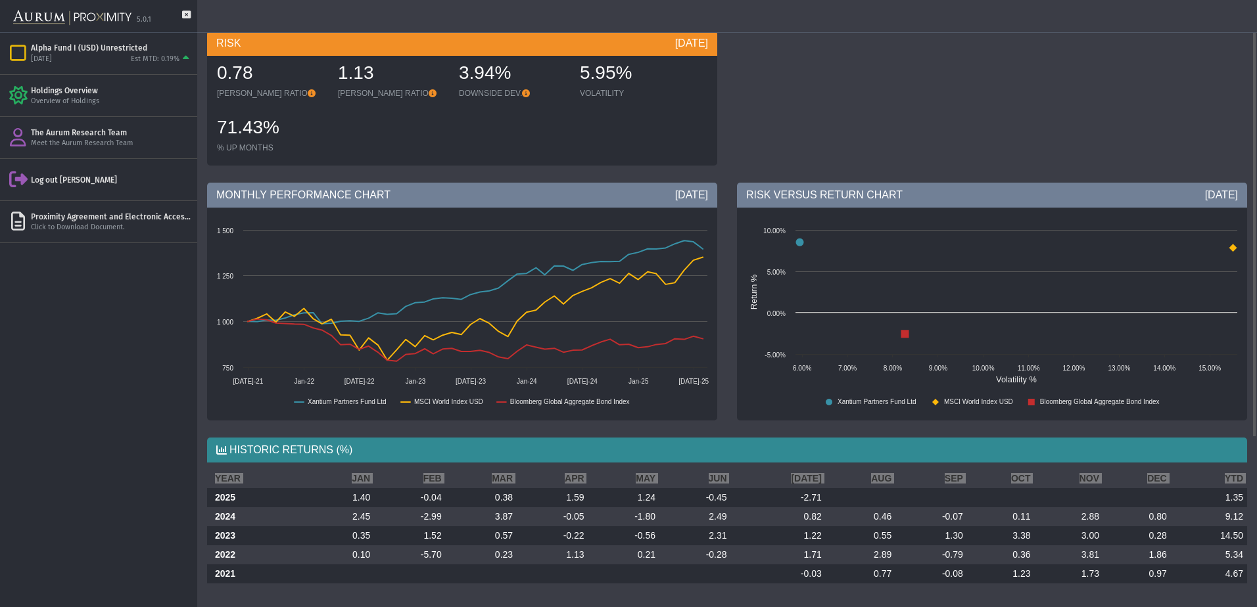
scroll to position [0, 0]
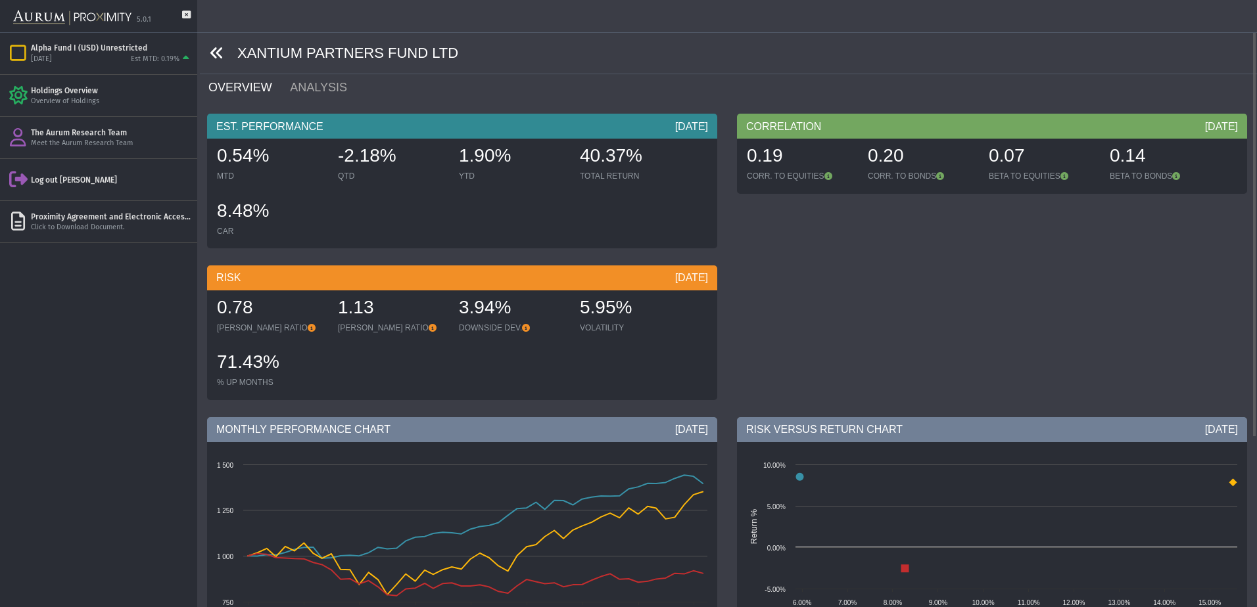
click at [212, 54] on icon at bounding box center [217, 53] width 14 height 14
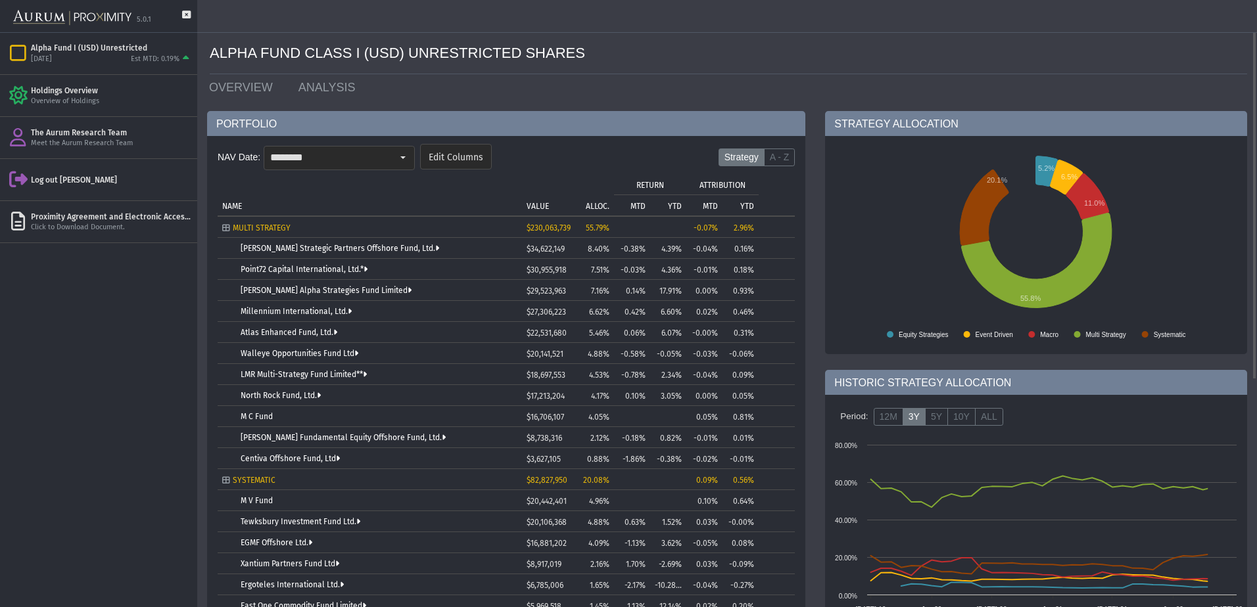
click at [787, 141] on div "NAV Date: ******** Edit Columns Strategy A - Z Tree list with 33 rows and 10 co…" at bounding box center [506, 550] width 598 height 829
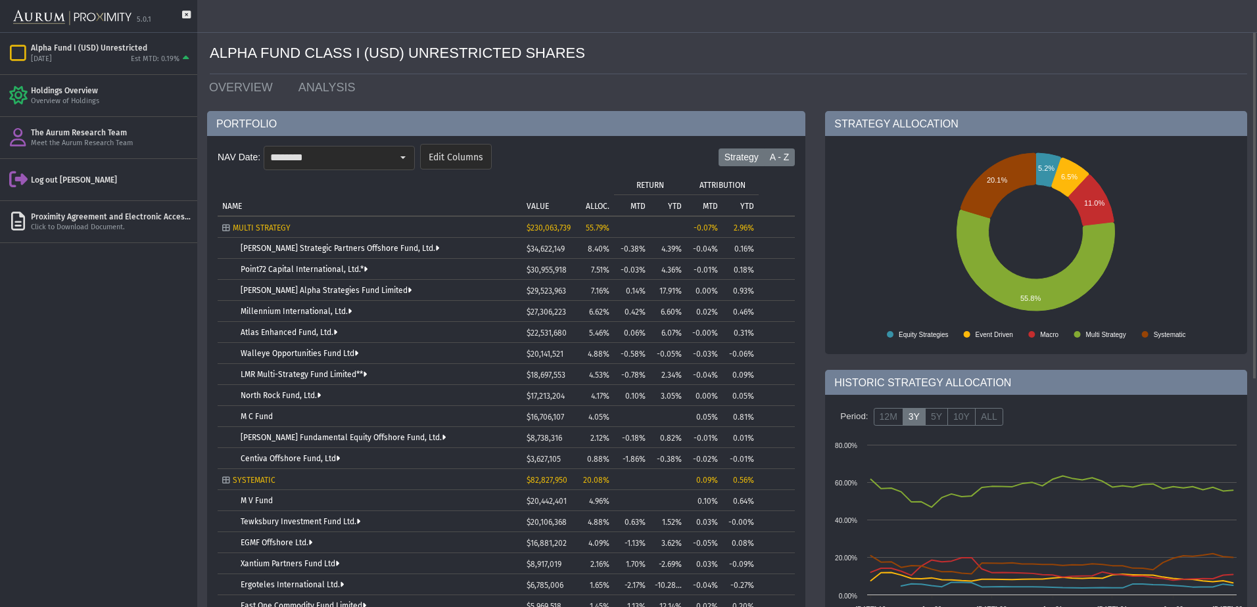
click at [784, 153] on label "A - Z" at bounding box center [780, 158] width 32 height 18
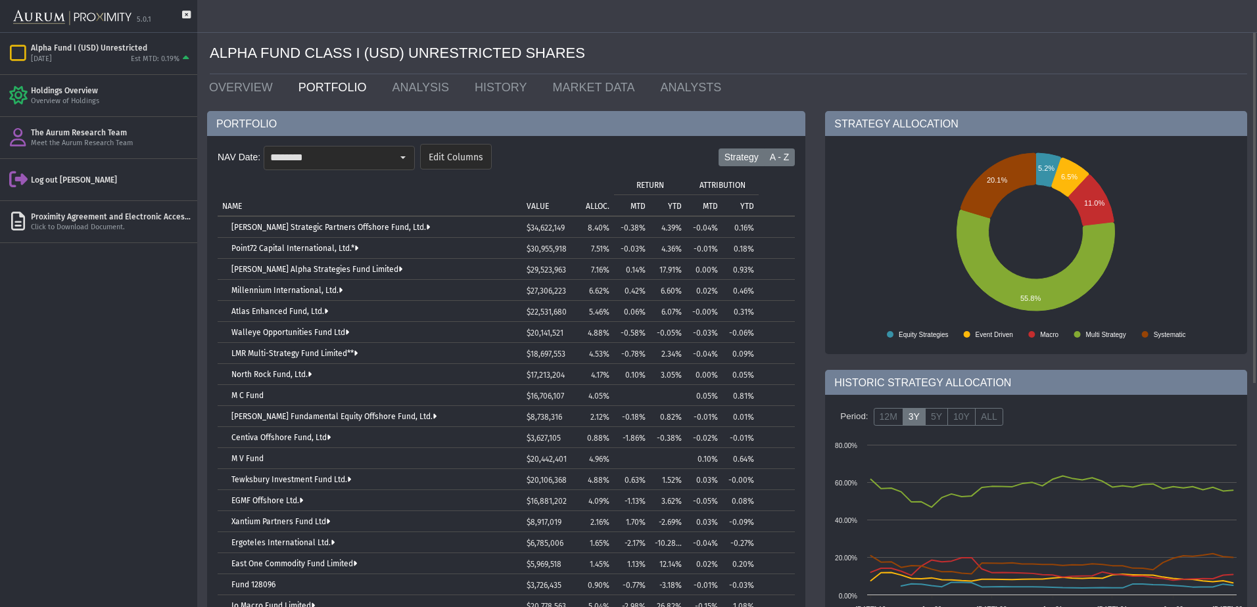
click at [749, 160] on label "Strategy" at bounding box center [741, 158] width 46 height 18
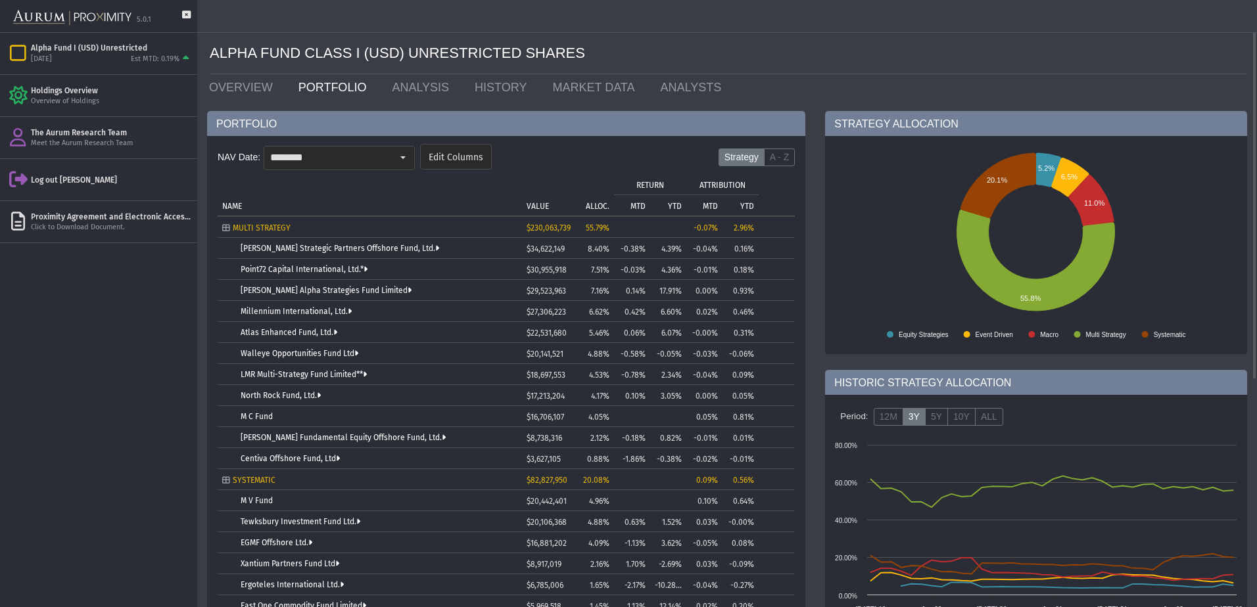
drag, startPoint x: 788, startPoint y: 158, endPoint x: 774, endPoint y: 167, distance: 16.8
click at [788, 158] on label "A - Z" at bounding box center [780, 158] width 32 height 18
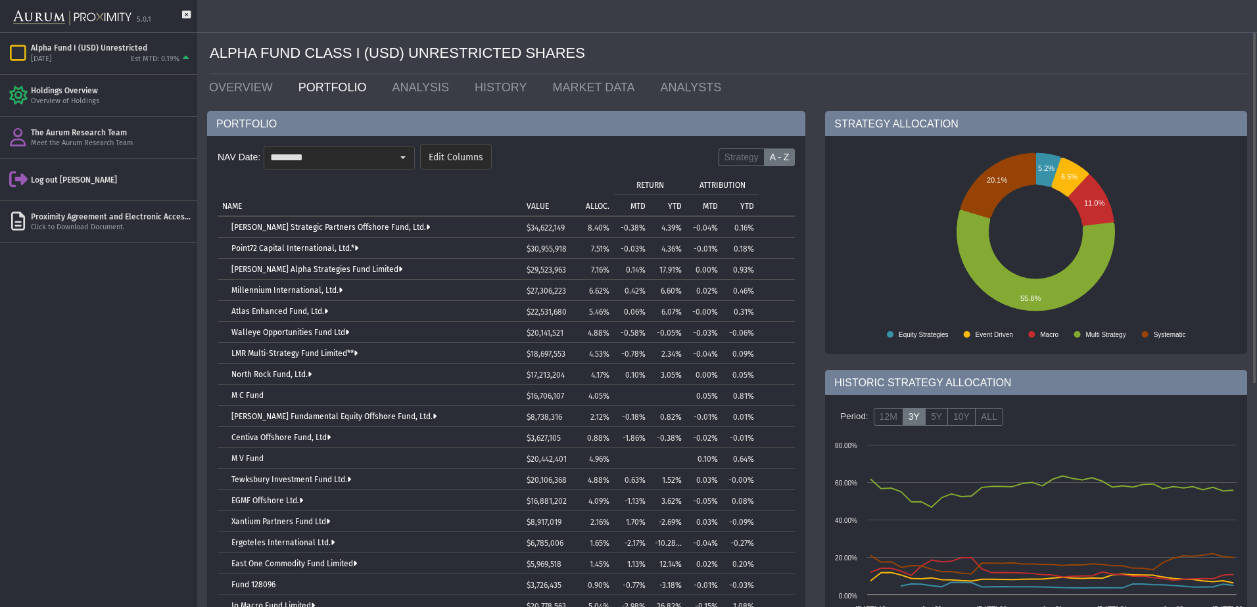
click at [598, 202] on p "ALLOC." at bounding box center [598, 206] width 24 height 9
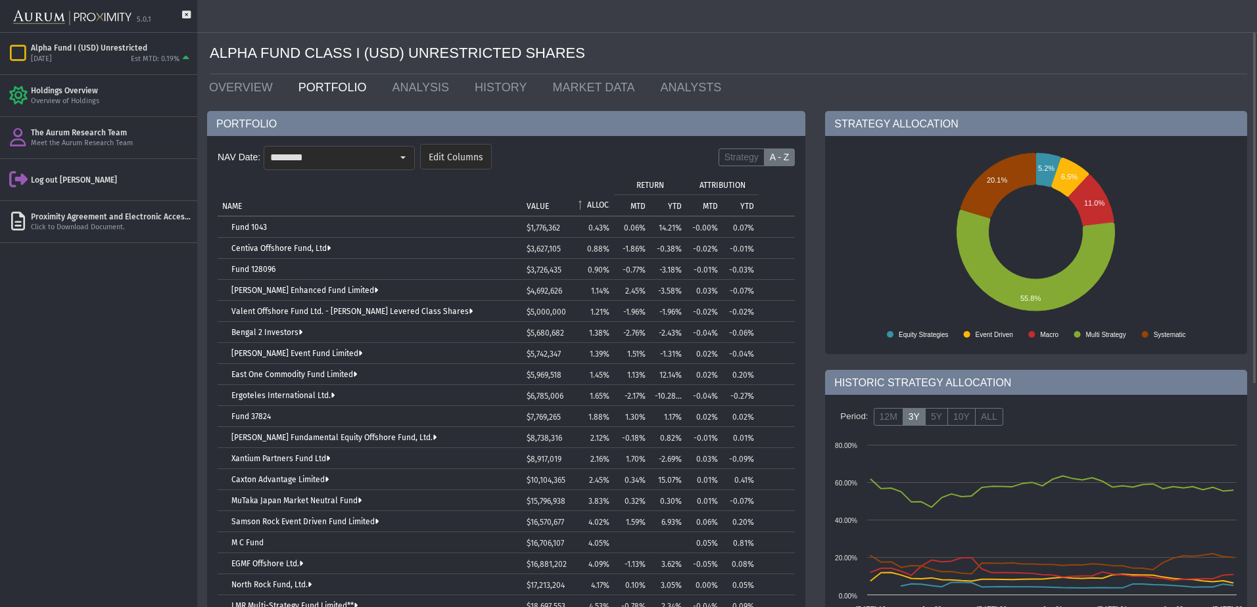
click at [598, 202] on p "ALLOC." at bounding box center [598, 204] width 22 height 9
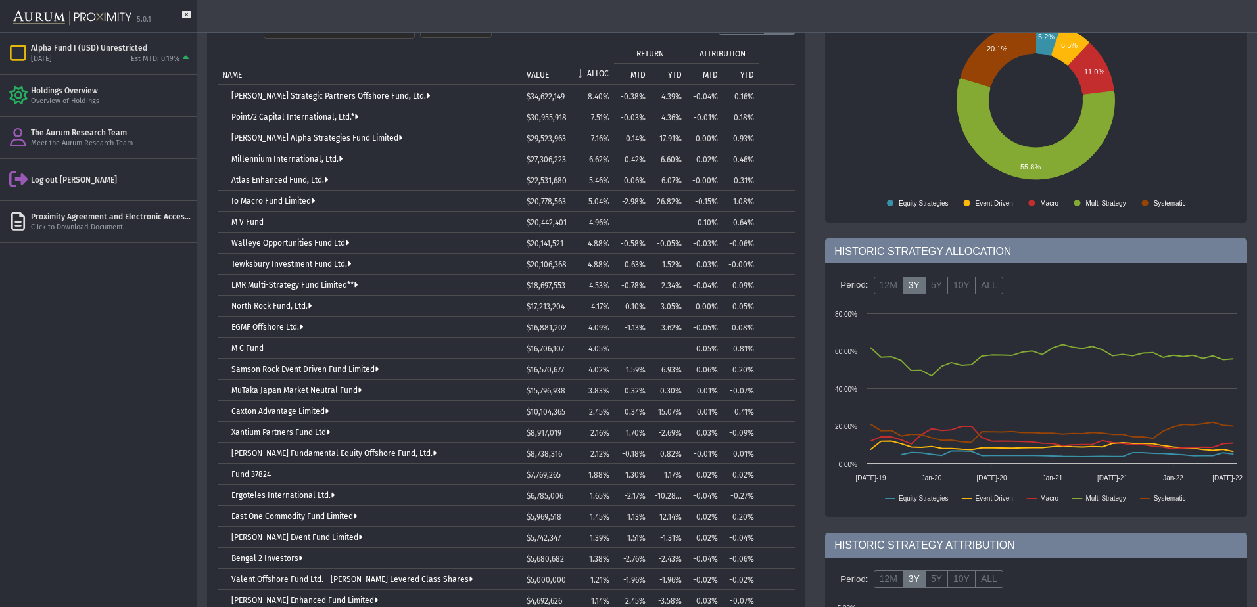
scroll to position [197, 0]
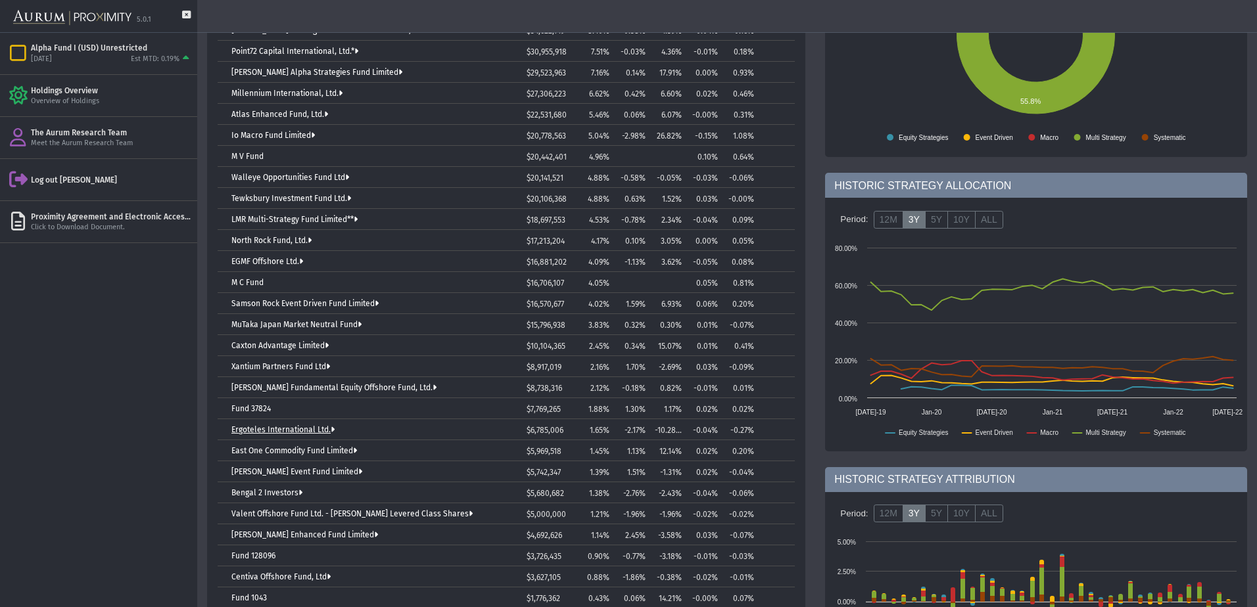
click at [266, 430] on link "Ergoteles International Ltd." at bounding box center [282, 429] width 103 height 9
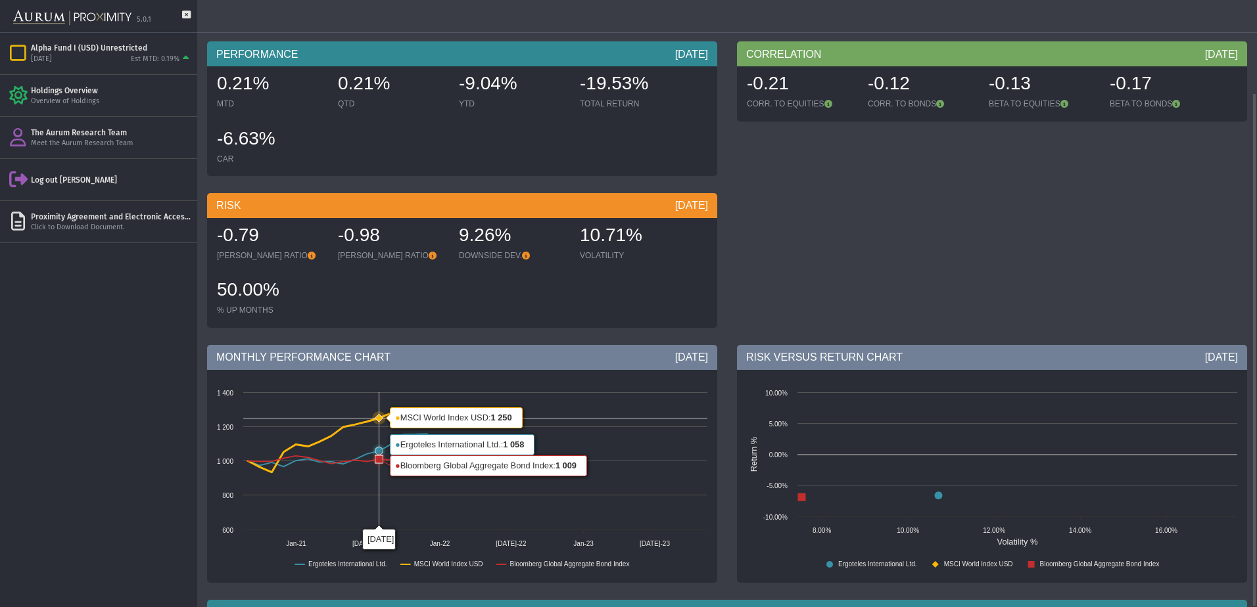
scroll to position [253, 0]
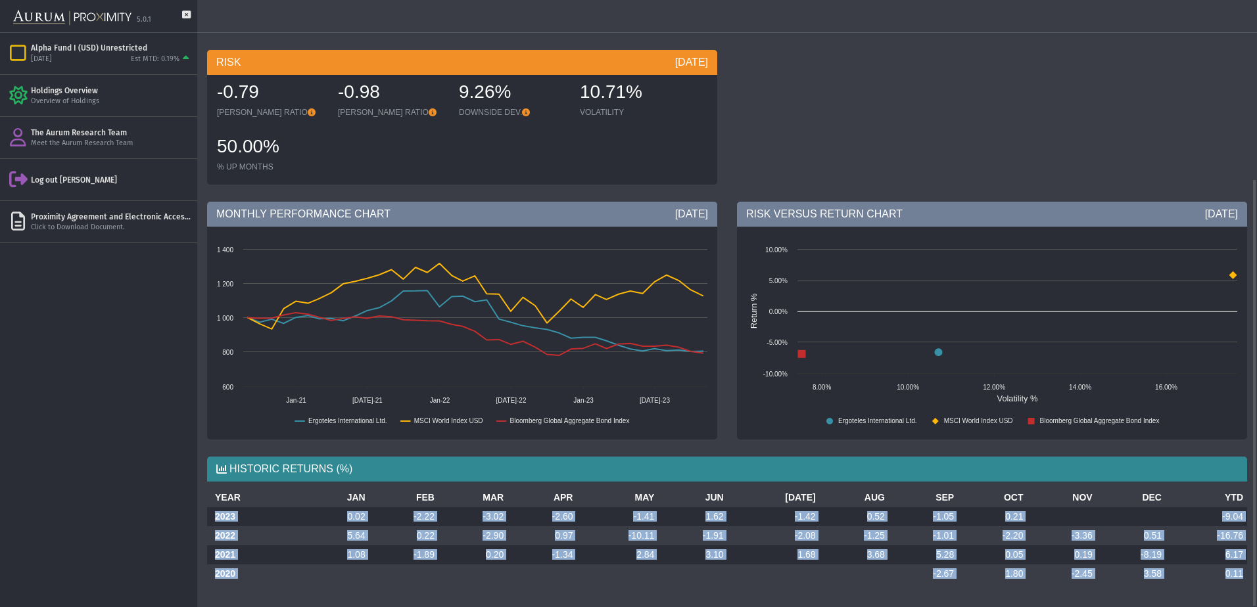
drag, startPoint x: 213, startPoint y: 514, endPoint x: 1243, endPoint y: 573, distance: 1031.7
click at [1243, 573] on tbody "2023 0.02 -2.22 -3.02 -2.60 -1.41 1.62 -1.42 0.52 -1.05 0.21 -9.04 2022 5.64 0.…" at bounding box center [727, 545] width 1040 height 76
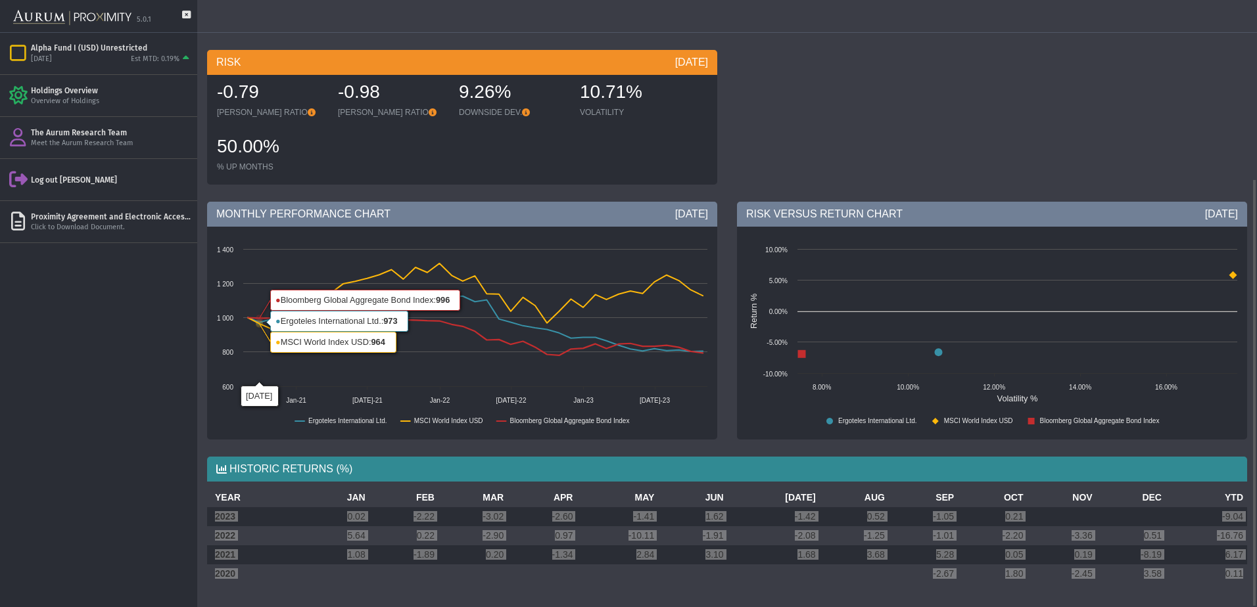
scroll to position [0, 0]
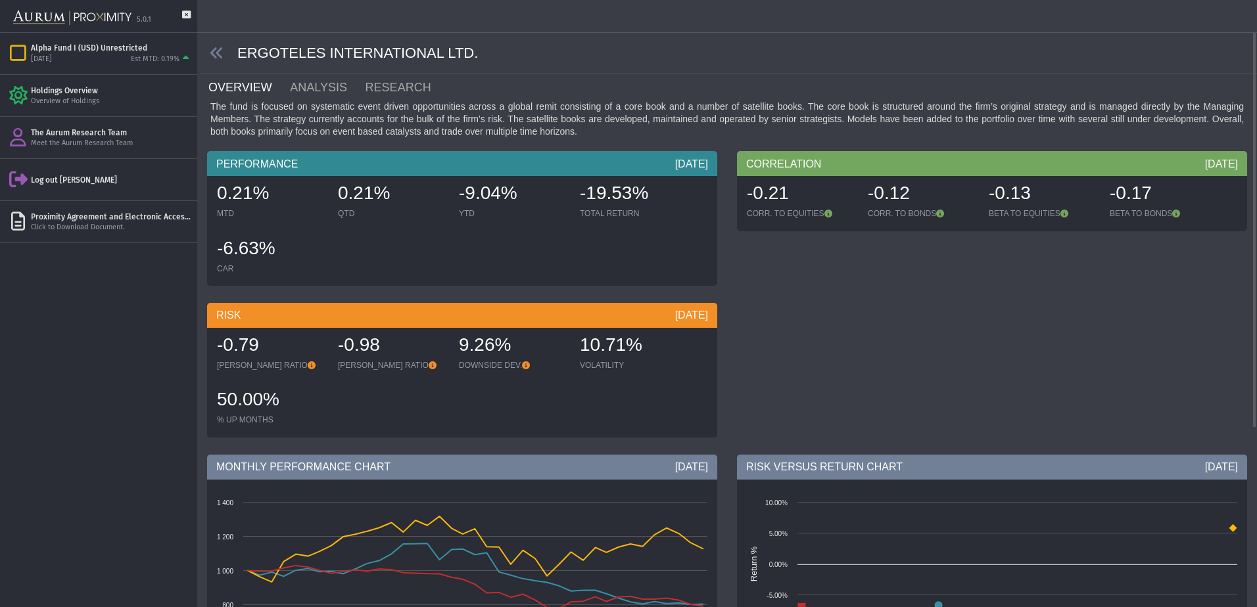
click at [225, 56] on span at bounding box center [218, 53] width 37 height 15
click at [211, 53] on icon at bounding box center [217, 53] width 14 height 14
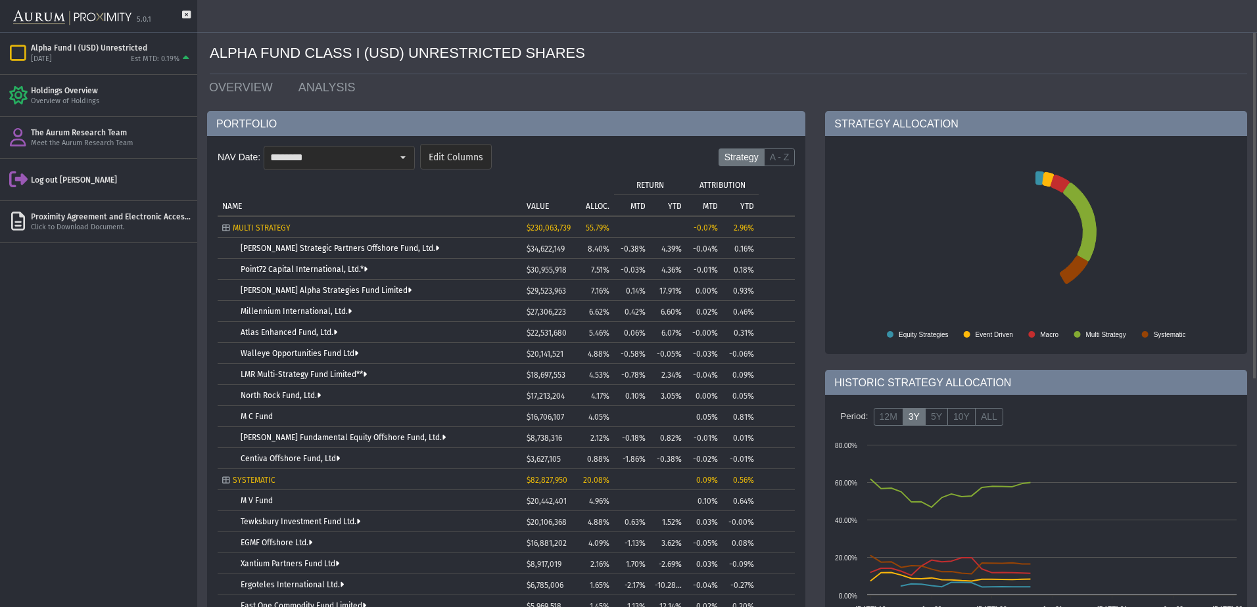
click at [782, 146] on form "NAV Date: ******** Edit Columns Strategy A - Z" at bounding box center [506, 160] width 577 height 39
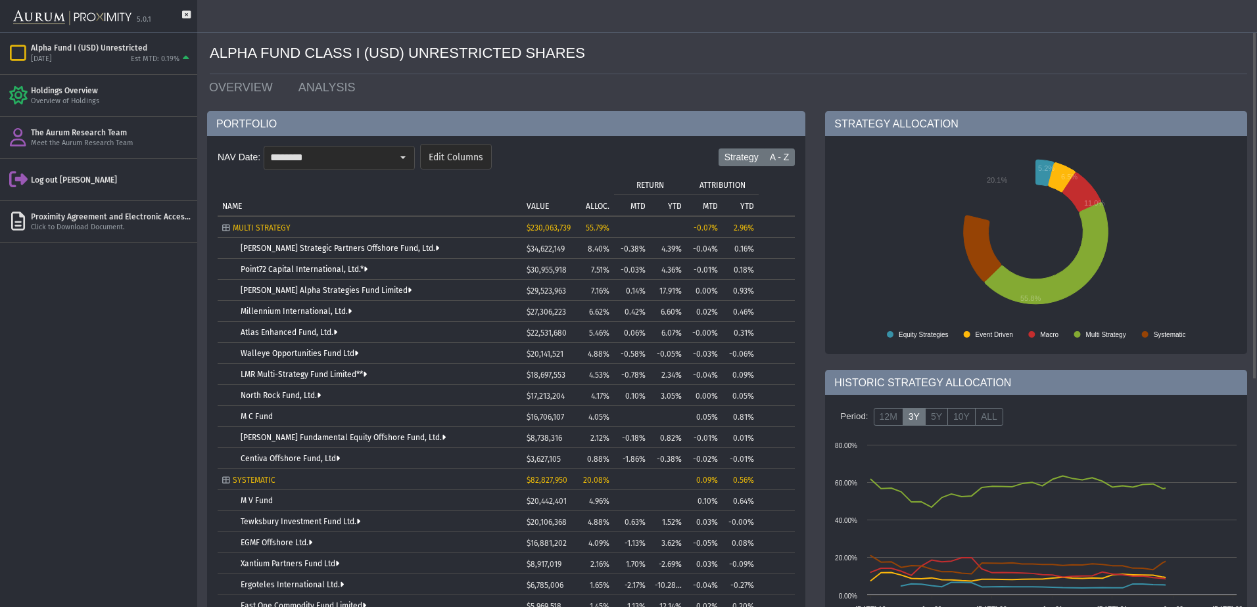
click at [781, 151] on label "A - Z" at bounding box center [780, 158] width 32 height 18
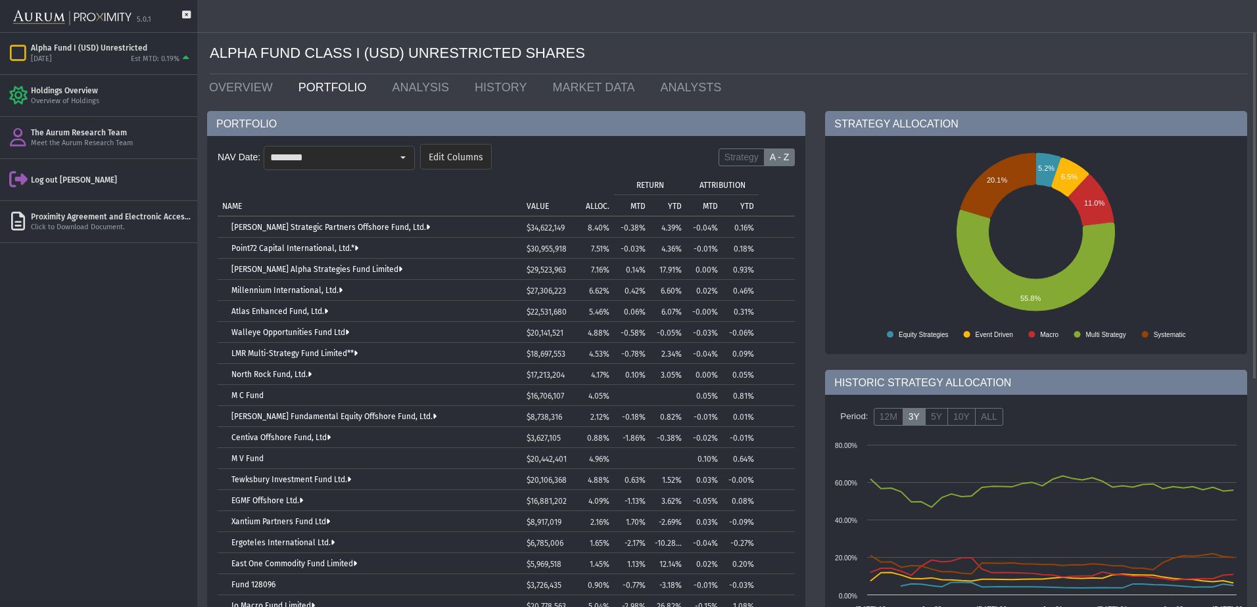
click at [590, 202] on p "ALLOC." at bounding box center [598, 206] width 24 height 9
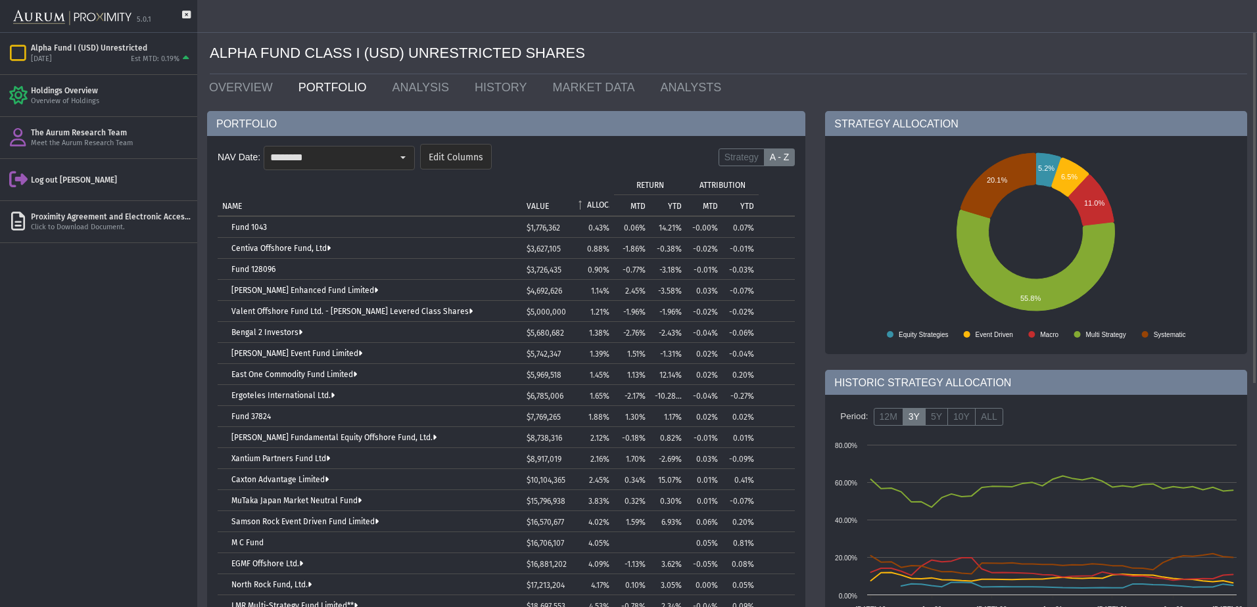
click at [590, 202] on p "ALLOC." at bounding box center [598, 204] width 22 height 9
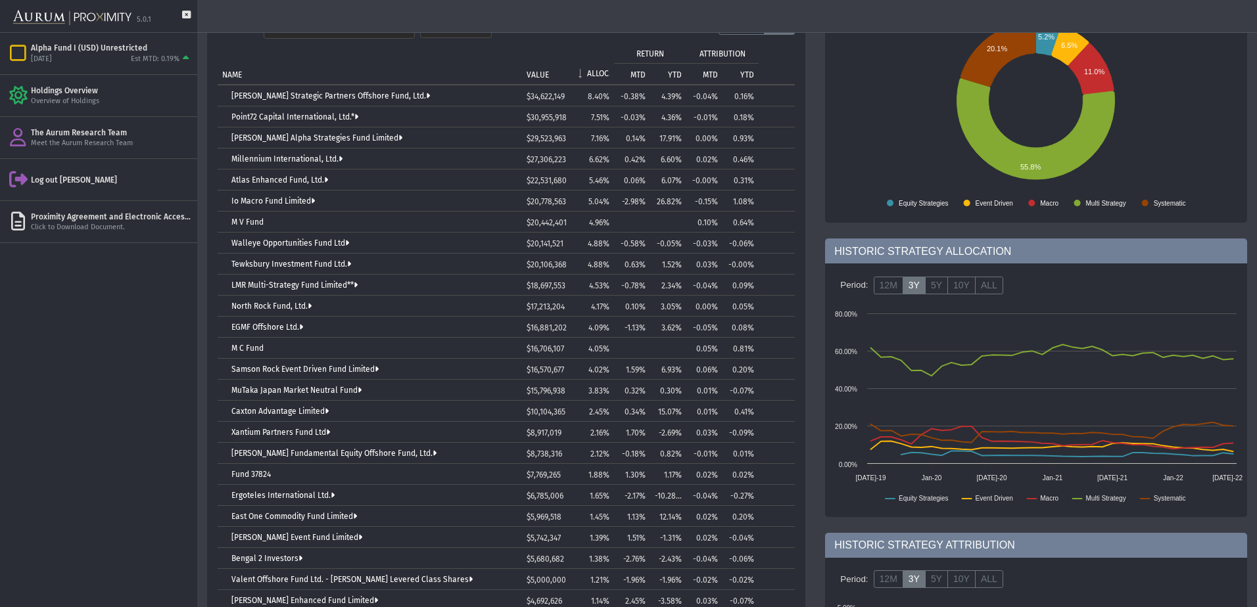
scroll to position [197, 0]
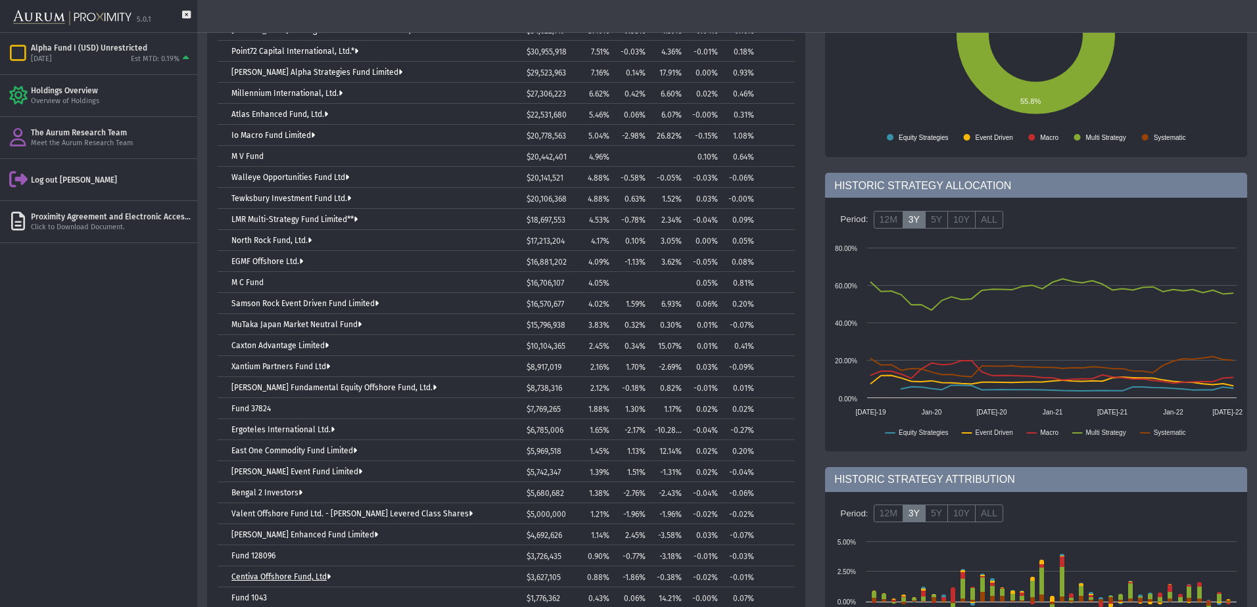
click at [283, 576] on link "Centiva Offshore Fund, Ltd" at bounding box center [280, 577] width 99 height 9
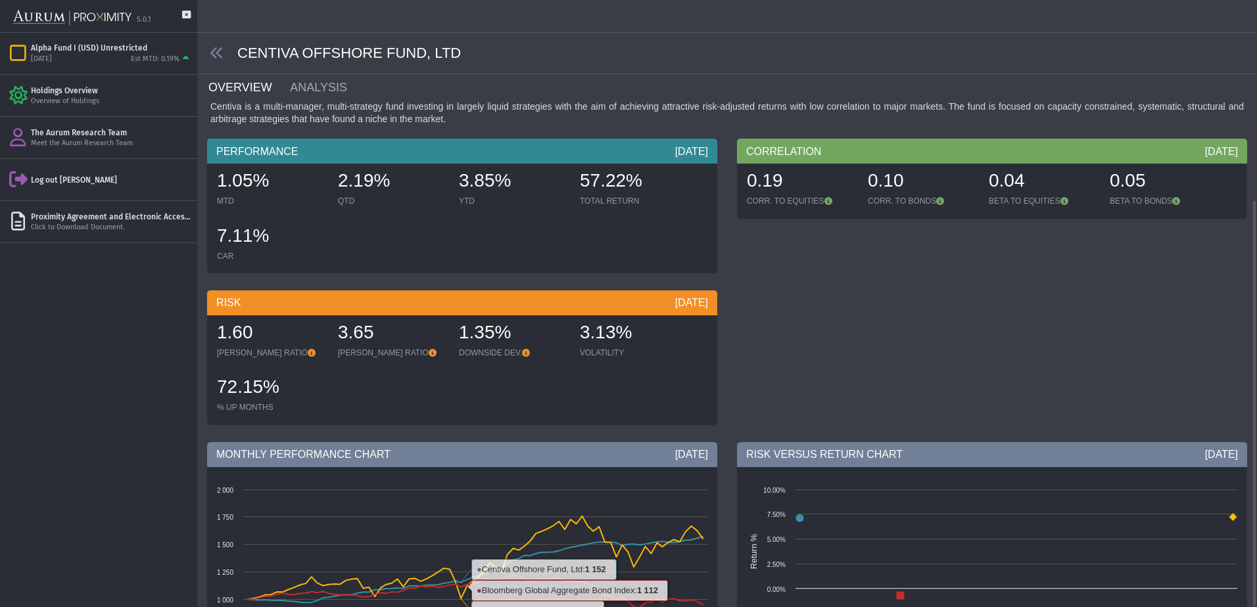
scroll to position [298, 0]
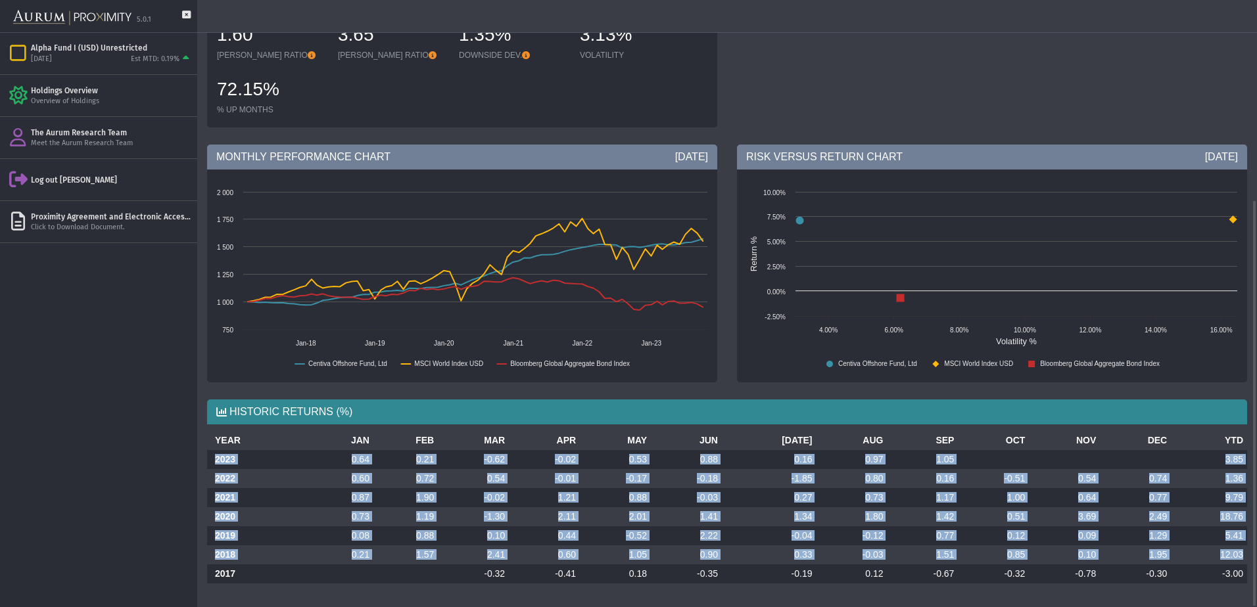
drag, startPoint x: 214, startPoint y: 458, endPoint x: 1246, endPoint y: 548, distance: 1035.9
click at [1246, 548] on tbody "2023 0.64 0.21 -0.62 -0.02 0.53 0.88 0.16 0.97 1.05 3.85 2022 0.60 0.72 0.54 -0…" at bounding box center [727, 516] width 1040 height 133
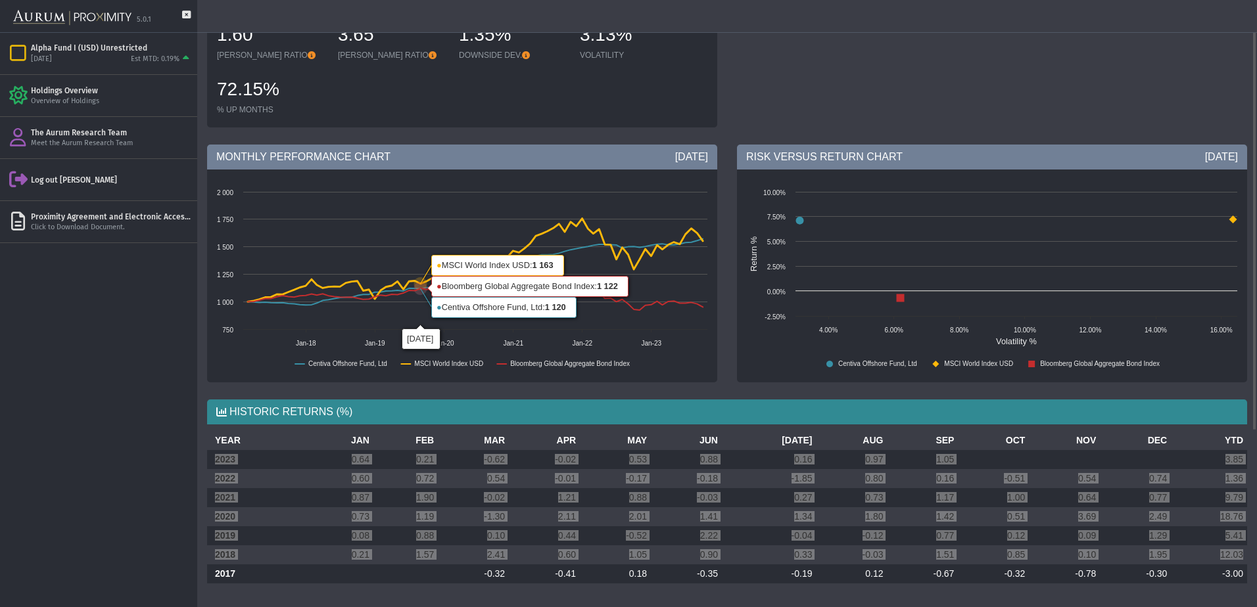
scroll to position [0, 0]
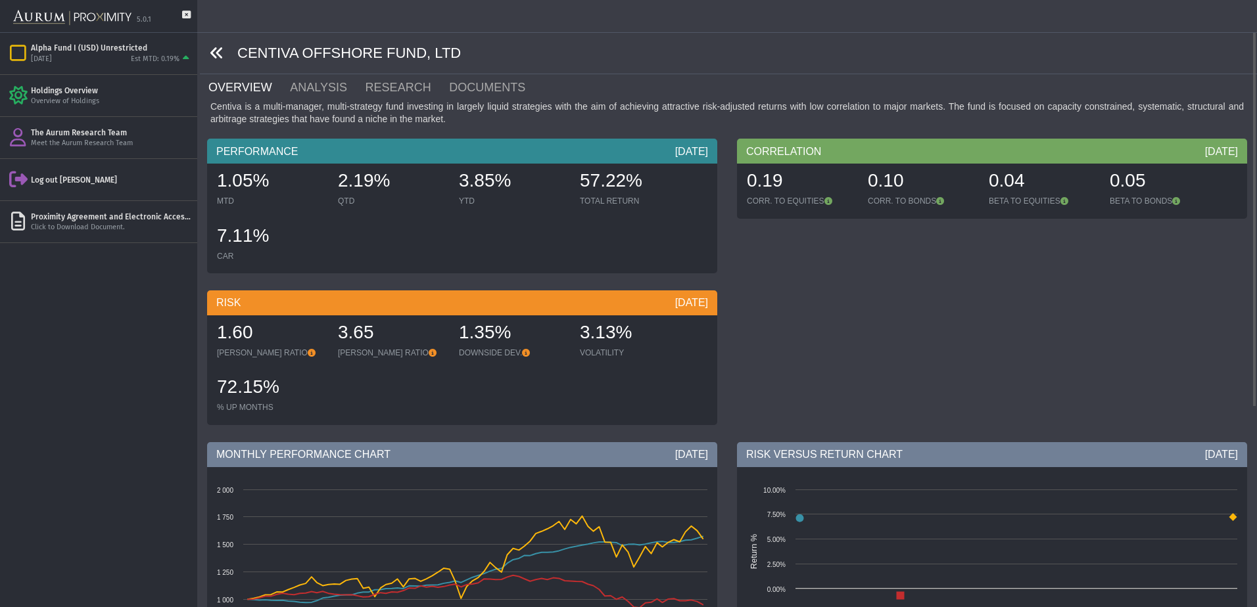
drag, startPoint x: 213, startPoint y: 49, endPoint x: 6, endPoint y: 133, distance: 223.5
click at [213, 49] on icon at bounding box center [217, 53] width 14 height 14
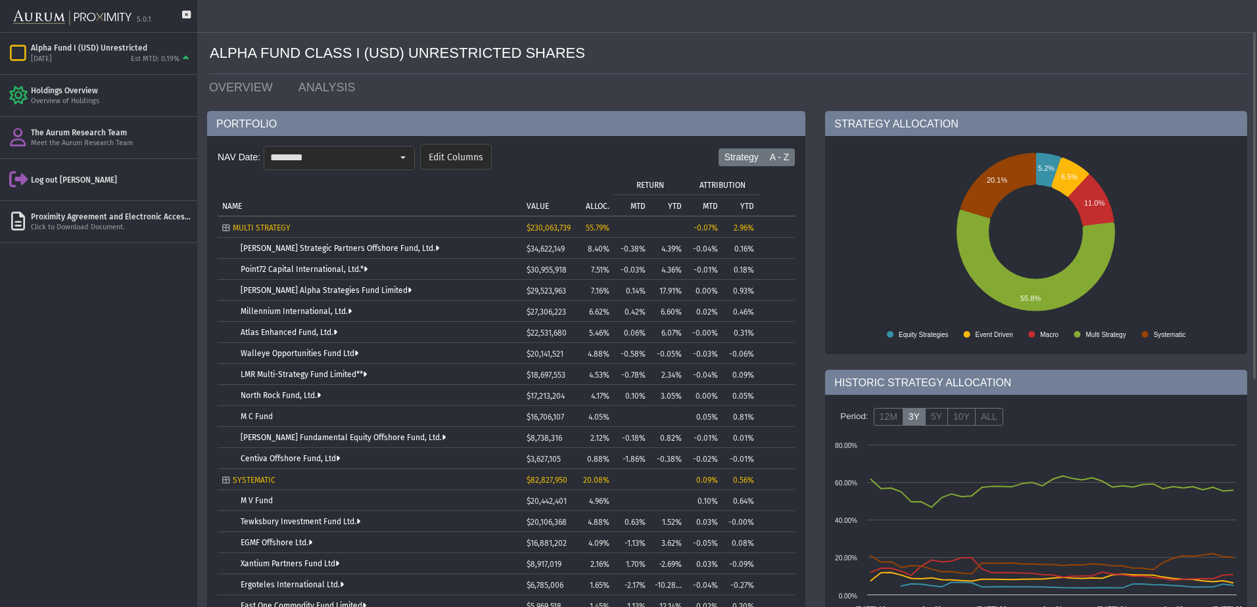
click at [782, 156] on label "A - Z" at bounding box center [780, 158] width 32 height 18
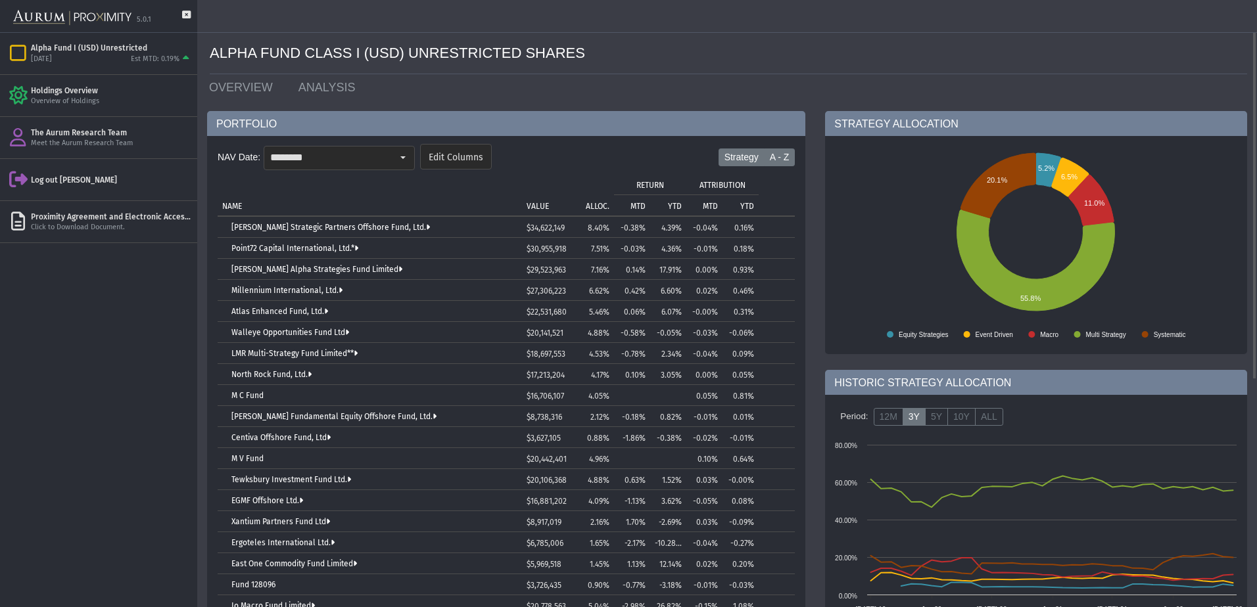
click at [739, 160] on label "Strategy" at bounding box center [741, 158] width 46 height 18
click at [789, 159] on label "A - Z" at bounding box center [780, 158] width 32 height 18
click at [607, 204] on p "ALLOC." at bounding box center [598, 206] width 24 height 9
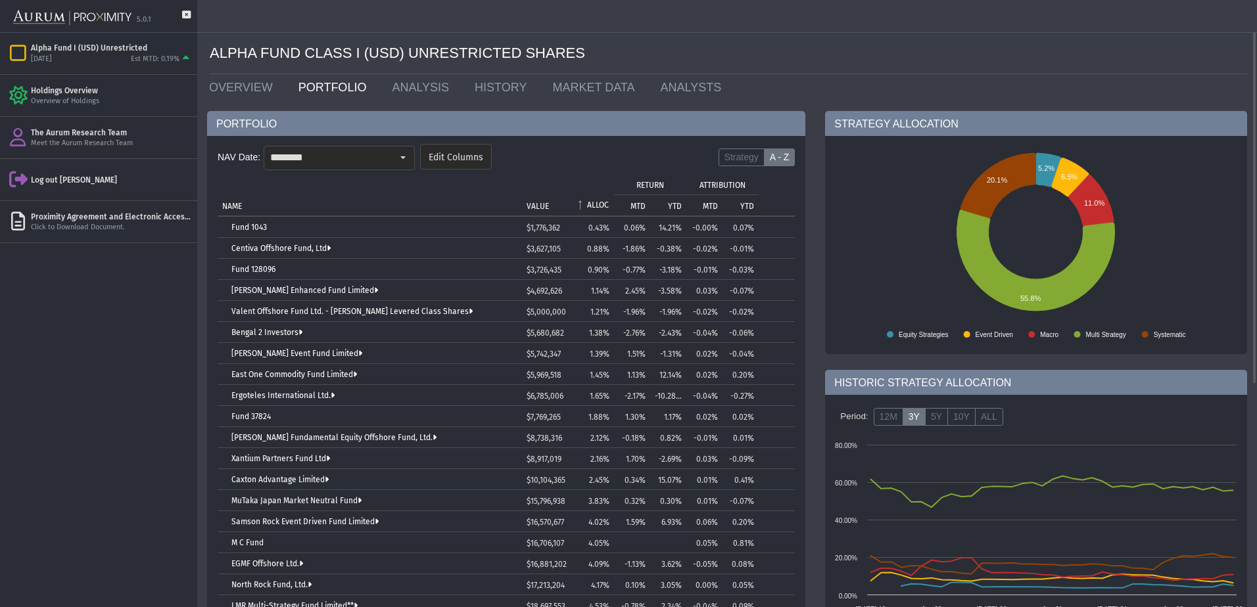
click at [607, 204] on p "ALLOC." at bounding box center [598, 204] width 22 height 9
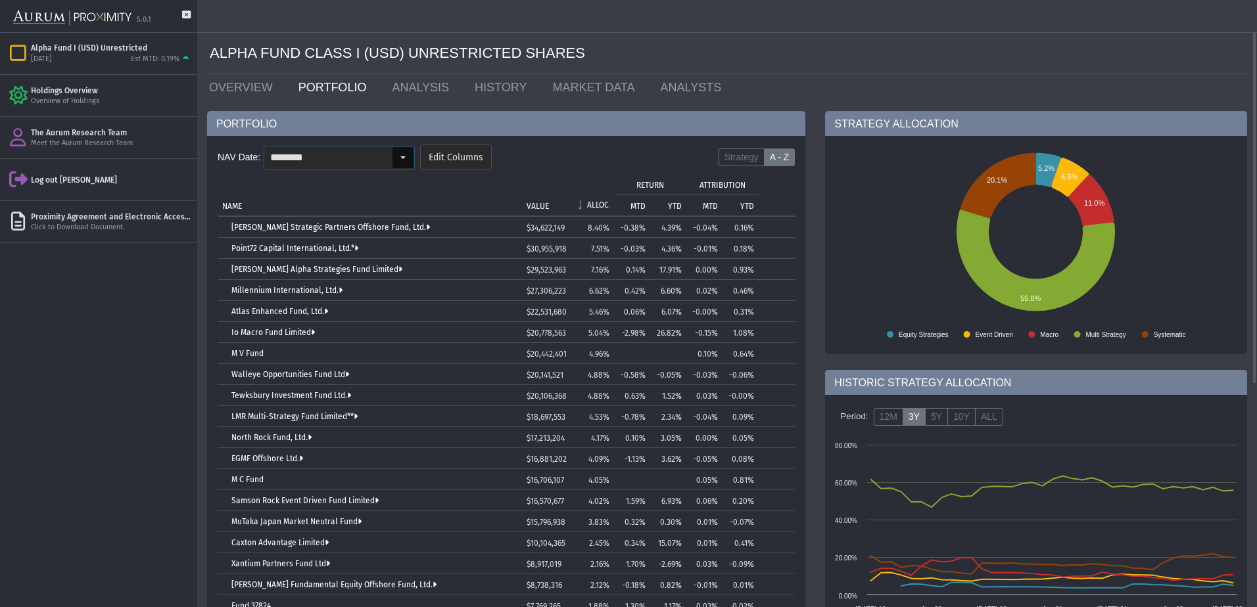
click at [410, 162] on div "Select" at bounding box center [402, 157] width 21 height 21
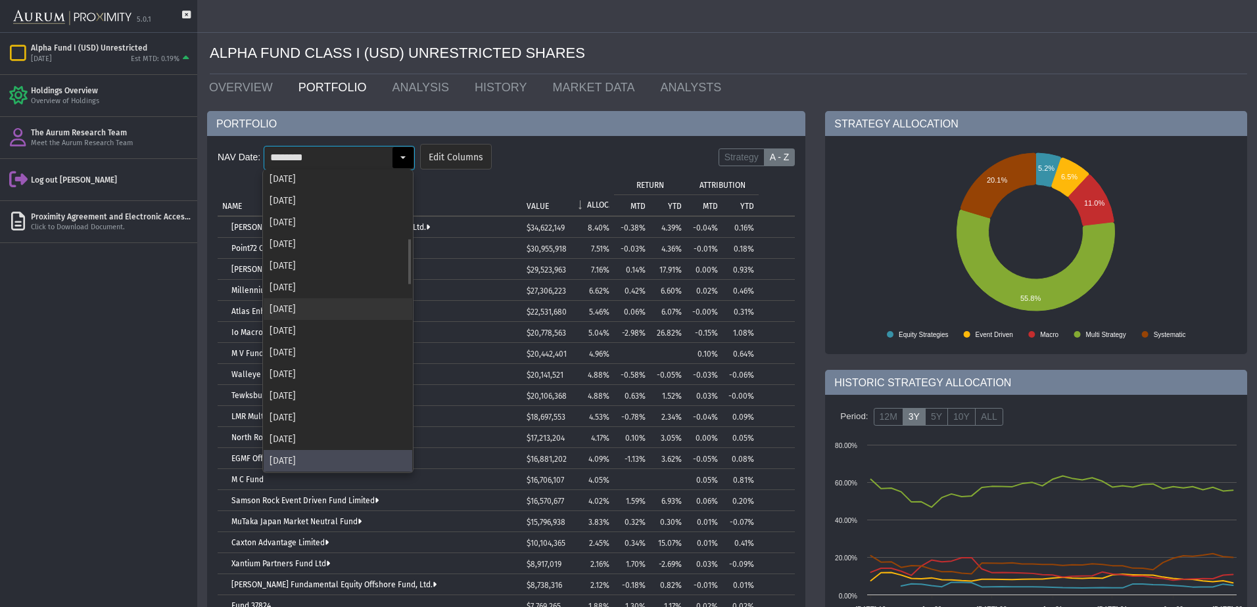
scroll to position [435, 0]
click at [314, 218] on div "[DATE]" at bounding box center [338, 223] width 149 height 22
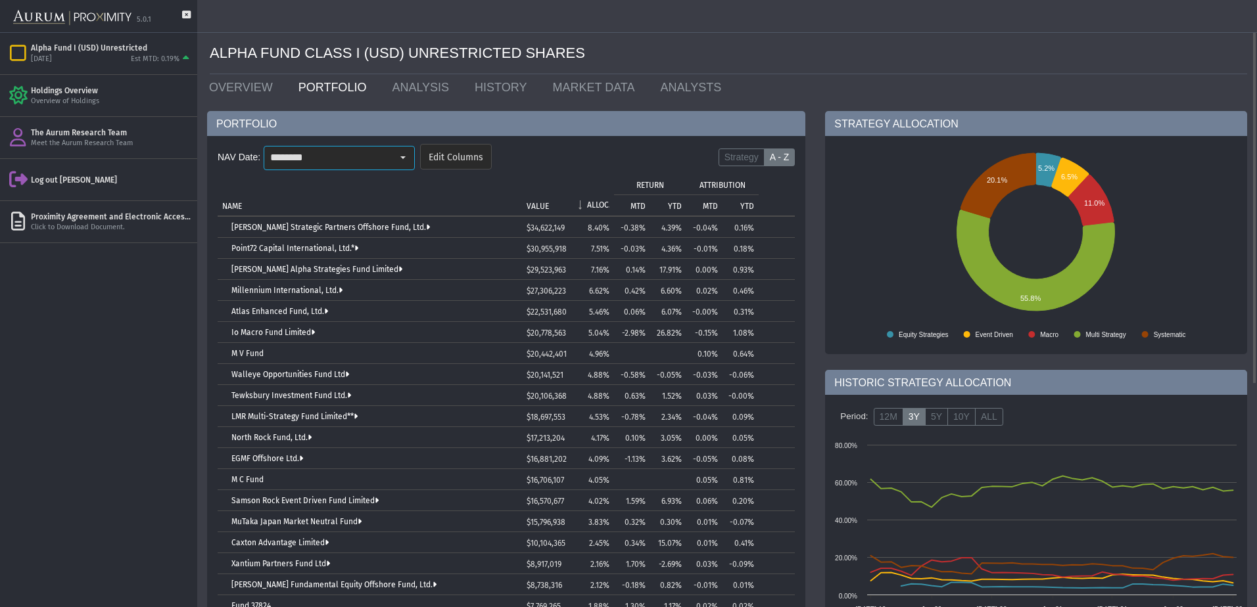
type input "********"
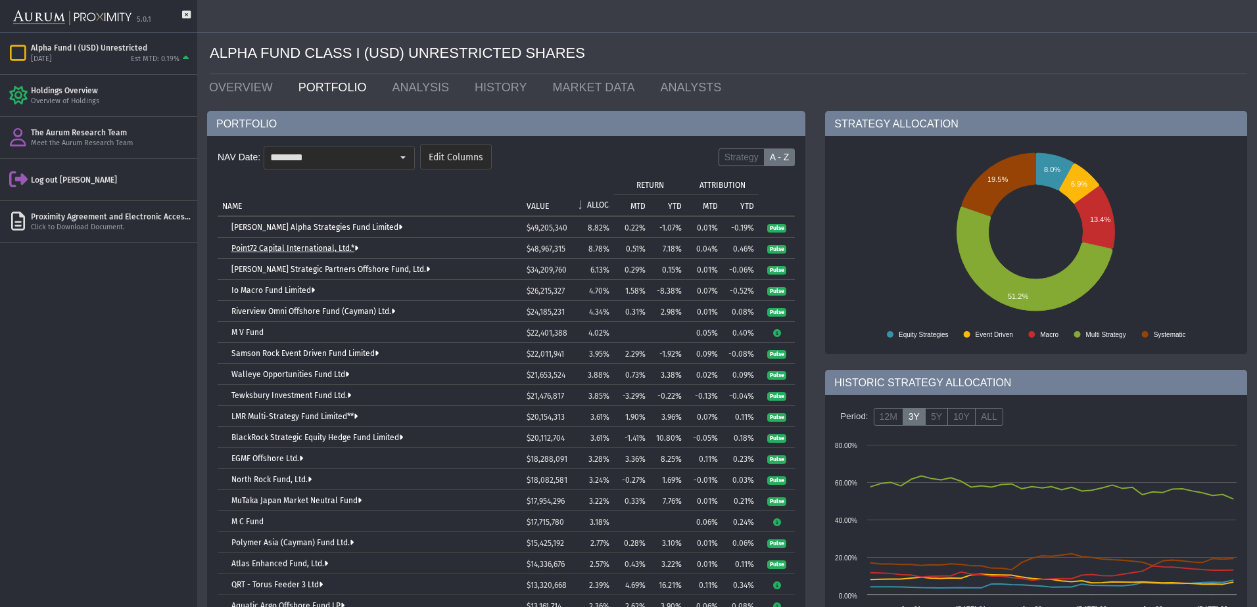
click at [317, 248] on link "Point72 Capital International, Ltd.*" at bounding box center [294, 248] width 127 height 9
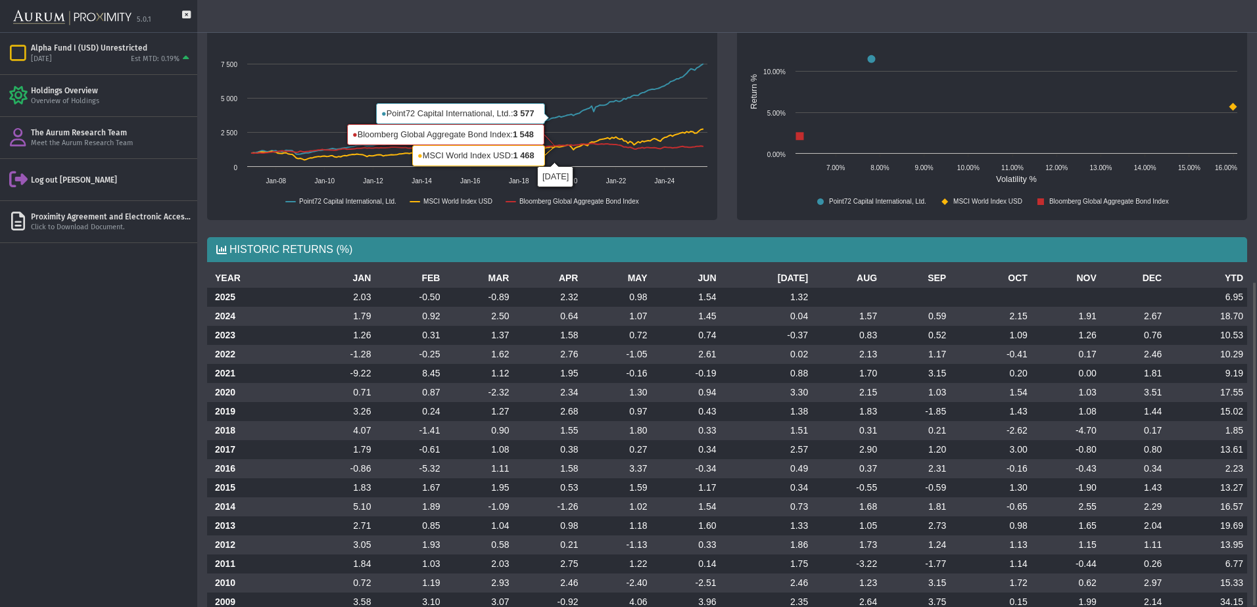
scroll to position [526, 0]
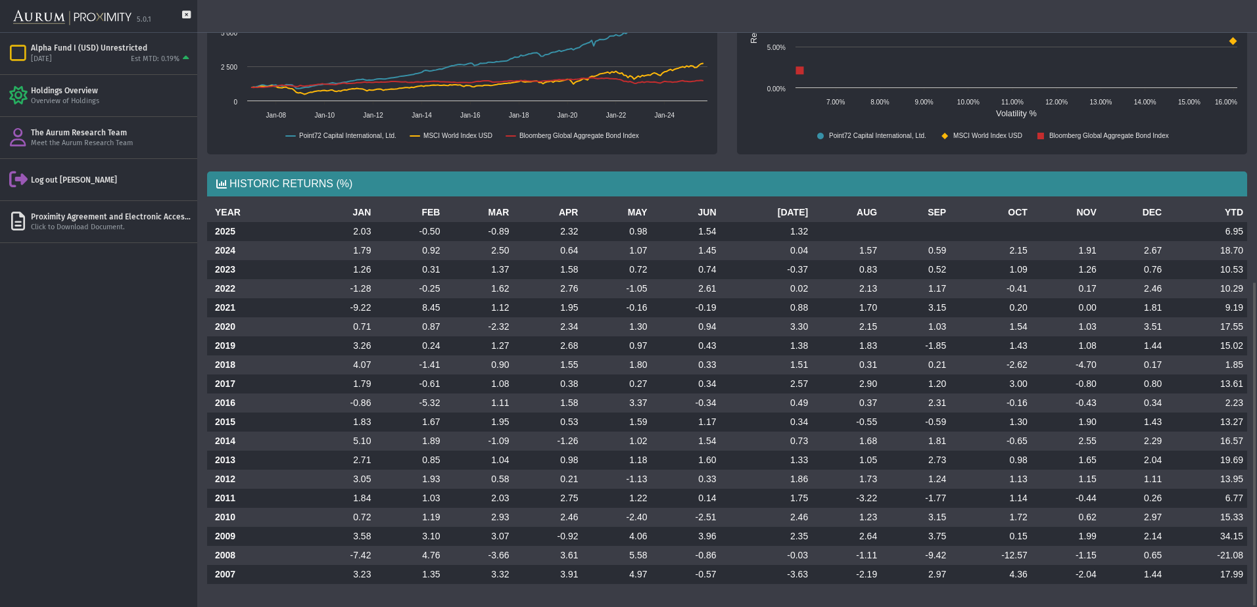
click at [552, 304] on td "1.95" at bounding box center [547, 307] width 69 height 19
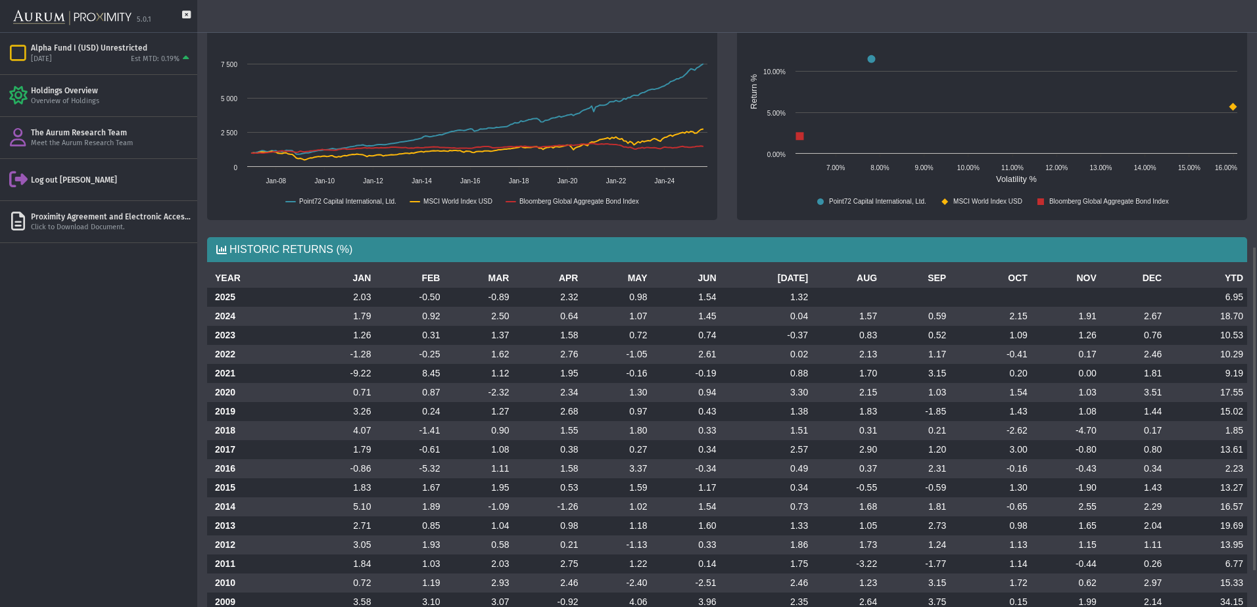
scroll to position [0, 0]
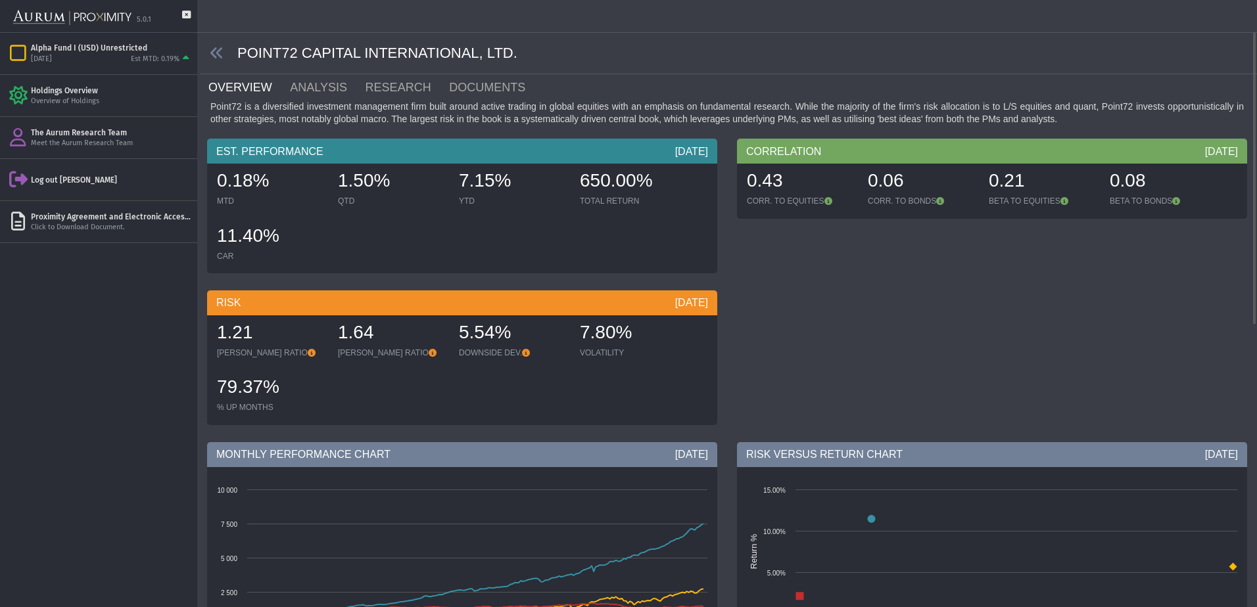
click at [226, 54] on span at bounding box center [218, 53] width 37 height 15
click at [220, 52] on icon at bounding box center [217, 53] width 14 height 14
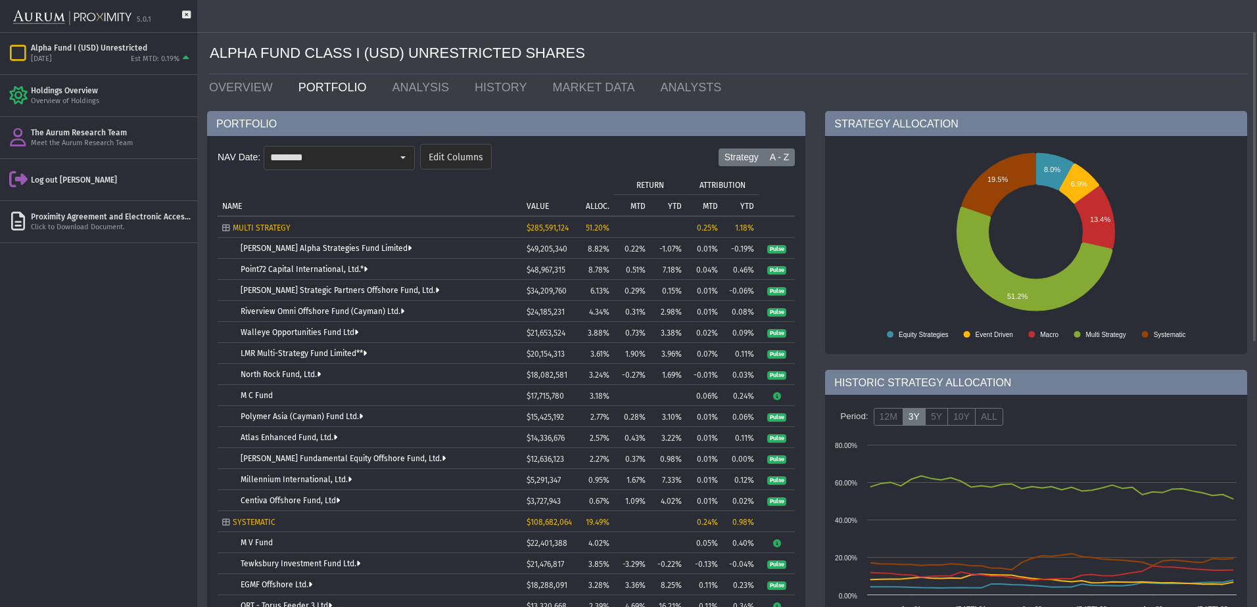
click at [790, 154] on label "A - Z" at bounding box center [780, 158] width 32 height 18
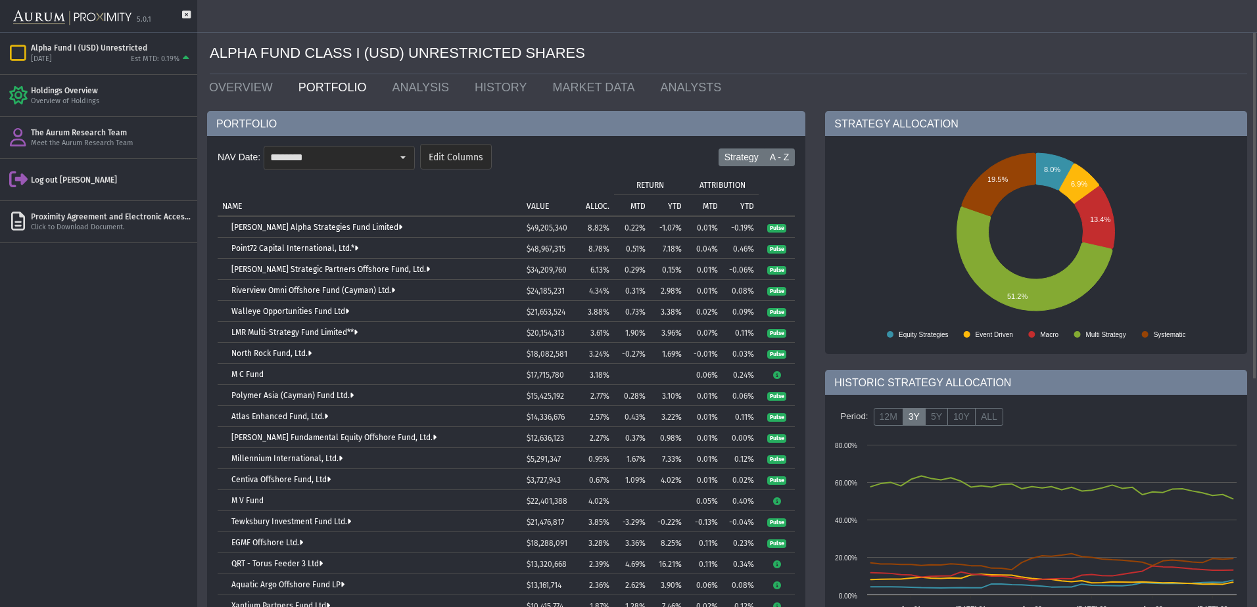
click at [741, 156] on label "Strategy" at bounding box center [741, 158] width 46 height 18
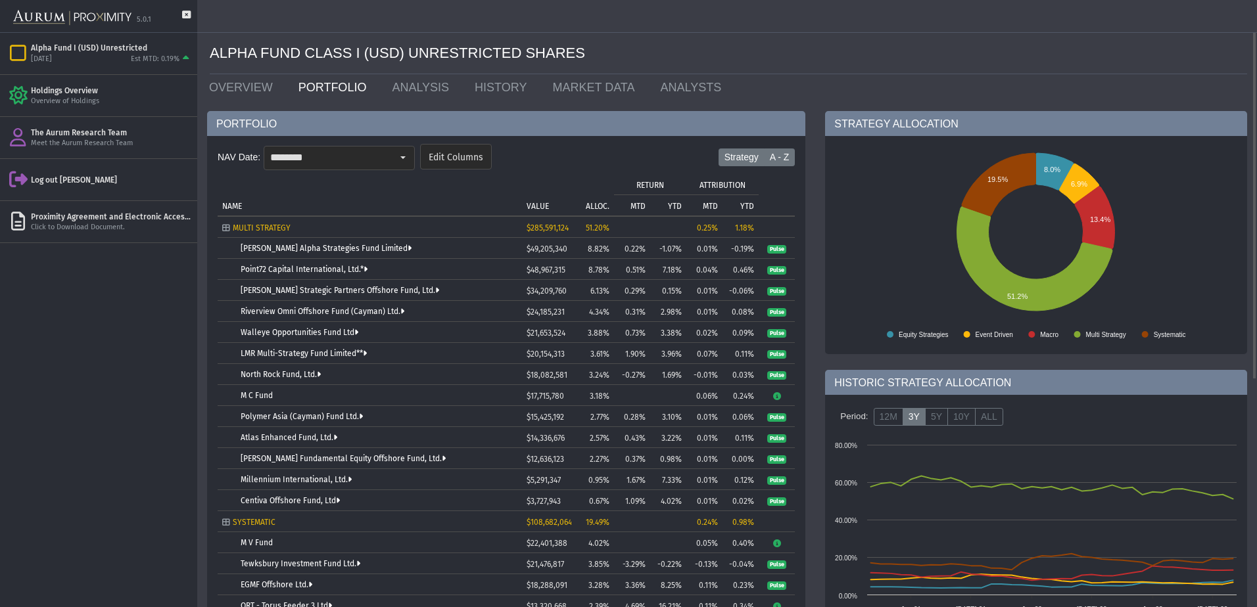
click at [765, 151] on label "A - Z" at bounding box center [780, 158] width 32 height 18
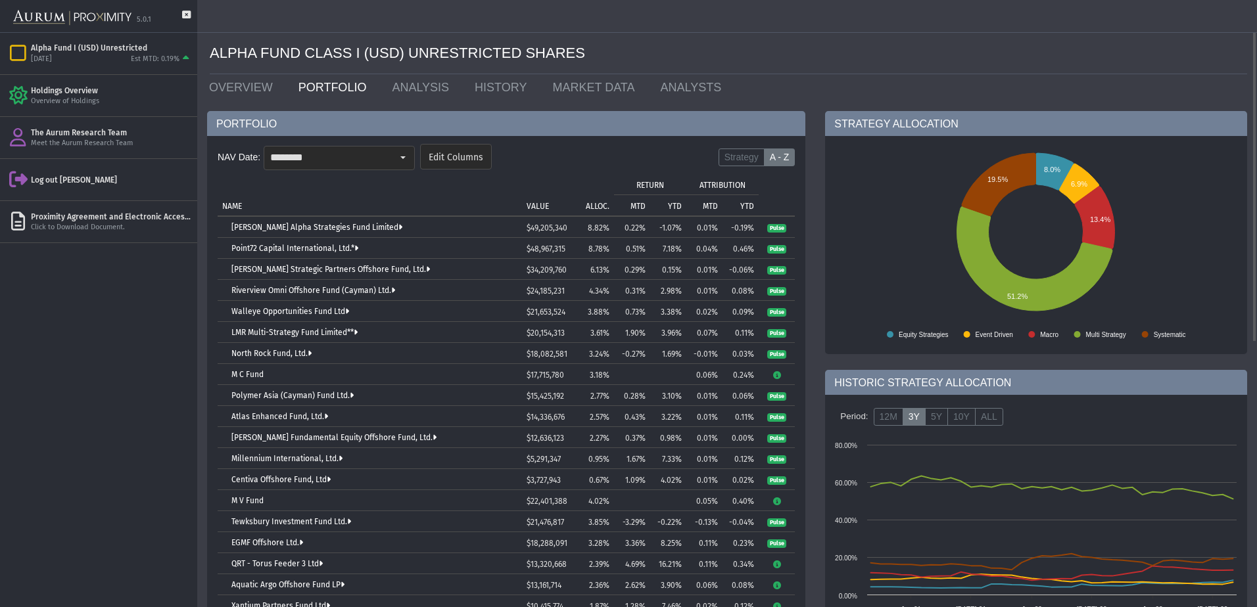
click at [603, 203] on p "ALLOC." at bounding box center [598, 206] width 24 height 9
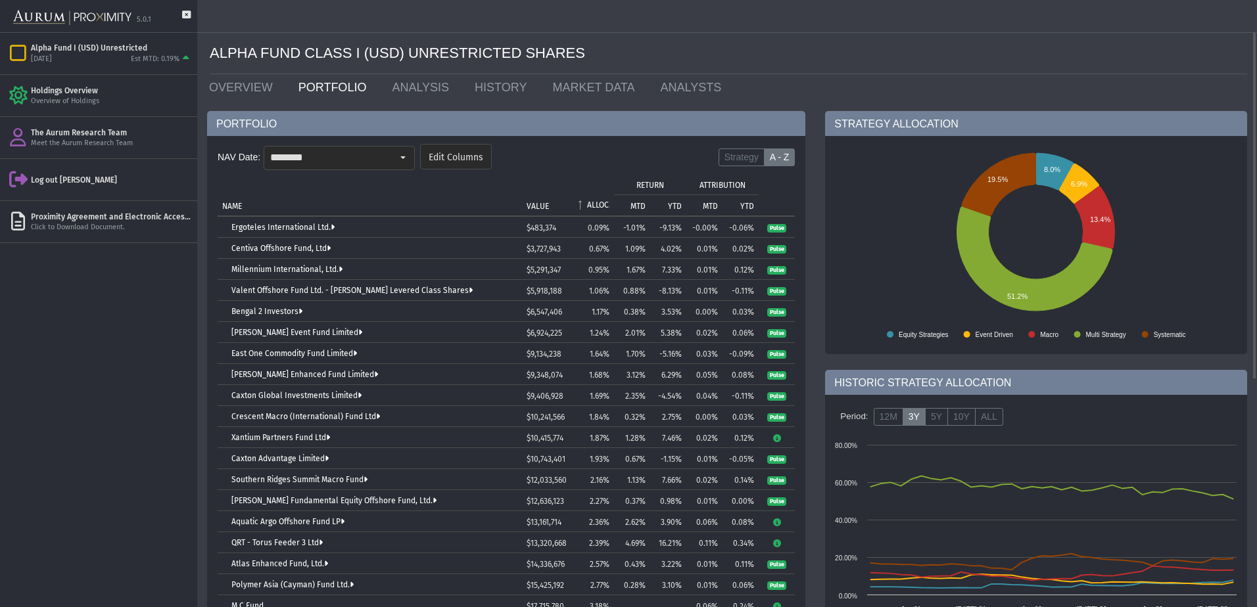
click at [603, 203] on p "ALLOC." at bounding box center [598, 204] width 22 height 9
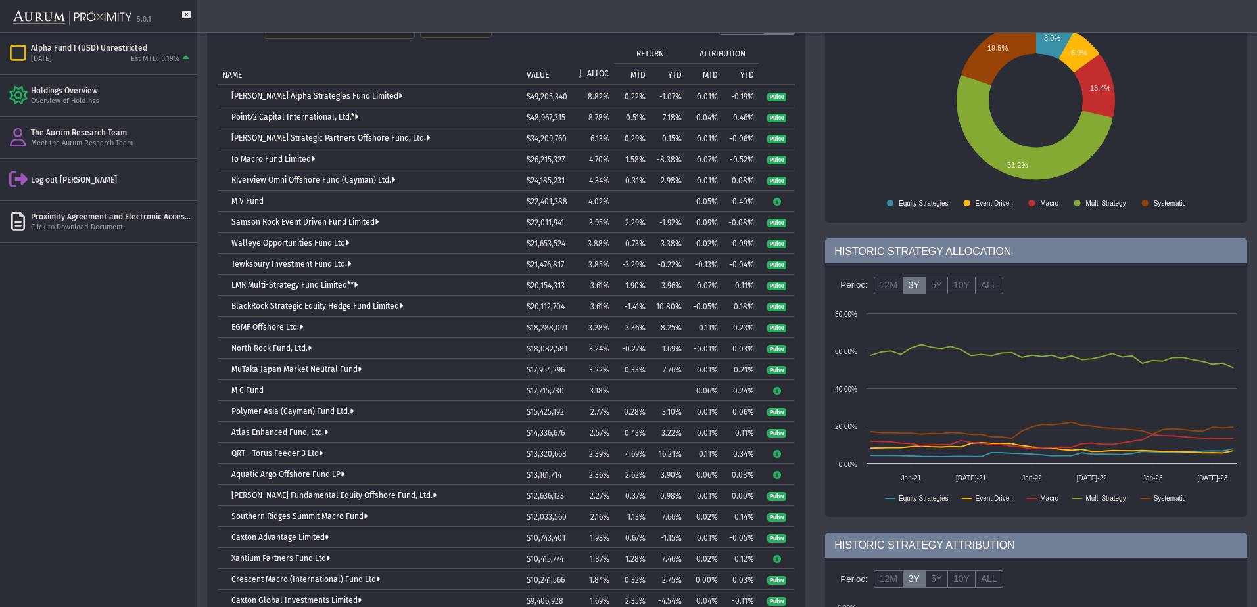
scroll to position [197, 0]
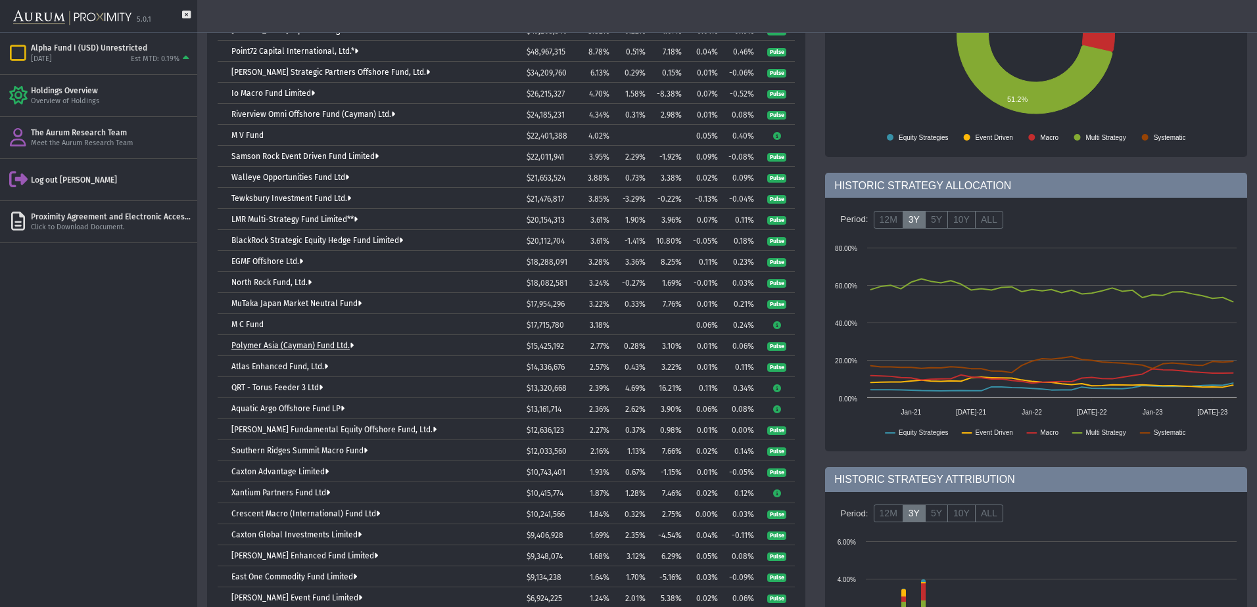
click at [311, 342] on link "Polymer Asia (Cayman) Fund Ltd." at bounding box center [292, 345] width 122 height 9
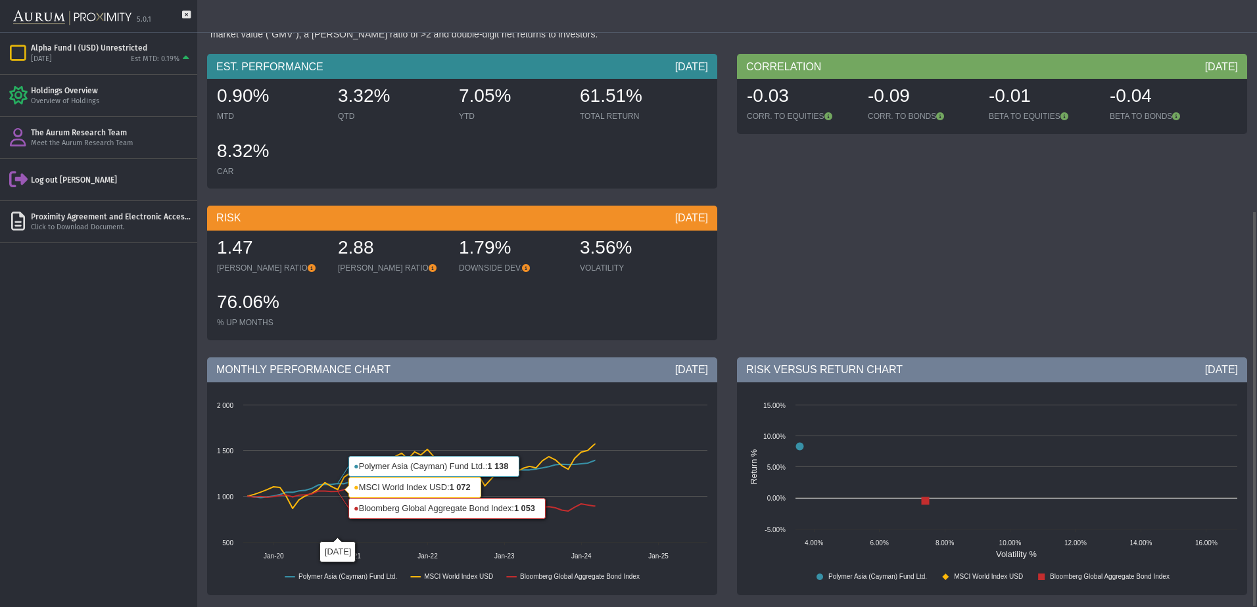
scroll to position [323, 0]
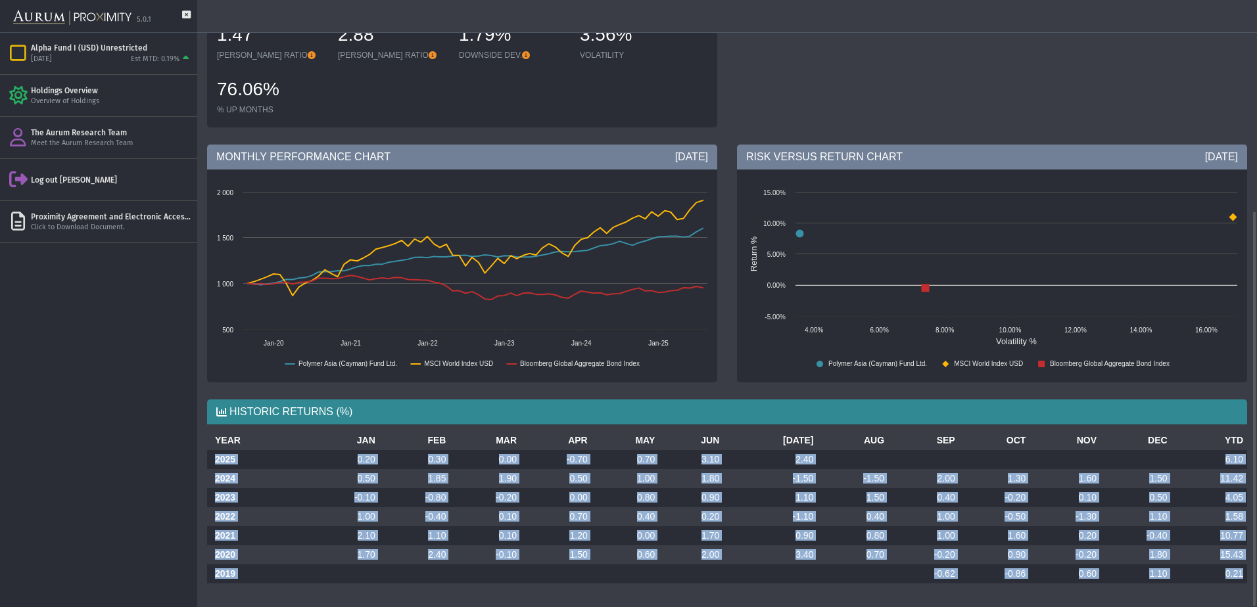
drag, startPoint x: 211, startPoint y: 459, endPoint x: 1253, endPoint y: 588, distance: 1049.8
click at [1253, 588] on div "Pull down to refresh... Release to refresh... Refreshing... POLYMER ASIA (CAYMA…" at bounding box center [727, 303] width 1060 height 607
drag, startPoint x: 387, startPoint y: 534, endPoint x: 254, endPoint y: 473, distance: 145.9
click at [387, 534] on td "1.10" at bounding box center [414, 536] width 71 height 19
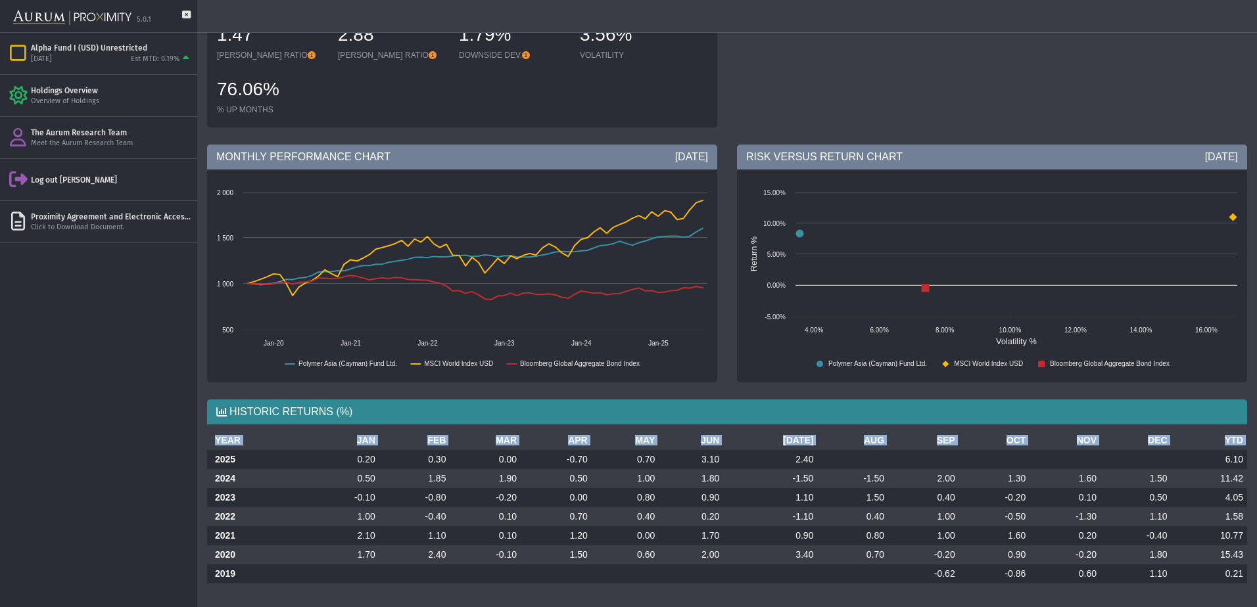
drag, startPoint x: 213, startPoint y: 461, endPoint x: 1257, endPoint y: 565, distance: 1049.0
click at [1256, 565] on html "5.0.1 Pull down to refresh... Release to refresh... Refreshing... Alpha Fund I …" at bounding box center [628, 303] width 1257 height 607
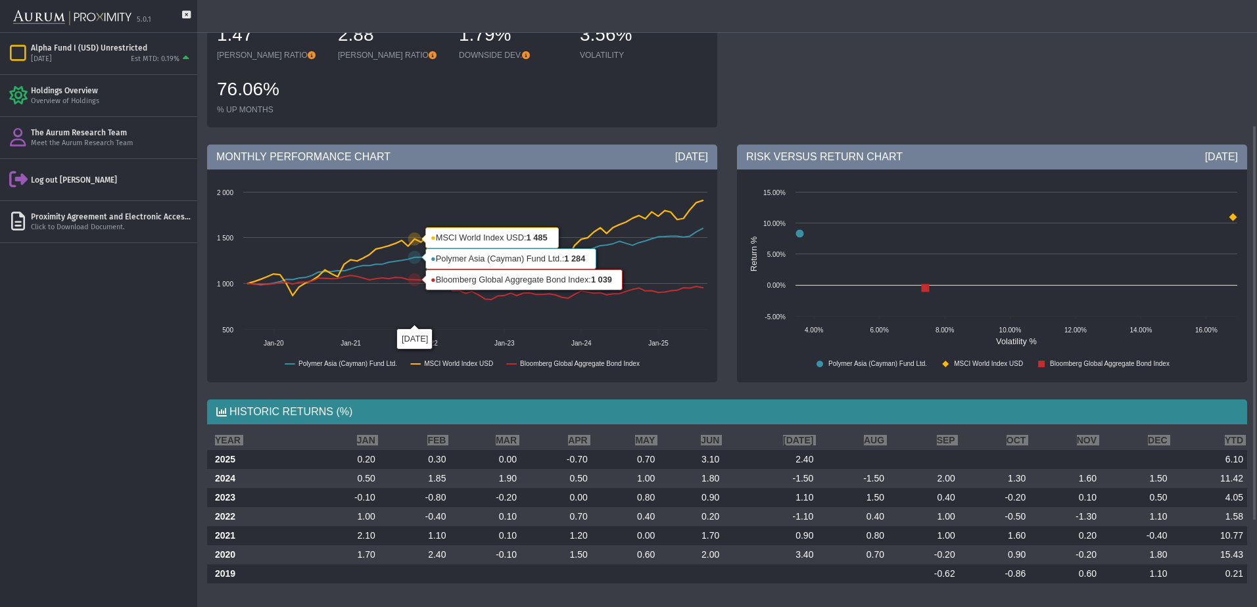
scroll to position [0, 0]
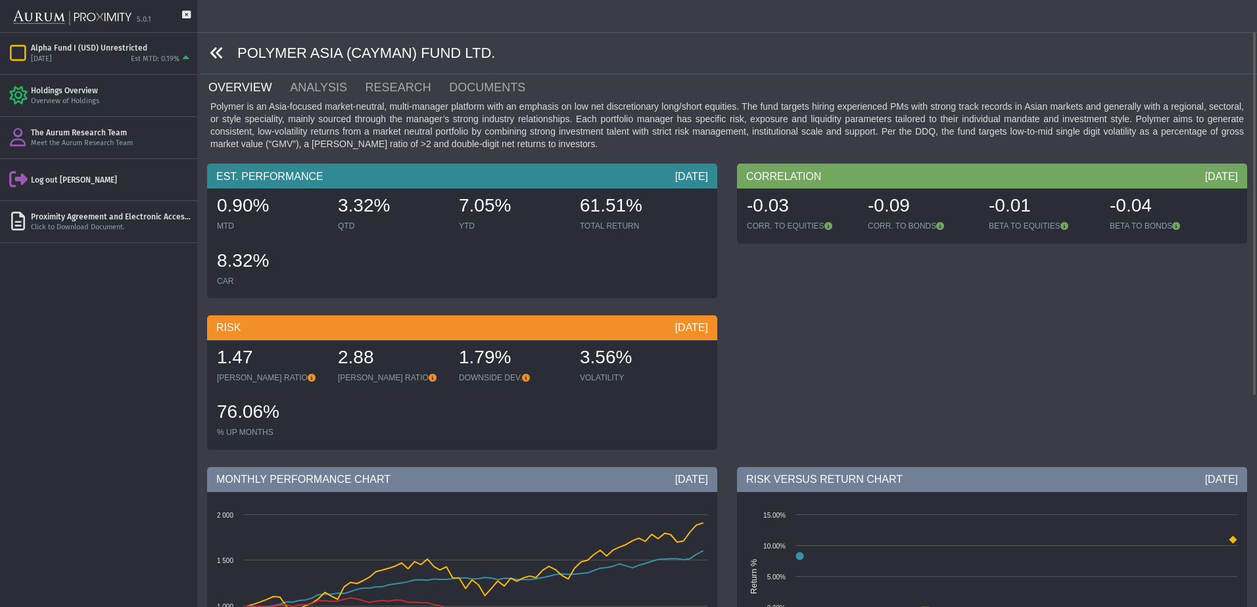
click at [214, 45] on link at bounding box center [217, 53] width 14 height 16
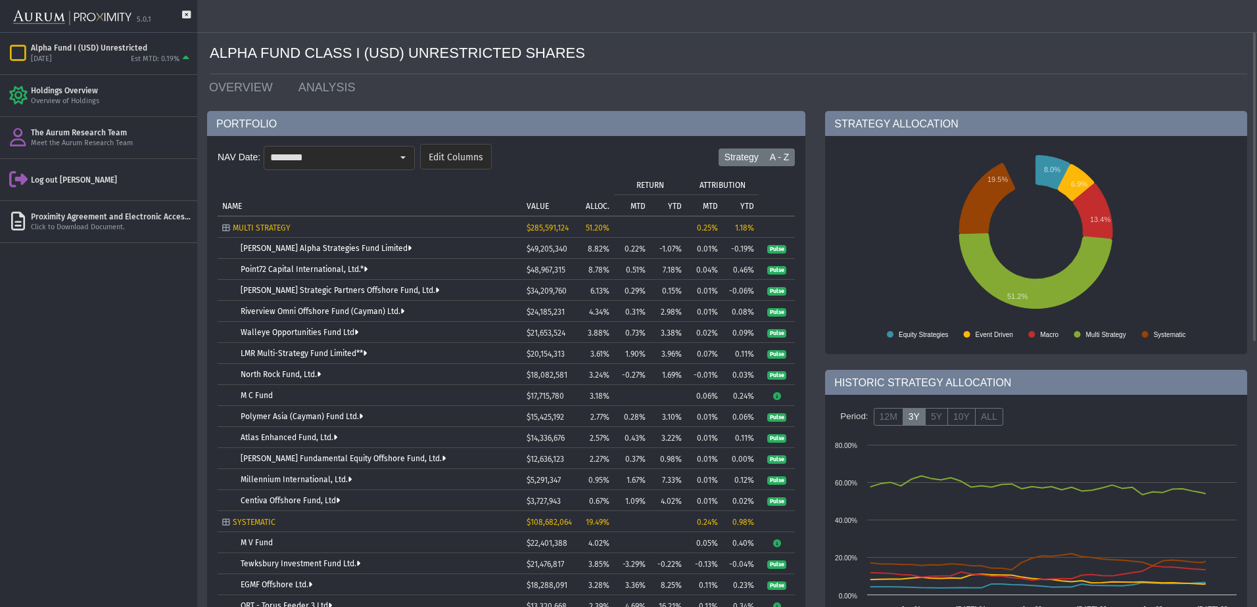
click at [791, 154] on label "A - Z" at bounding box center [780, 158] width 32 height 18
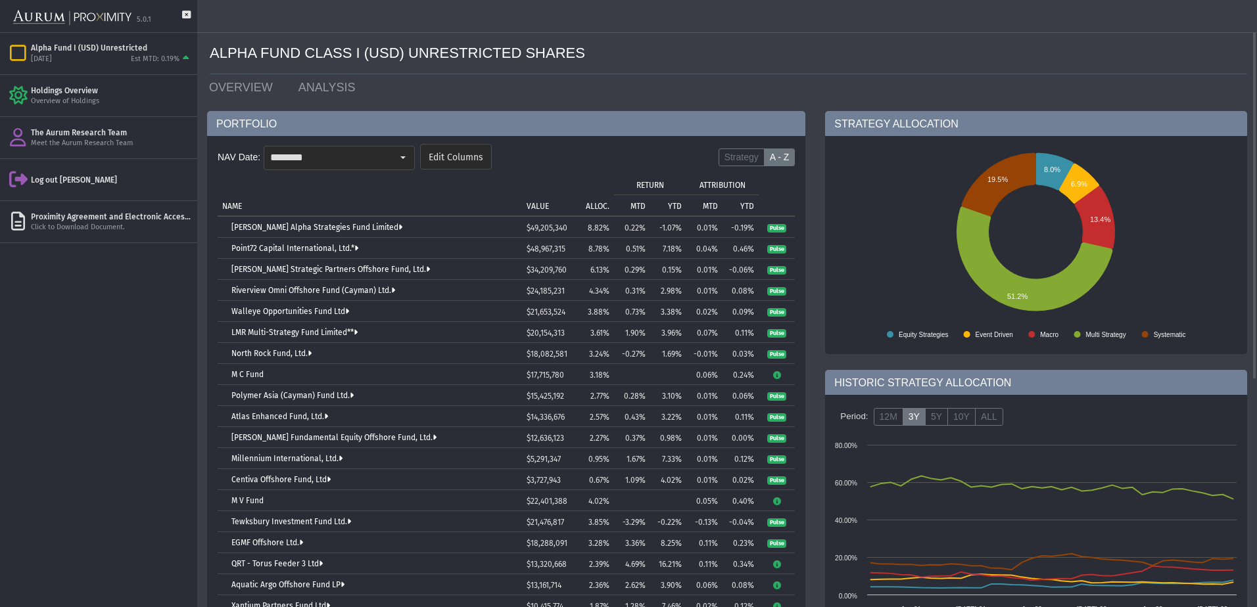
click at [608, 206] on p "ALLOC." at bounding box center [598, 206] width 24 height 9
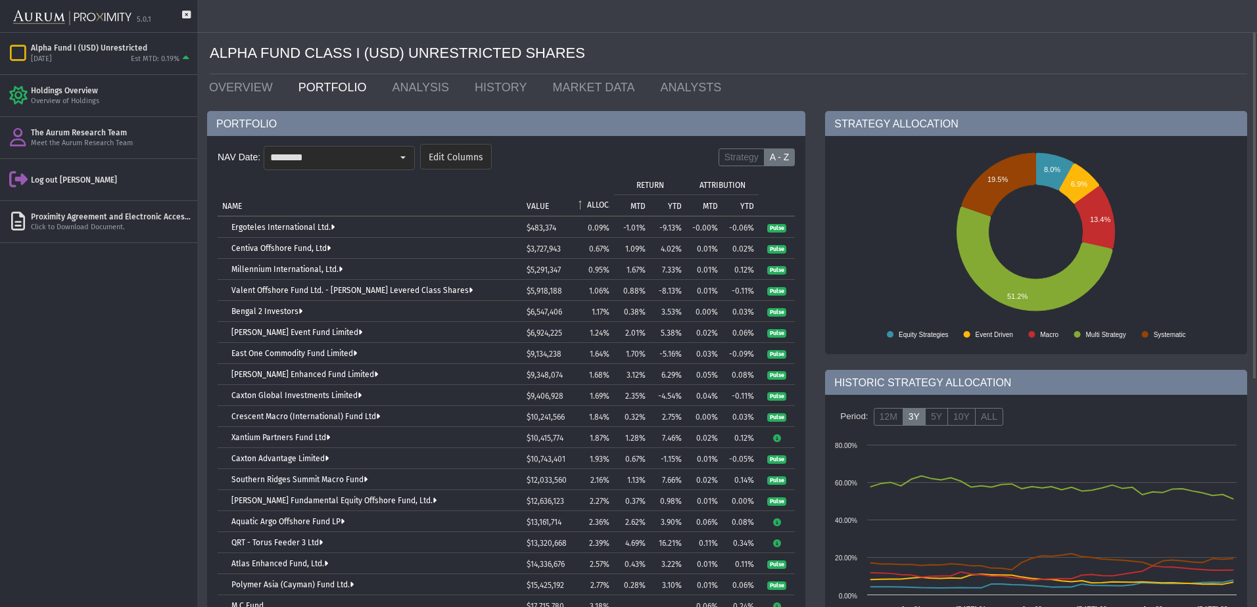
click at [607, 203] on p "ALLOC." at bounding box center [598, 204] width 22 height 9
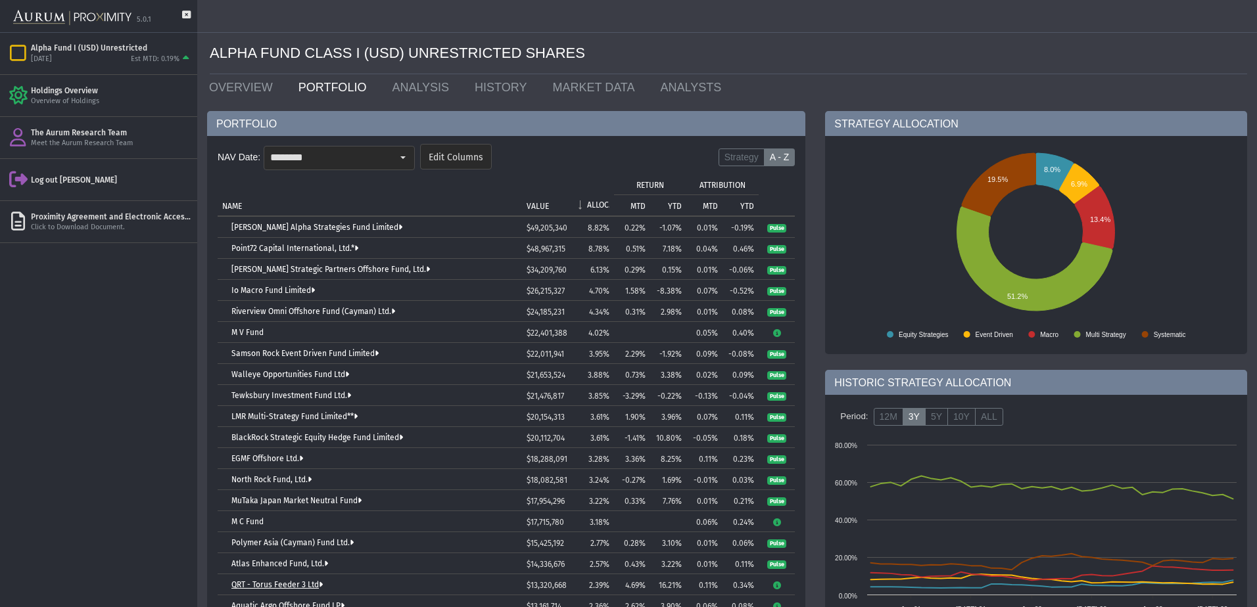
click at [272, 583] on link "QRT - Torus Feeder 3 Ltd" at bounding box center [276, 584] width 91 height 9
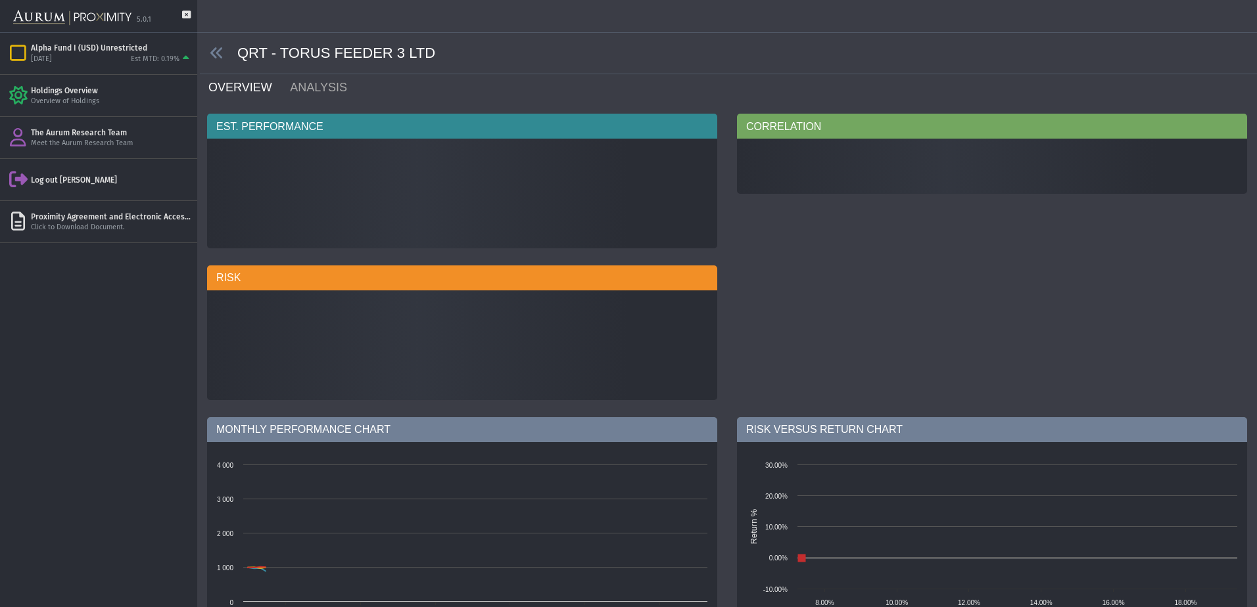
scroll to position [273, 0]
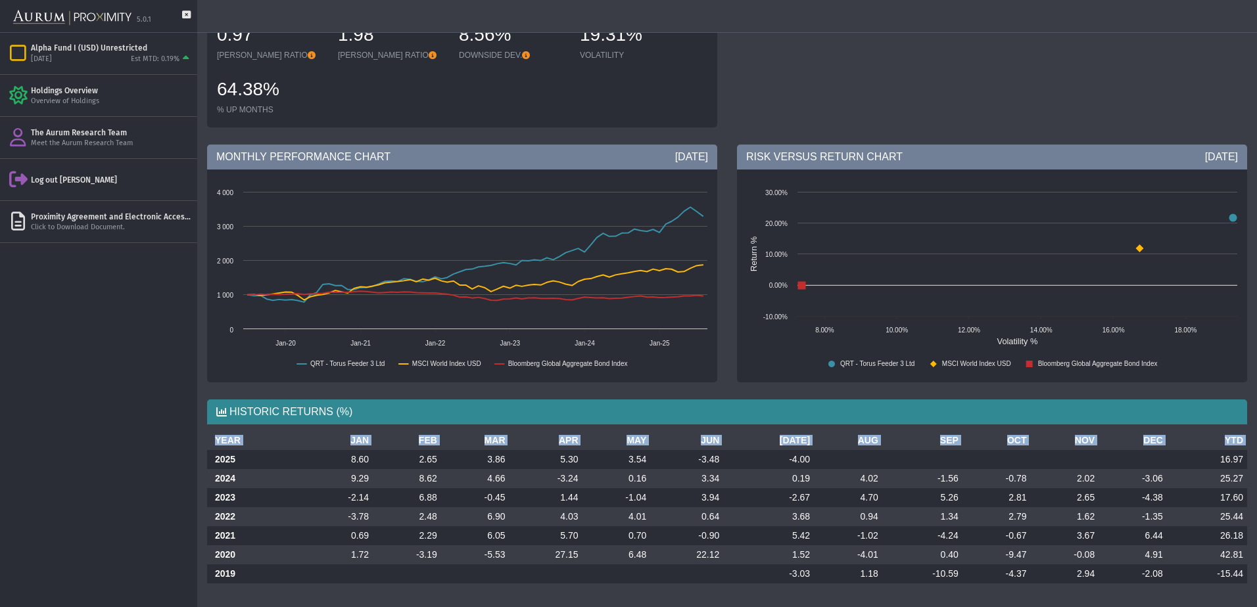
drag, startPoint x: 210, startPoint y: 457, endPoint x: 1258, endPoint y: 584, distance: 1054.9
click at [1256, 584] on html "5.0.1 Pull down to refresh... Release to refresh... Refreshing... Alpha Fund I …" at bounding box center [628, 303] width 1257 height 607
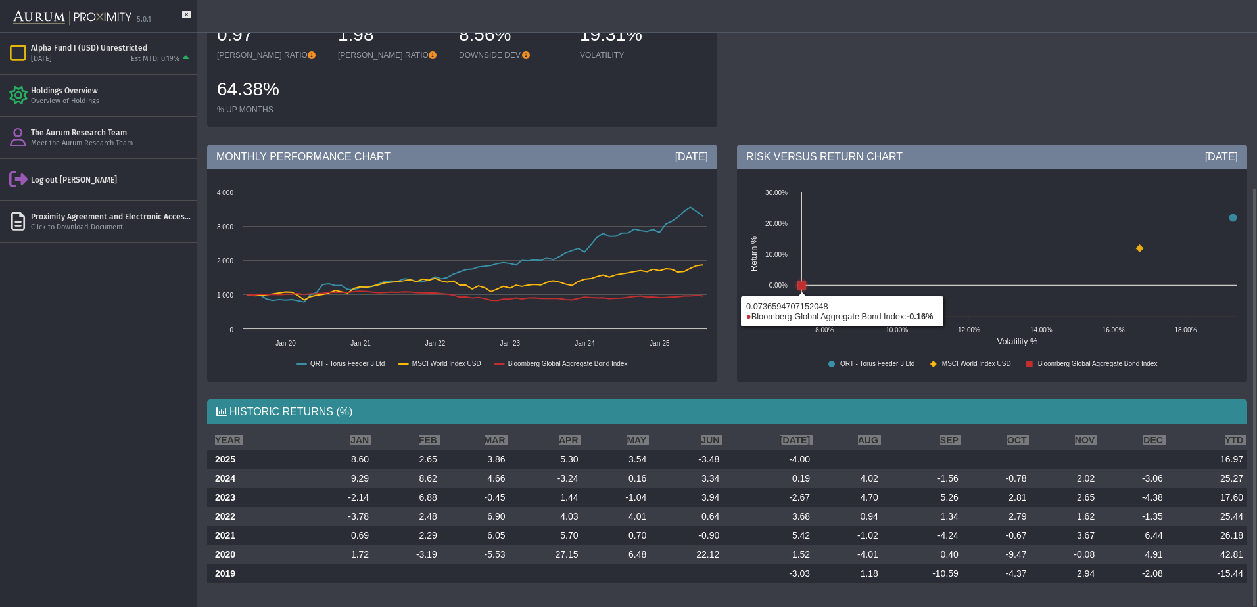
scroll to position [0, 0]
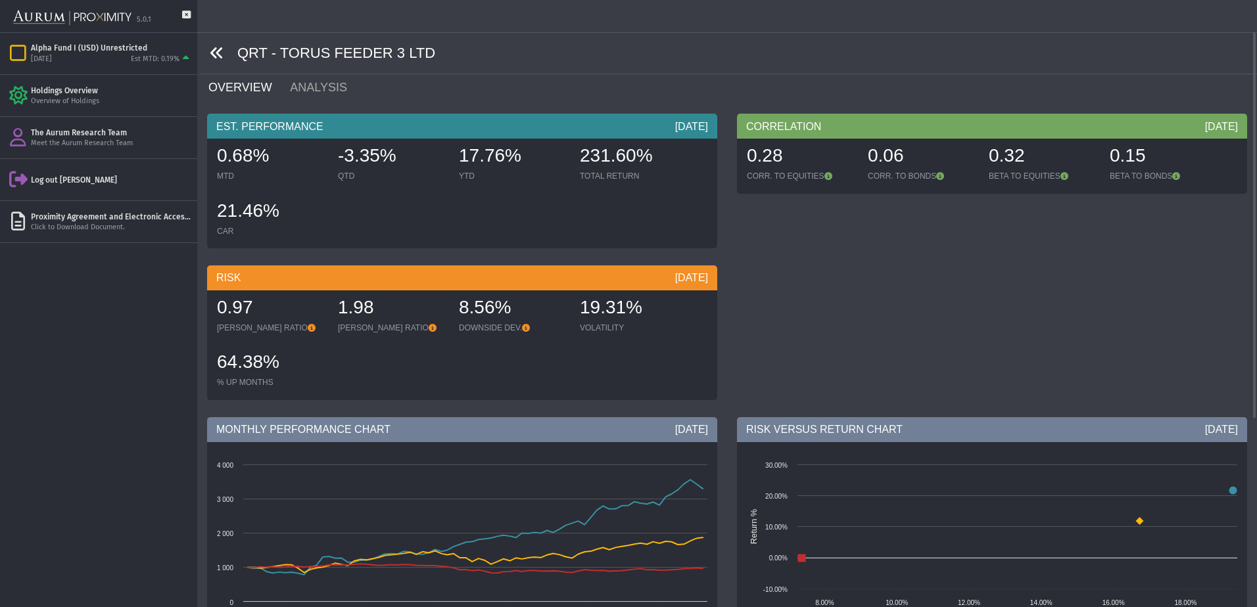
click at [211, 52] on icon at bounding box center [217, 53] width 14 height 14
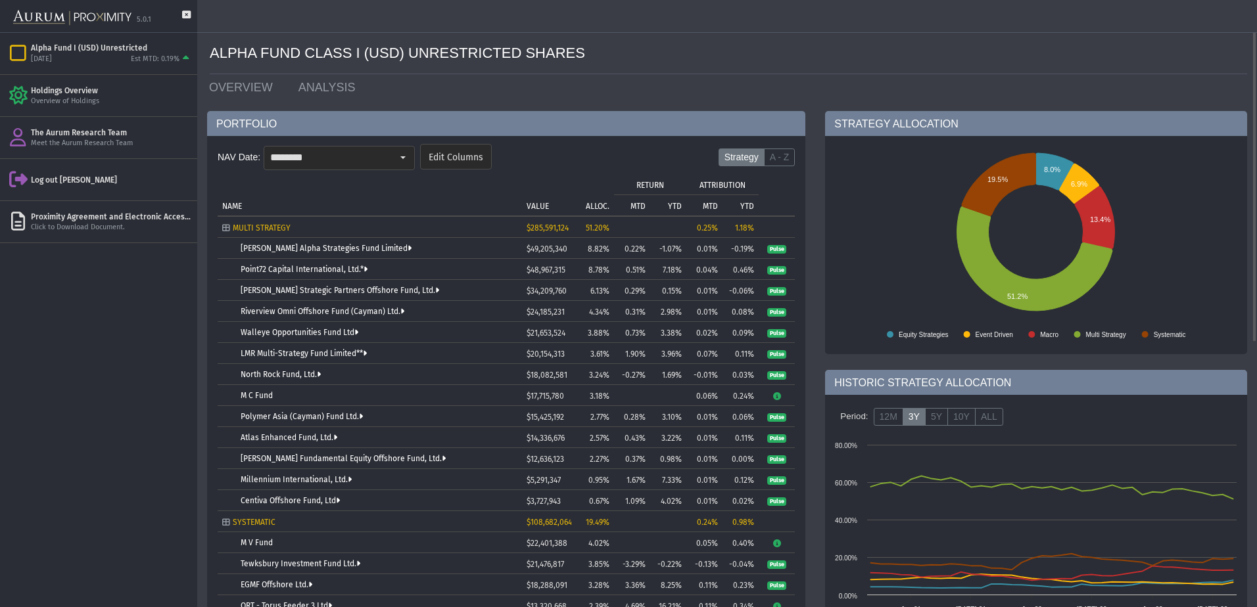
click at [776, 147] on form "NAV Date: ******** Edit Columns Strategy A - Z" at bounding box center [506, 160] width 577 height 39
click at [789, 155] on label "A - Z" at bounding box center [780, 158] width 32 height 18
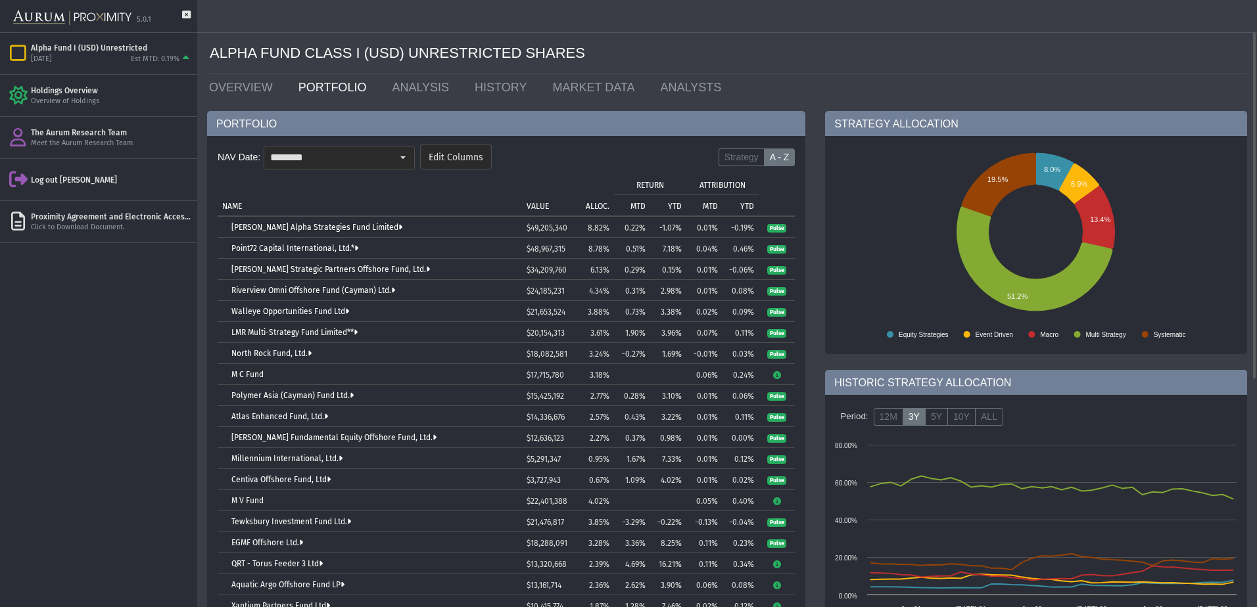
click at [606, 208] on p "ALLOC." at bounding box center [598, 206] width 24 height 9
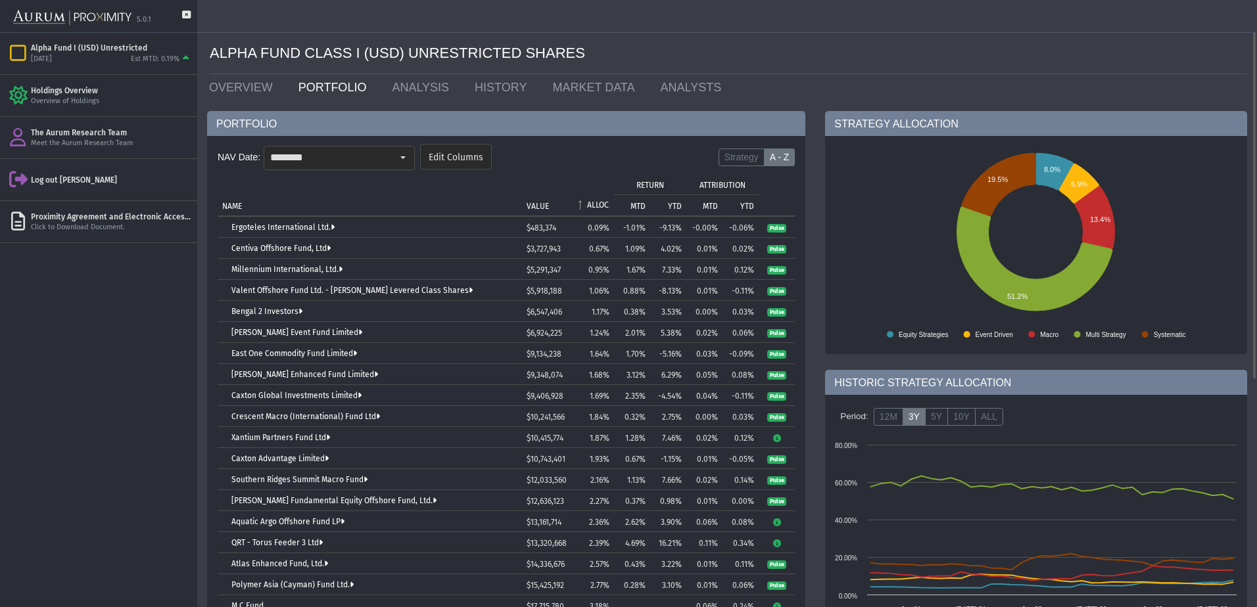
click at [606, 208] on p "ALLOC." at bounding box center [598, 204] width 22 height 9
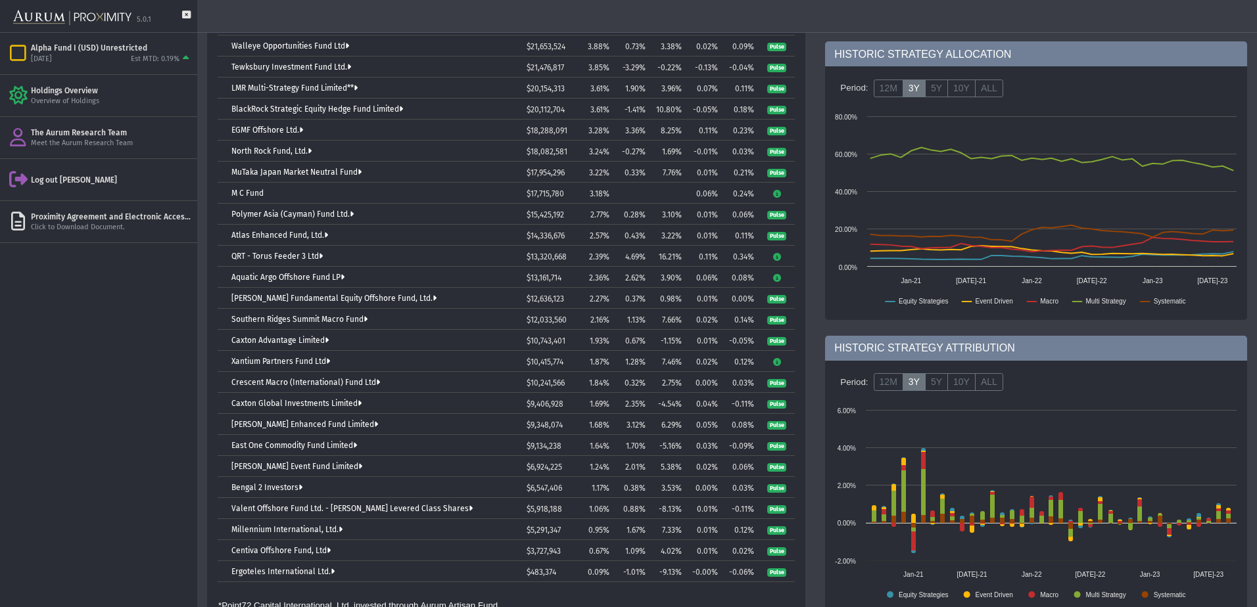
scroll to position [364, 0]
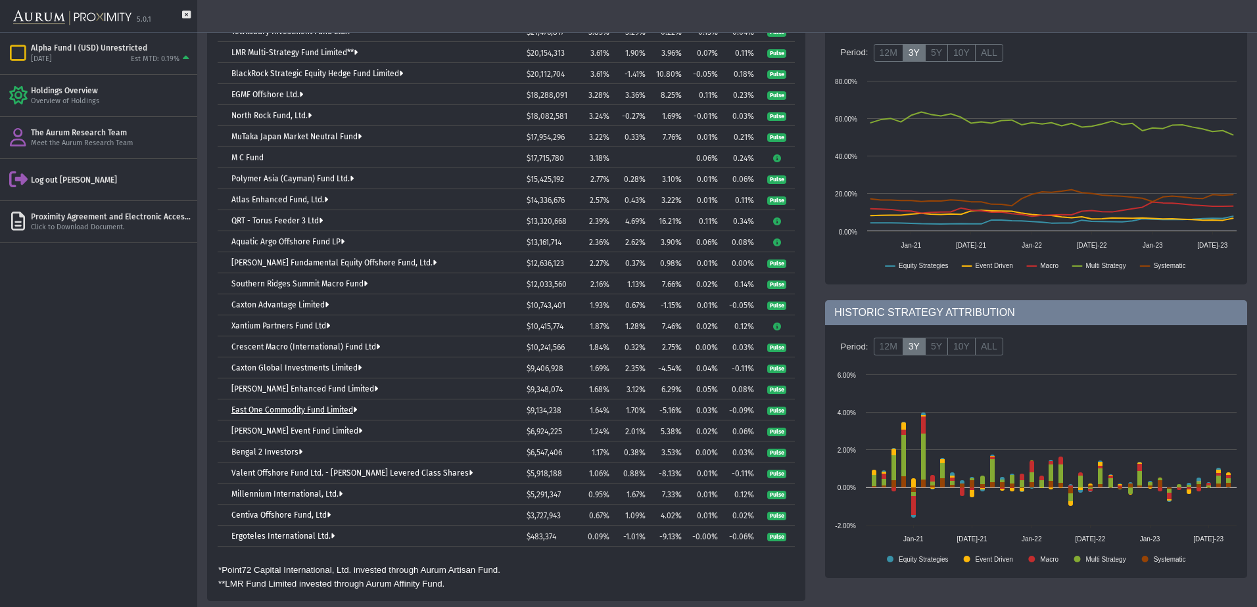
click at [285, 407] on link "East One Commodity Fund Limited" at bounding box center [294, 410] width 126 height 9
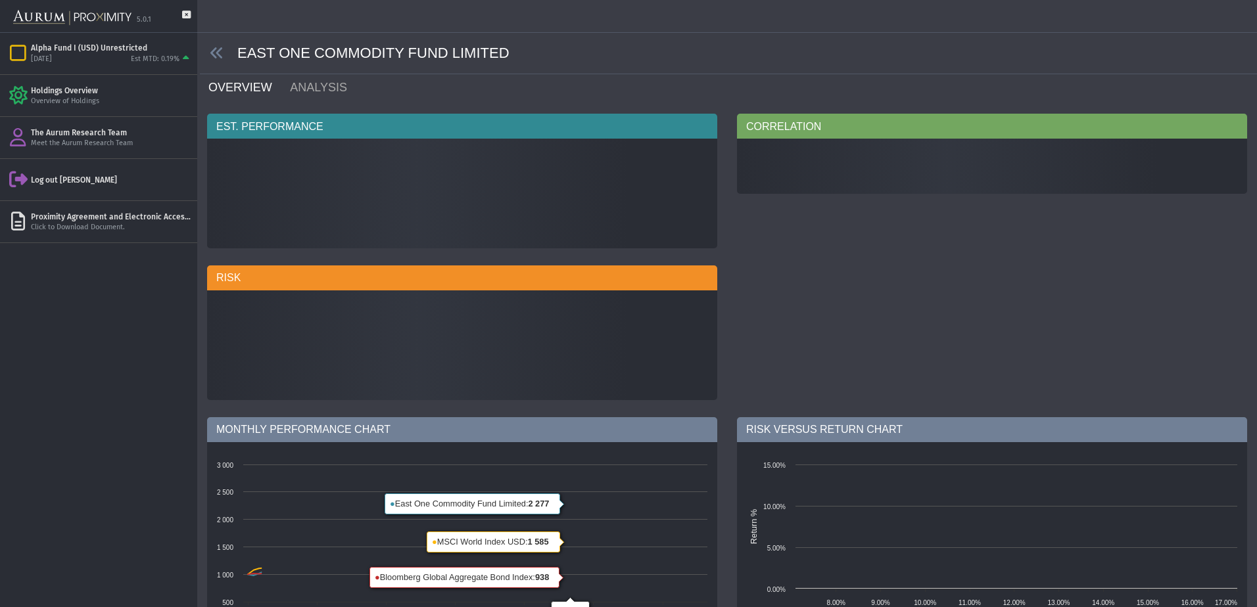
scroll to position [323, 0]
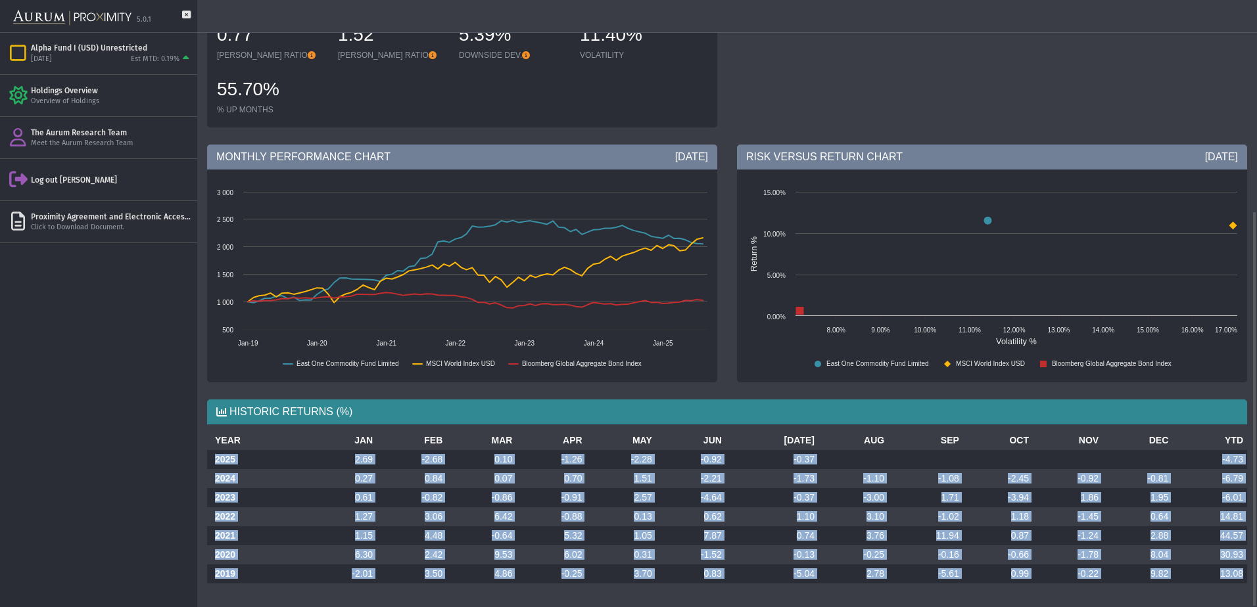
drag, startPoint x: 212, startPoint y: 456, endPoint x: 1256, endPoint y: 586, distance: 1052.6
click at [1256, 586] on div "Pull down to refresh... Release to refresh... Refreshing... EAST ONE COMMODITY …" at bounding box center [727, 303] width 1060 height 607
drag, startPoint x: 233, startPoint y: 415, endPoint x: 233, endPoint y: 429, distance: 13.8
click at [233, 415] on div "HISTORIC RETURNS (%)" at bounding box center [727, 412] width 1040 height 25
drag, startPoint x: 213, startPoint y: 459, endPoint x: 1256, endPoint y: 580, distance: 1050.1
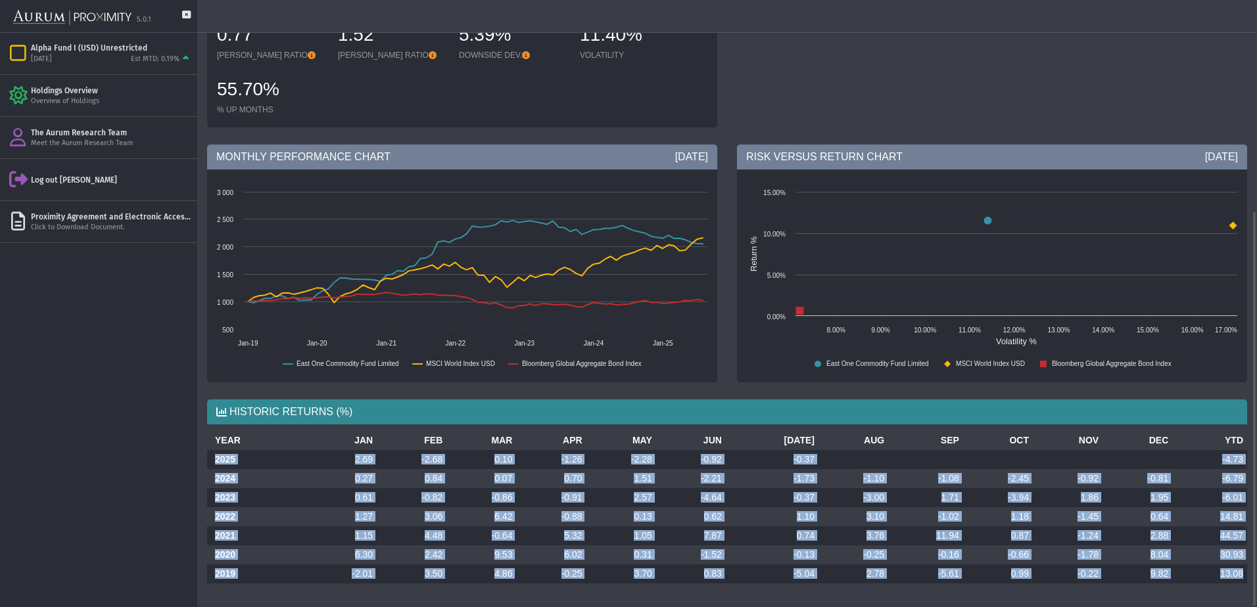
click at [1256, 580] on div "Pull down to refresh... Release to refresh... Refreshing... EAST ONE COMMODITY …" at bounding box center [727, 303] width 1060 height 607
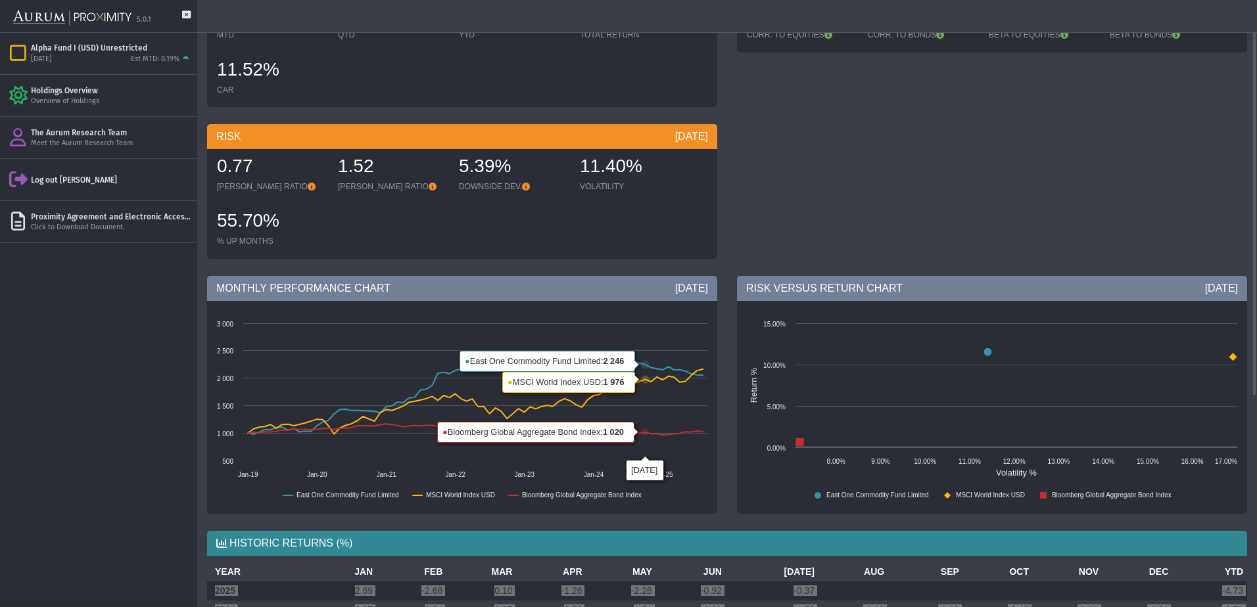
scroll to position [0, 0]
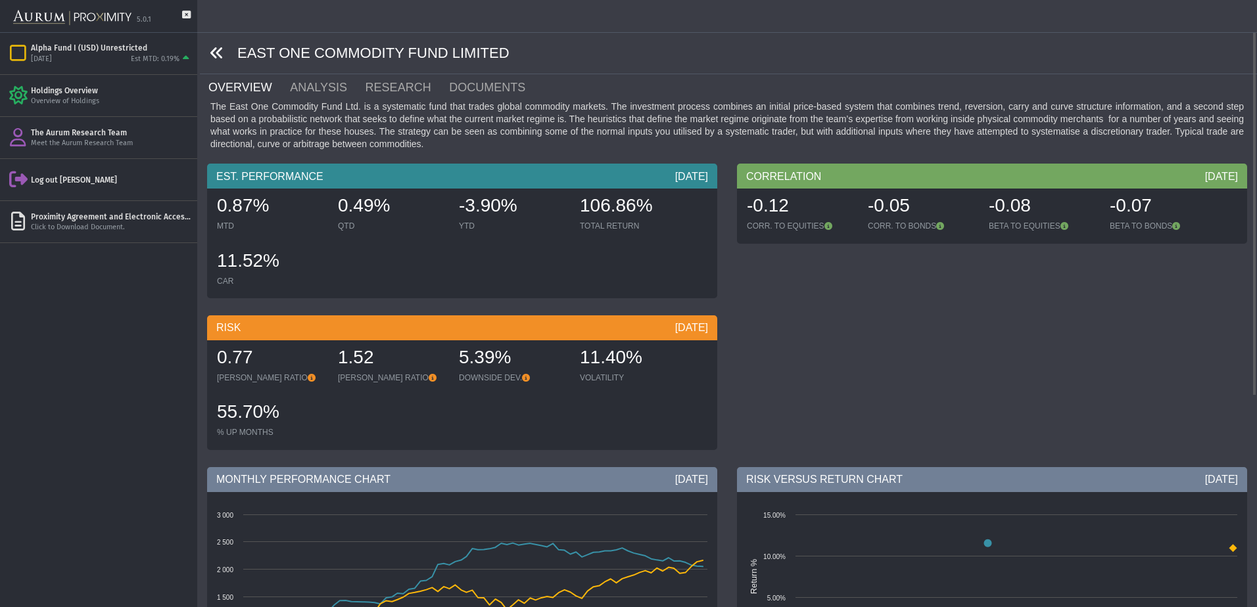
click at [222, 49] on icon at bounding box center [217, 53] width 14 height 14
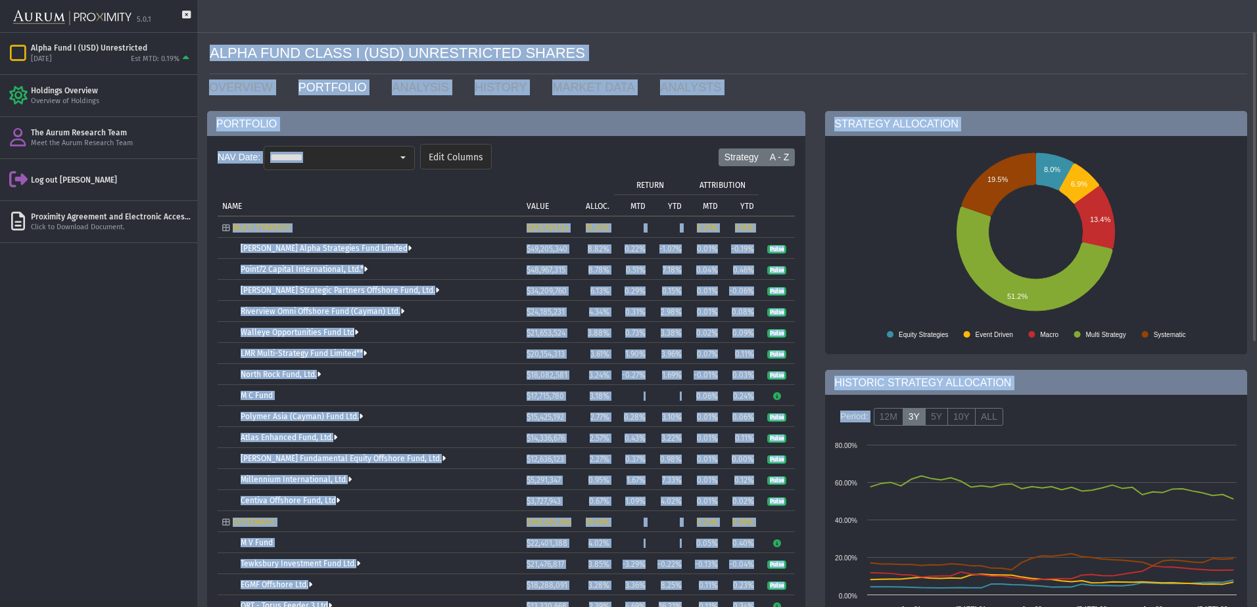
click at [779, 162] on label "A - Z" at bounding box center [780, 158] width 32 height 18
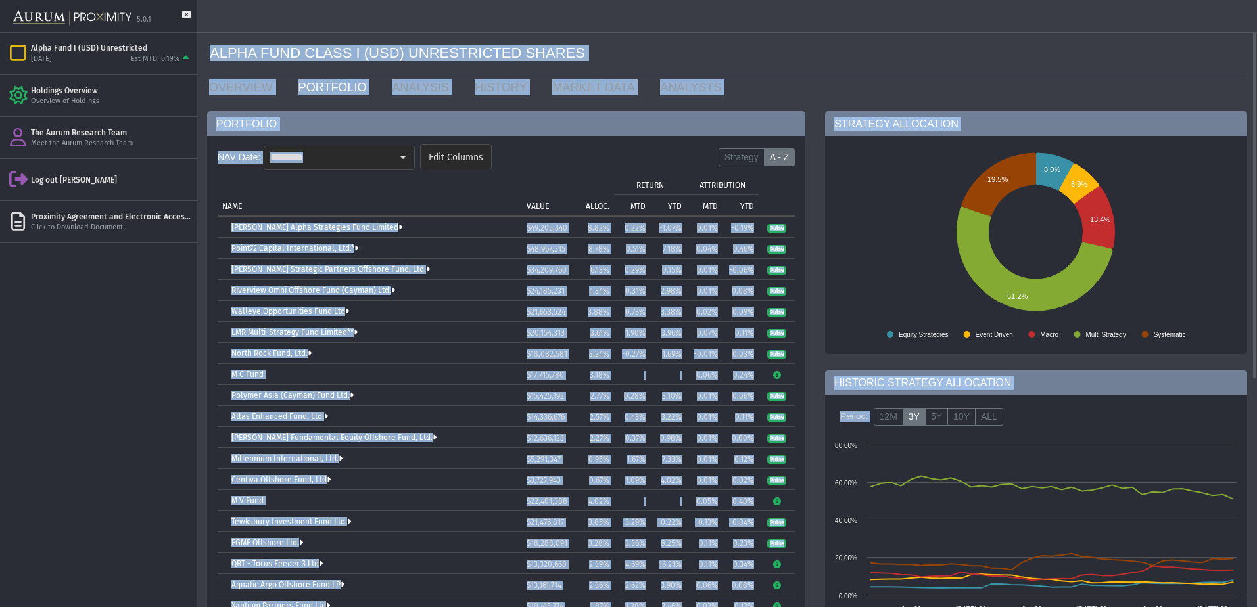
click at [605, 206] on p "ALLOC." at bounding box center [598, 206] width 24 height 9
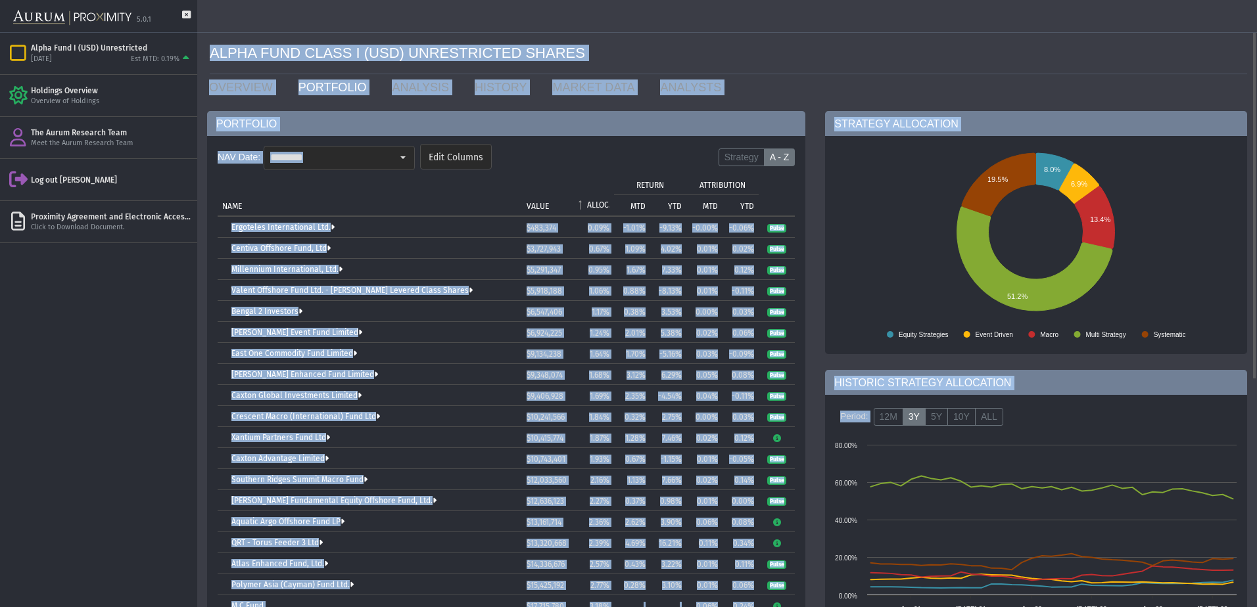
click at [605, 206] on p "ALLOC." at bounding box center [598, 204] width 22 height 9
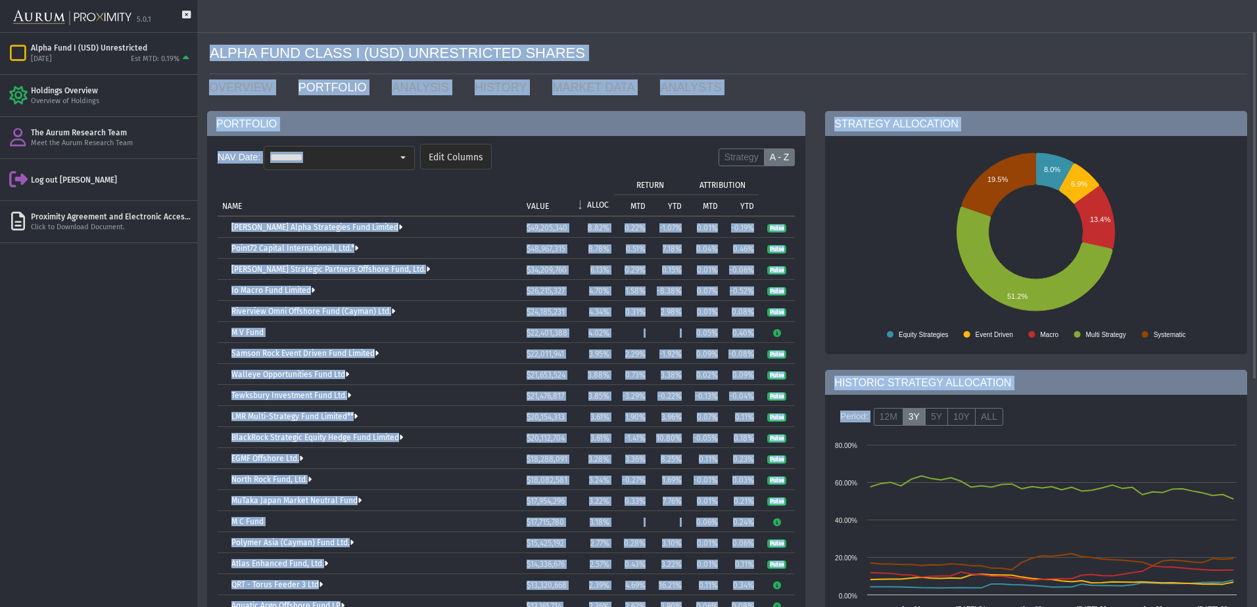
click at [709, 168] on form "NAV Date: ******** Edit Columns Strategy A - Z" at bounding box center [506, 160] width 577 height 39
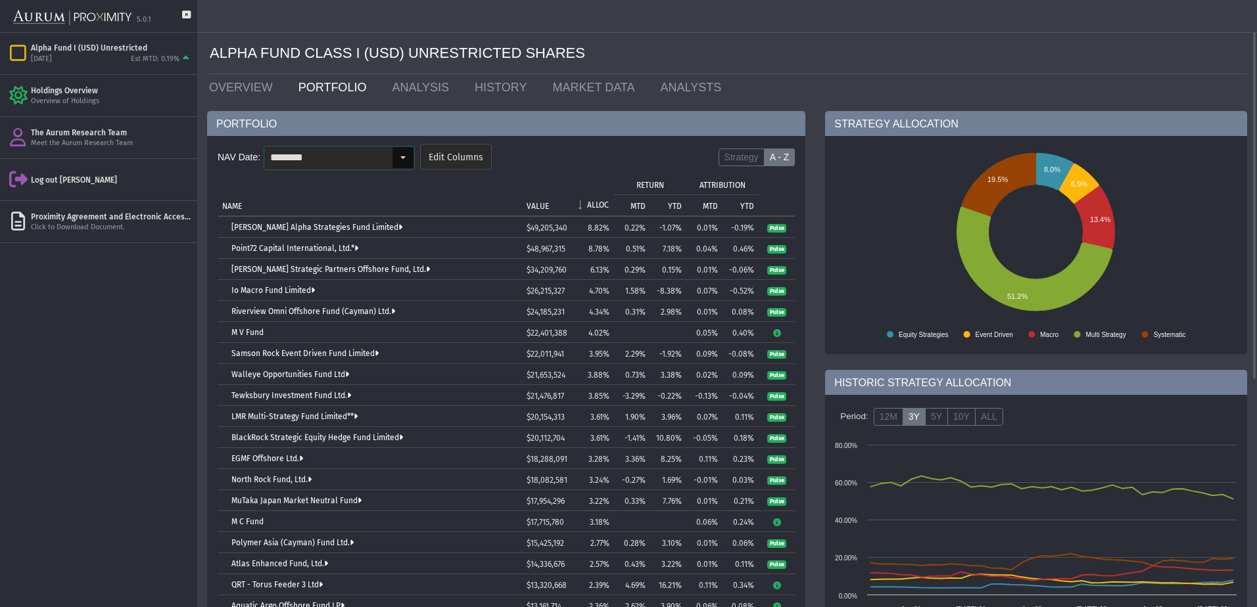
click at [350, 155] on input "********" at bounding box center [328, 158] width 128 height 22
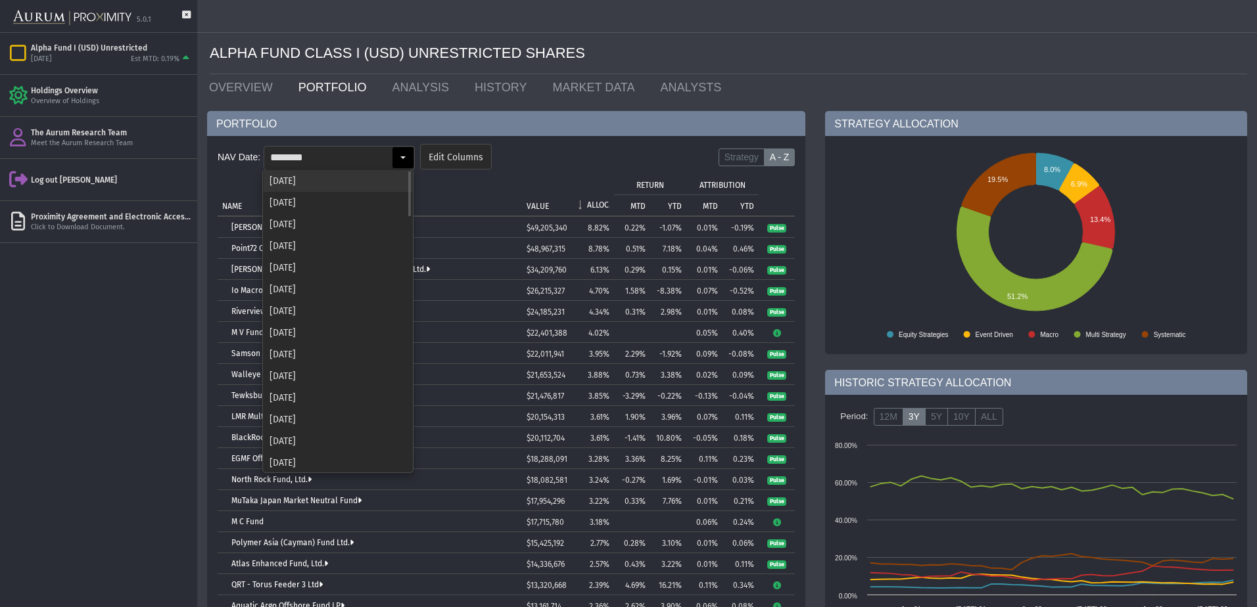
click at [315, 187] on div "[DATE]" at bounding box center [338, 181] width 149 height 22
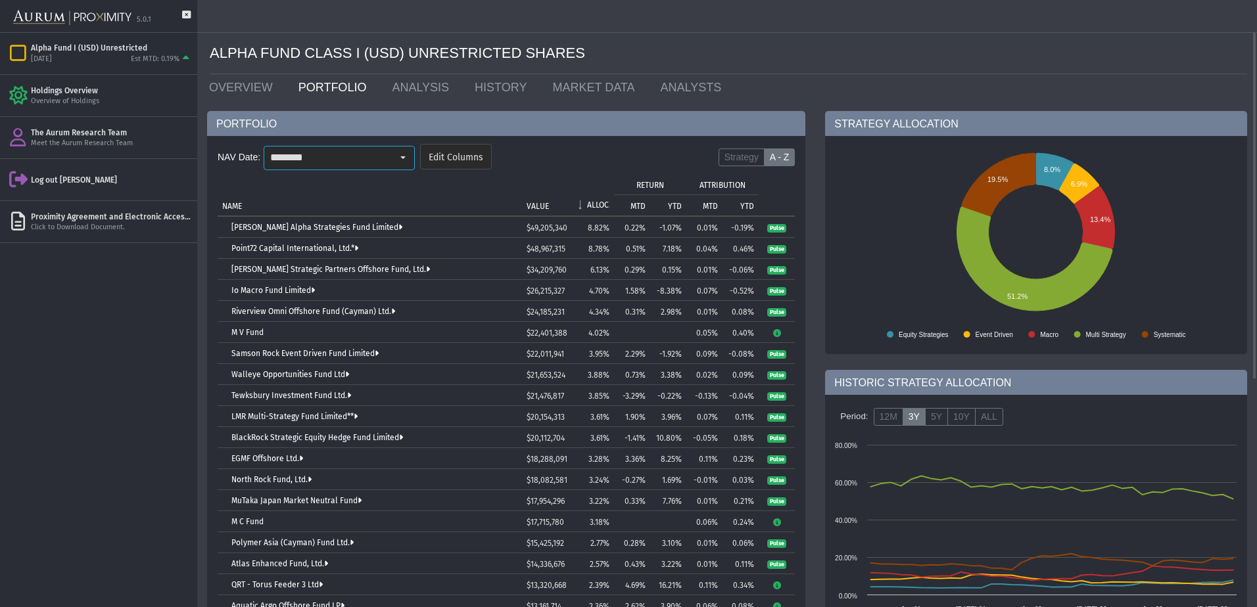
type input "********"
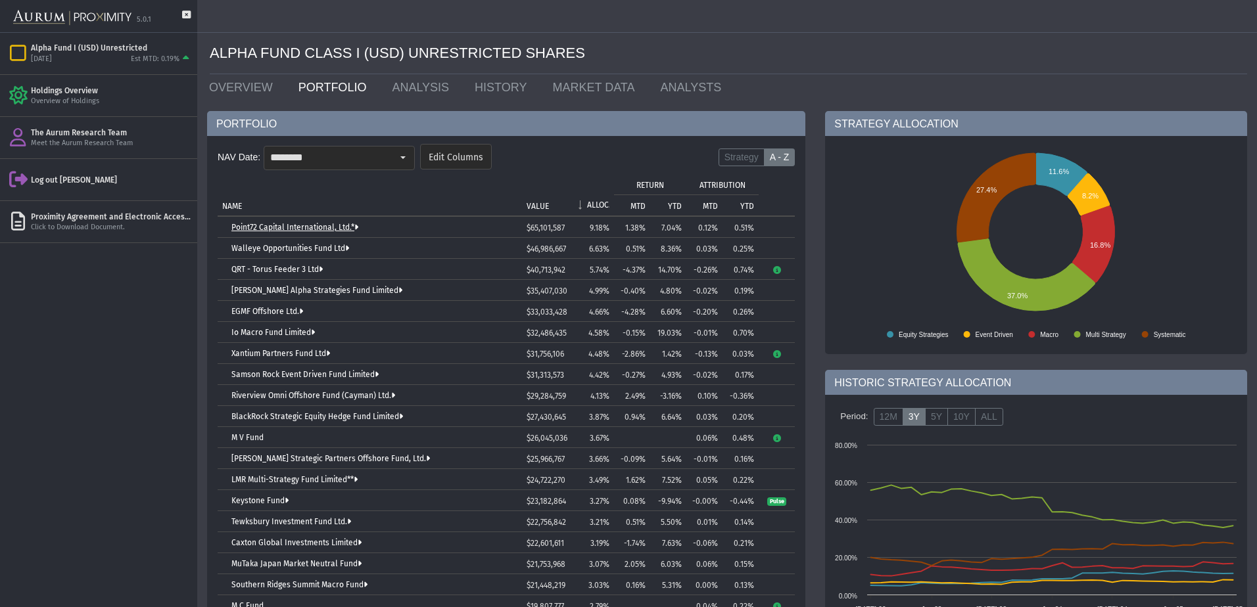
click at [306, 223] on link "Point72 Capital International, Ltd.*" at bounding box center [294, 227] width 127 height 9
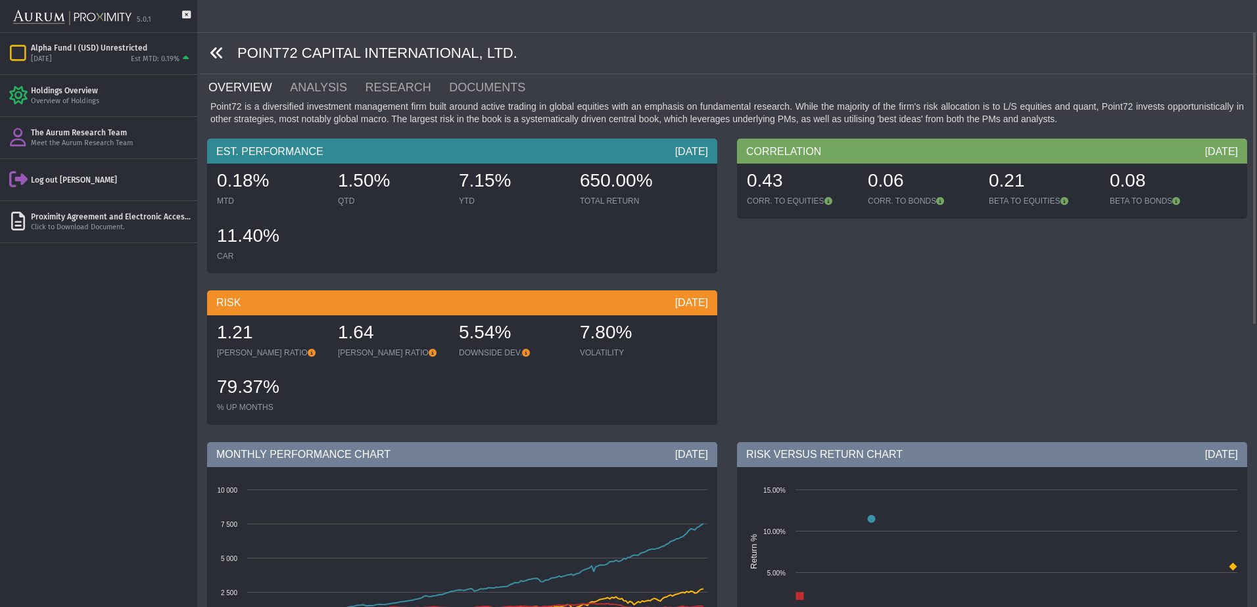
click at [218, 50] on icon at bounding box center [217, 53] width 14 height 14
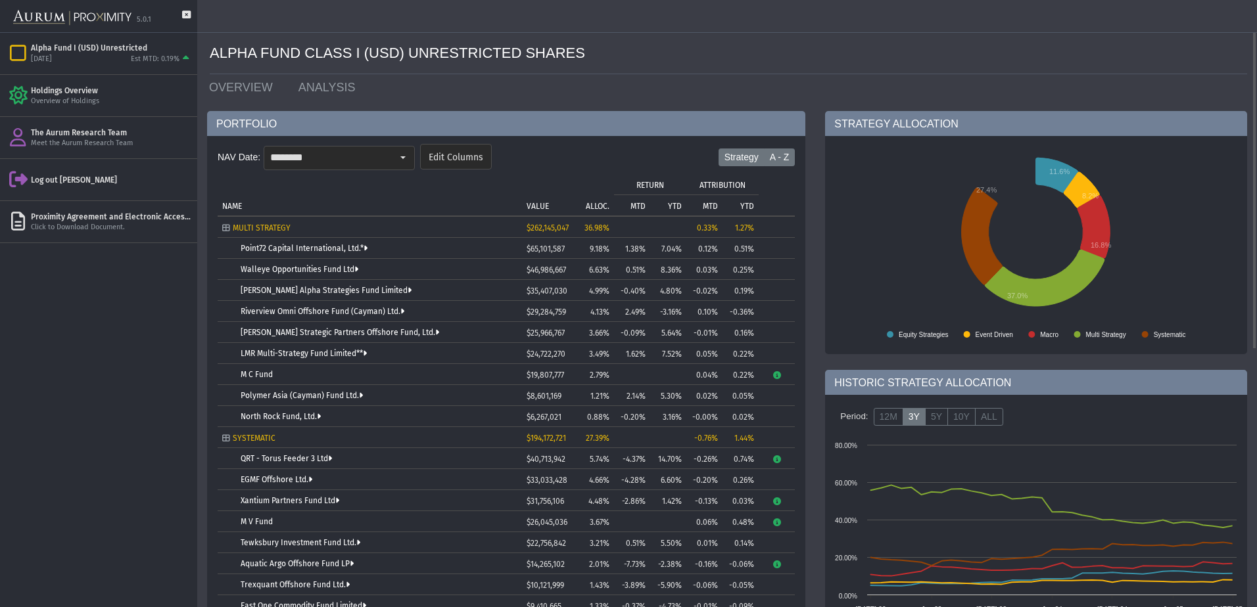
click at [769, 154] on label "A - Z" at bounding box center [780, 158] width 32 height 18
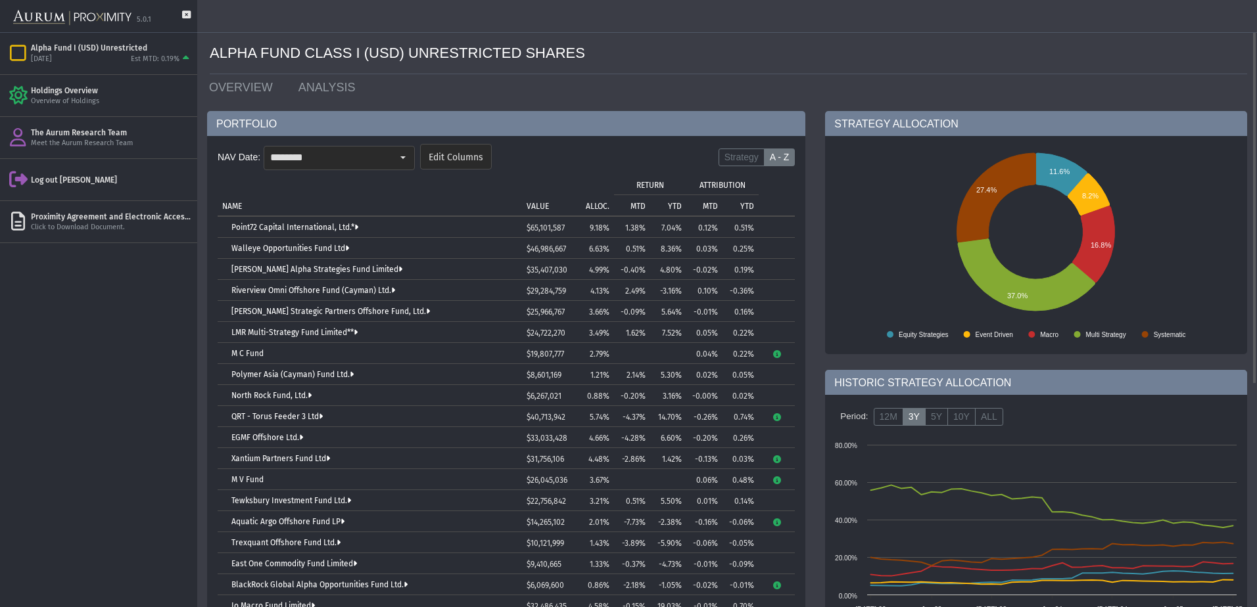
click at [593, 208] on p "ALLOC." at bounding box center [598, 206] width 24 height 9
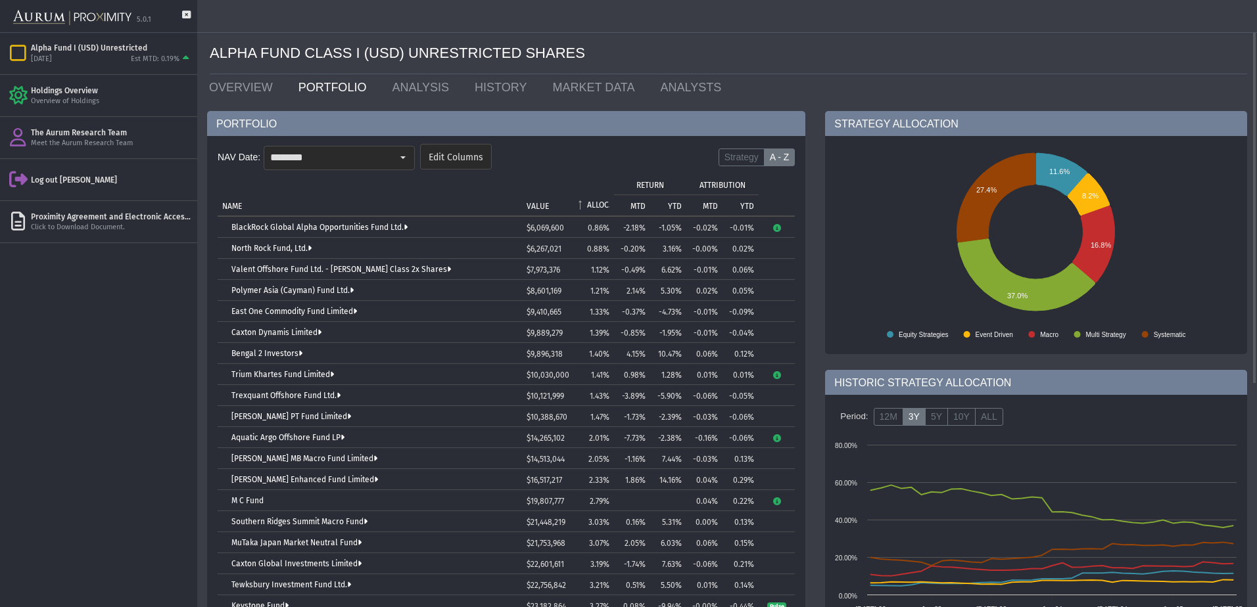
click at [593, 208] on p "ALLOC." at bounding box center [598, 204] width 22 height 9
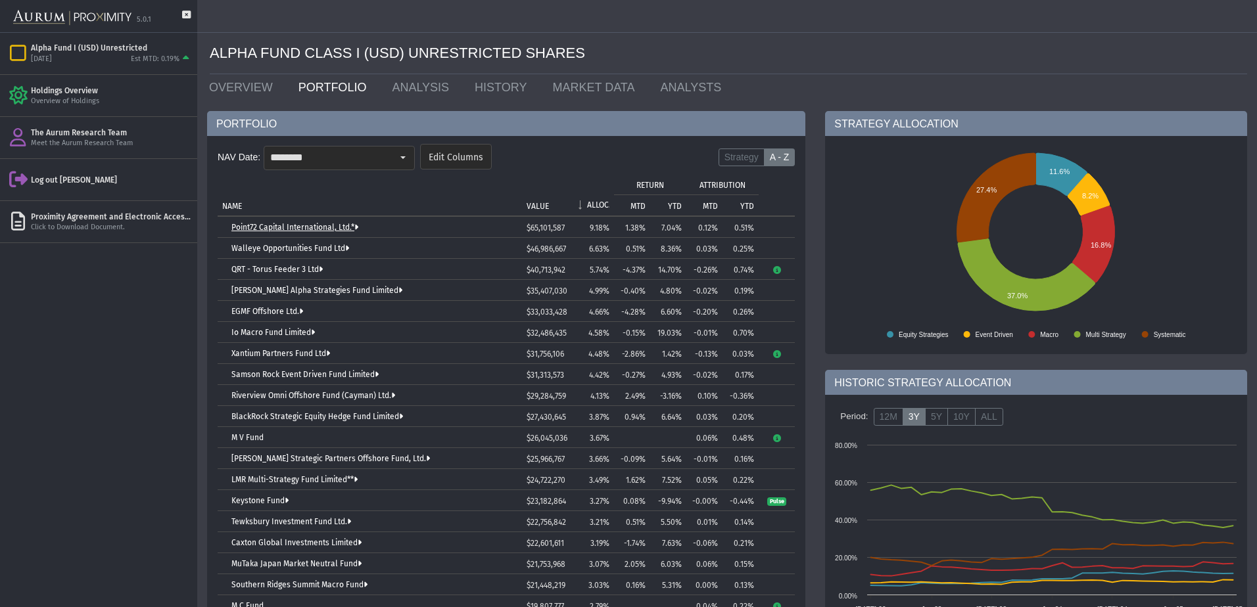
click at [349, 224] on link "Point72 Capital International, Ltd.*" at bounding box center [294, 227] width 127 height 9
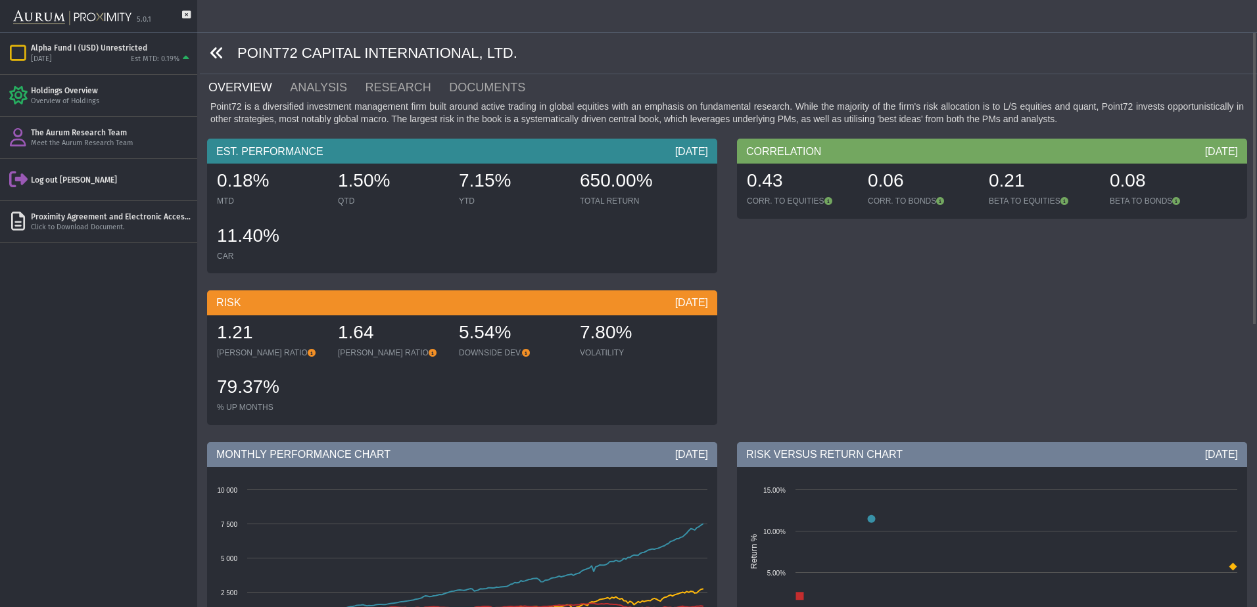
click at [220, 45] on link at bounding box center [217, 53] width 14 height 16
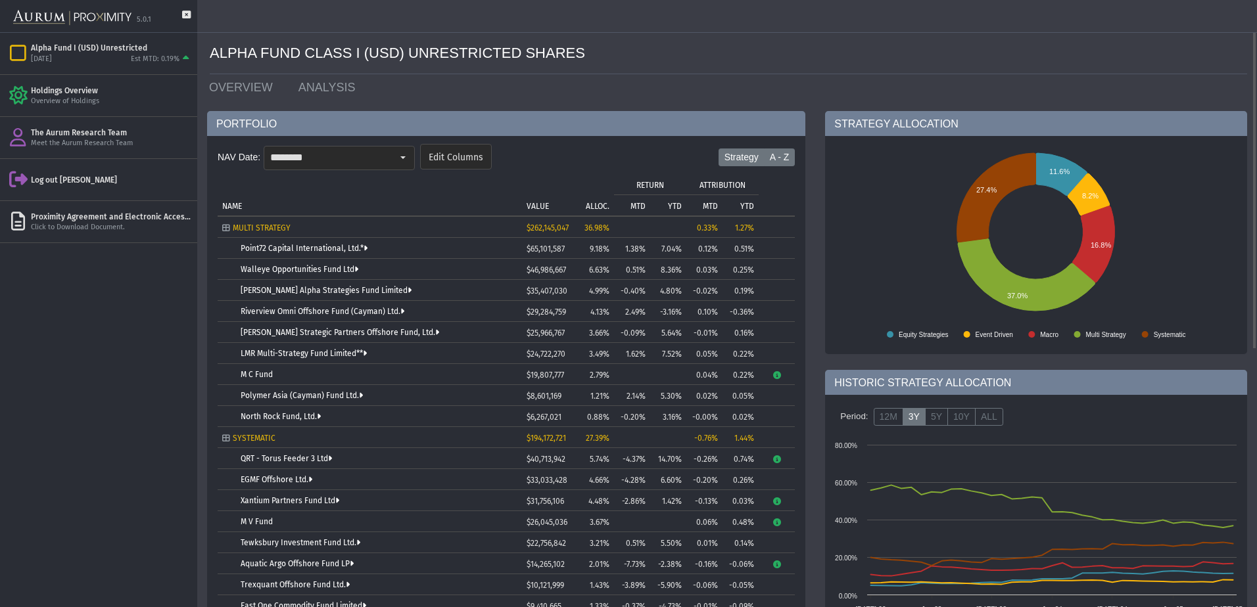
click at [770, 160] on label "A - Z" at bounding box center [780, 158] width 32 height 18
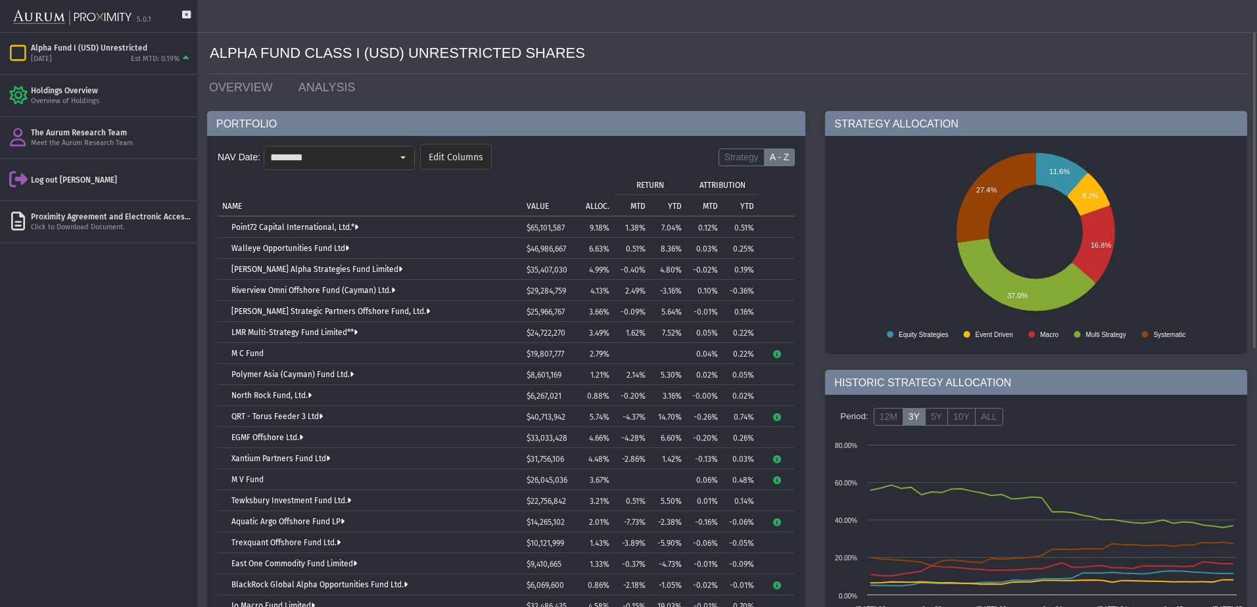
click at [532, 196] on td "VALUE" at bounding box center [546, 195] width 49 height 42
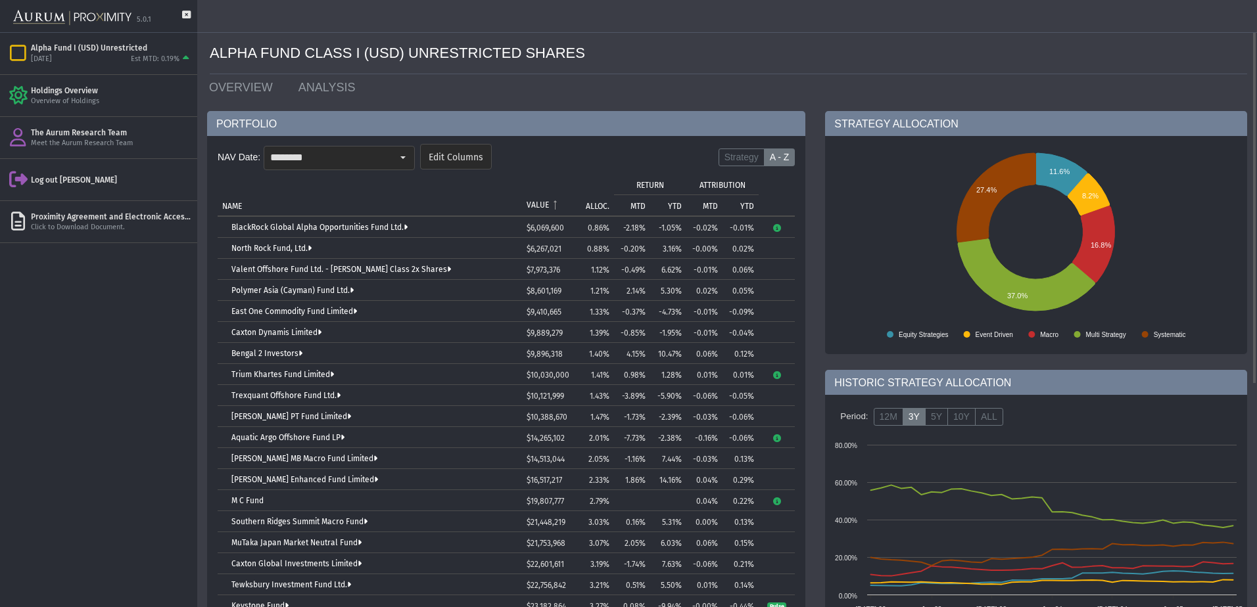
click at [542, 199] on td "VALUE" at bounding box center [546, 195] width 49 height 42
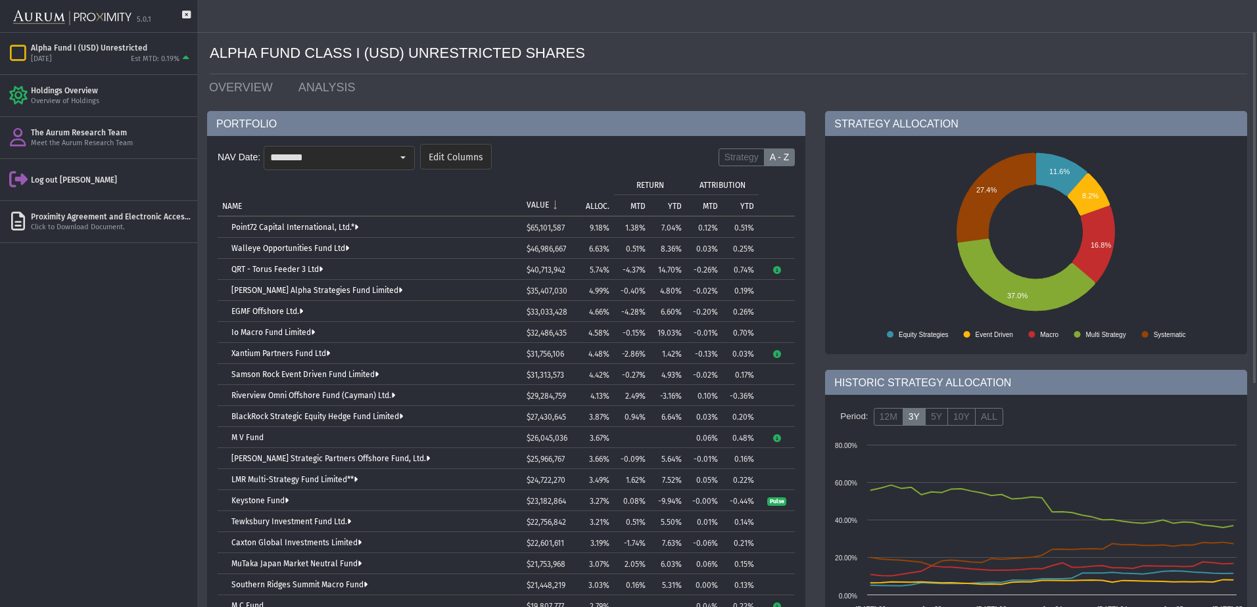
click at [593, 198] on td "ALLOC." at bounding box center [592, 195] width 43 height 42
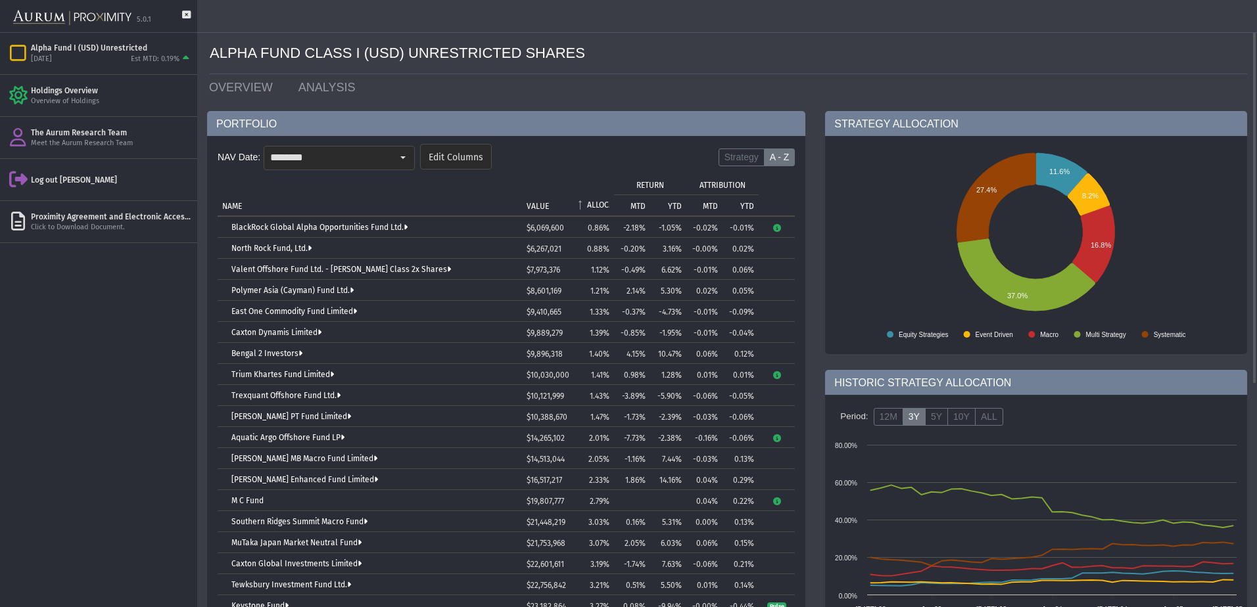
click at [594, 198] on td "ALLOC." at bounding box center [592, 195] width 43 height 42
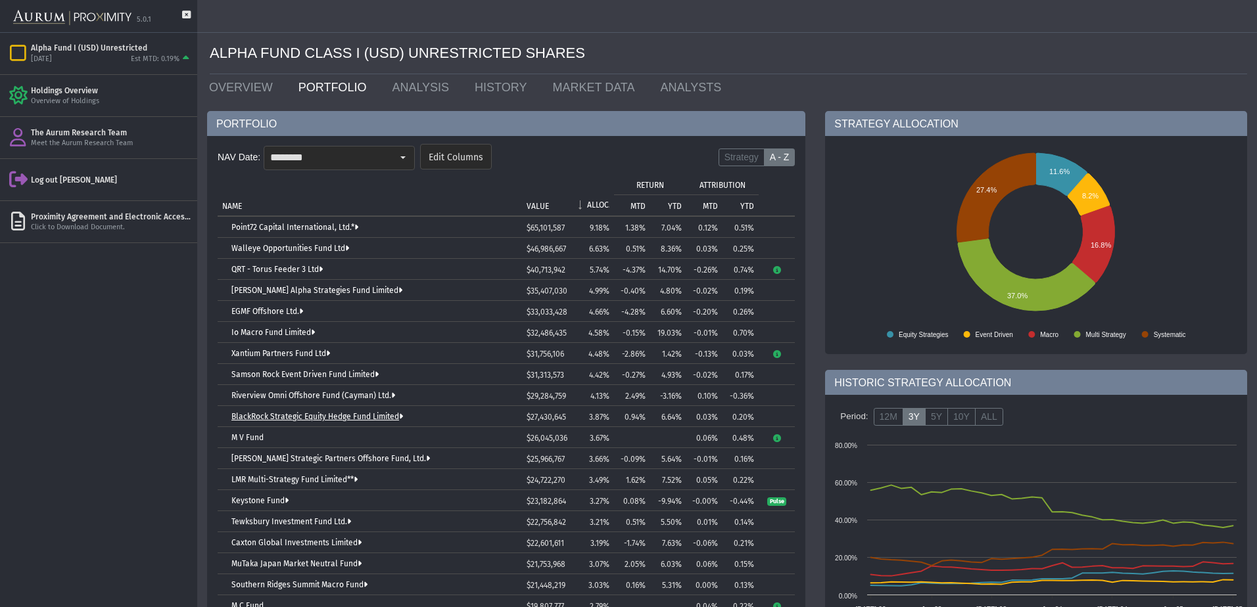
click at [277, 412] on link "BlackRock Strategic Equity Hedge Fund Limited" at bounding box center [317, 416] width 172 height 9
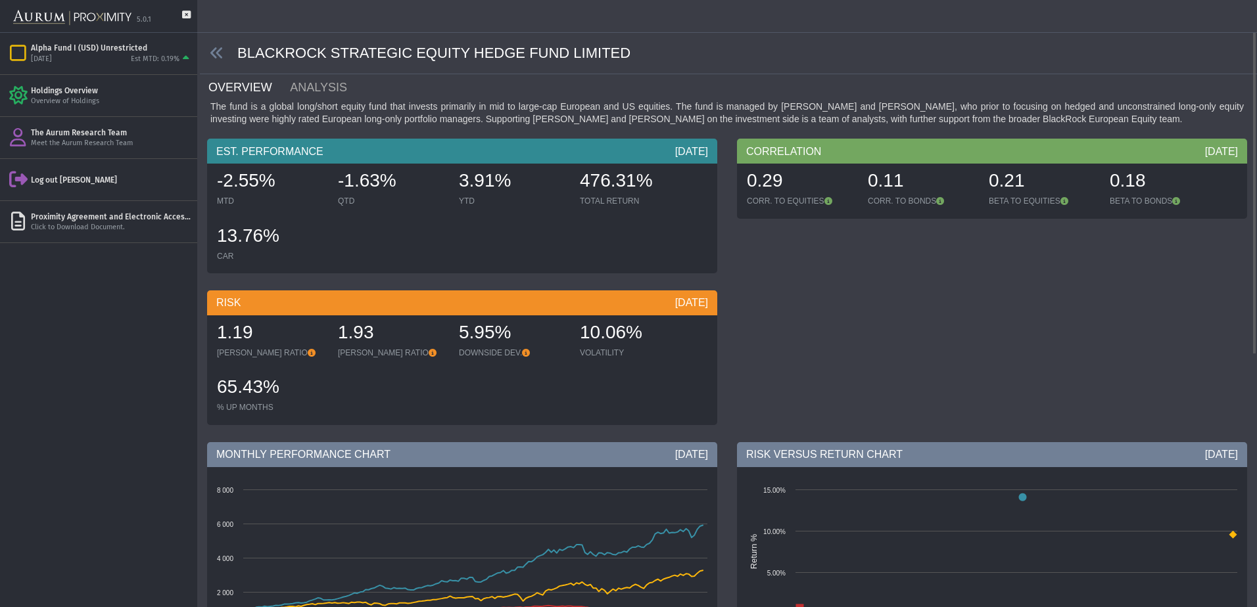
scroll to position [431, 0]
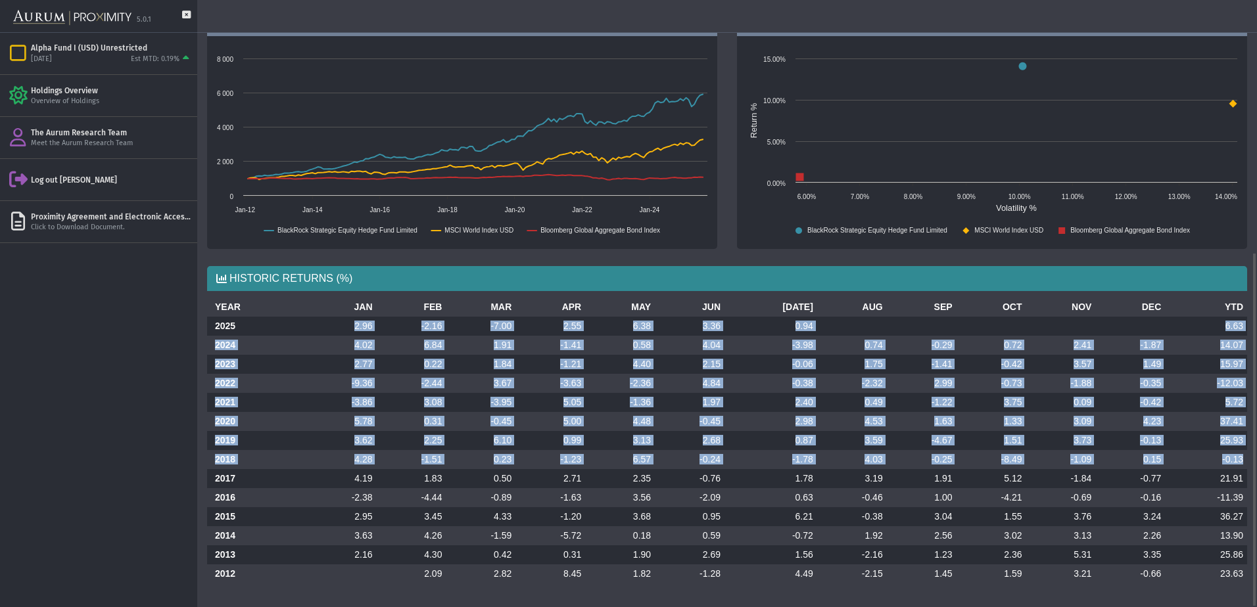
drag, startPoint x: 352, startPoint y: 326, endPoint x: 1243, endPoint y: 456, distance: 900.2
click at [1243, 456] on tbody "2025 2.96 -2.16 -7.00 2.55 6.38 3.36 0.94 6.63 2024 4.02 6.84 1.91 -1.41 0.58 4…" at bounding box center [727, 450] width 1040 height 267
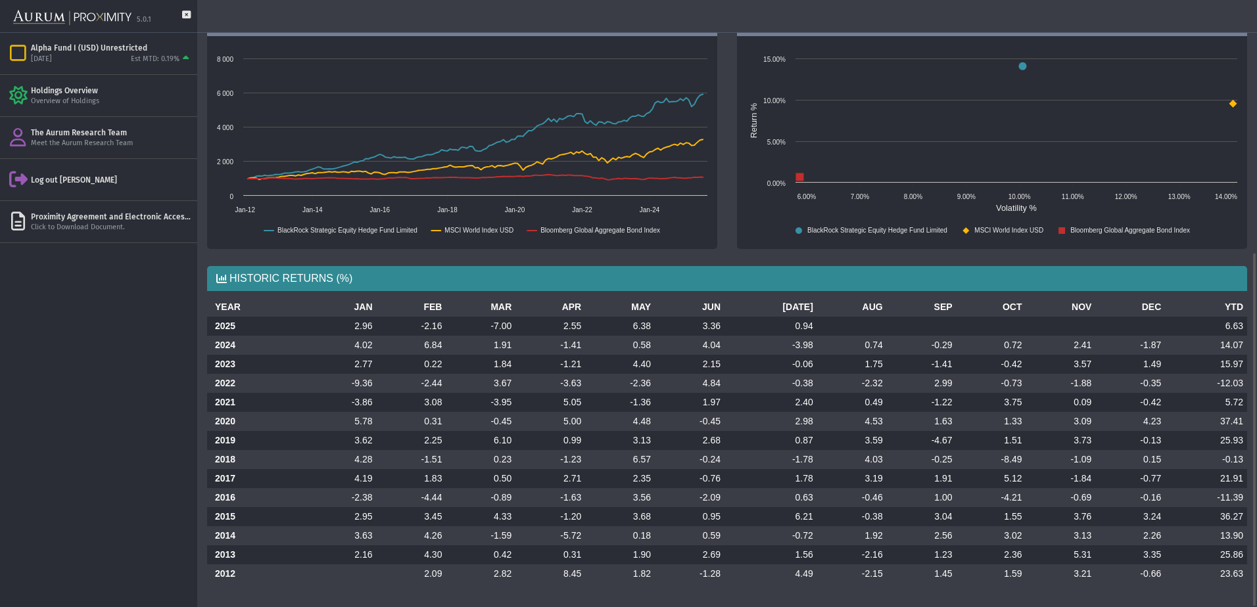
click at [212, 329] on th "2025" at bounding box center [257, 326] width 100 height 19
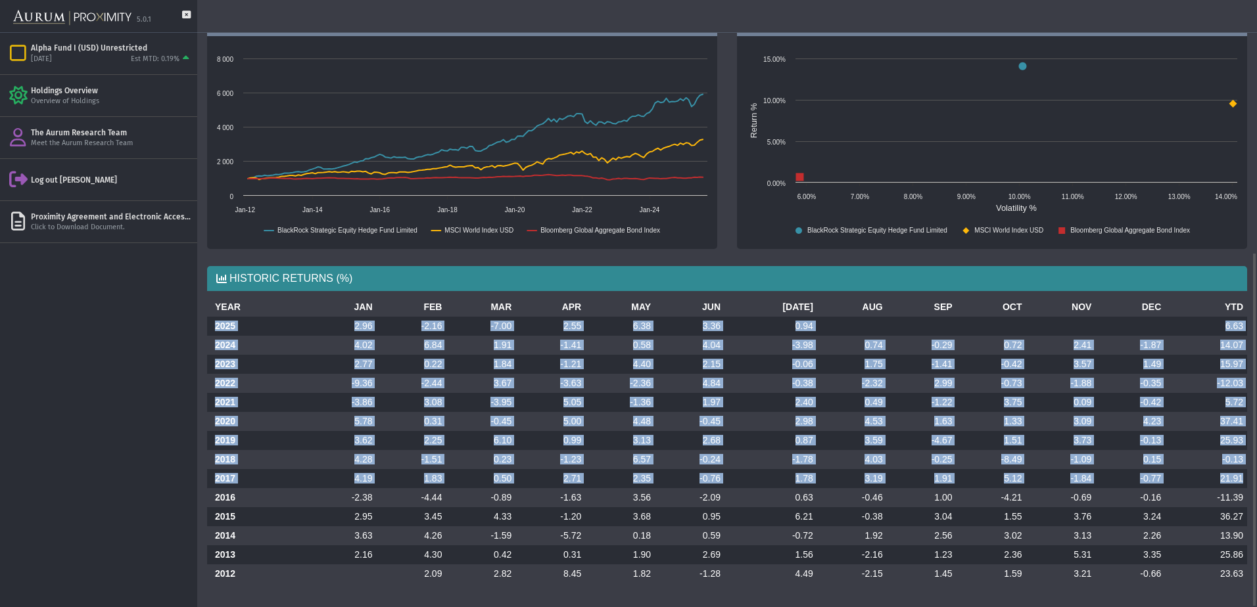
drag, startPoint x: 211, startPoint y: 325, endPoint x: 1244, endPoint y: 475, distance: 1043.4
click at [1244, 474] on tbody "2025 2.96 -2.16 -7.00 2.55 6.38 3.36 0.94 6.63 2024 4.02 6.84 1.91 -1.41 0.58 4…" at bounding box center [727, 450] width 1040 height 267
click at [1244, 475] on td "21.91" at bounding box center [1206, 478] width 82 height 19
drag, startPoint x: 212, startPoint y: 324, endPoint x: 1243, endPoint y: 456, distance: 1039.8
click at [1243, 456] on tbody "2025 2.96 -2.16 -7.00 2.55 6.38 3.36 0.94 6.63 2024 4.02 6.84 1.91 -1.41 0.58 4…" at bounding box center [727, 450] width 1040 height 267
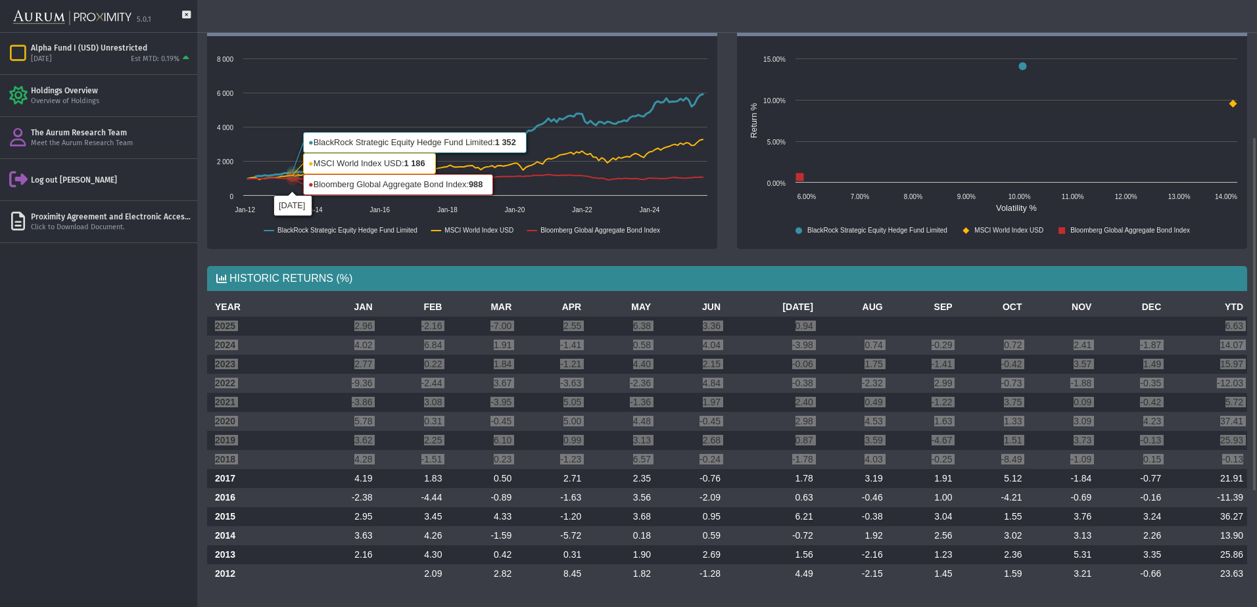
scroll to position [0, 0]
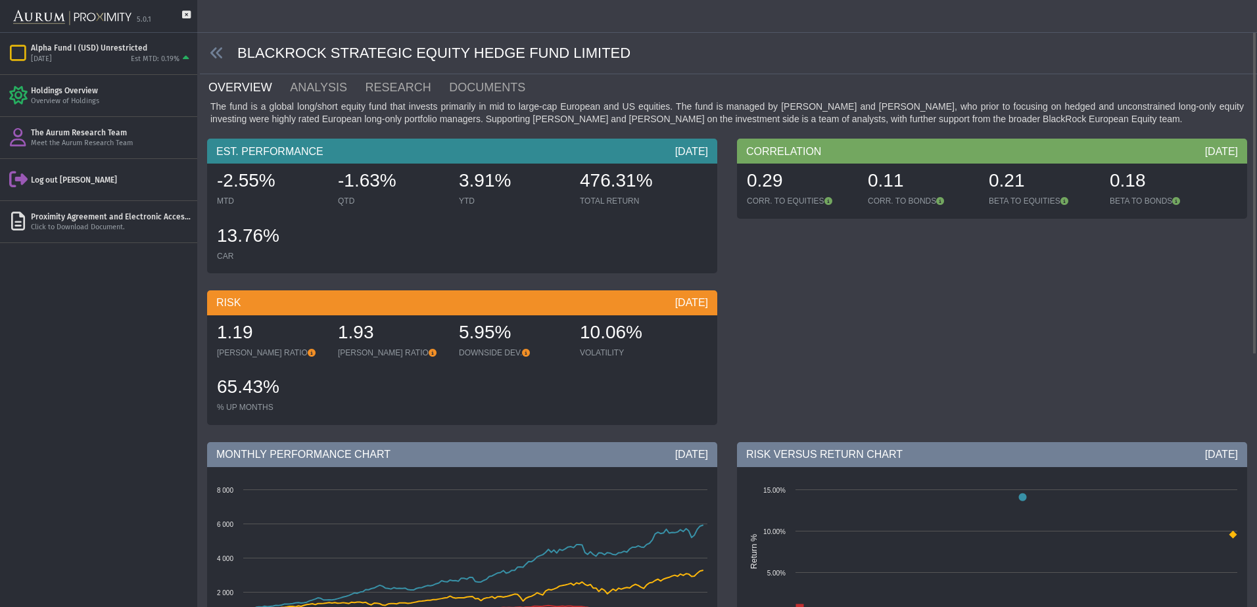
click at [224, 56] on span at bounding box center [218, 53] width 37 height 15
click at [223, 51] on icon at bounding box center [217, 53] width 14 height 14
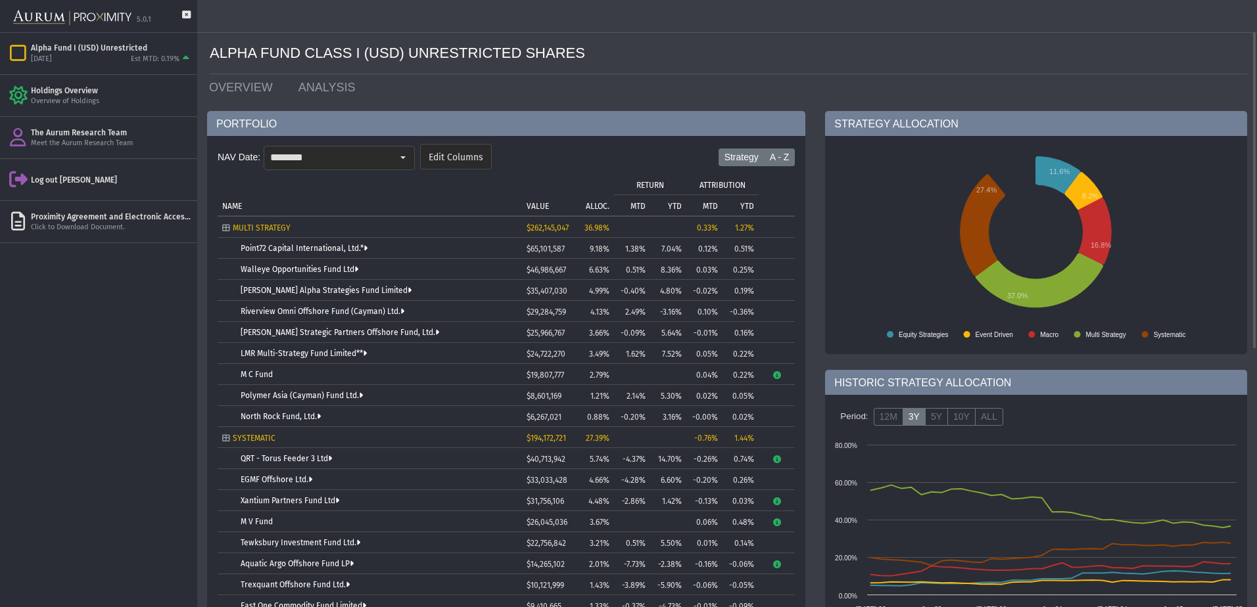
click at [771, 151] on label "A - Z" at bounding box center [780, 158] width 32 height 18
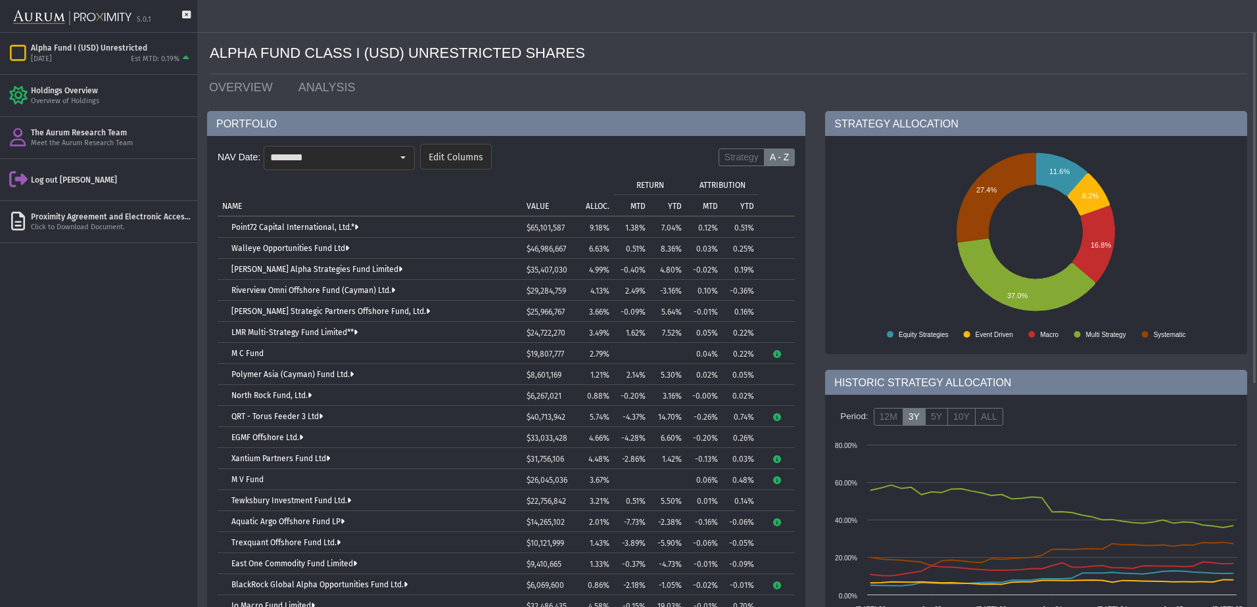
click at [596, 204] on p "ALLOC." at bounding box center [598, 206] width 24 height 9
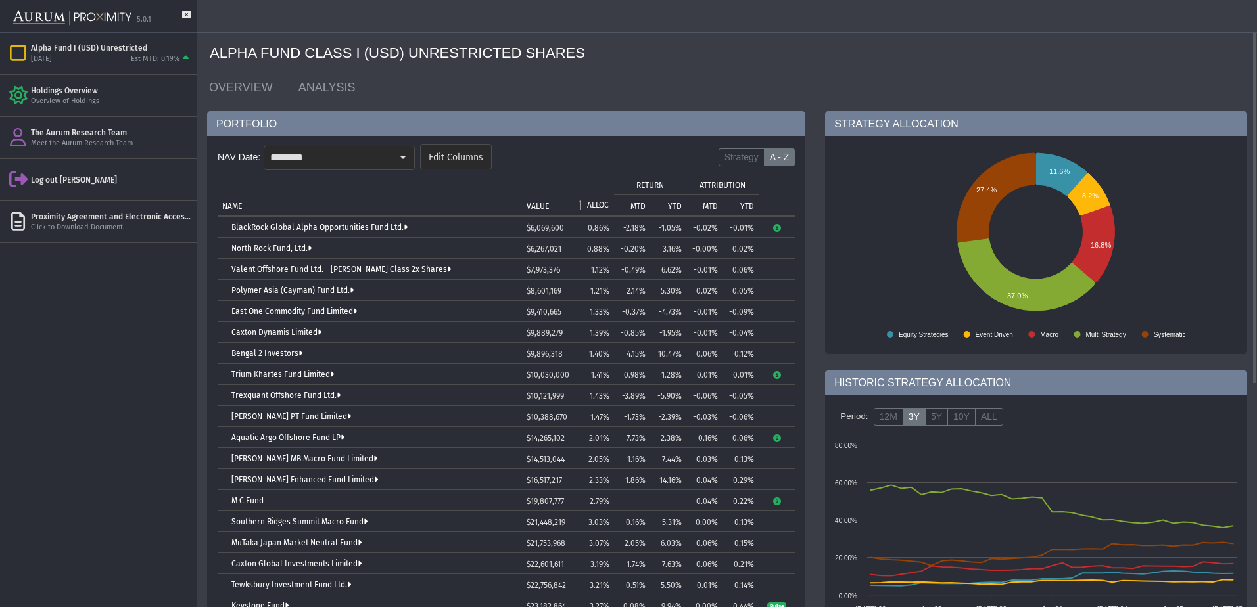
click at [596, 204] on p "ALLOC." at bounding box center [598, 204] width 22 height 9
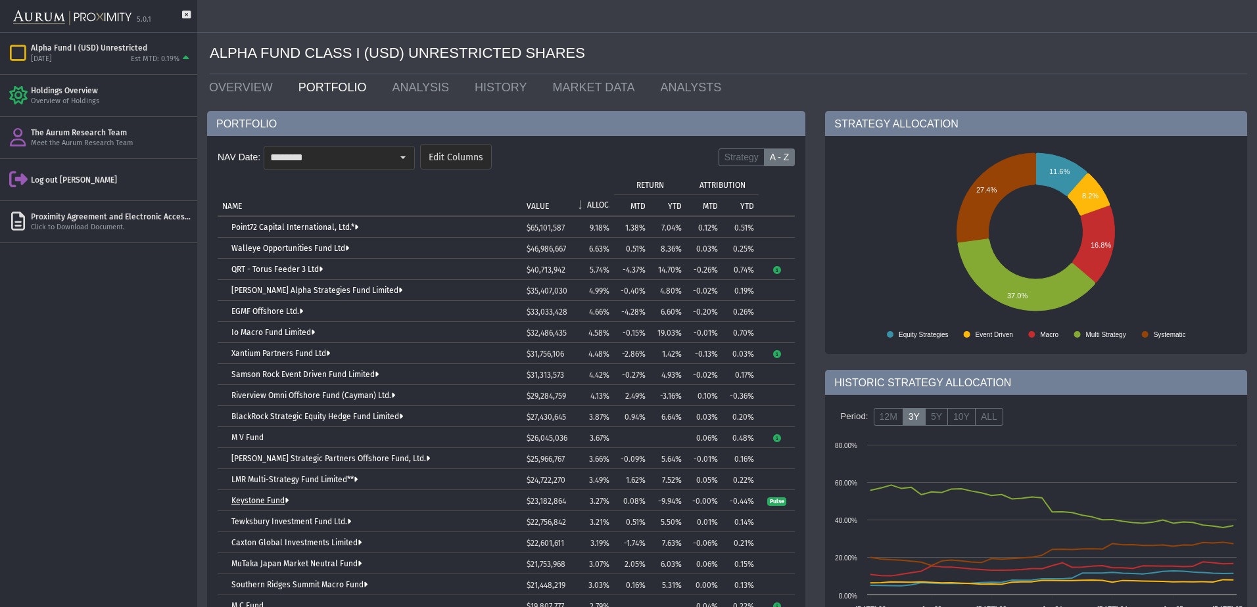
click at [268, 496] on link "Keystone Fund" at bounding box center [259, 500] width 57 height 9
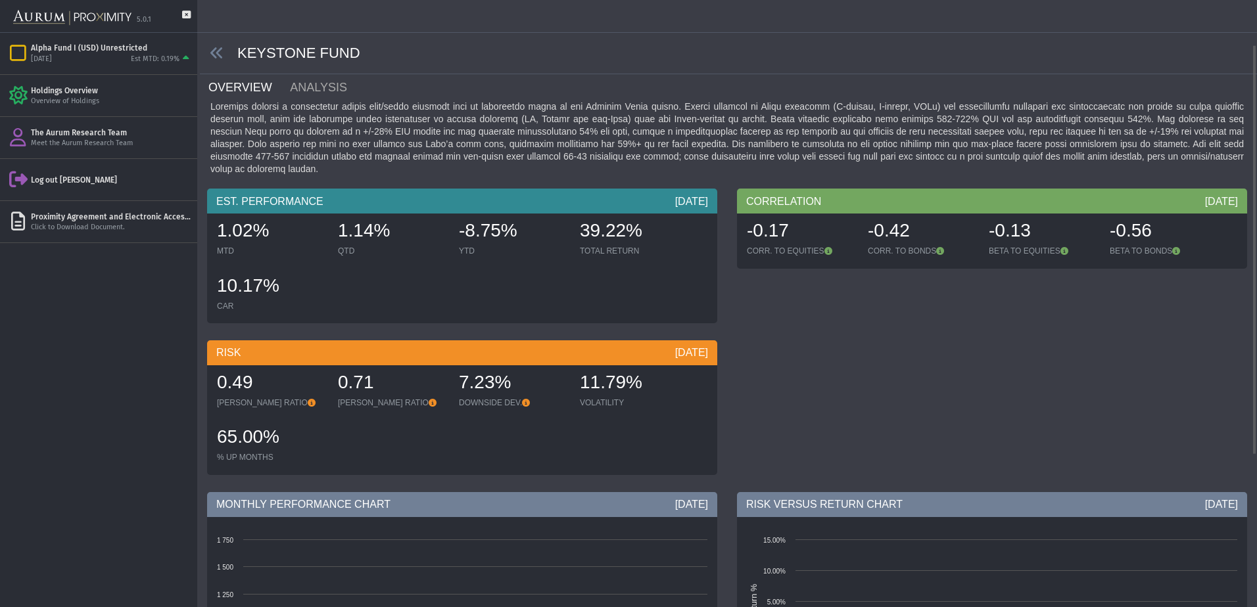
scroll to position [291, 0]
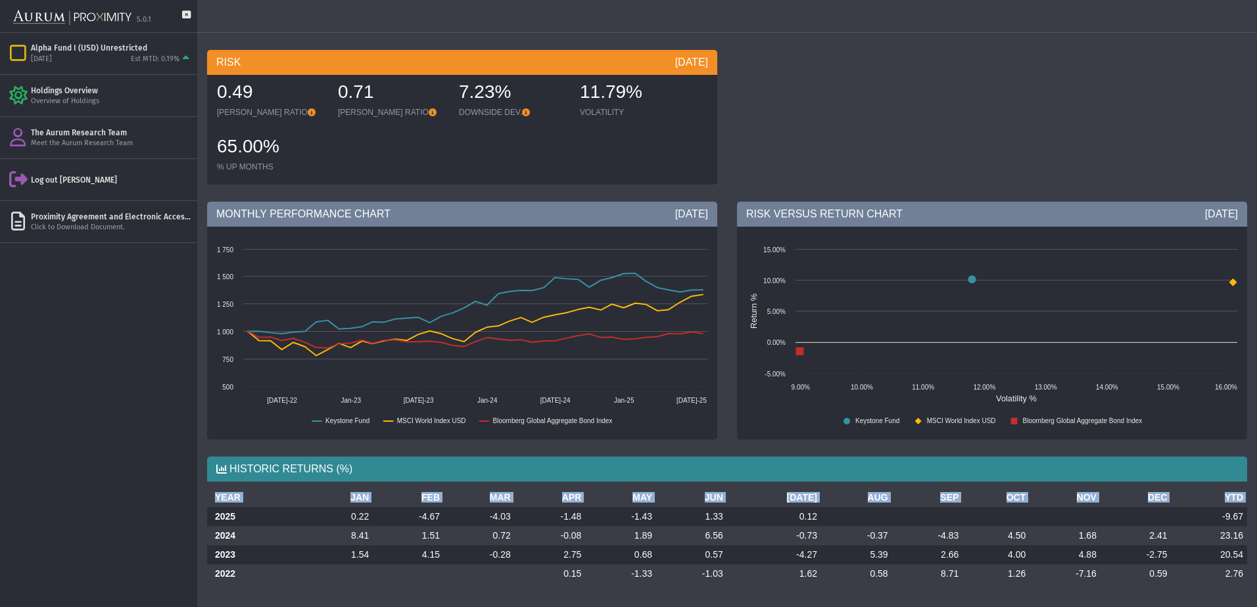
drag, startPoint x: 210, startPoint y: 515, endPoint x: 1257, endPoint y: 572, distance: 1048.7
click at [1256, 572] on html "5.0.1 Pull down to refresh... Release to refresh... Refreshing... Alpha Fund I …" at bounding box center [628, 303] width 1257 height 607
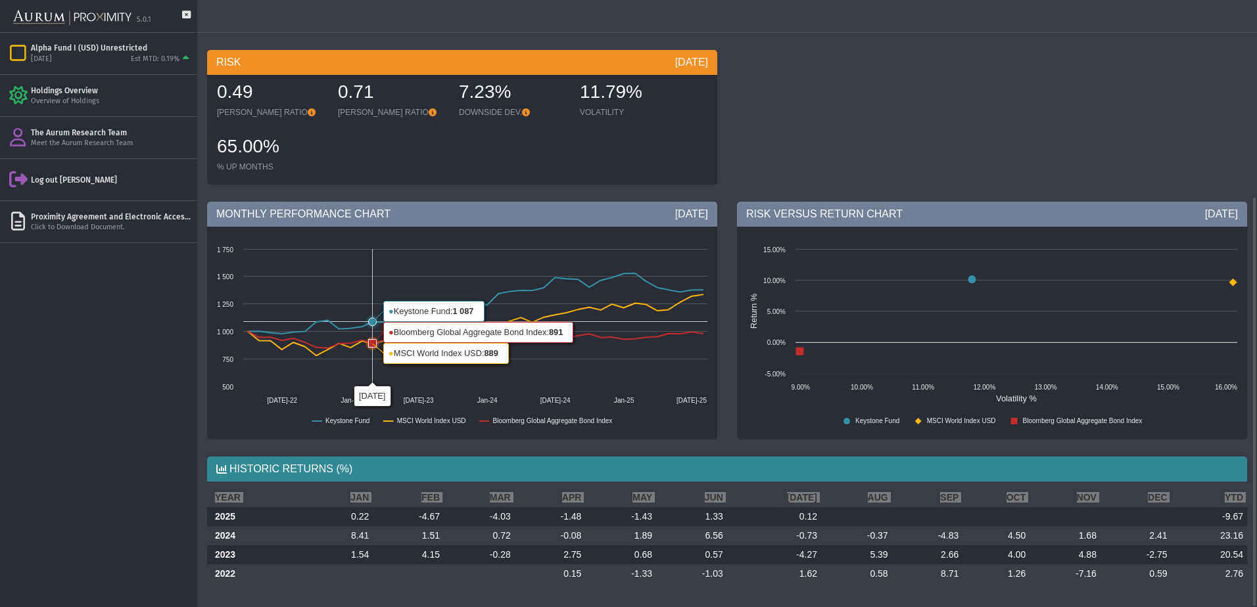
scroll to position [0, 0]
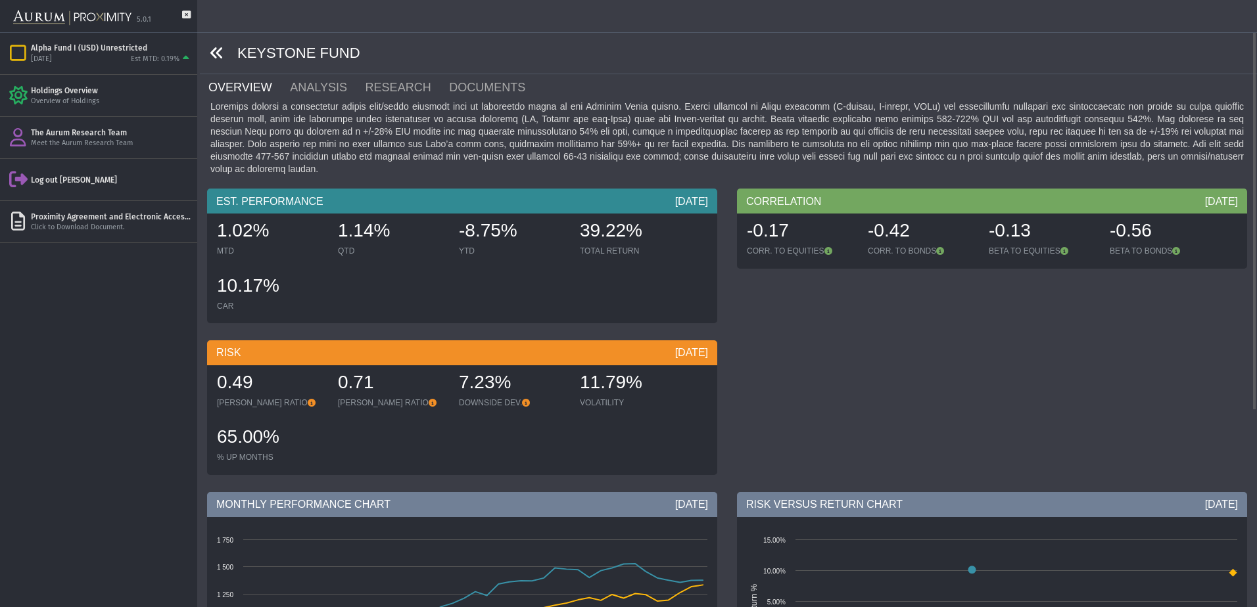
click at [223, 45] on link at bounding box center [217, 53] width 14 height 16
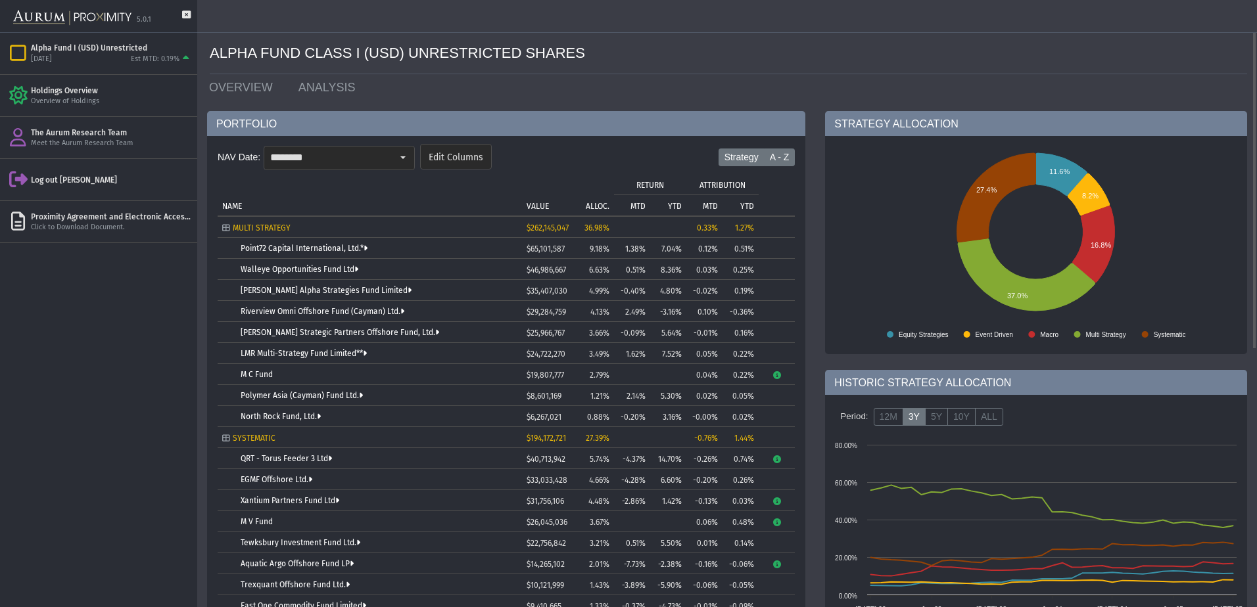
click at [784, 158] on label "A - Z" at bounding box center [780, 158] width 32 height 18
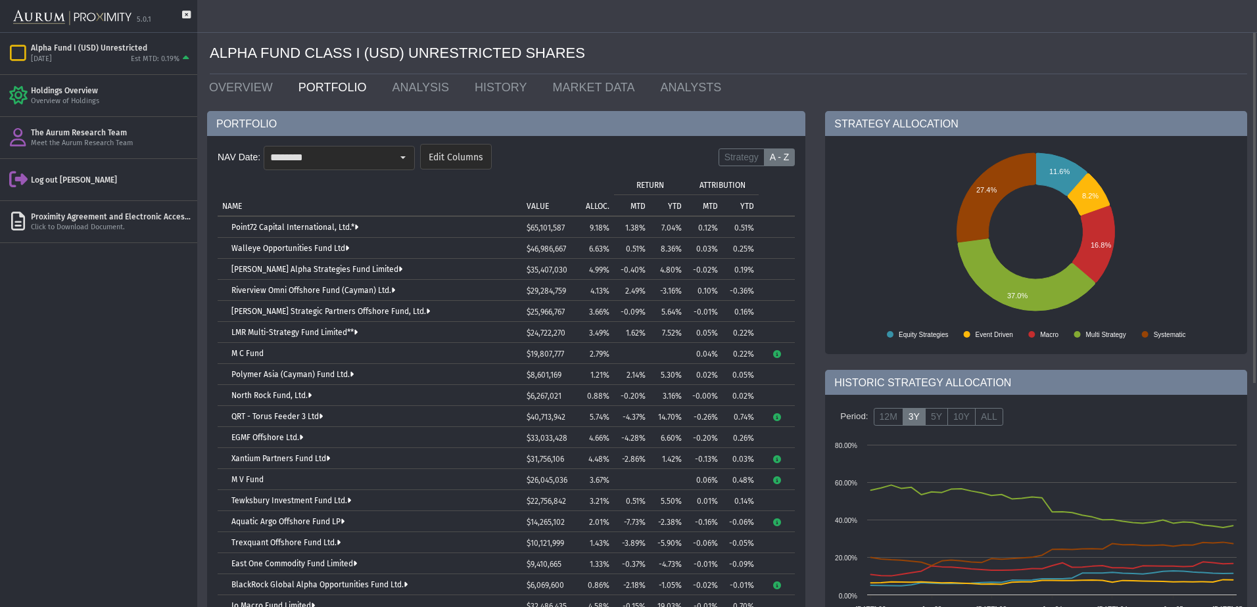
click at [585, 200] on td "ALLOC." at bounding box center [592, 195] width 43 height 42
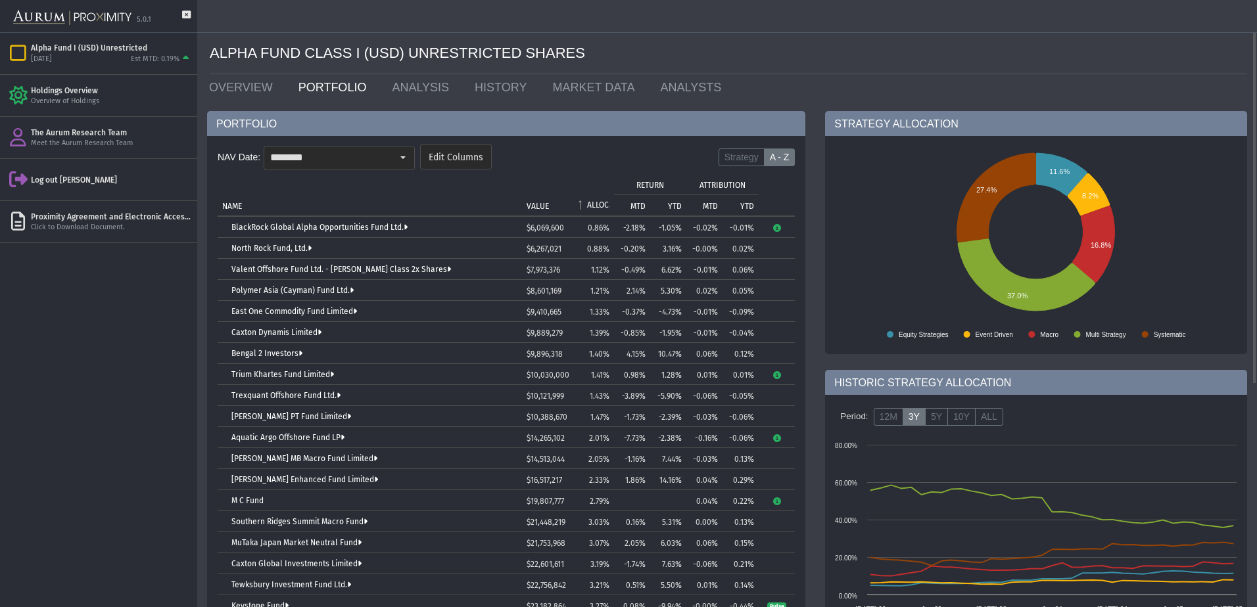
click at [585, 200] on span "Column ALLOC." at bounding box center [580, 205] width 9 height 11
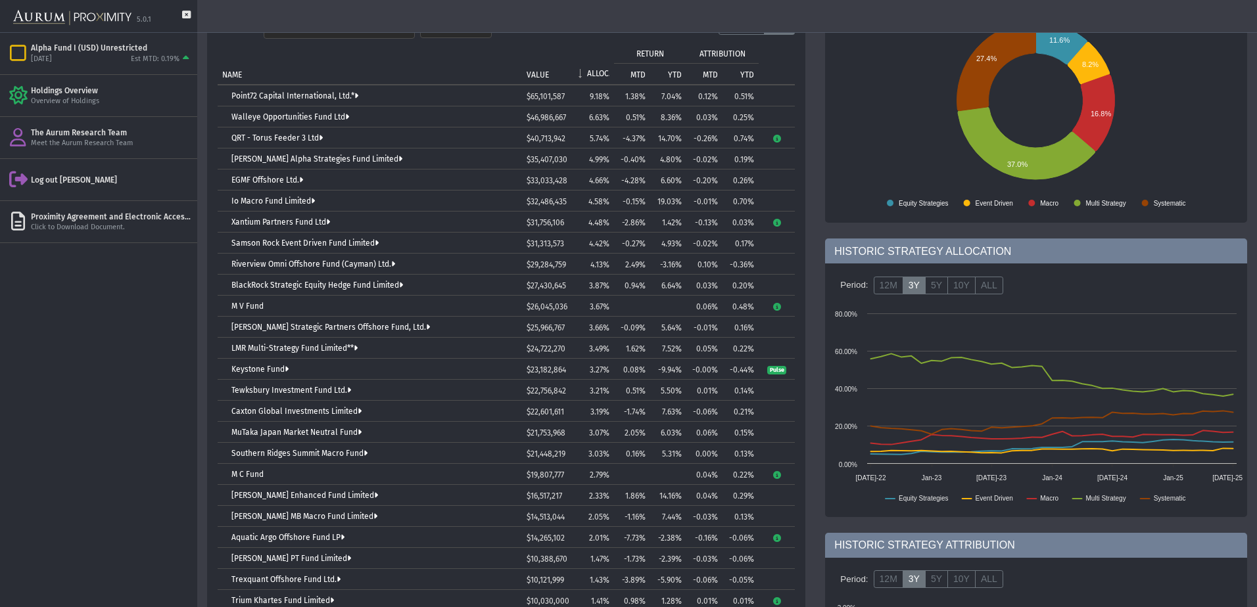
scroll to position [197, 0]
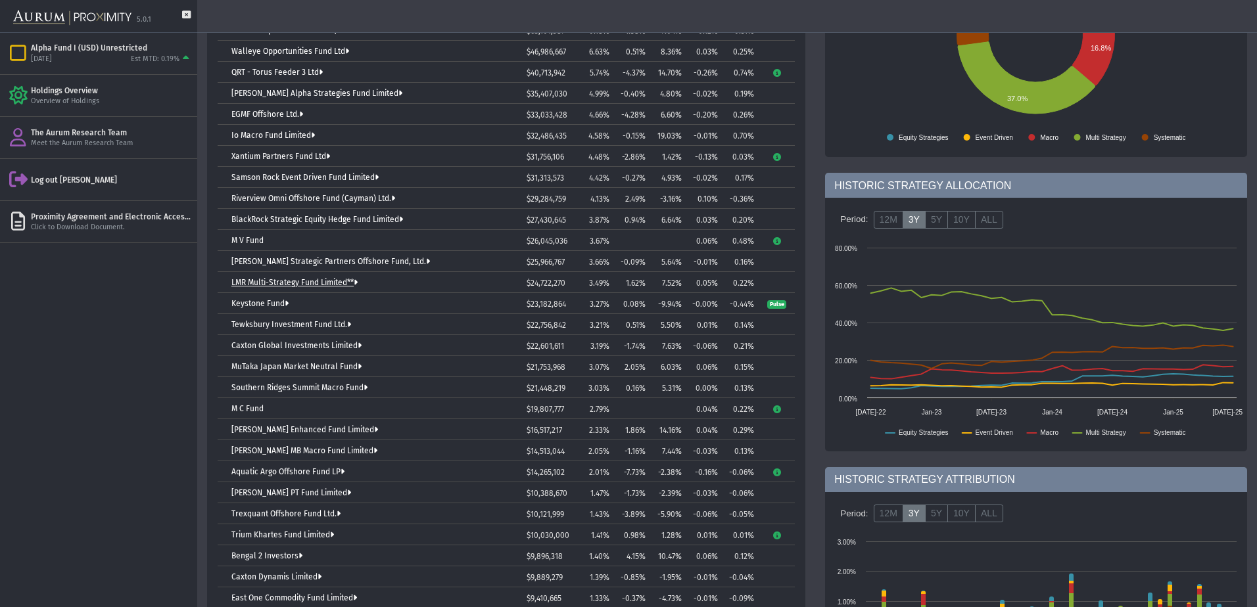
click at [344, 282] on link "LMR Multi-Strategy Fund Limited**" at bounding box center [294, 282] width 126 height 9
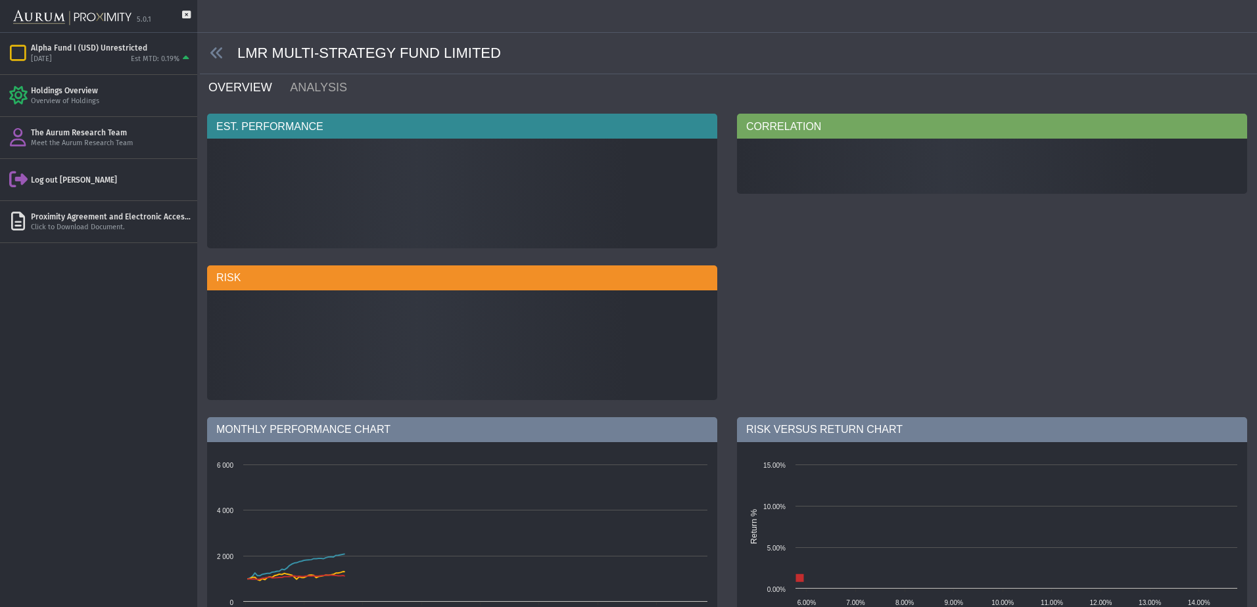
scroll to position [373, 0]
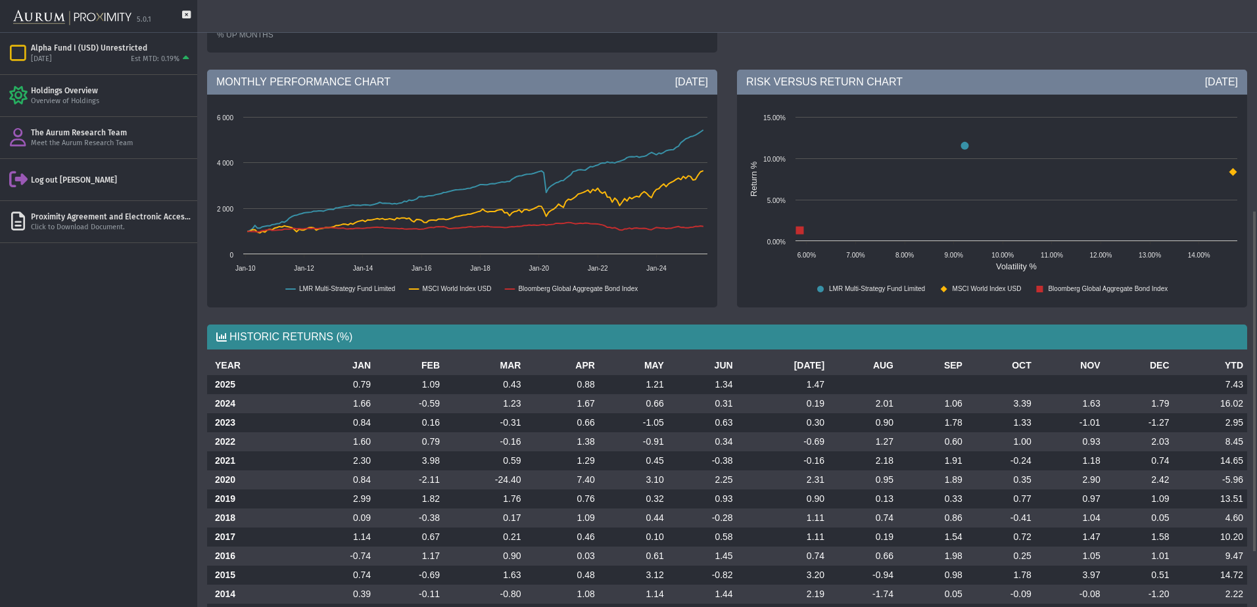
click at [525, 522] on td "0.17" at bounding box center [484, 518] width 81 height 19
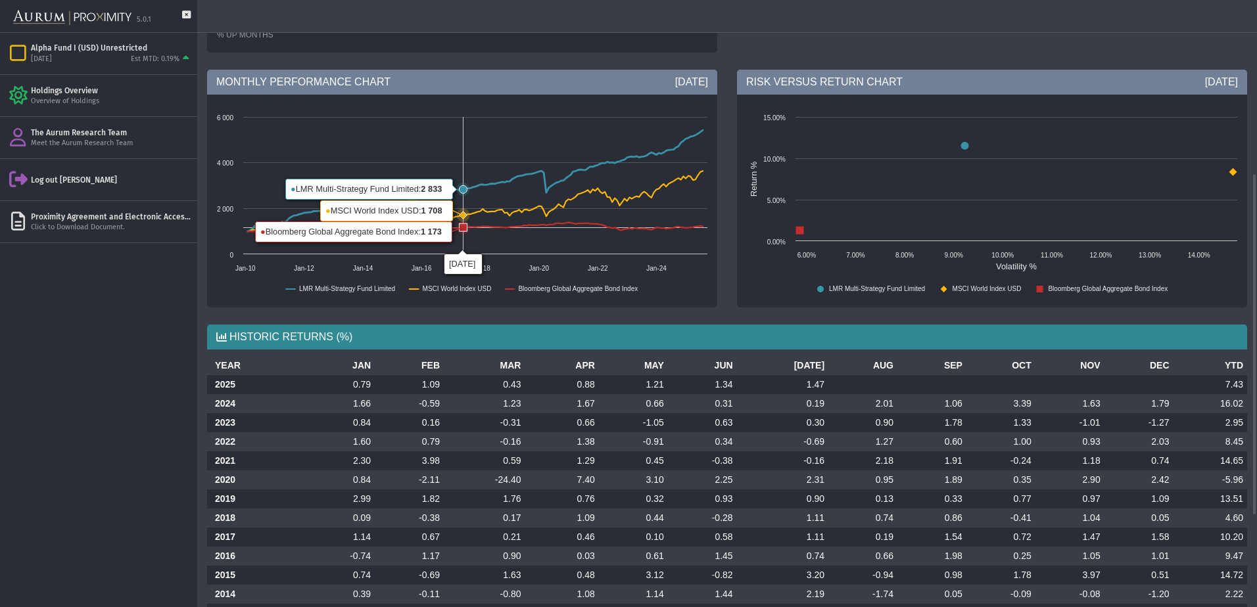
scroll to position [0, 0]
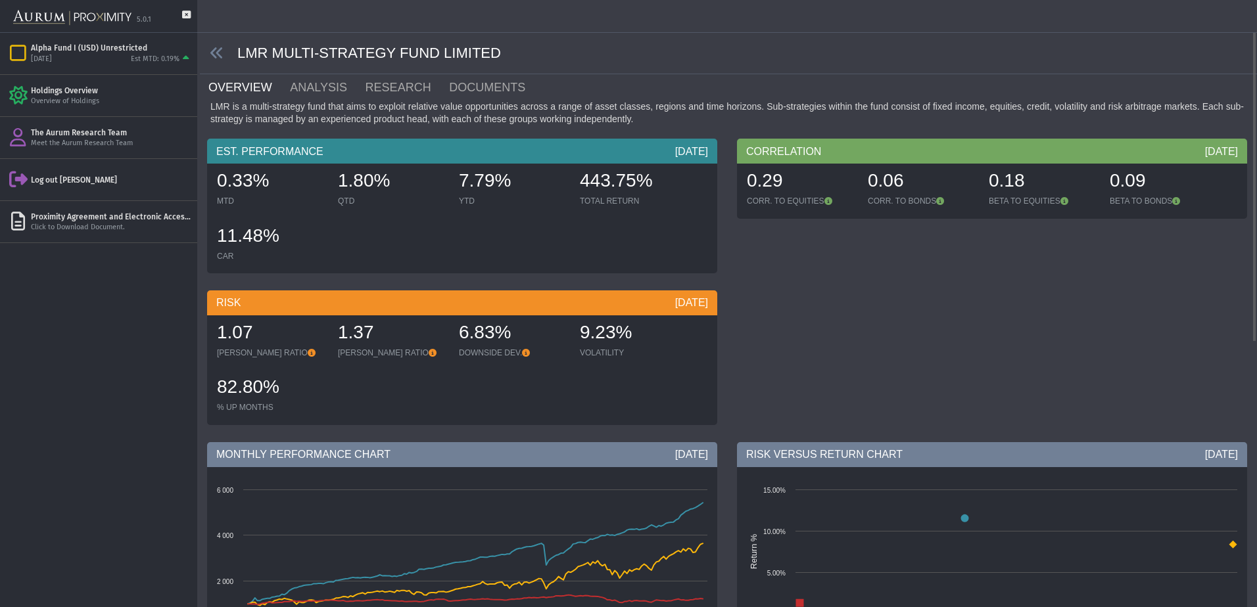
click at [224, 59] on span at bounding box center [218, 53] width 37 height 15
click at [216, 53] on icon at bounding box center [217, 53] width 14 height 14
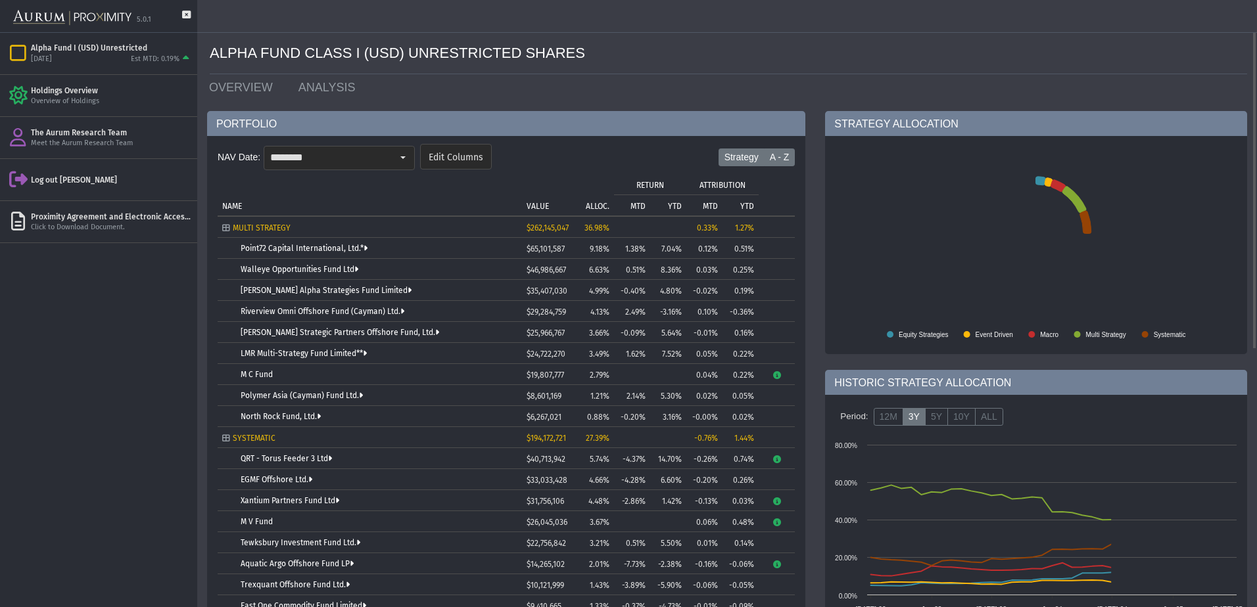
click at [792, 153] on label "A - Z" at bounding box center [780, 158] width 32 height 18
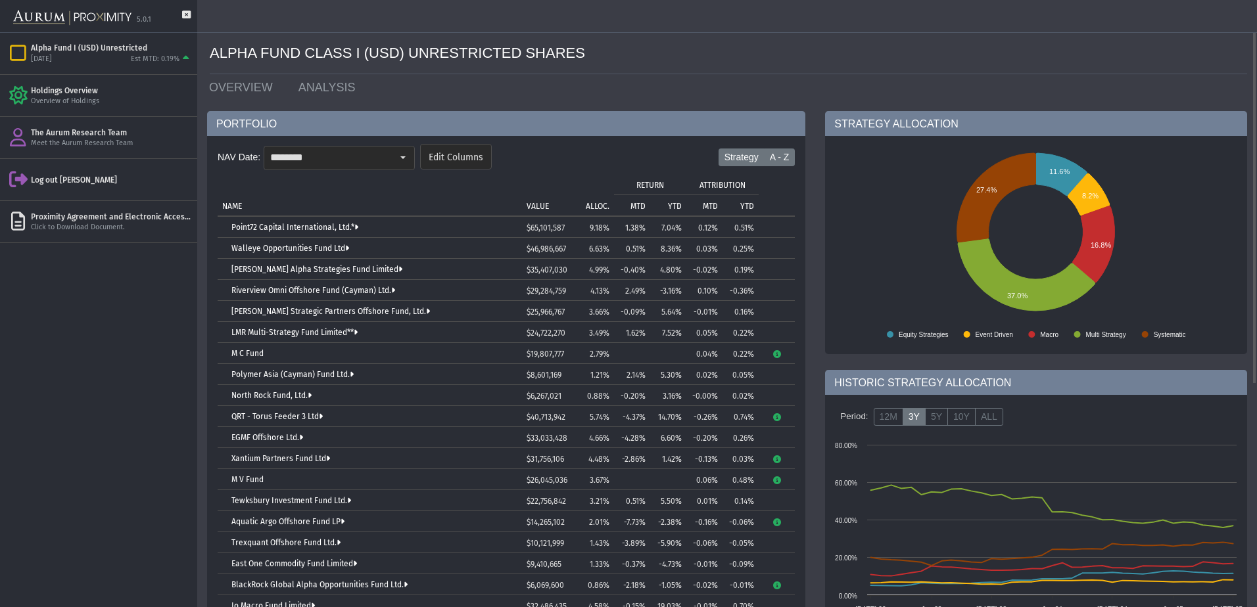
click at [752, 152] on label "Strategy" at bounding box center [741, 158] width 46 height 18
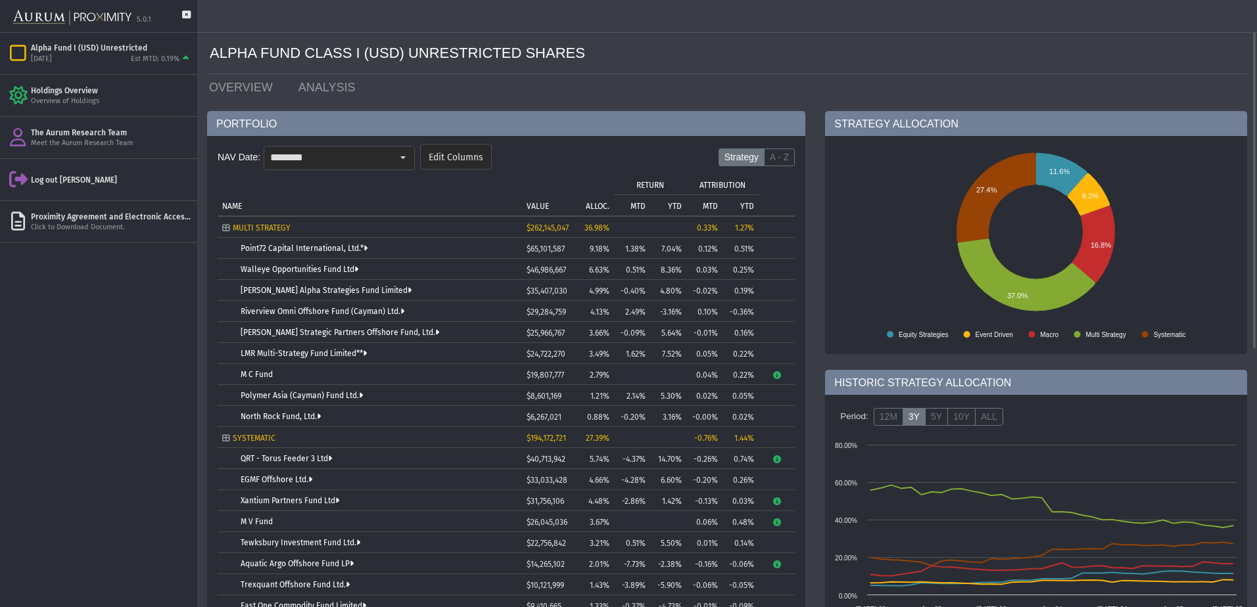
click at [590, 202] on p "ALLOC." at bounding box center [598, 206] width 24 height 9
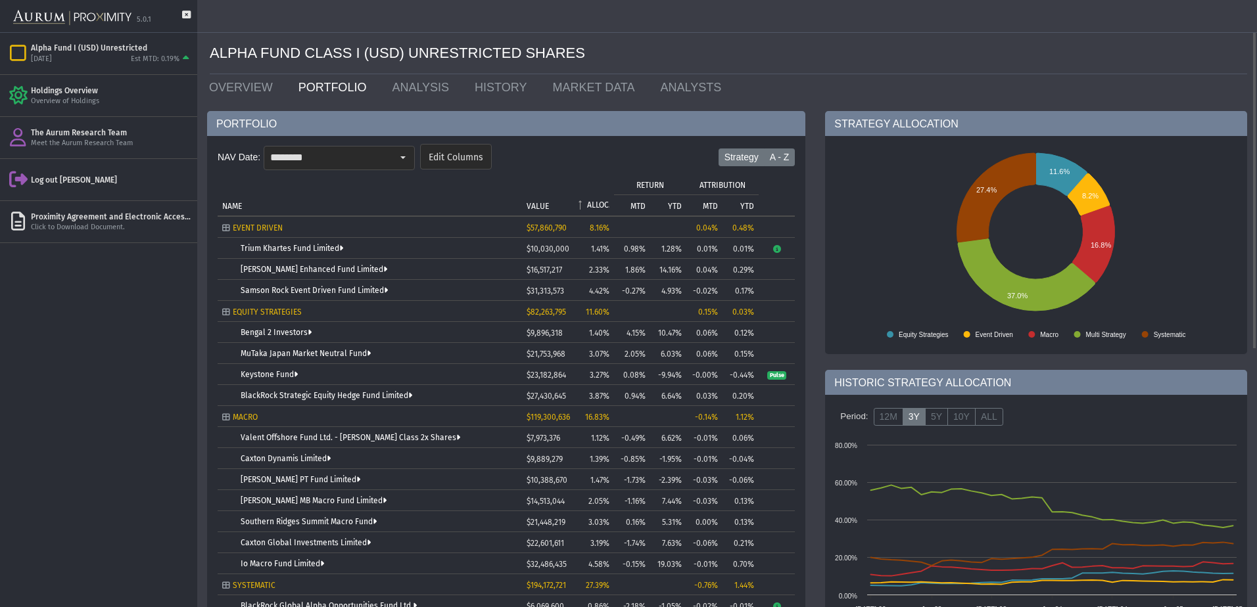
click at [772, 159] on label "A - Z" at bounding box center [780, 158] width 32 height 18
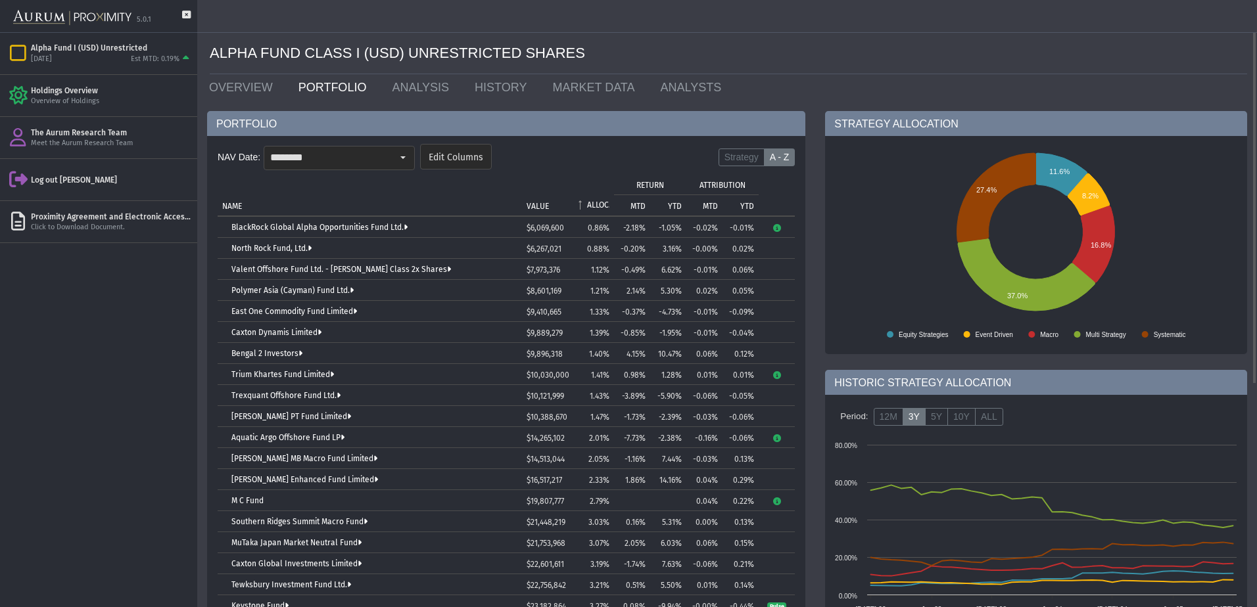
click at [606, 206] on p "ALLOC." at bounding box center [598, 204] width 22 height 9
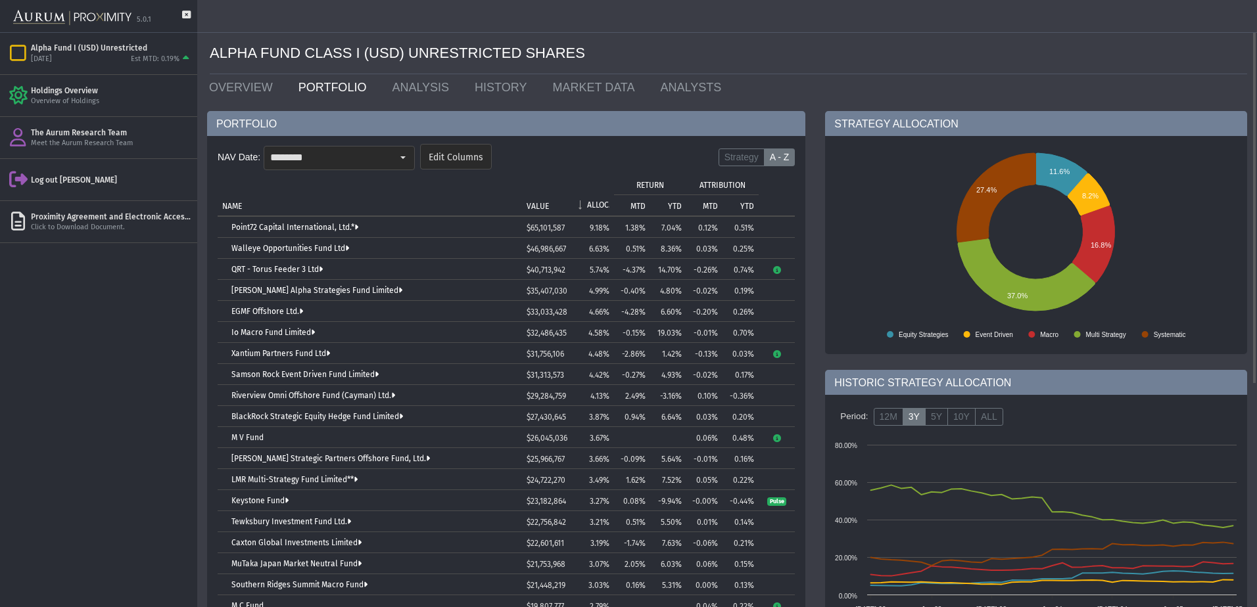
click at [602, 202] on p "ALLOC." at bounding box center [598, 204] width 22 height 9
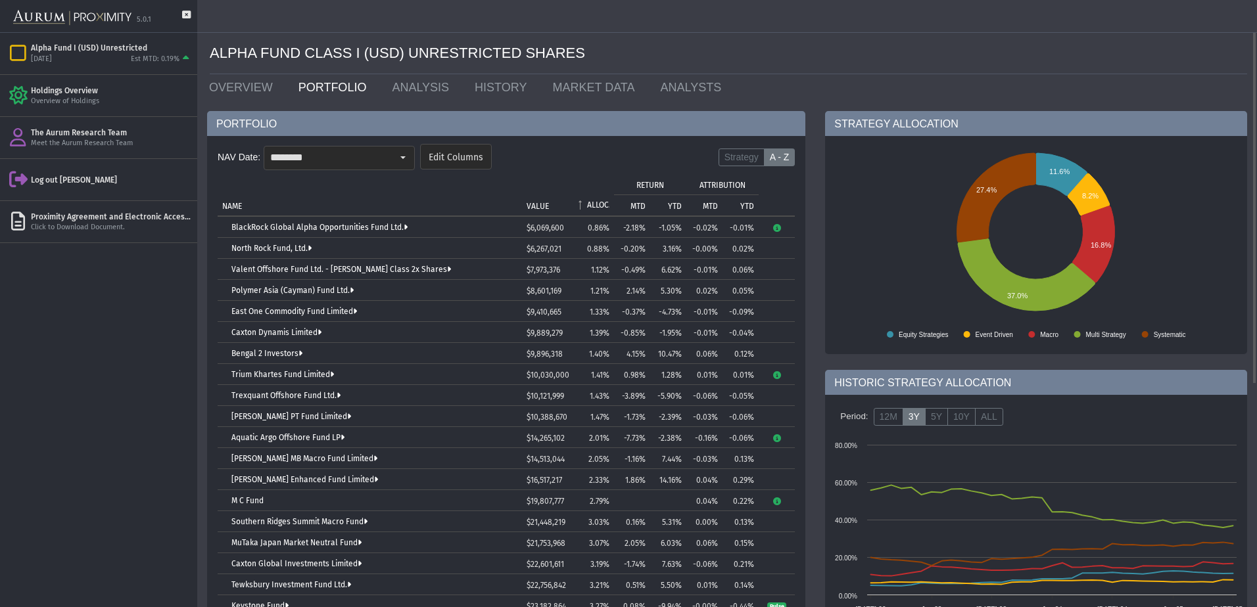
click at [602, 202] on p "ALLOC." at bounding box center [598, 204] width 22 height 9
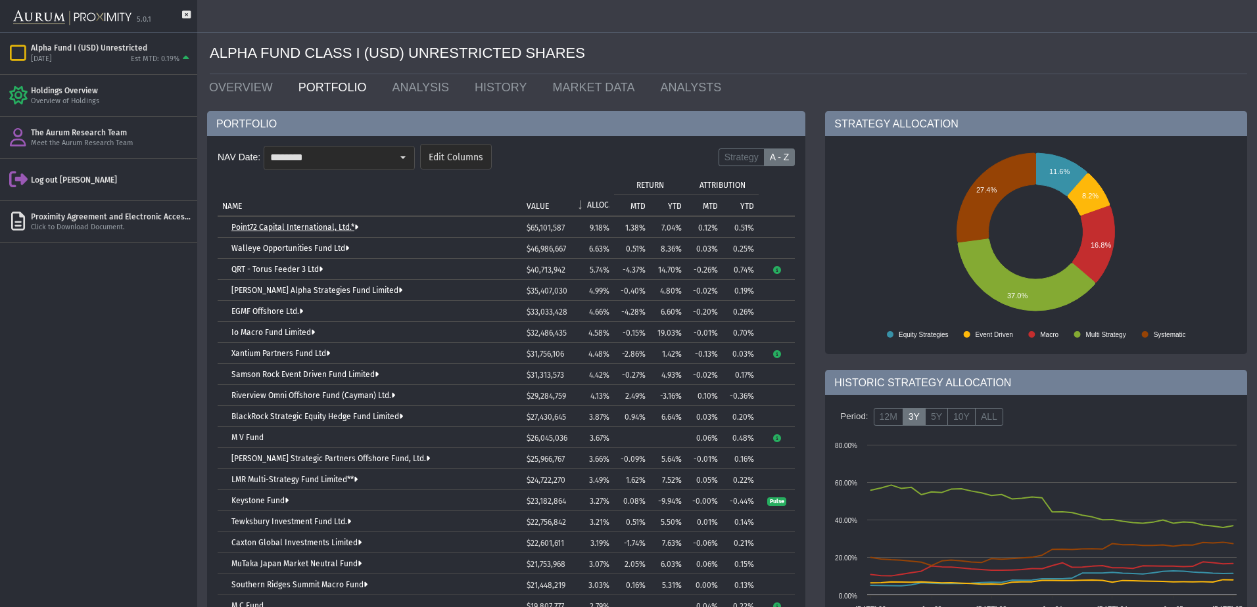
click at [334, 228] on link "Point72 Capital International, Ltd.*" at bounding box center [294, 227] width 127 height 9
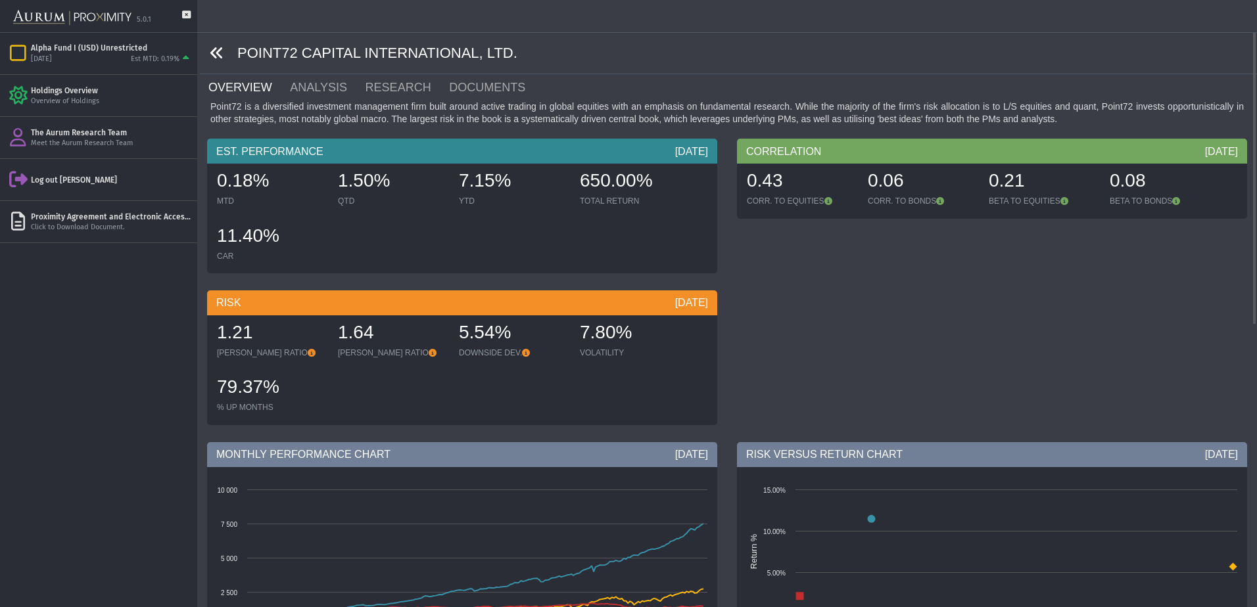
click at [216, 53] on icon at bounding box center [217, 53] width 14 height 14
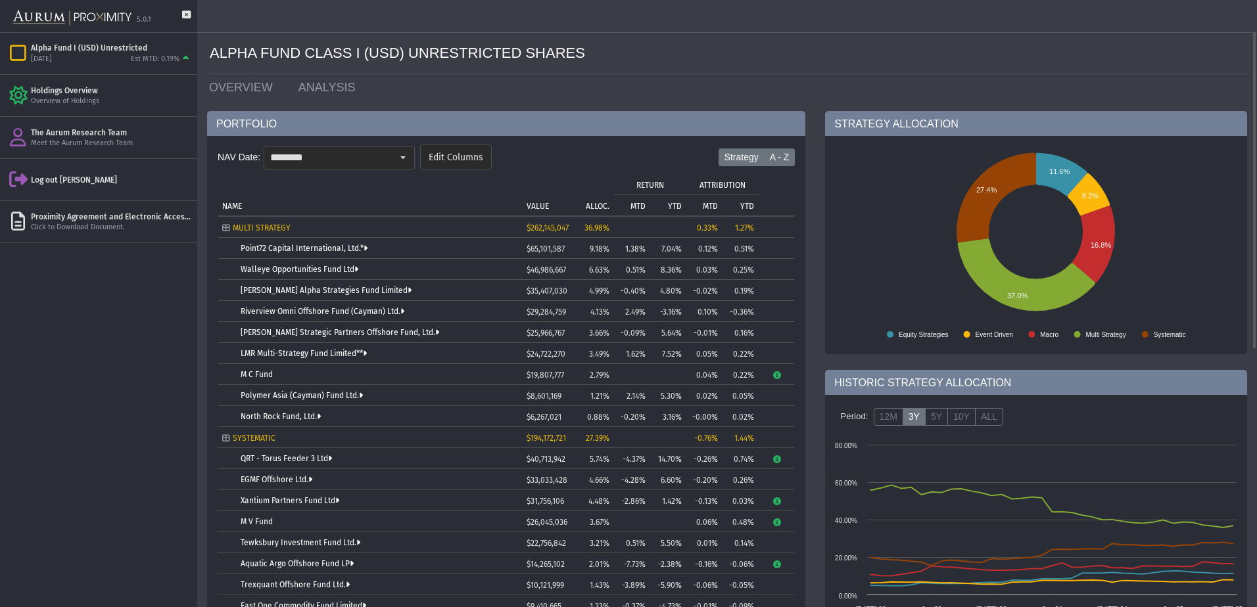
click at [772, 159] on label "A - Z" at bounding box center [780, 158] width 32 height 18
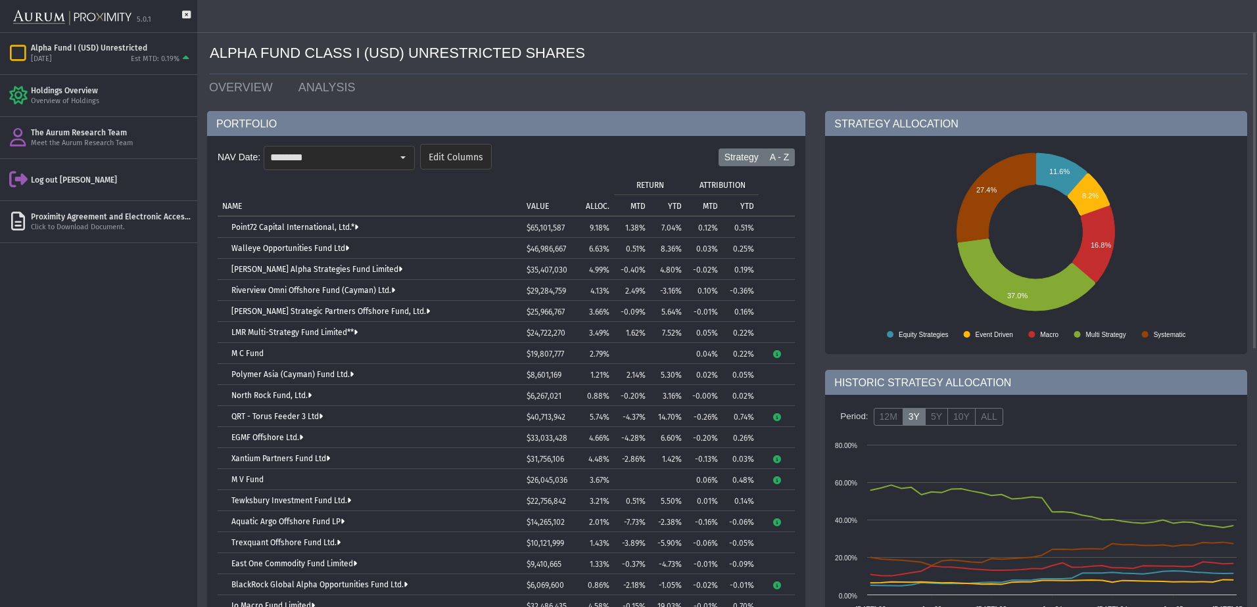
click at [758, 160] on label "Strategy" at bounding box center [741, 158] width 46 height 18
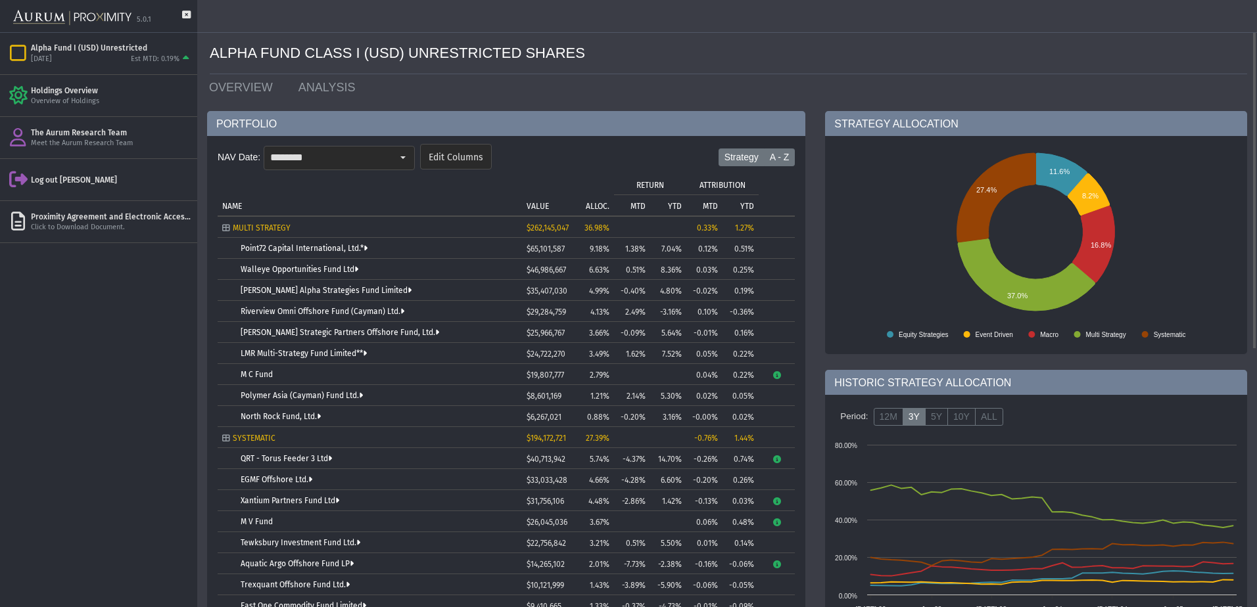
click at [776, 157] on label "A - Z" at bounding box center [780, 158] width 32 height 18
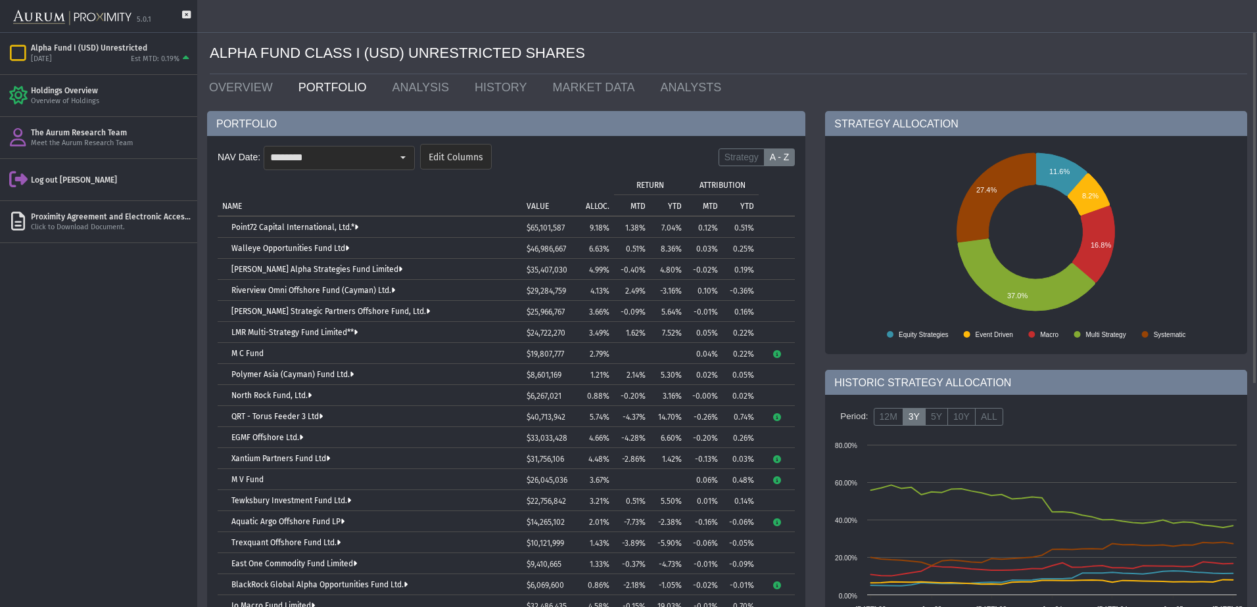
click at [584, 202] on td "ALLOC." at bounding box center [592, 195] width 43 height 42
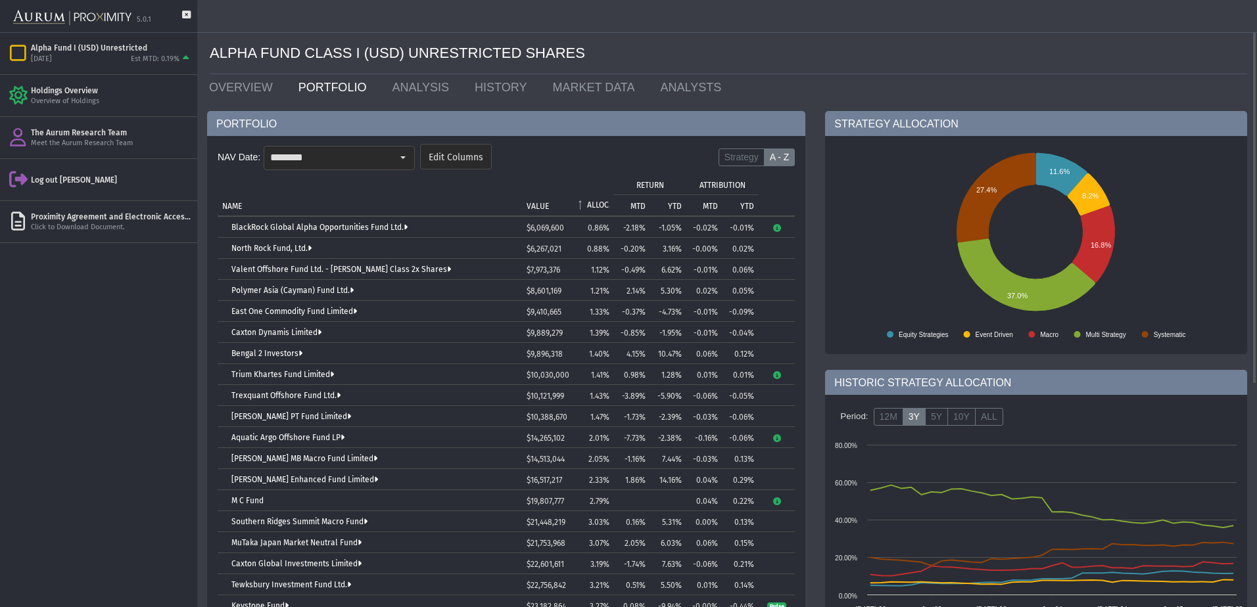
click at [584, 202] on span "Column ALLOC." at bounding box center [580, 205] width 9 height 11
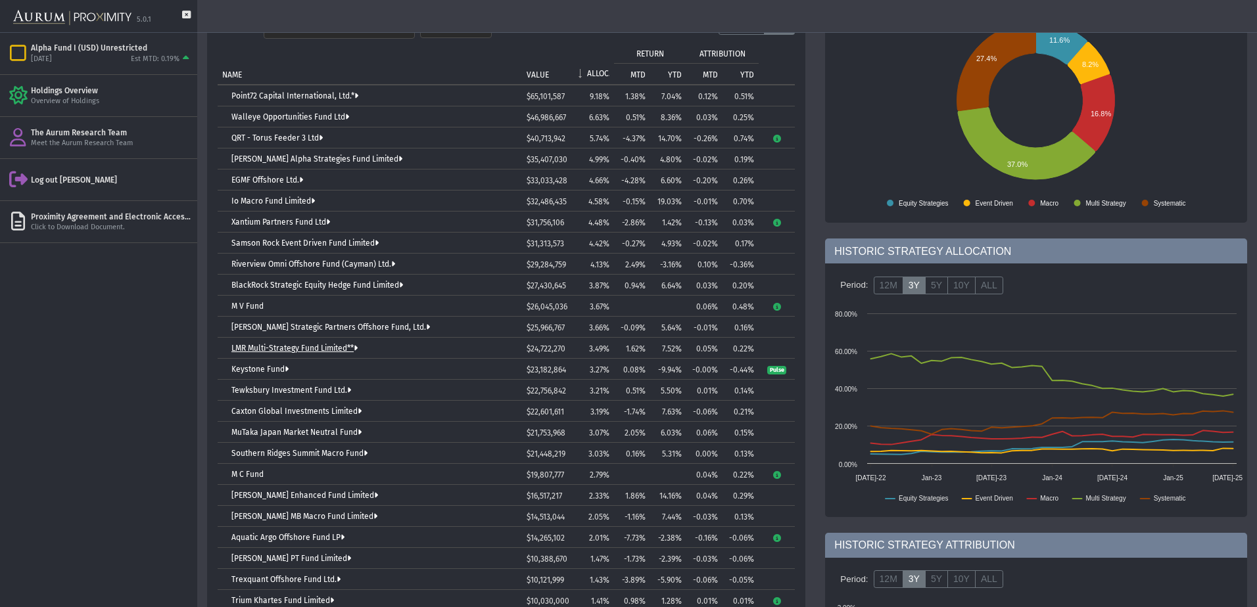
scroll to position [66, 0]
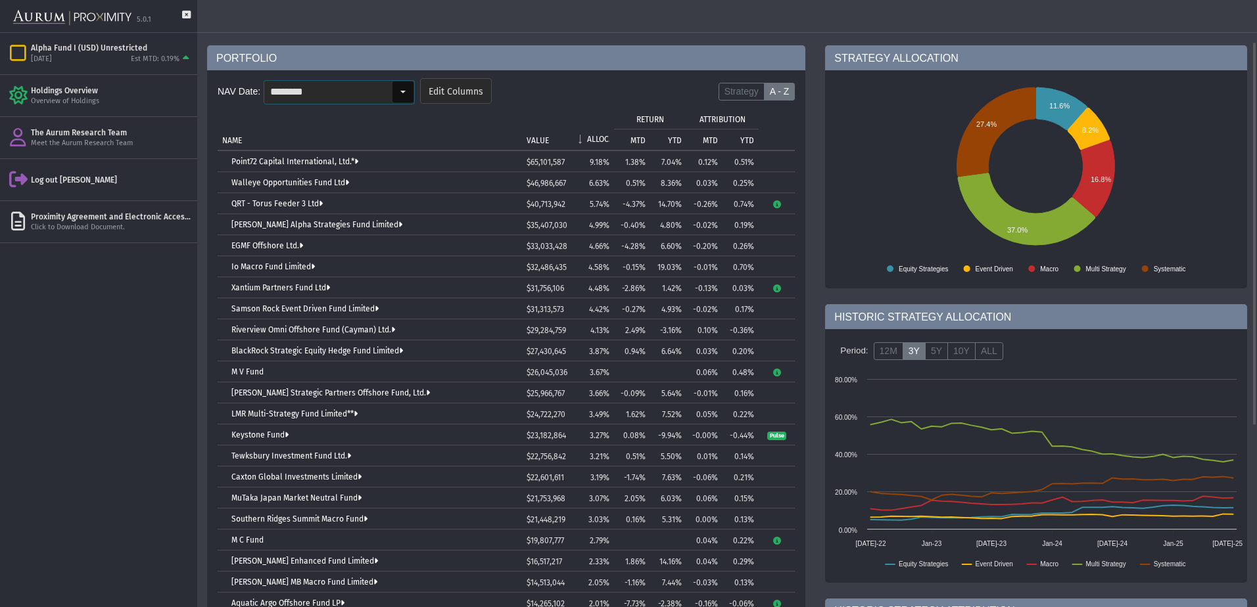
click at [353, 82] on input "********" at bounding box center [328, 92] width 128 height 22
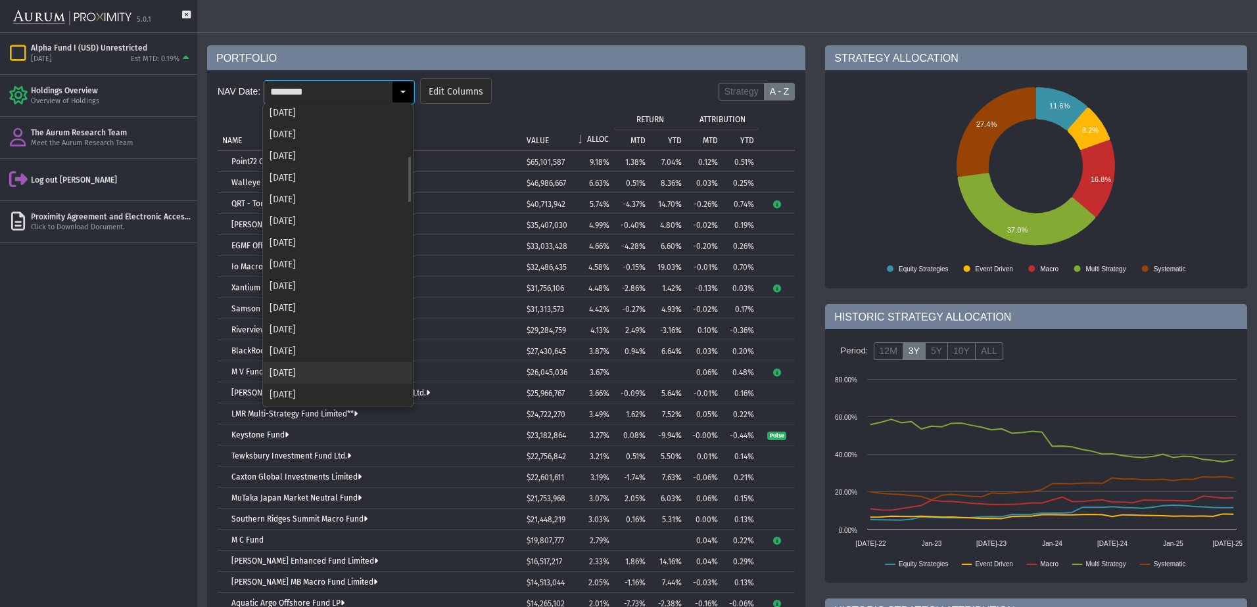
scroll to position [394, 0]
click at [307, 362] on div "[DATE]" at bounding box center [338, 372] width 149 height 22
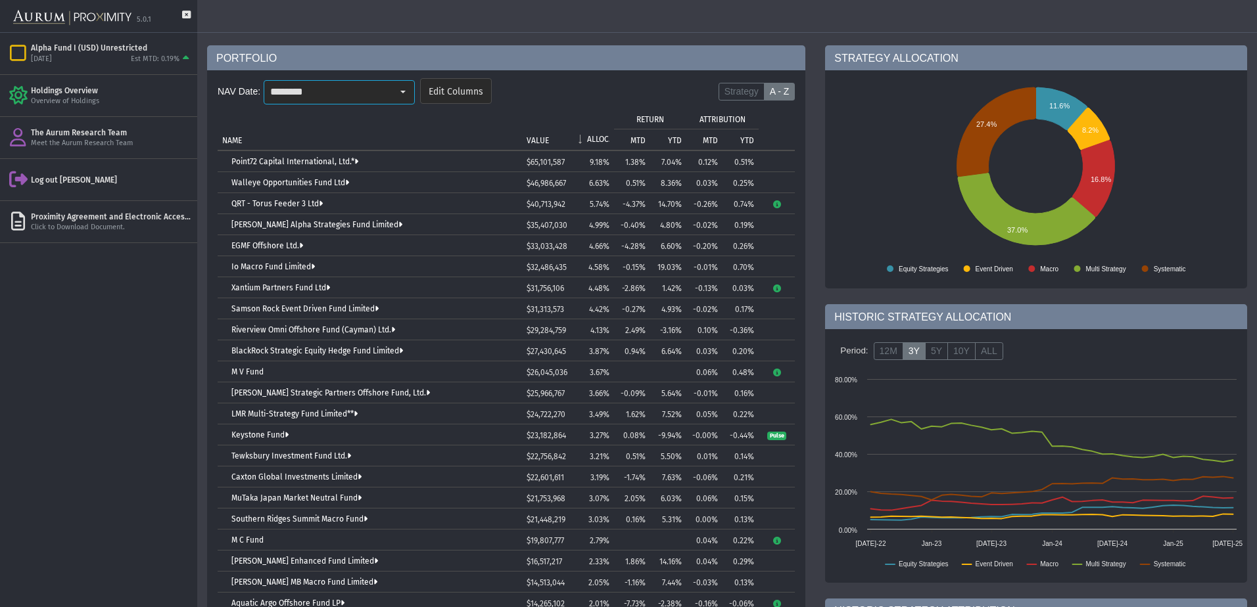
type input "********"
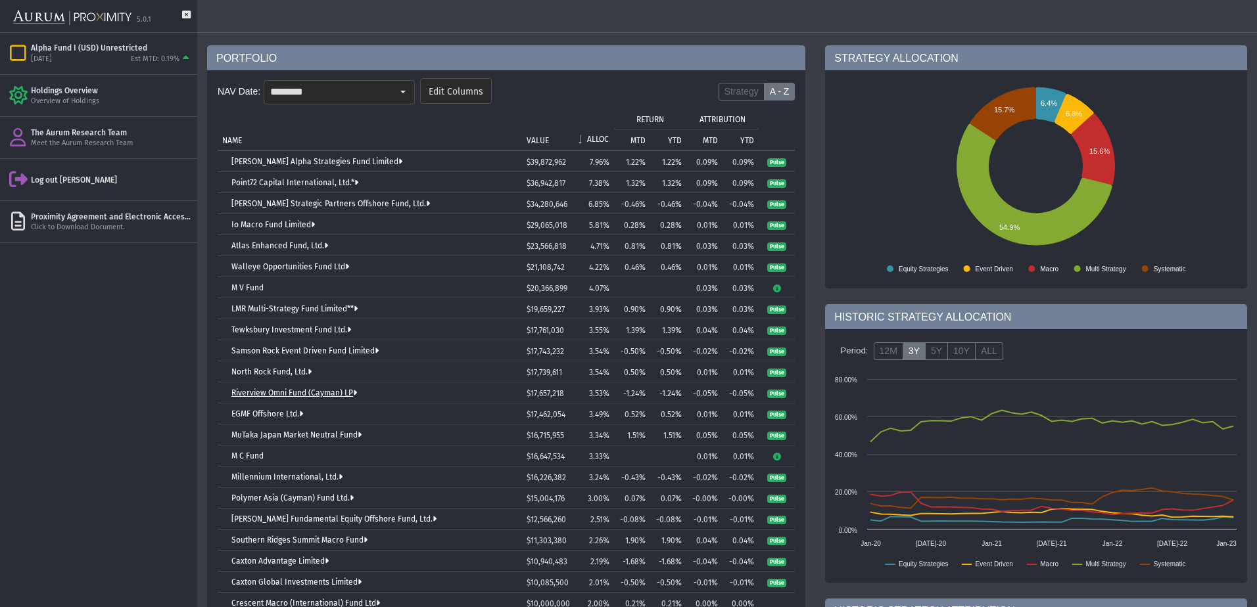
click at [298, 393] on link "Riverview Omni Fund (Cayman) LP" at bounding box center [294, 392] width 126 height 9
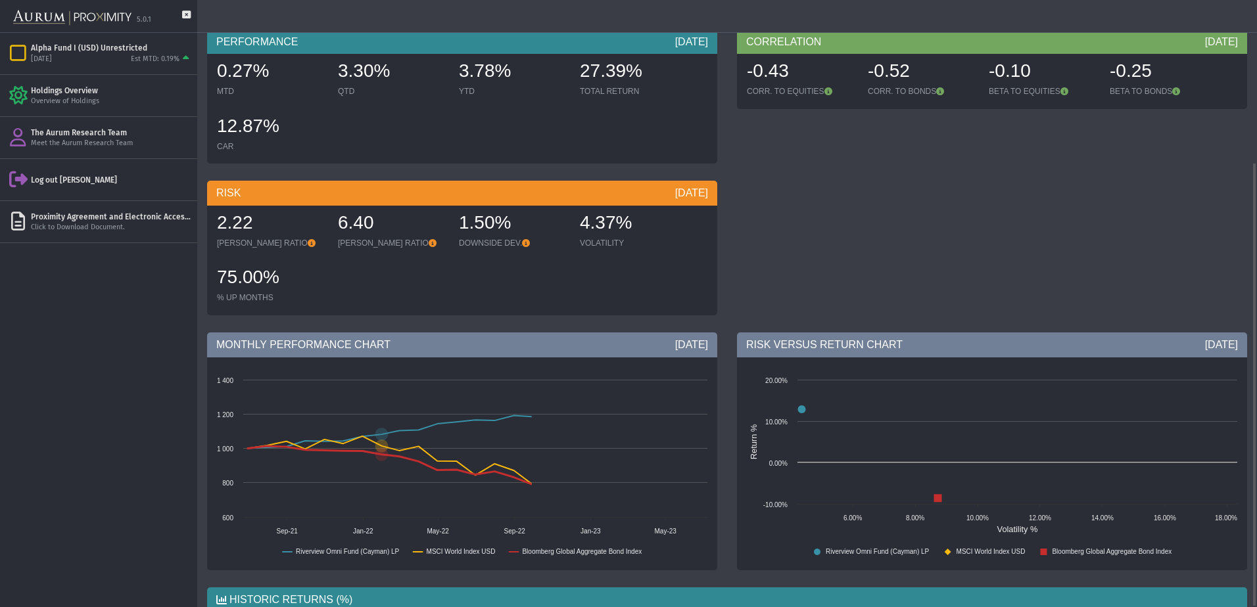
scroll to position [222, 0]
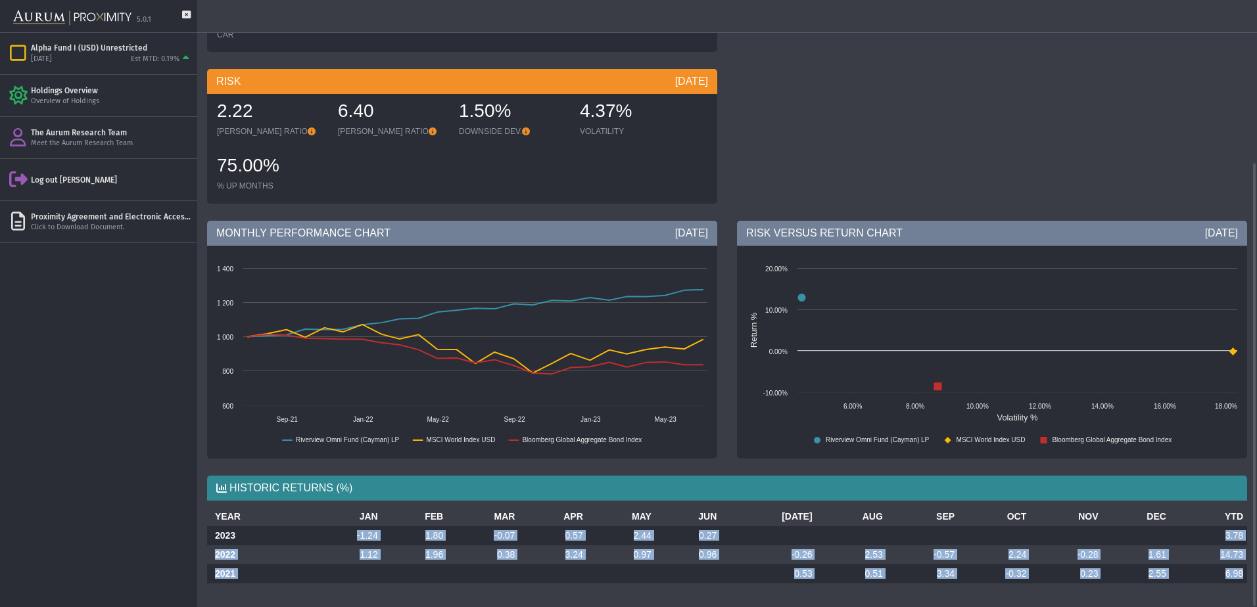
drag, startPoint x: 345, startPoint y: 527, endPoint x: 1256, endPoint y: 575, distance: 911.7
click at [1256, 575] on div "Pull down to refresh... Release to refresh... Refreshing... RIVERVIEW OMNI FUND…" at bounding box center [727, 303] width 1060 height 607
drag, startPoint x: 407, startPoint y: 532, endPoint x: 375, endPoint y: 533, distance: 32.2
click at [406, 532] on td "1.80" at bounding box center [414, 536] width 65 height 19
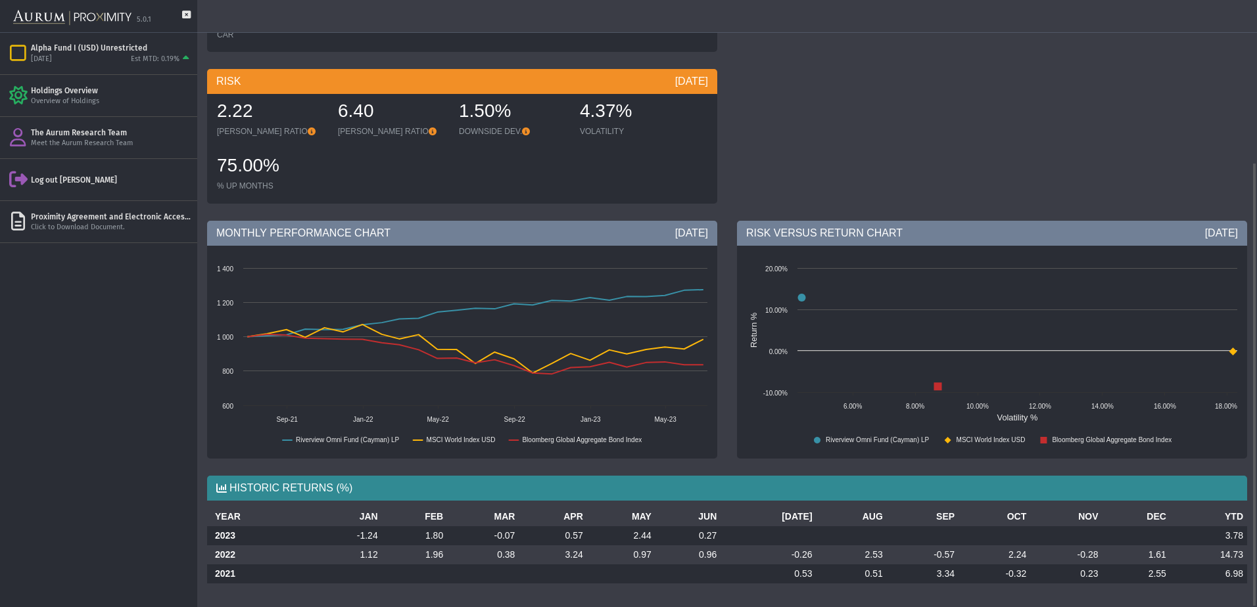
click at [213, 531] on th "2023" at bounding box center [258, 536] width 103 height 19
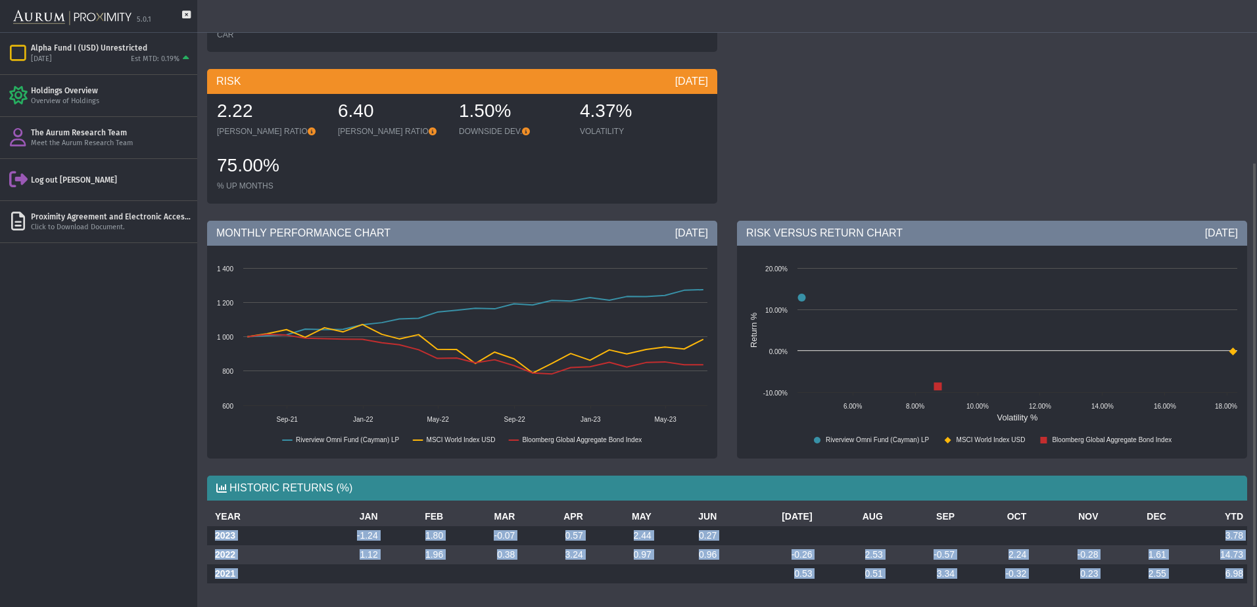
drag, startPoint x: 213, startPoint y: 533, endPoint x: 1246, endPoint y: 571, distance: 1034.1
click at [1246, 571] on tbody "2023 -1.24 1.80 -0.07 0.57 2.44 0.27 3.78 2022 1.12 1.96 0.38 3.24 0.97 0.96 -0…" at bounding box center [727, 555] width 1040 height 57
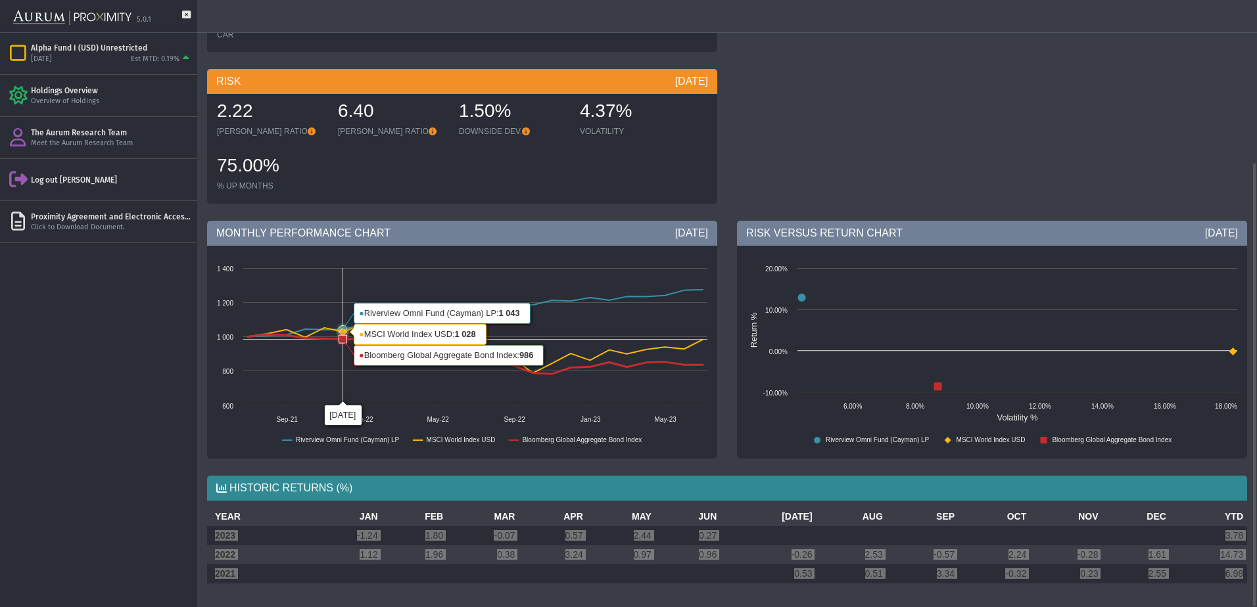
scroll to position [0, 0]
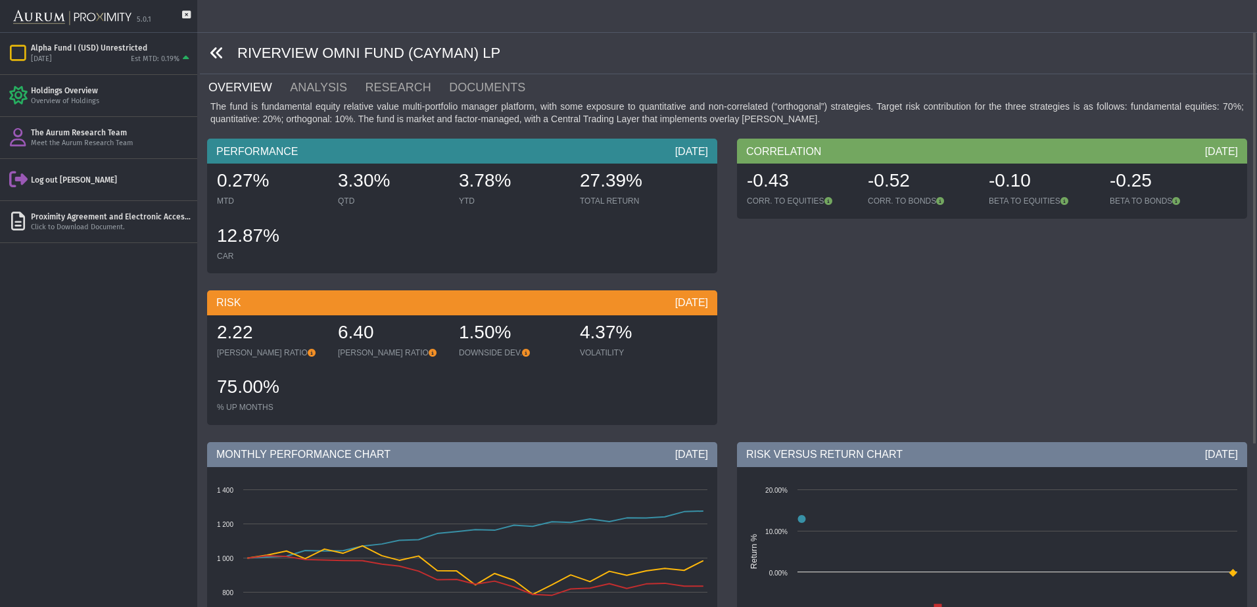
click at [210, 46] on icon at bounding box center [217, 53] width 14 height 14
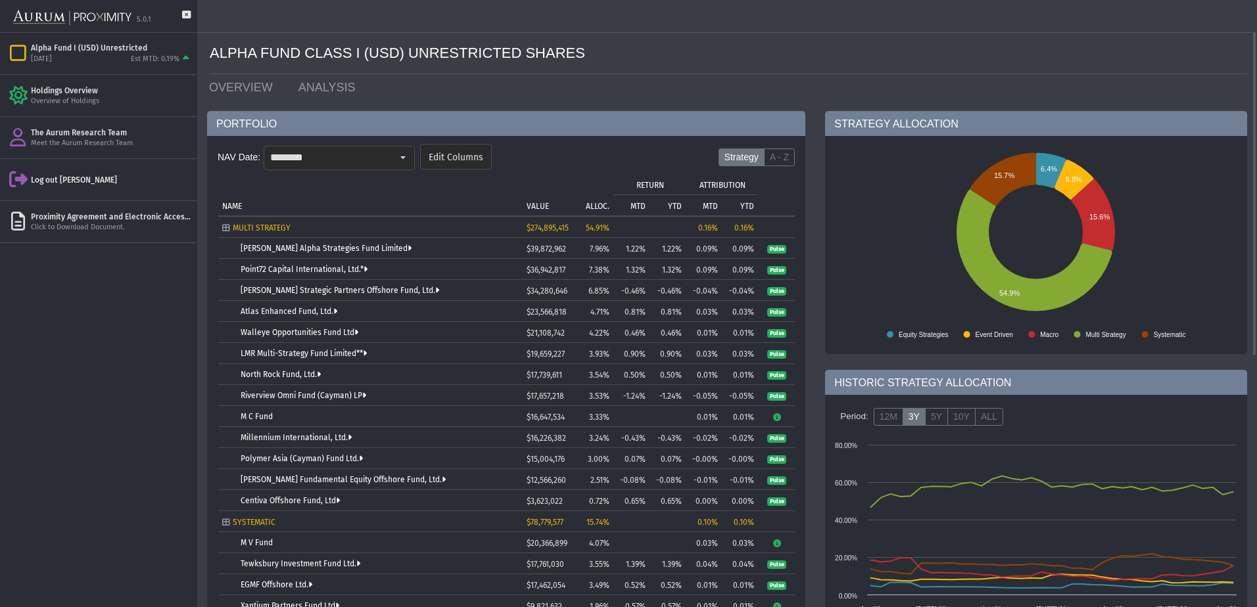
click at [383, 162] on input "********" at bounding box center [328, 158] width 128 height 22
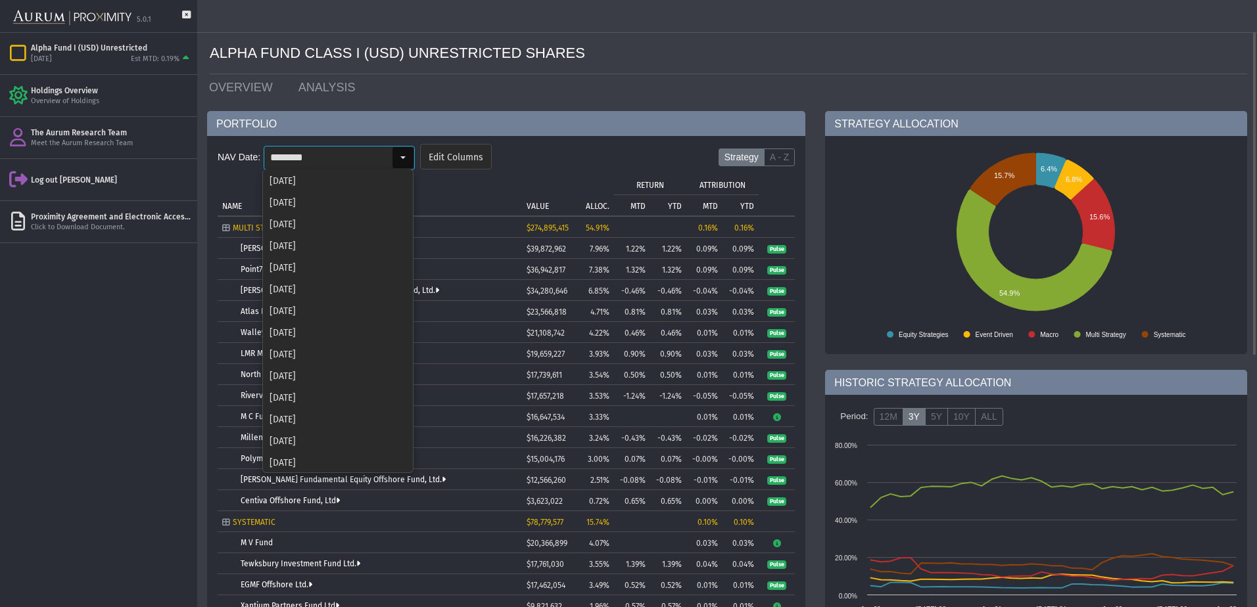
scroll to position [371, 0]
click at [331, 307] on div "[DATE]" at bounding box center [338, 309] width 149 height 22
type input "********"
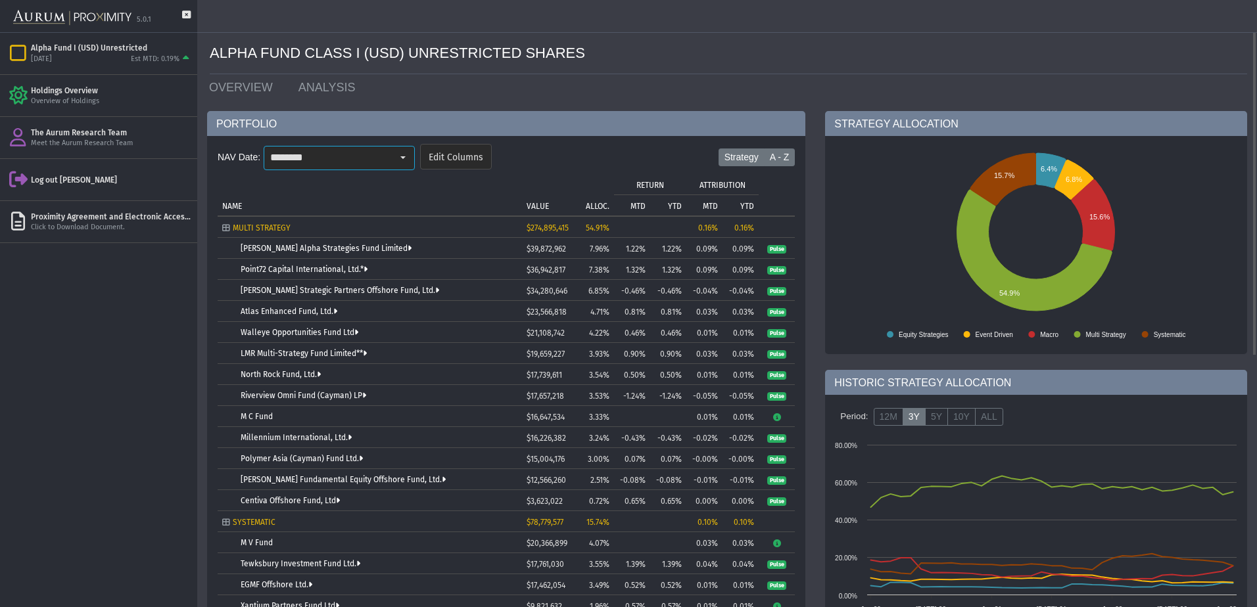
click at [781, 152] on label "A - Z" at bounding box center [780, 158] width 32 height 18
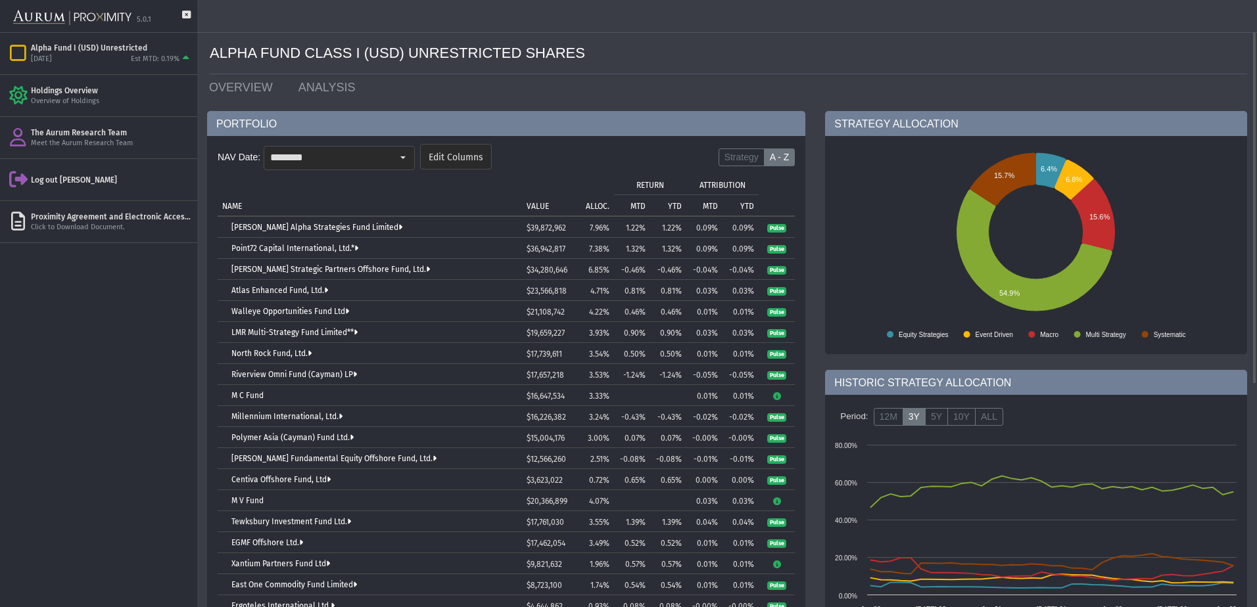
click at [595, 202] on p "ALLOC." at bounding box center [598, 206] width 24 height 9
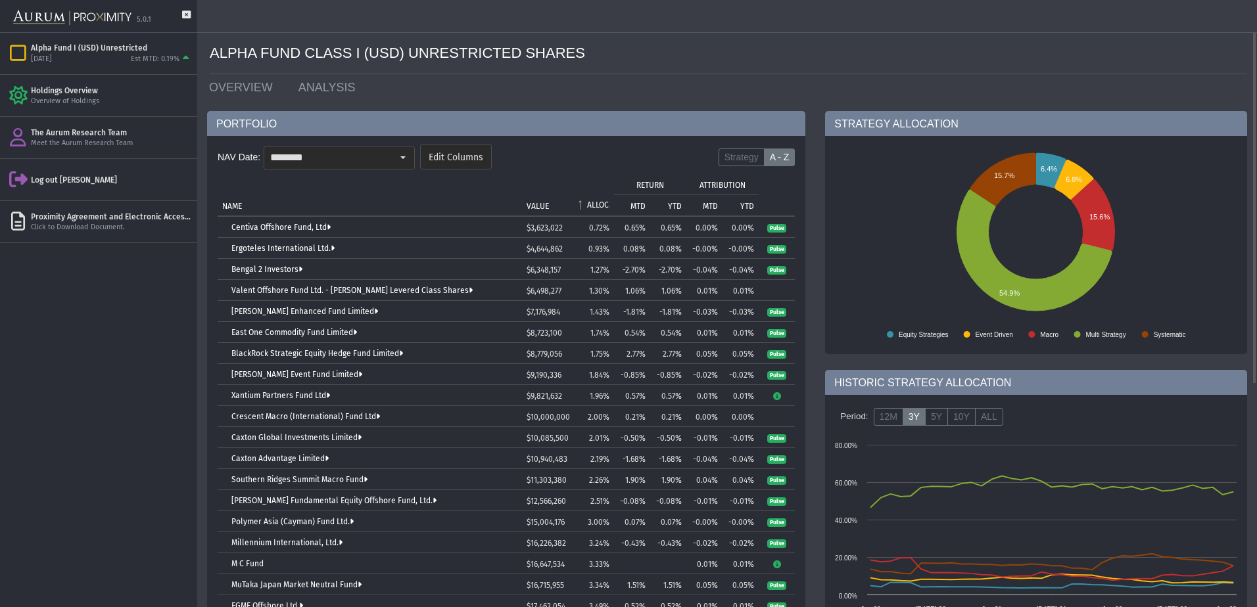
click at [595, 202] on p "ALLOC." at bounding box center [598, 204] width 22 height 9
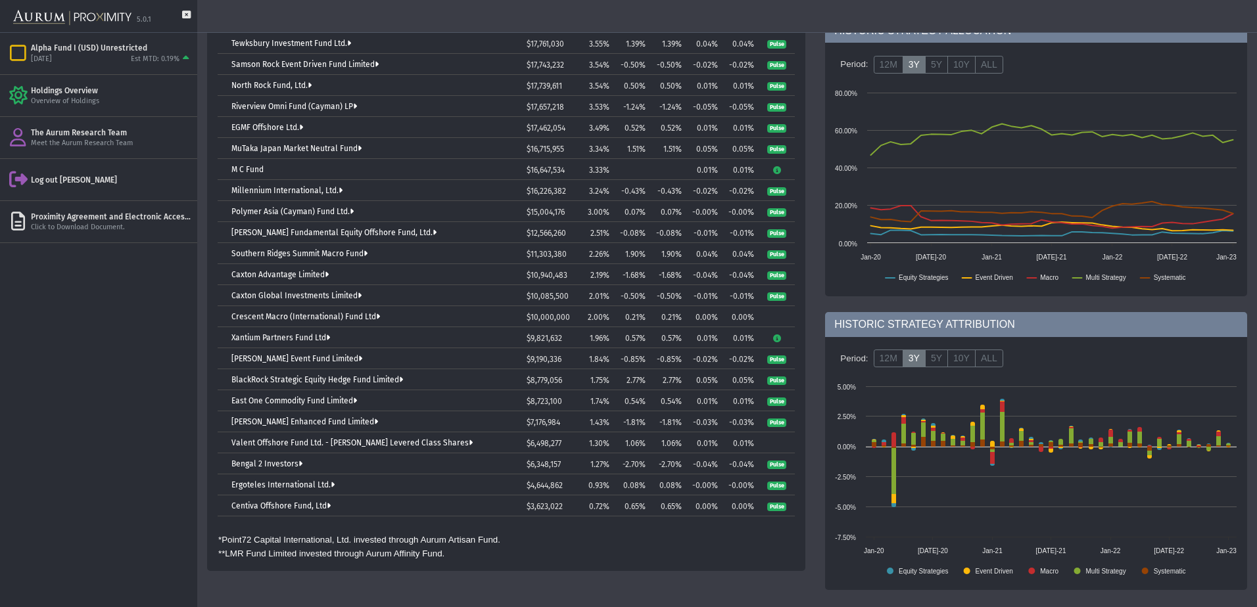
scroll to position [287, 0]
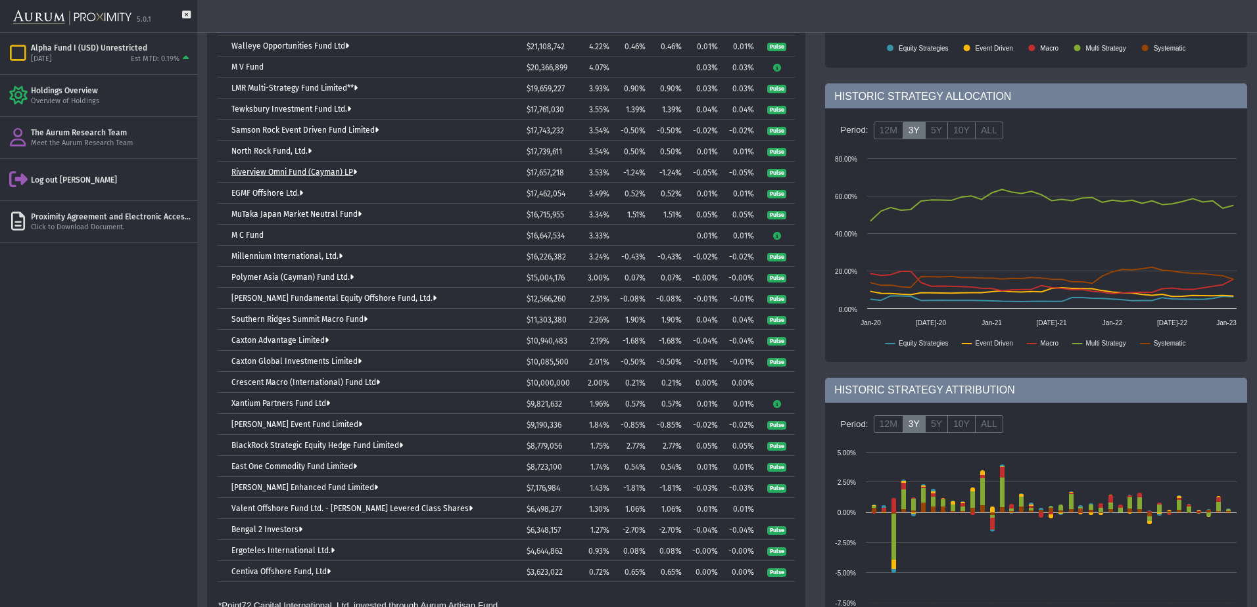
click at [291, 168] on link "Riverview Omni Fund (Cayman) LP" at bounding box center [294, 172] width 126 height 9
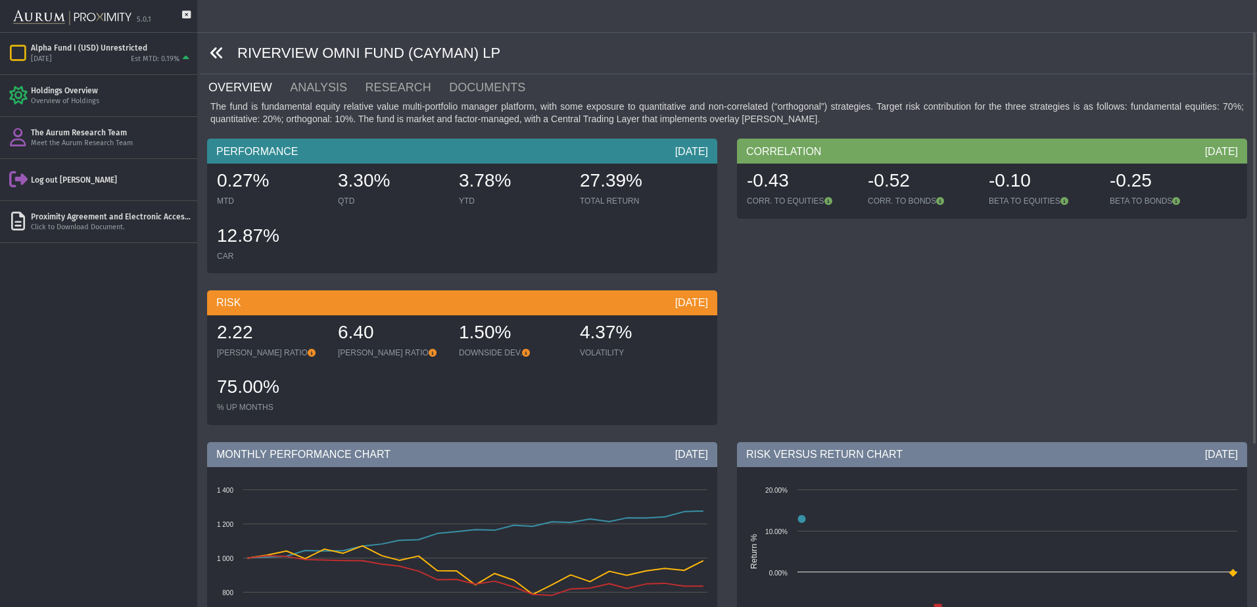
click at [206, 49] on span at bounding box center [218, 53] width 37 height 15
click at [220, 51] on icon at bounding box center [217, 53] width 14 height 14
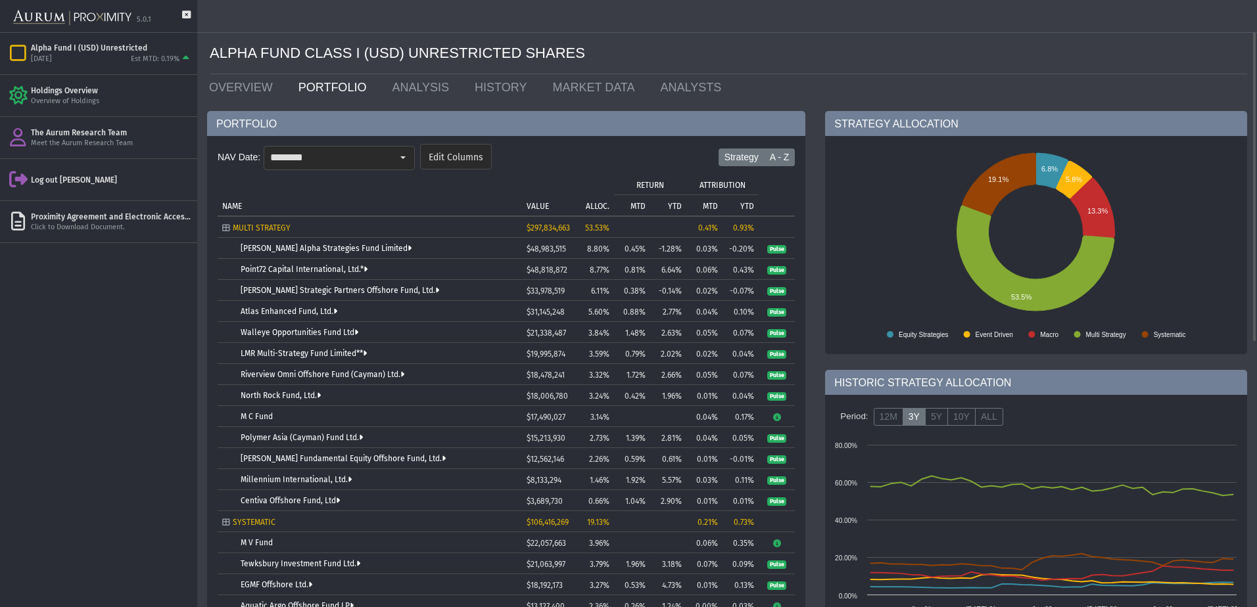
click at [769, 156] on label "A - Z" at bounding box center [780, 158] width 32 height 18
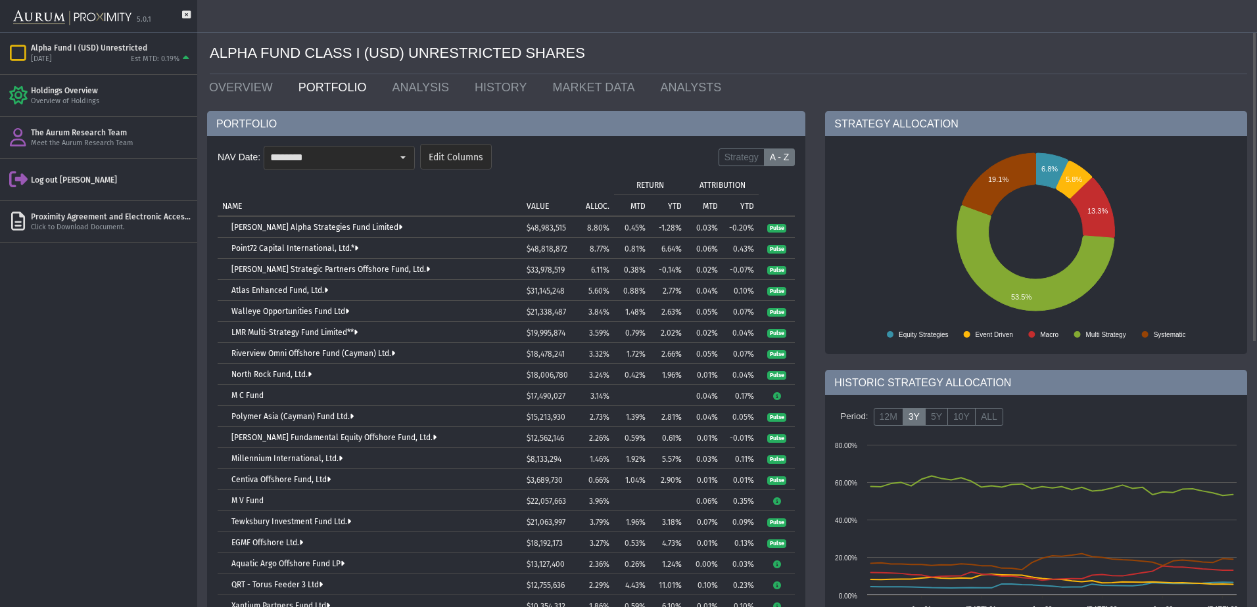
click at [589, 197] on td "ALLOC." at bounding box center [592, 195] width 43 height 42
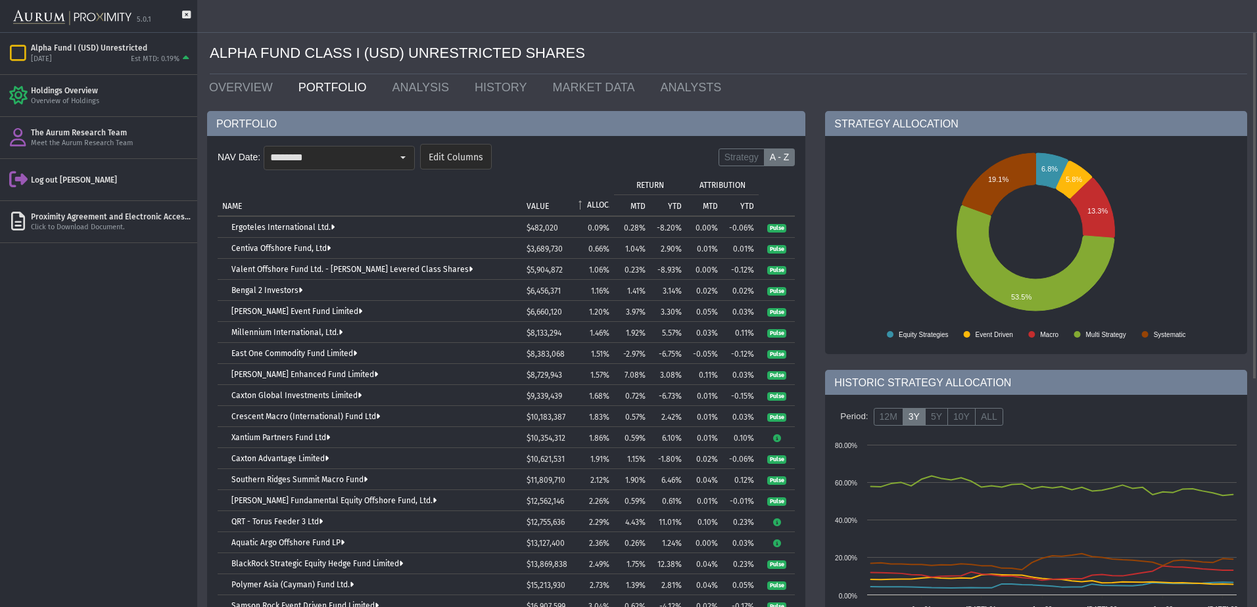
click at [590, 197] on td "ALLOC." at bounding box center [592, 195] width 43 height 42
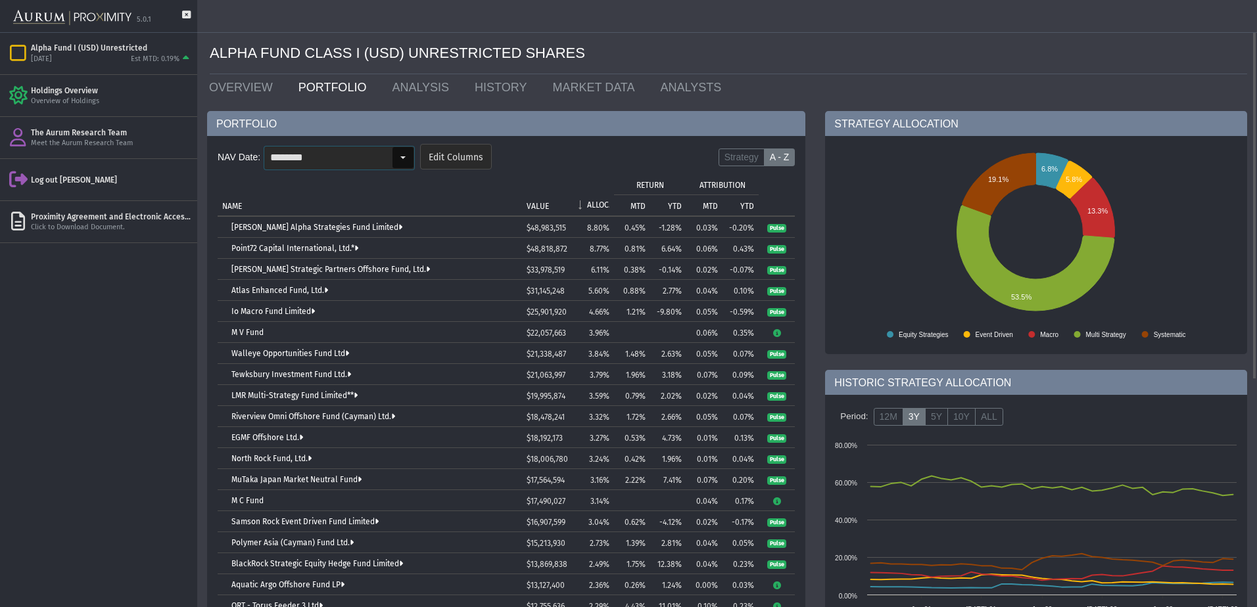
drag, startPoint x: 398, startPoint y: 154, endPoint x: 392, endPoint y: 165, distance: 12.6
click at [398, 154] on div "Select" at bounding box center [402, 157] width 21 height 21
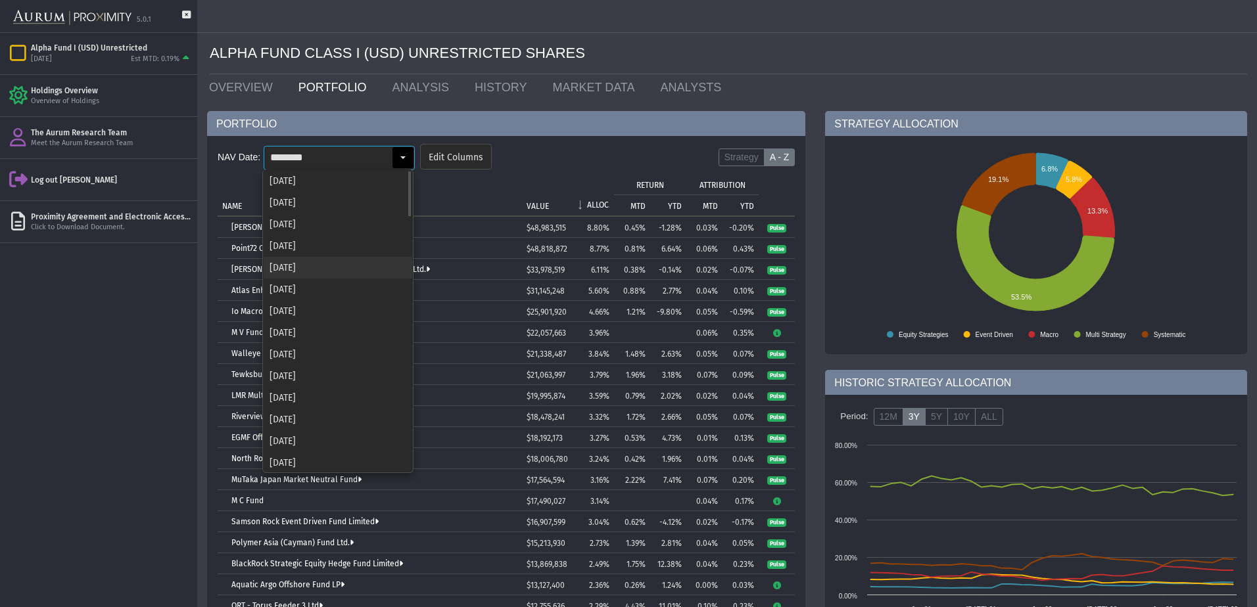
click at [318, 268] on div "[DATE]" at bounding box center [338, 268] width 149 height 22
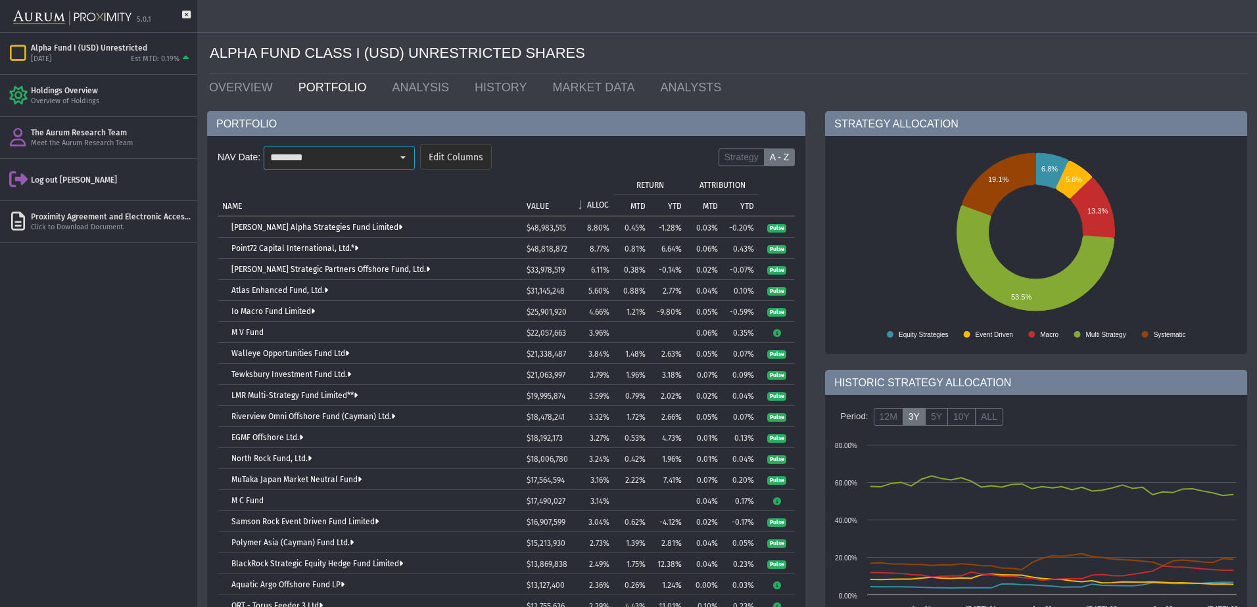
type input "********"
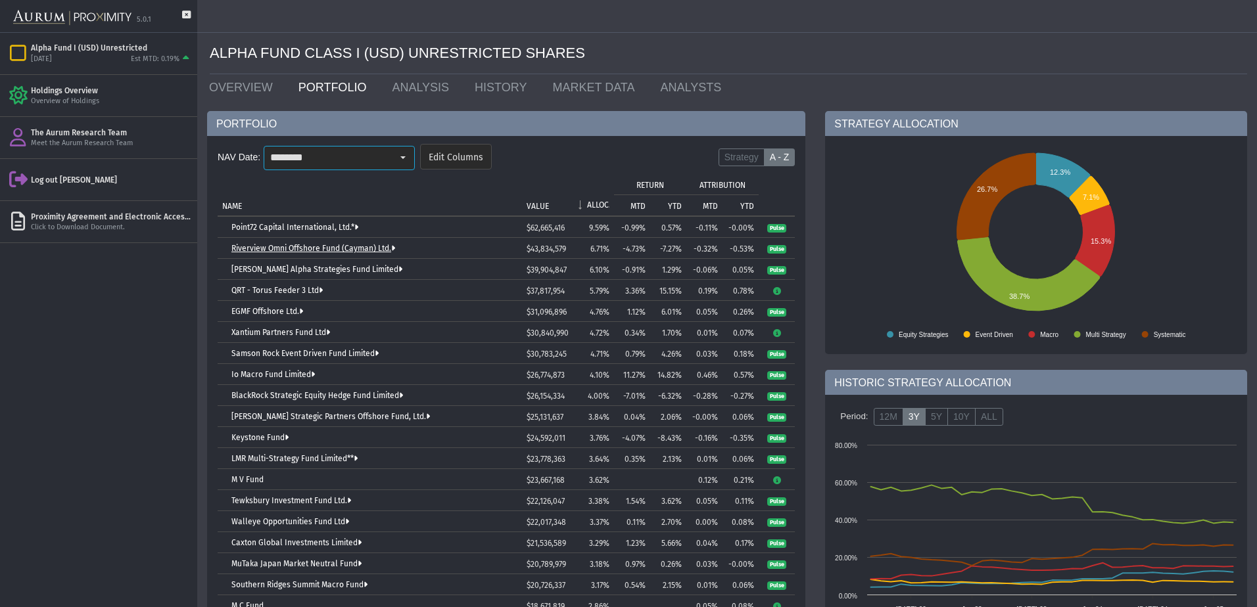
click at [322, 248] on link "Riverview Omni Offshore Fund (Cayman) Ltd." at bounding box center [313, 248] width 164 height 9
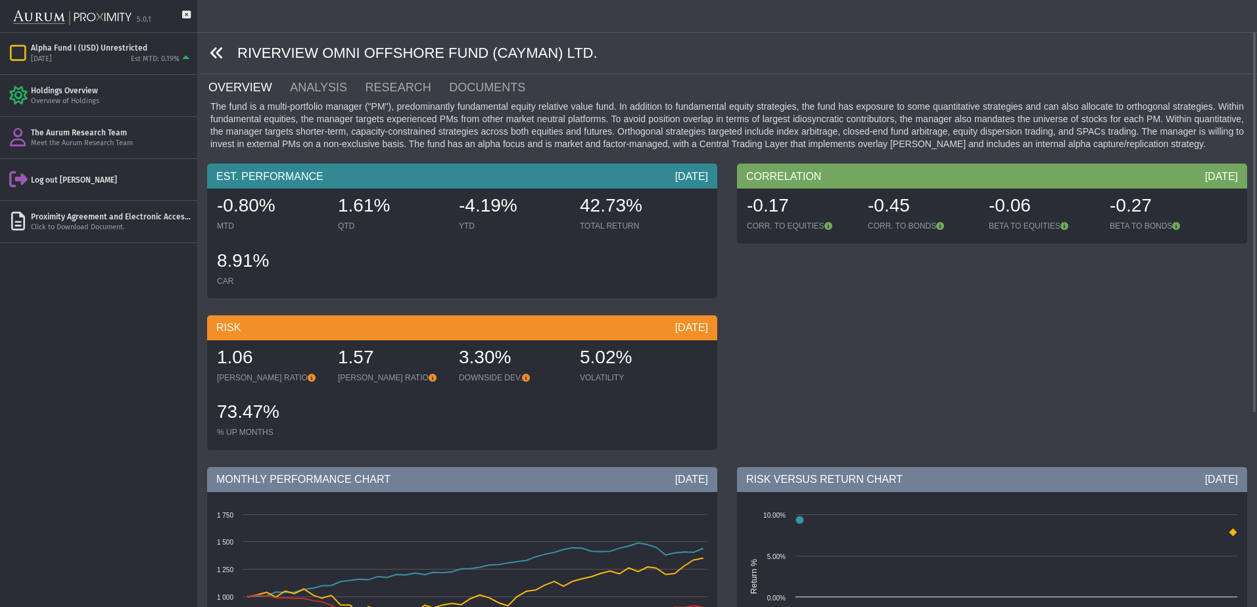
click at [218, 49] on icon at bounding box center [217, 53] width 14 height 14
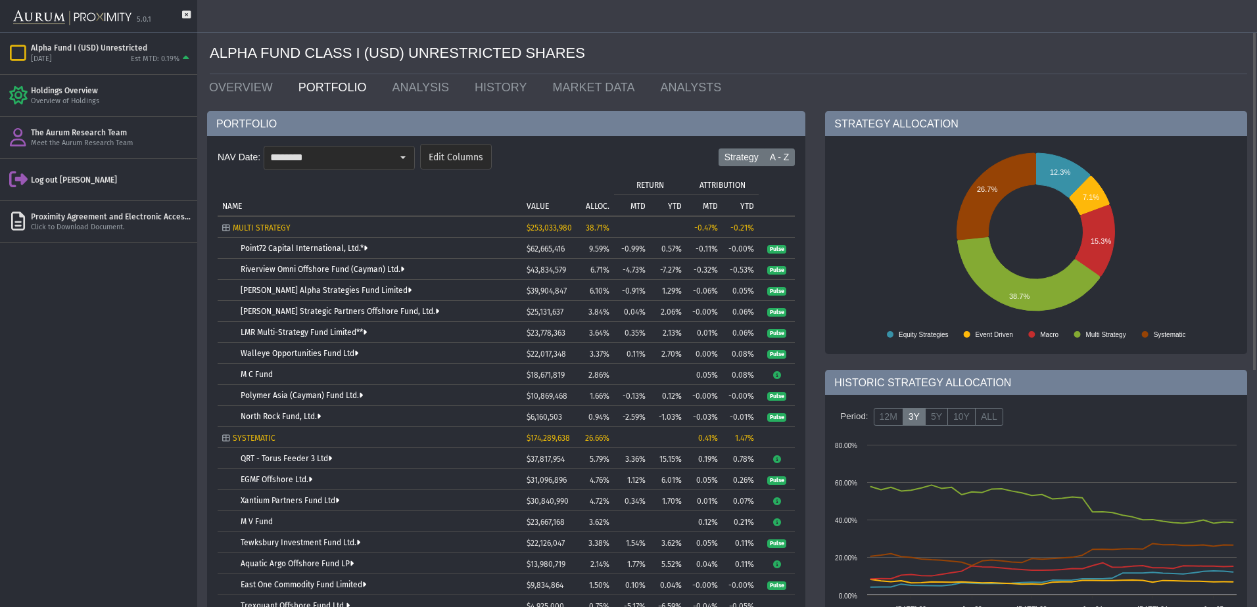
click at [772, 163] on label "A - Z" at bounding box center [780, 158] width 32 height 18
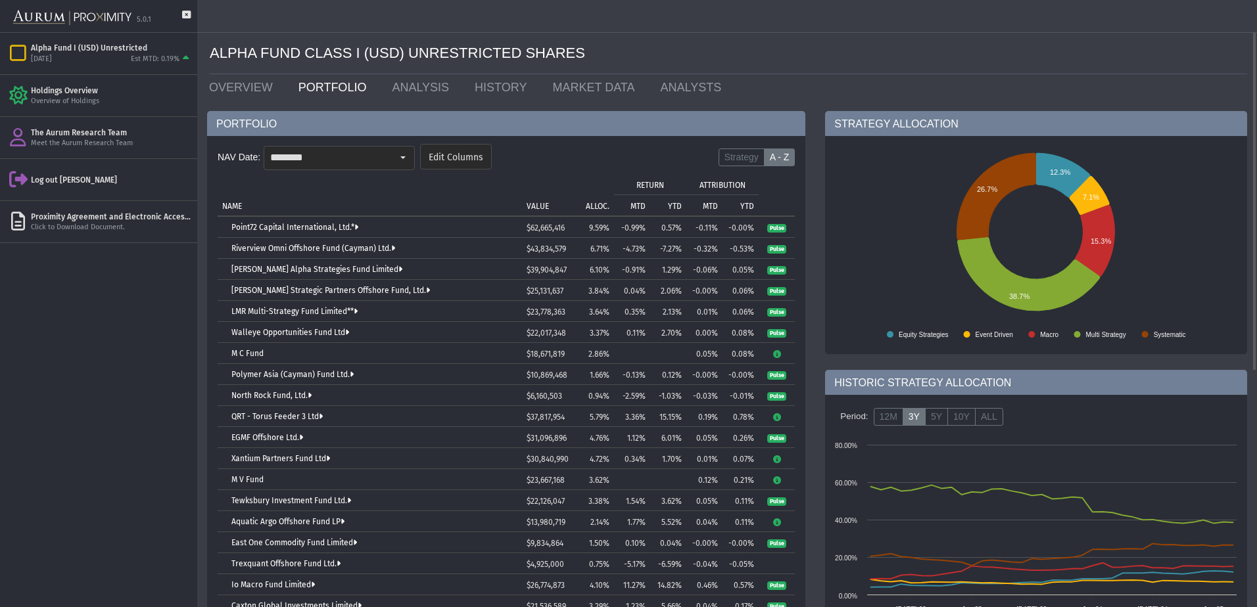
click at [596, 207] on p "ALLOC." at bounding box center [598, 206] width 24 height 9
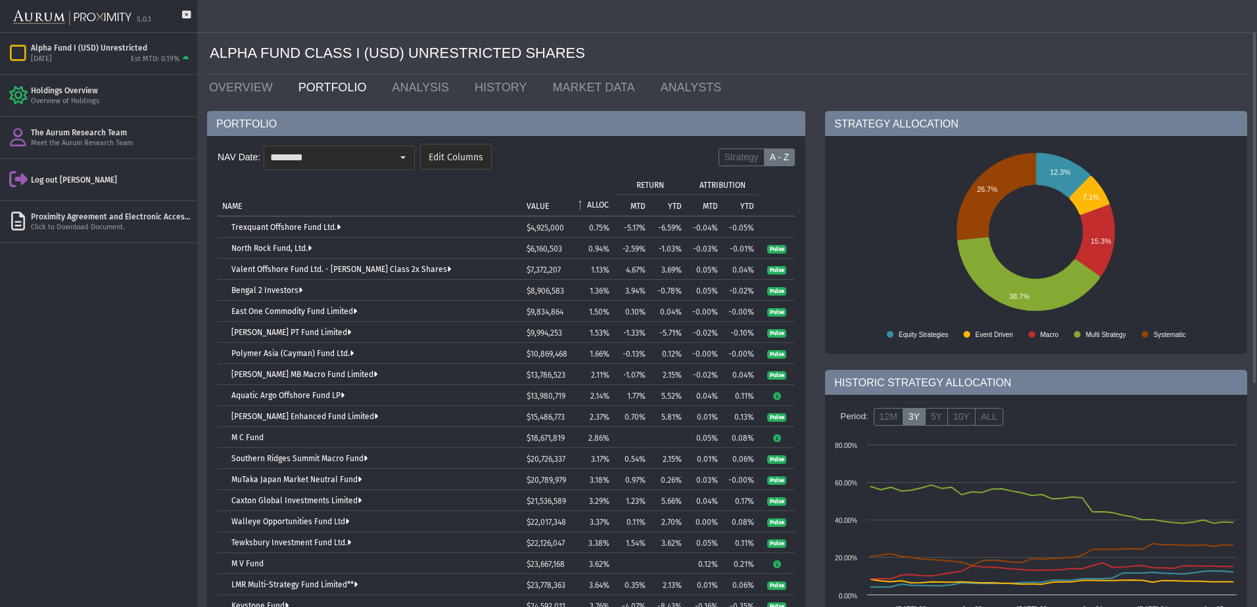
click at [596, 207] on p "ALLOC." at bounding box center [598, 204] width 22 height 9
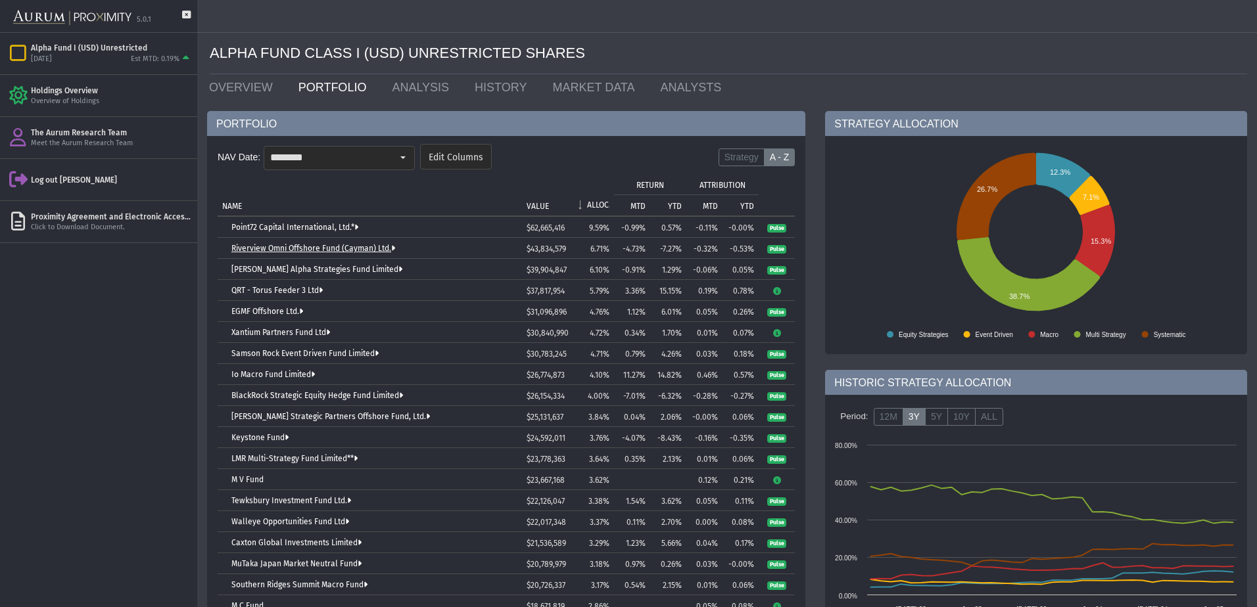
click at [290, 247] on link "Riverview Omni Offshore Fund (Cayman) Ltd." at bounding box center [313, 248] width 164 height 9
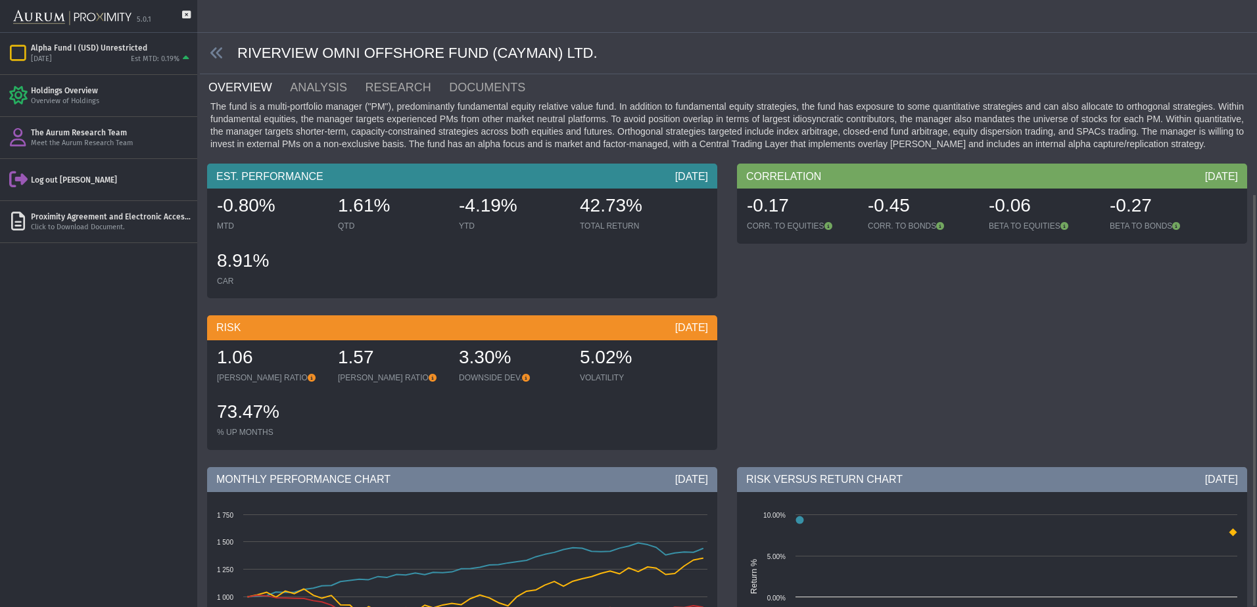
scroll to position [285, 0]
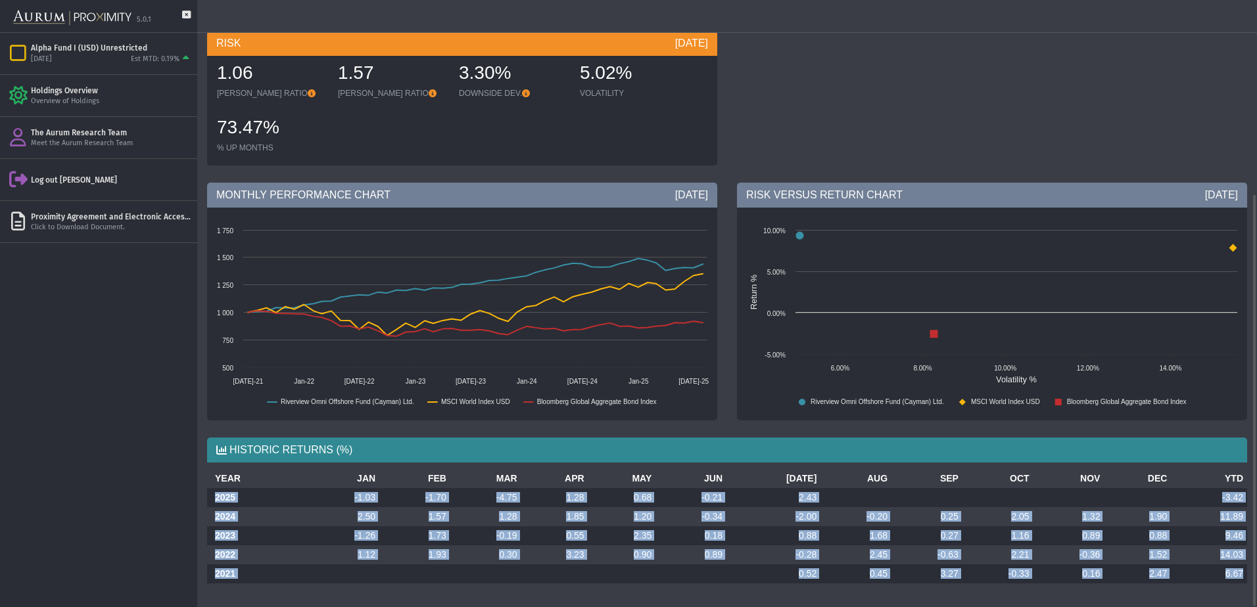
drag, startPoint x: 214, startPoint y: 494, endPoint x: 1246, endPoint y: 573, distance: 1035.0
click at [1246, 573] on tbody "2025 -1.03 -1.70 -4.75 1.28 0.68 -0.21 2.43 -3.42 2024 2.50 1.57 1.28 1.85 1.20…" at bounding box center [727, 535] width 1040 height 95
copy tbody "2025 -1.03 -1.70 -4.75 1.28 0.68 -0.21 2.43 -3.42 2024 2.50 1.57 1.28 1.85 1.20…"
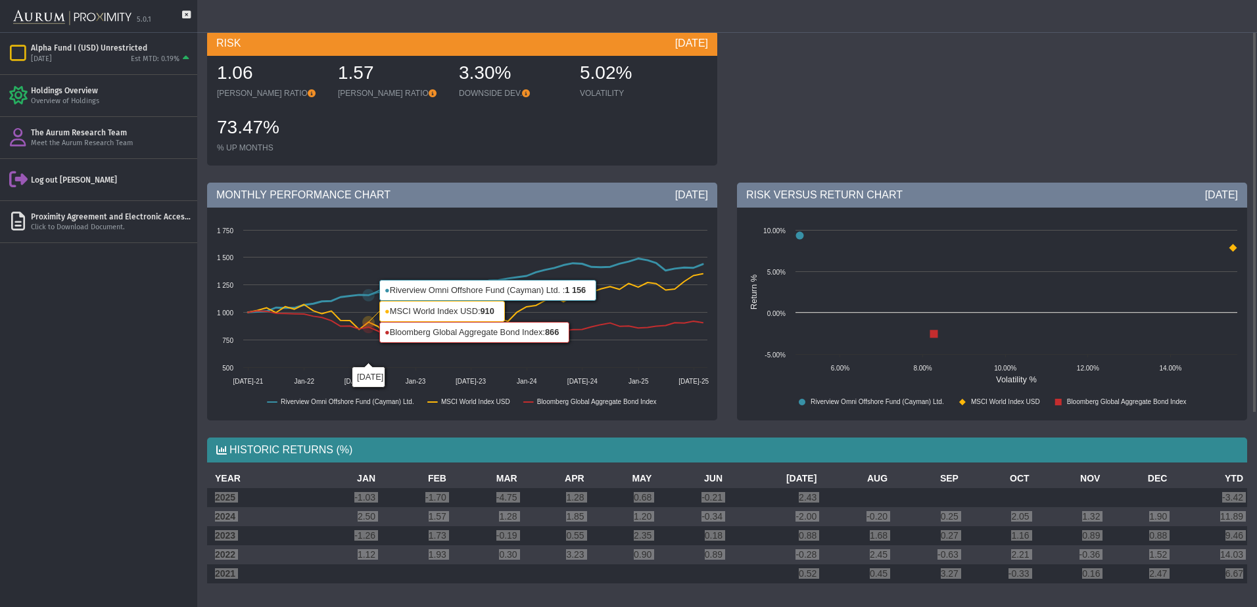
scroll to position [0, 0]
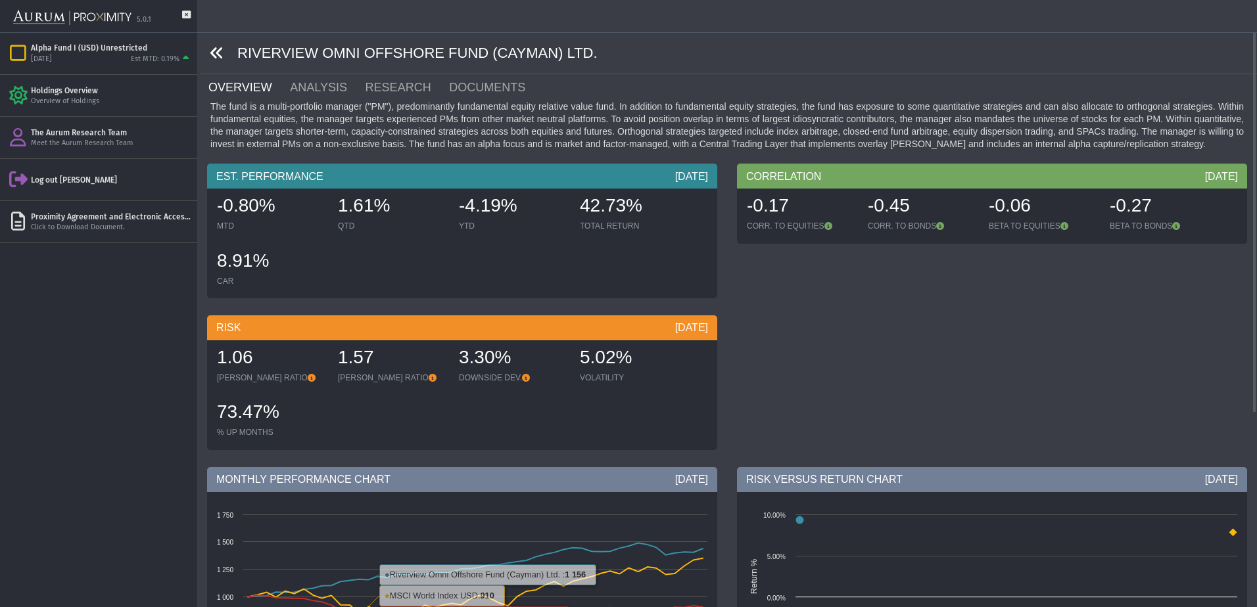
click at [219, 60] on icon at bounding box center [217, 53] width 14 height 14
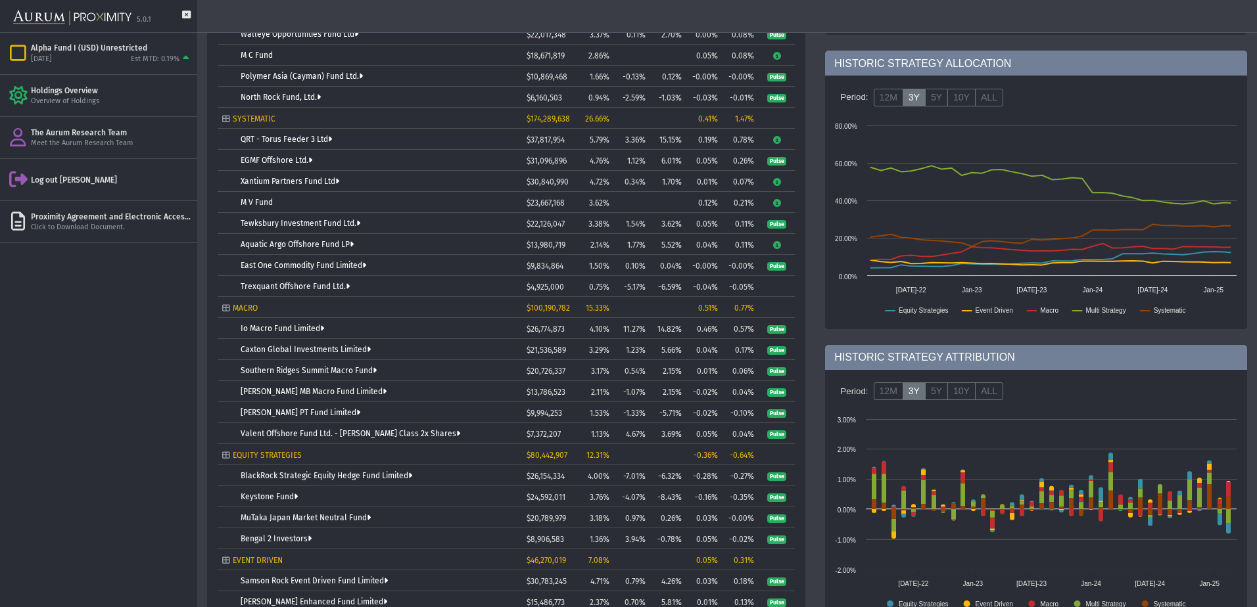
scroll to position [57, 0]
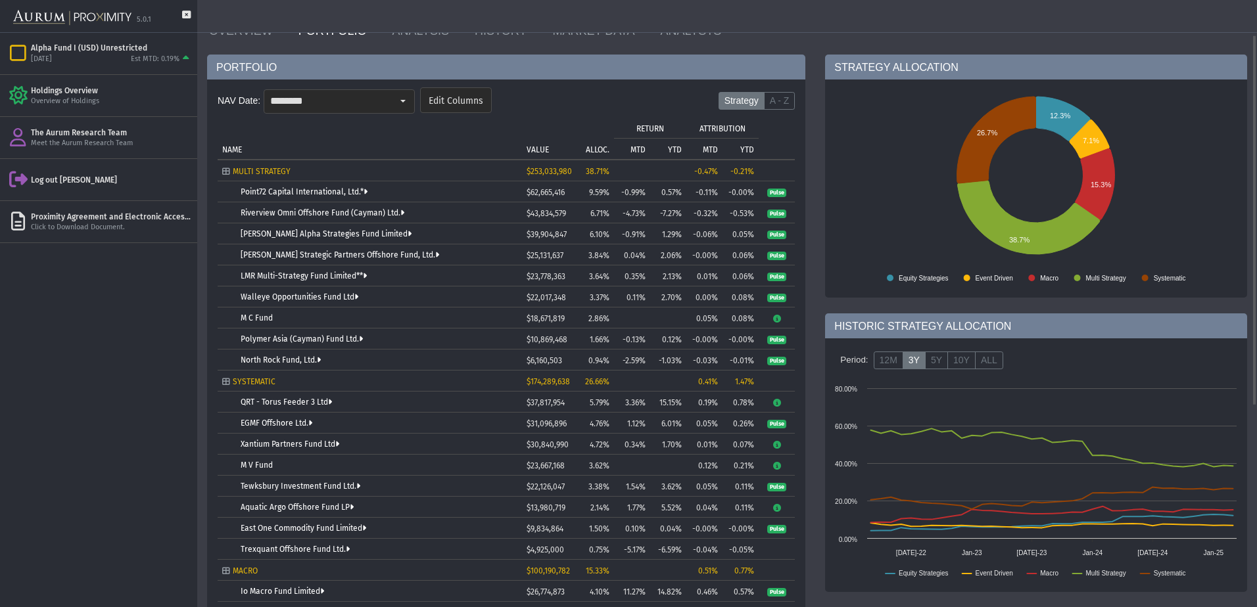
click at [771, 104] on label "A - Z" at bounding box center [780, 101] width 32 height 18
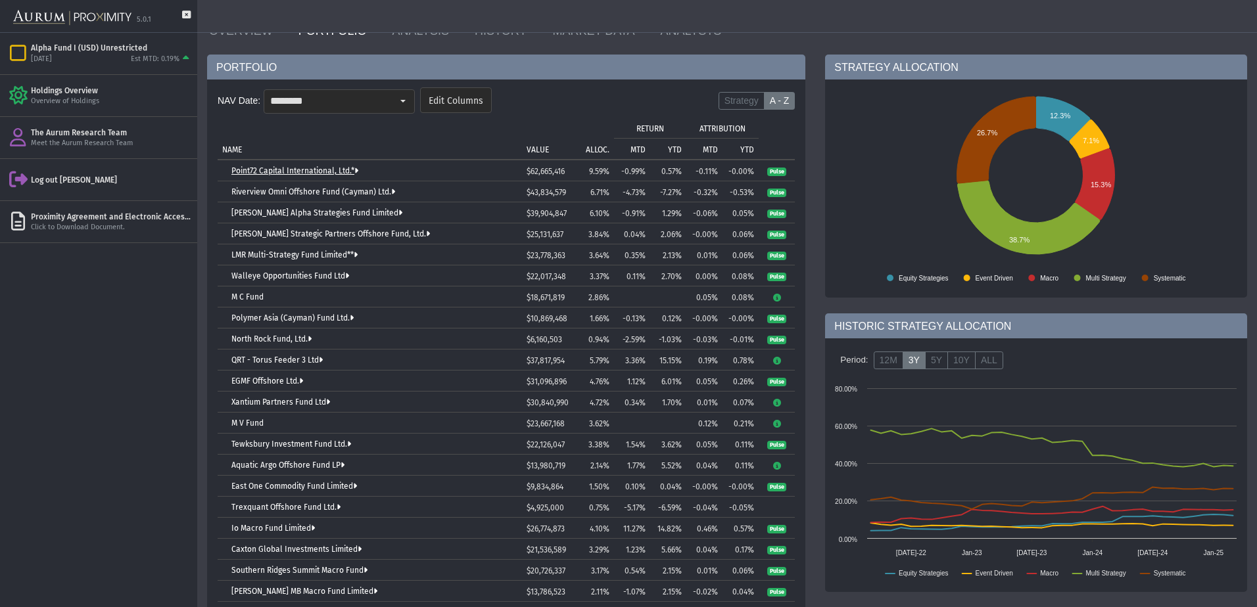
click at [320, 168] on link "Point72 Capital International, Ltd.*" at bounding box center [294, 170] width 127 height 9
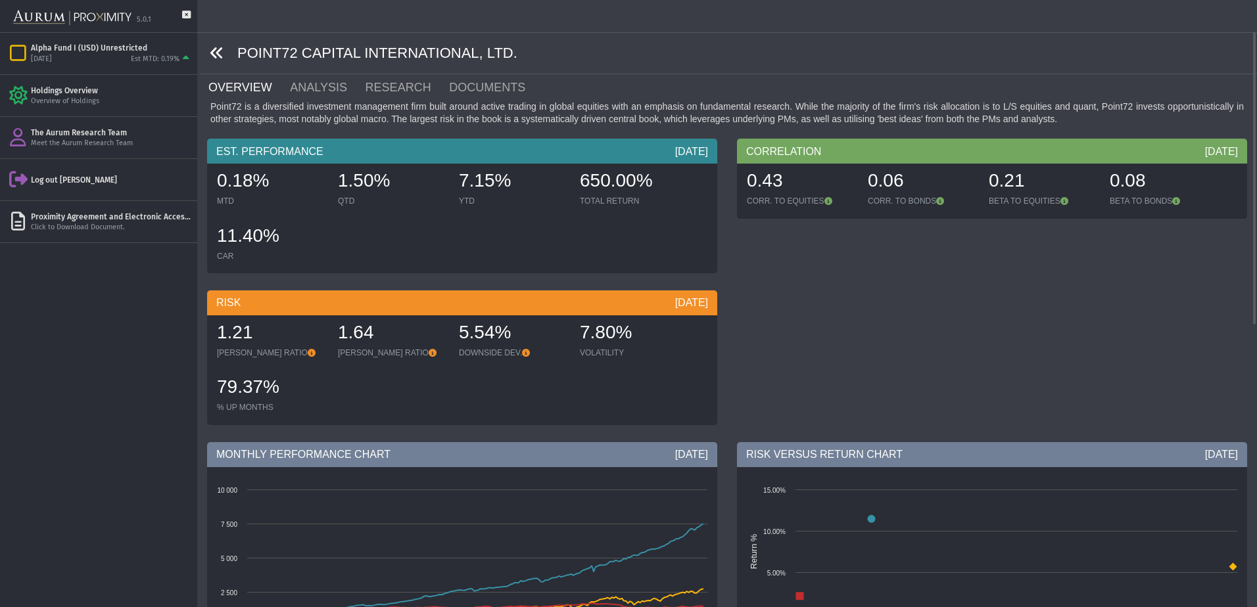
drag, startPoint x: 214, startPoint y: 51, endPoint x: 227, endPoint y: 63, distance: 18.2
click at [214, 51] on icon at bounding box center [217, 53] width 14 height 14
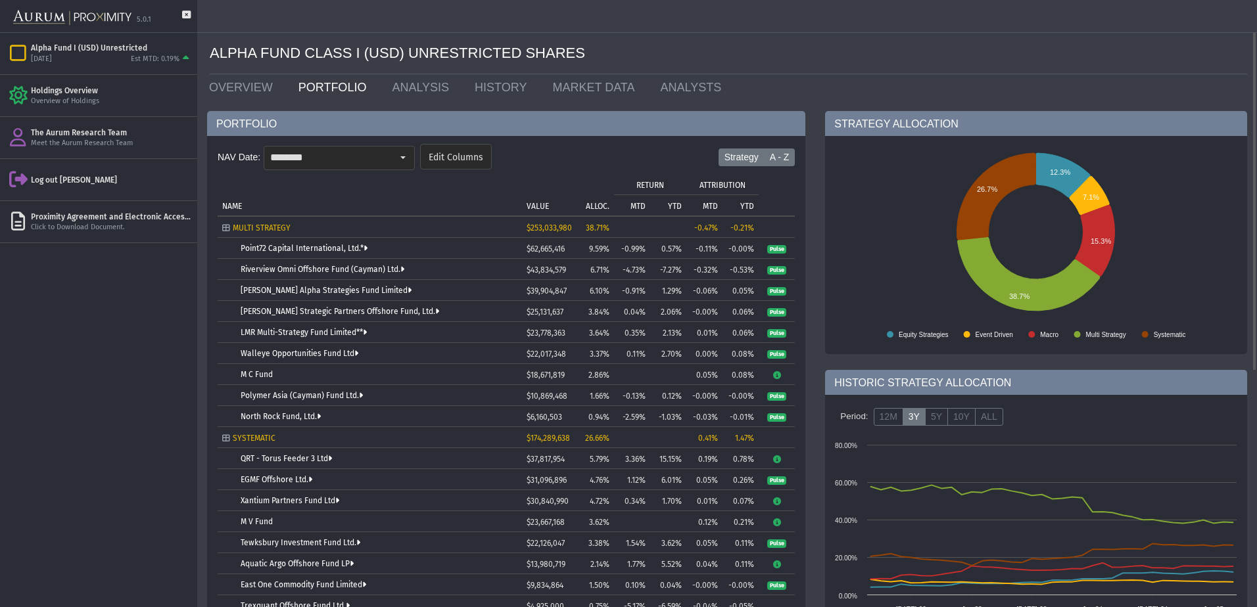
drag, startPoint x: 783, startPoint y: 165, endPoint x: 768, endPoint y: 170, distance: 15.2
click at [783, 165] on label "A - Z" at bounding box center [780, 158] width 32 height 18
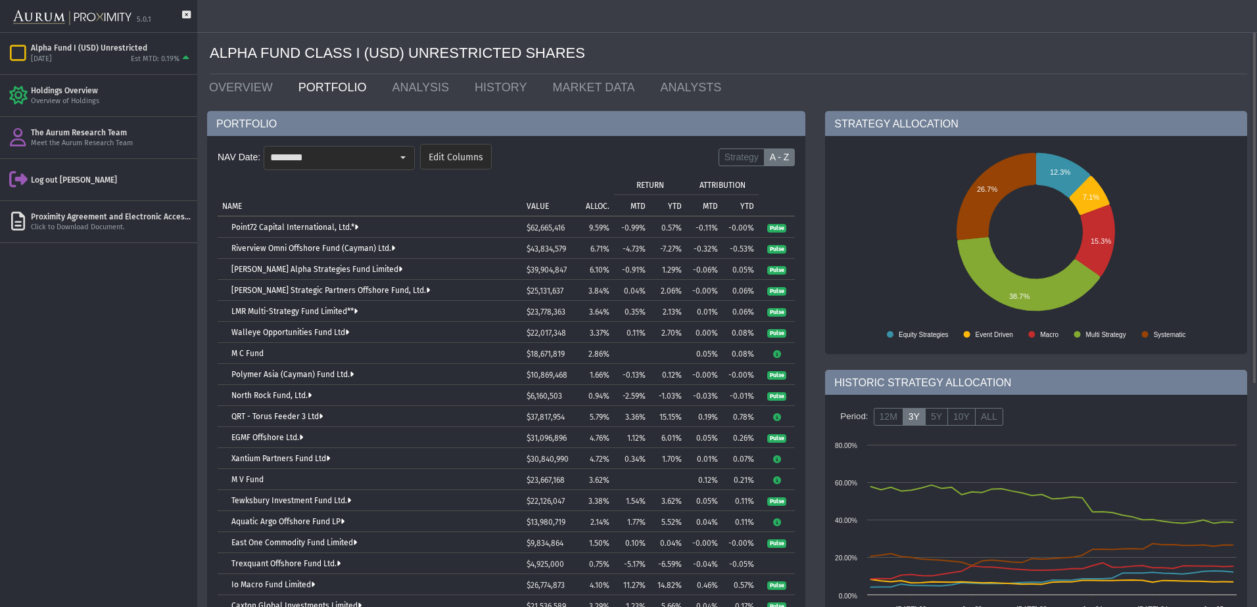
click at [596, 197] on td "ALLOC." at bounding box center [592, 195] width 43 height 42
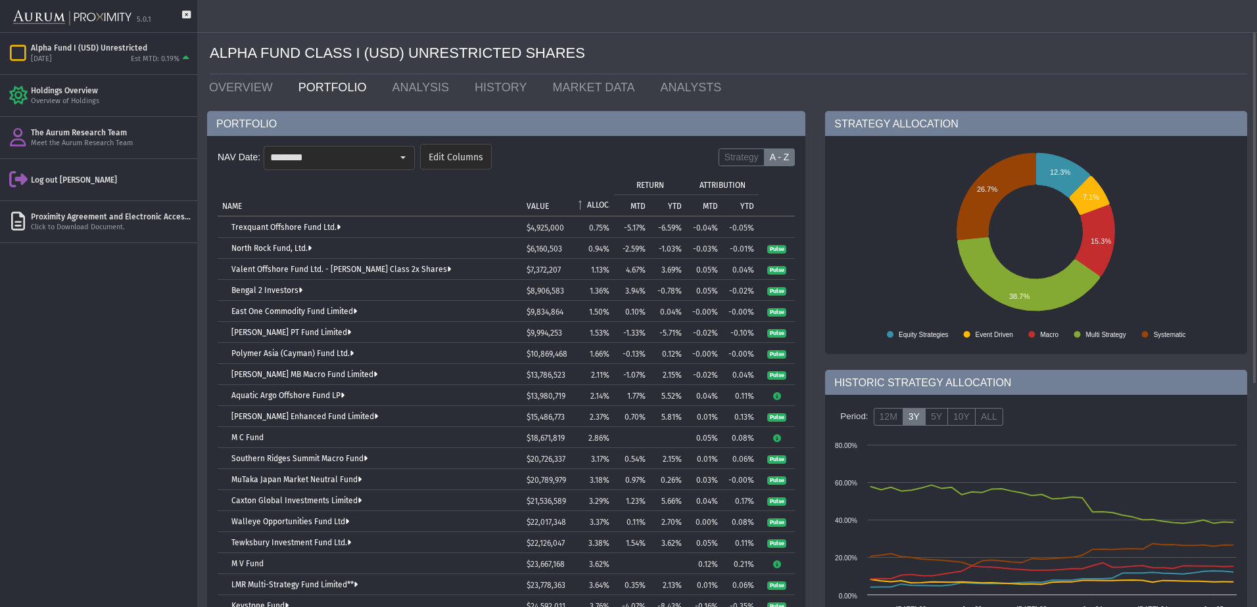
click at [596, 197] on td "ALLOC." at bounding box center [592, 195] width 43 height 42
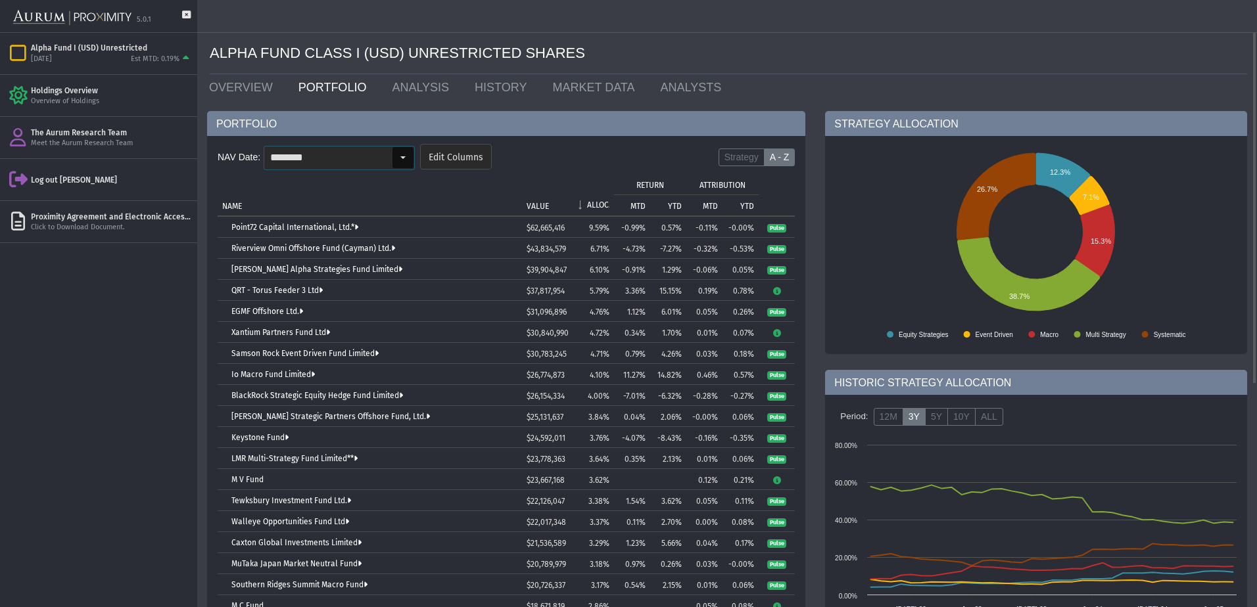
click at [342, 164] on input "********" at bounding box center [328, 158] width 128 height 22
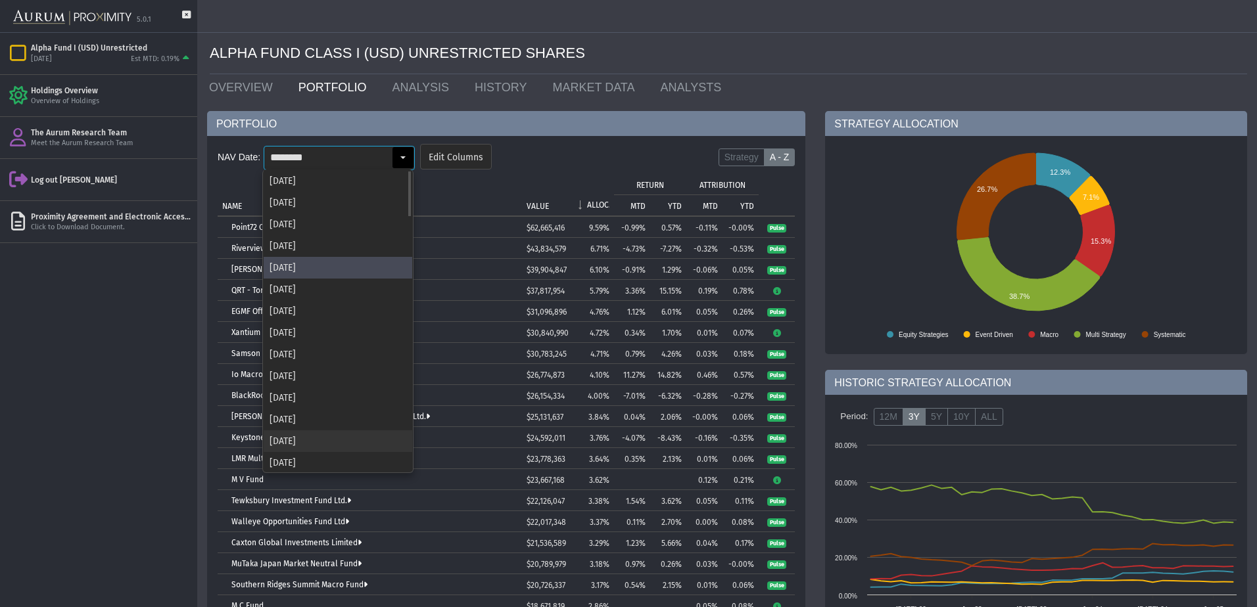
click at [308, 442] on div "[DATE]" at bounding box center [338, 442] width 149 height 22
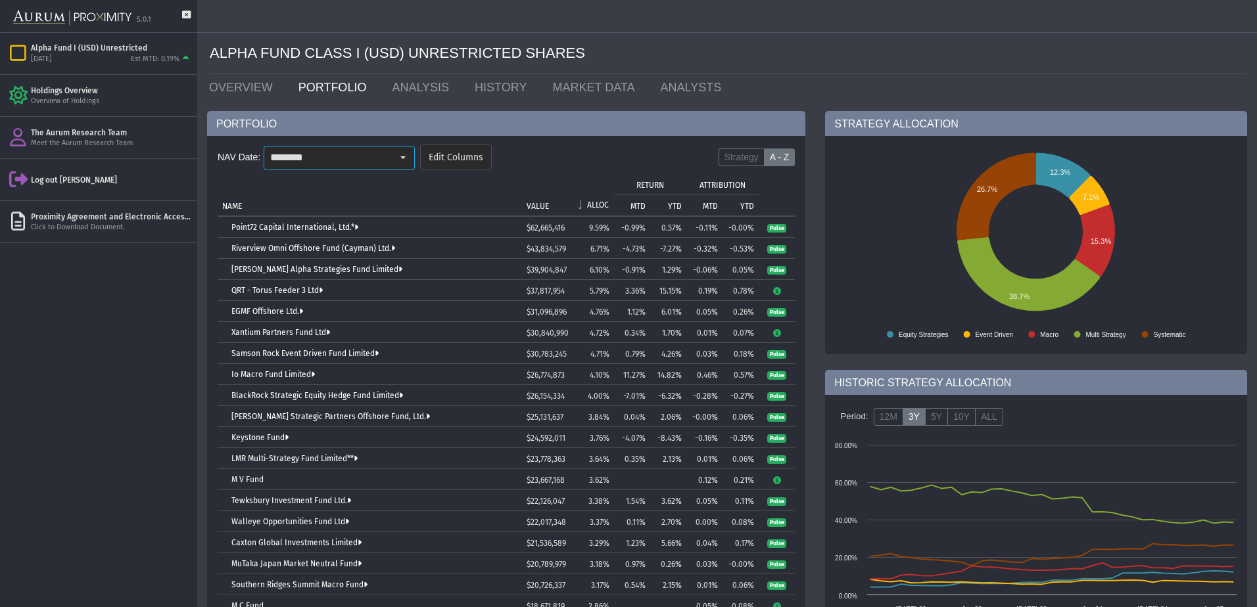
type input "********"
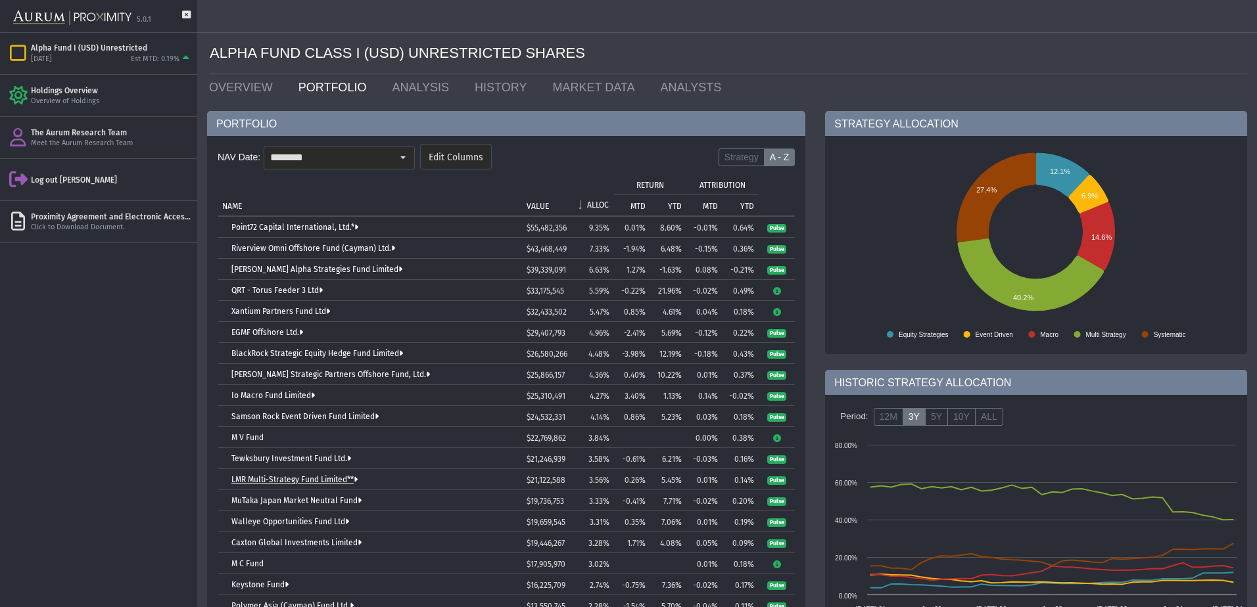
click at [321, 475] on link "LMR Multi-Strategy Fund Limited**" at bounding box center [294, 479] width 126 height 9
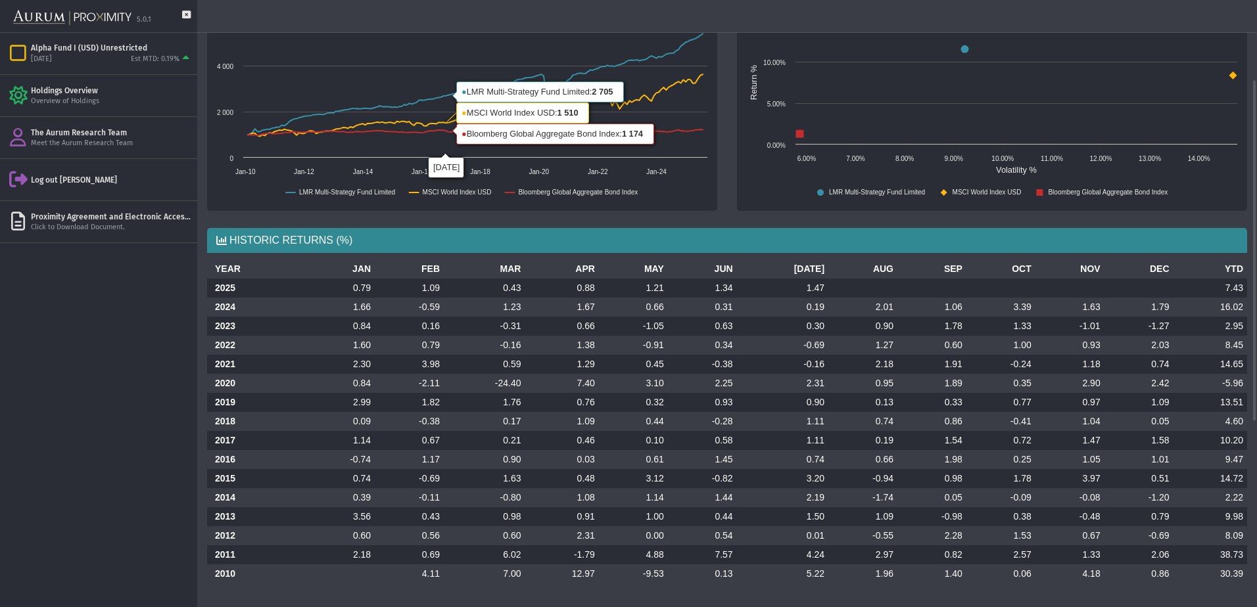
scroll to position [9, 0]
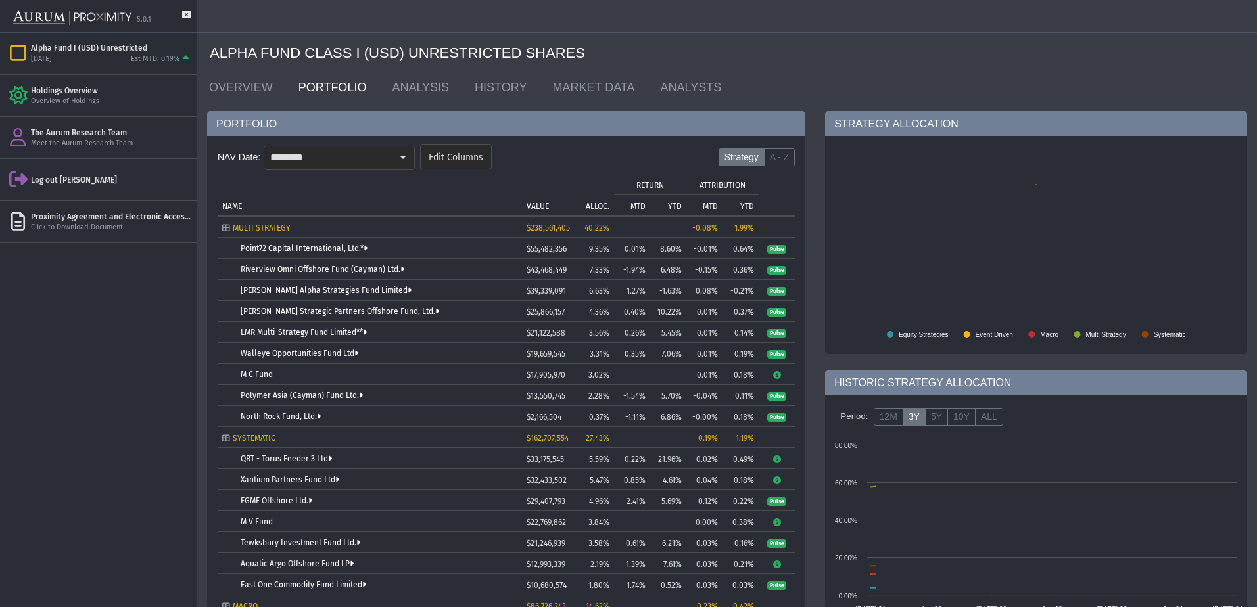
click at [37, 358] on div "Pull down to refresh... Release to refresh... Refreshing... Alpha Fund I (USD) …" at bounding box center [98, 320] width 197 height 575
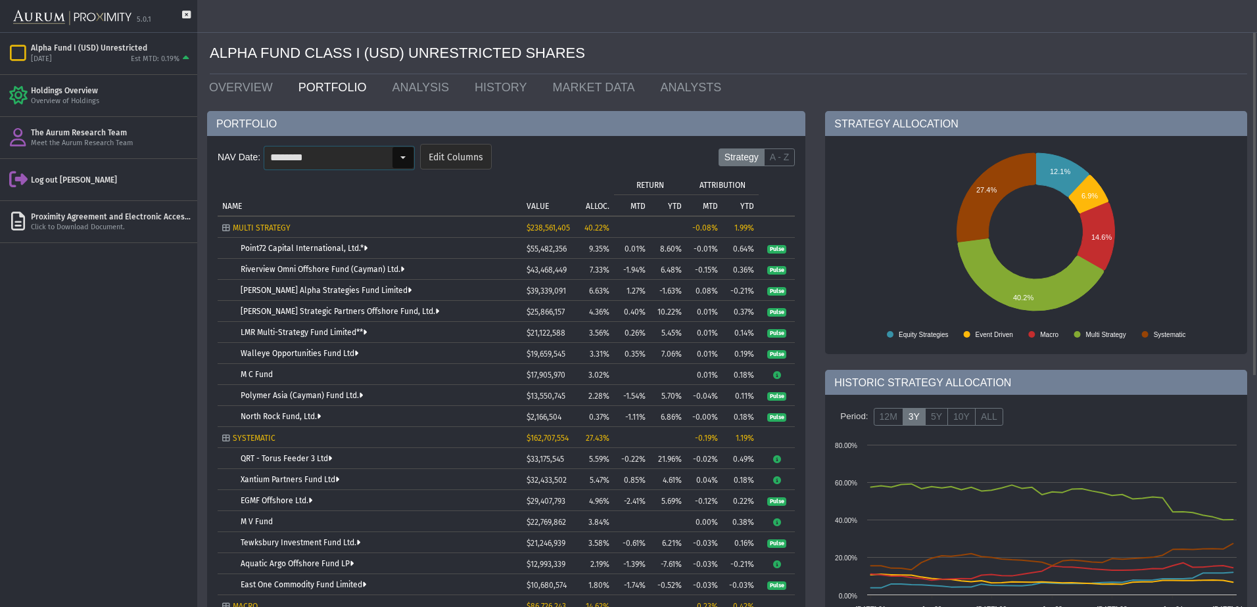
click at [362, 156] on input "********" at bounding box center [328, 158] width 128 height 22
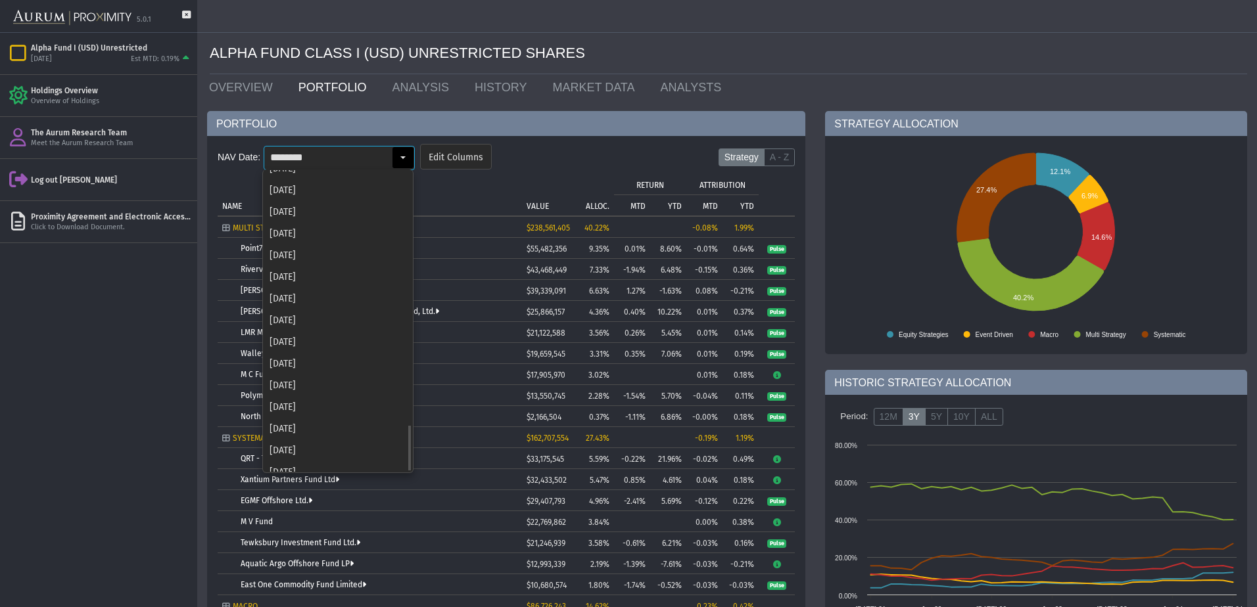
scroll to position [1629, 0]
click at [312, 451] on div "[DATE]" at bounding box center [338, 461] width 149 height 22
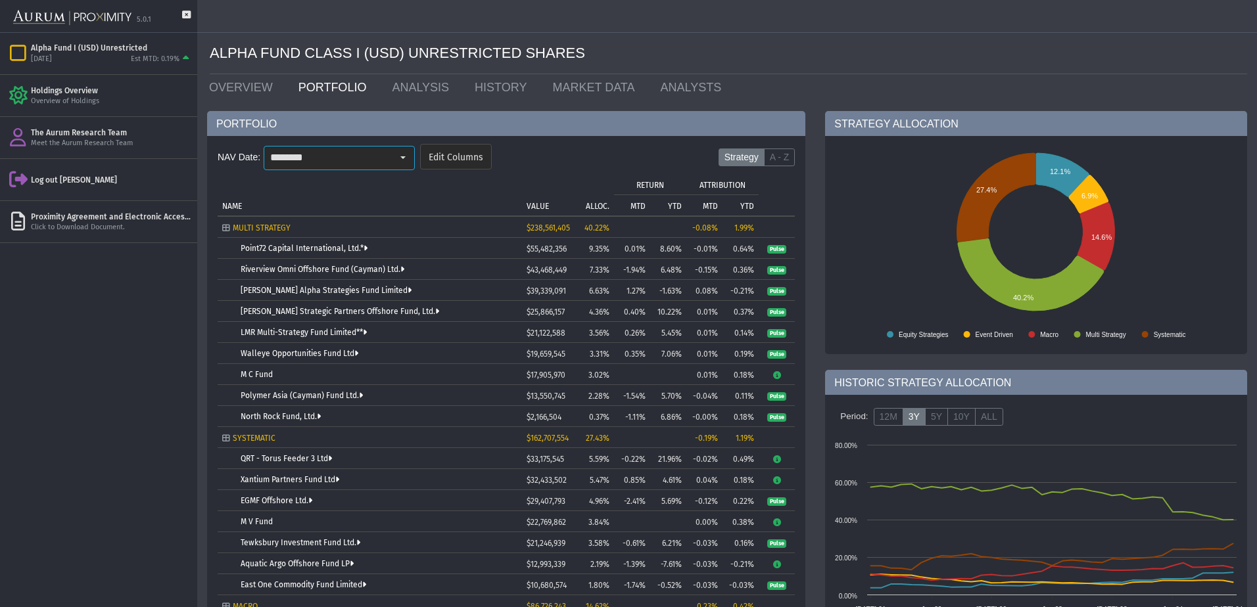
scroll to position [0, 0]
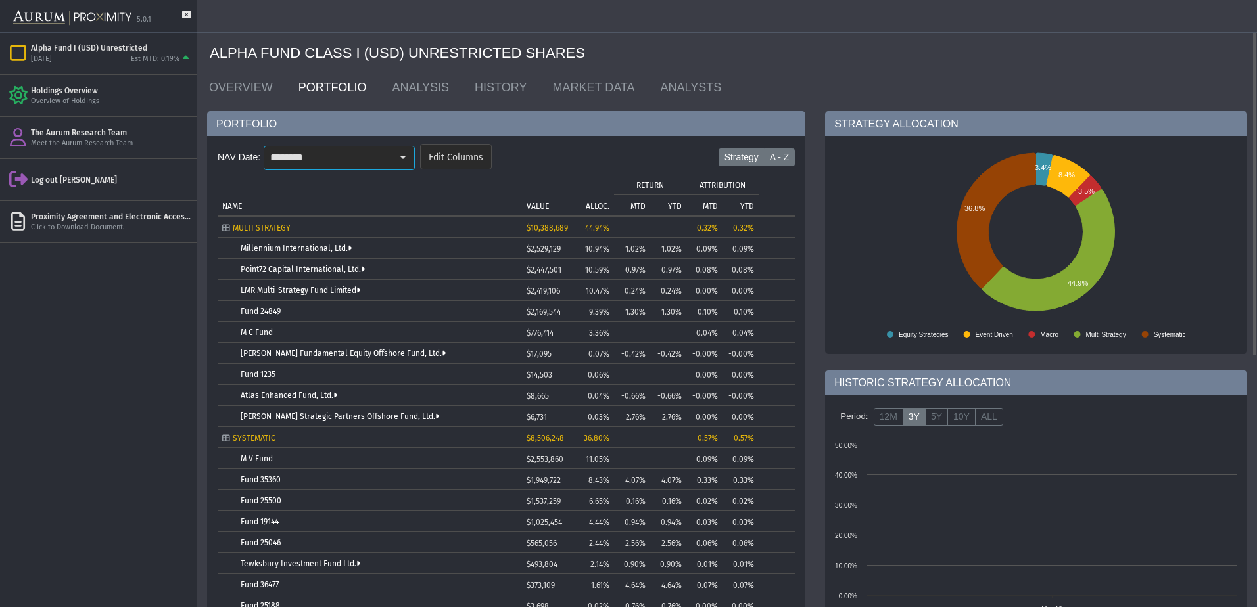
click at [788, 154] on label "A - Z" at bounding box center [780, 158] width 32 height 18
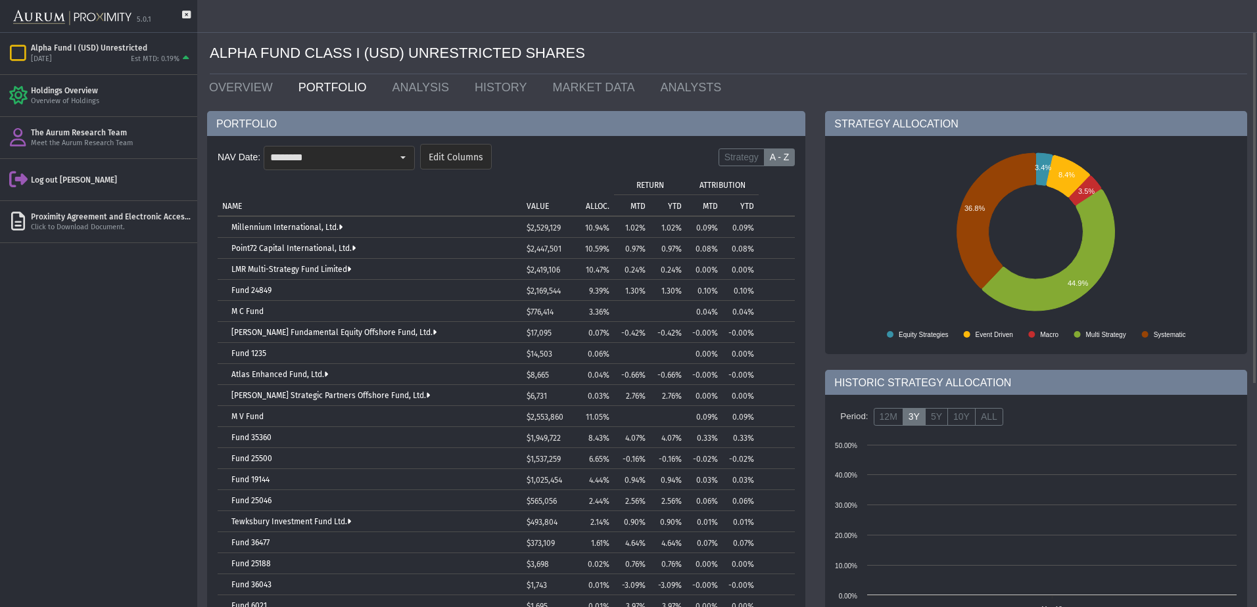
click at [593, 204] on p "ALLOC." at bounding box center [598, 206] width 24 height 9
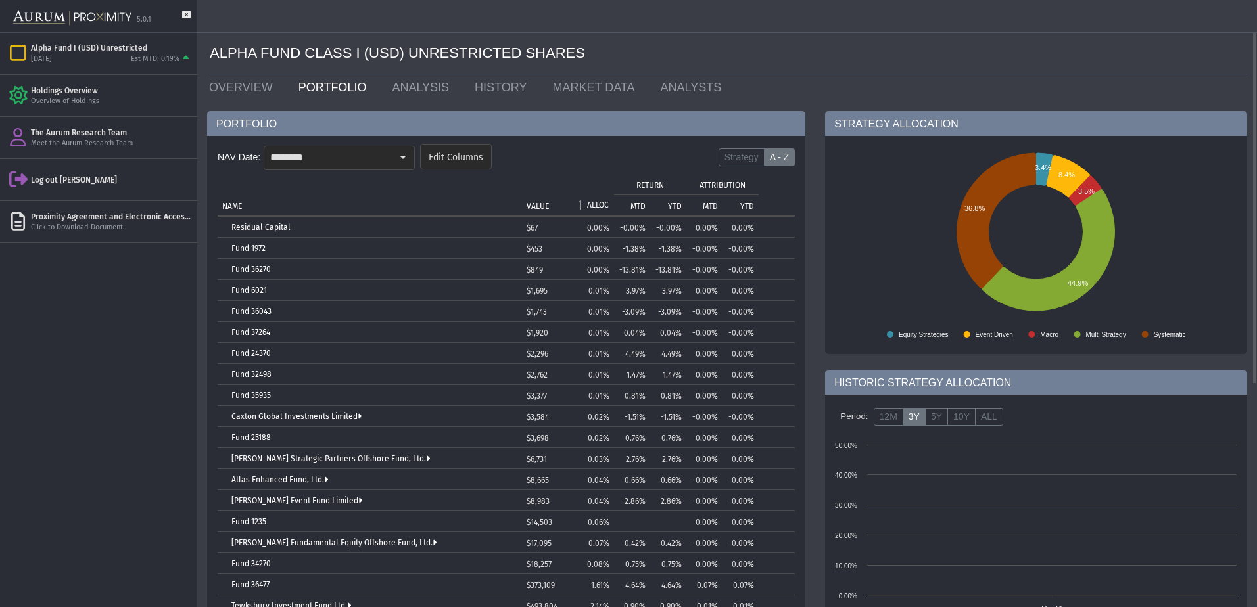
click at [593, 204] on p "ALLOC." at bounding box center [598, 204] width 22 height 9
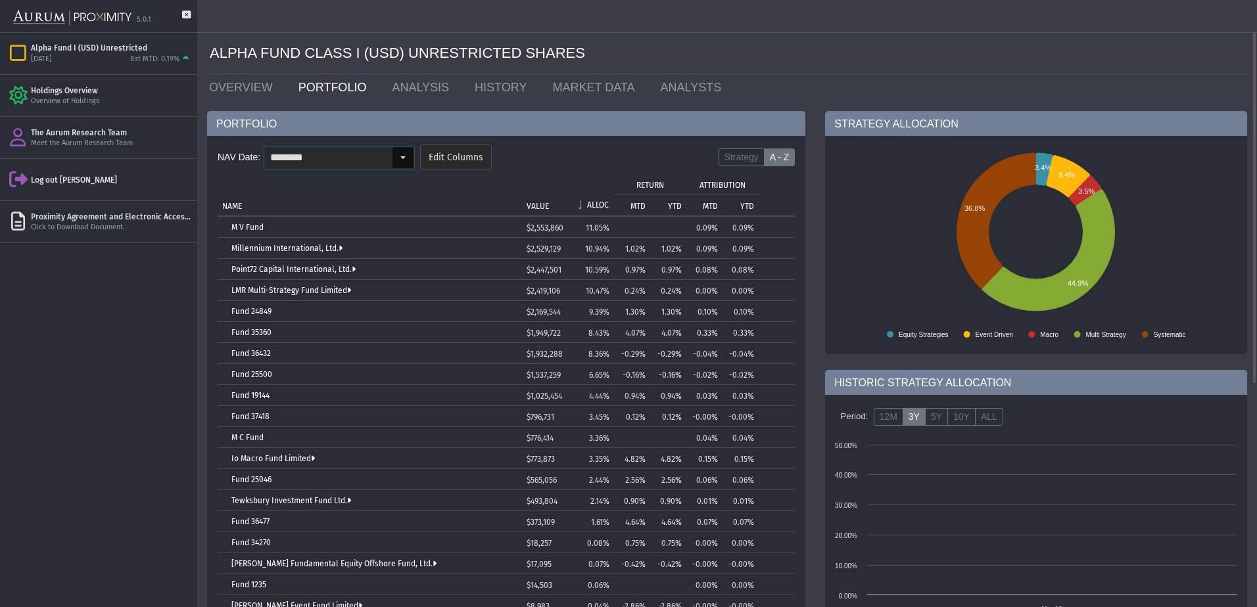
drag, startPoint x: 309, startPoint y: 160, endPoint x: 379, endPoint y: 261, distance: 122.9
click at [309, 160] on input "********" at bounding box center [328, 158] width 128 height 22
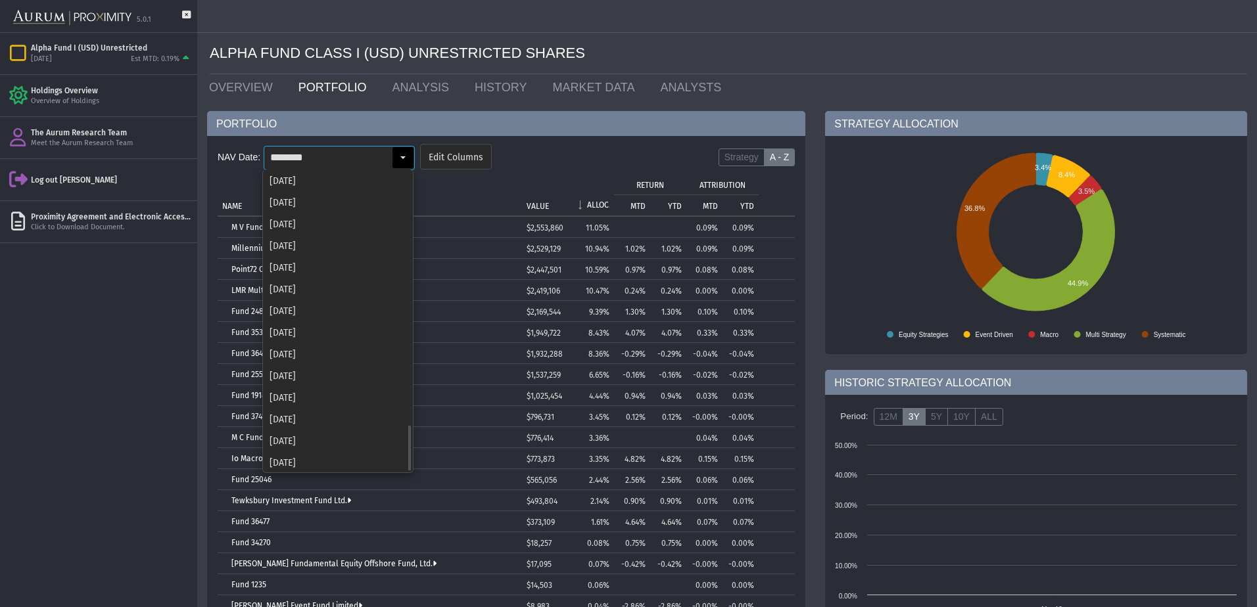
scroll to position [1629, 0]
drag, startPoint x: 319, startPoint y: 370, endPoint x: 344, endPoint y: 348, distance: 33.5
click at [319, 370] on div "[DATE]" at bounding box center [338, 375] width 149 height 22
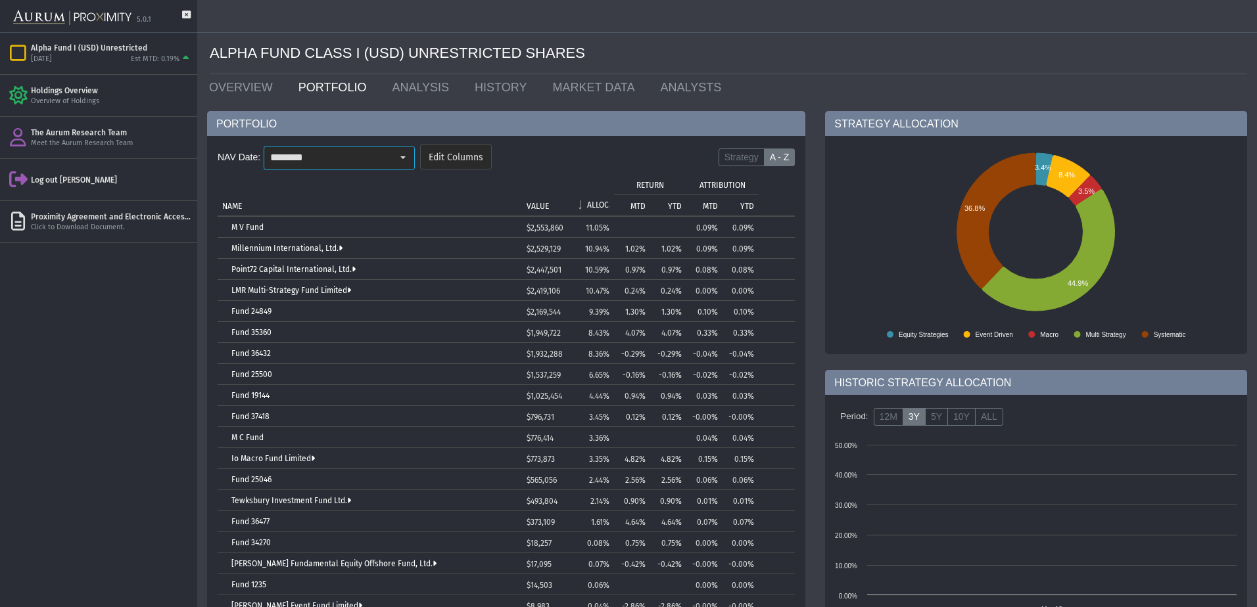
type input "********"
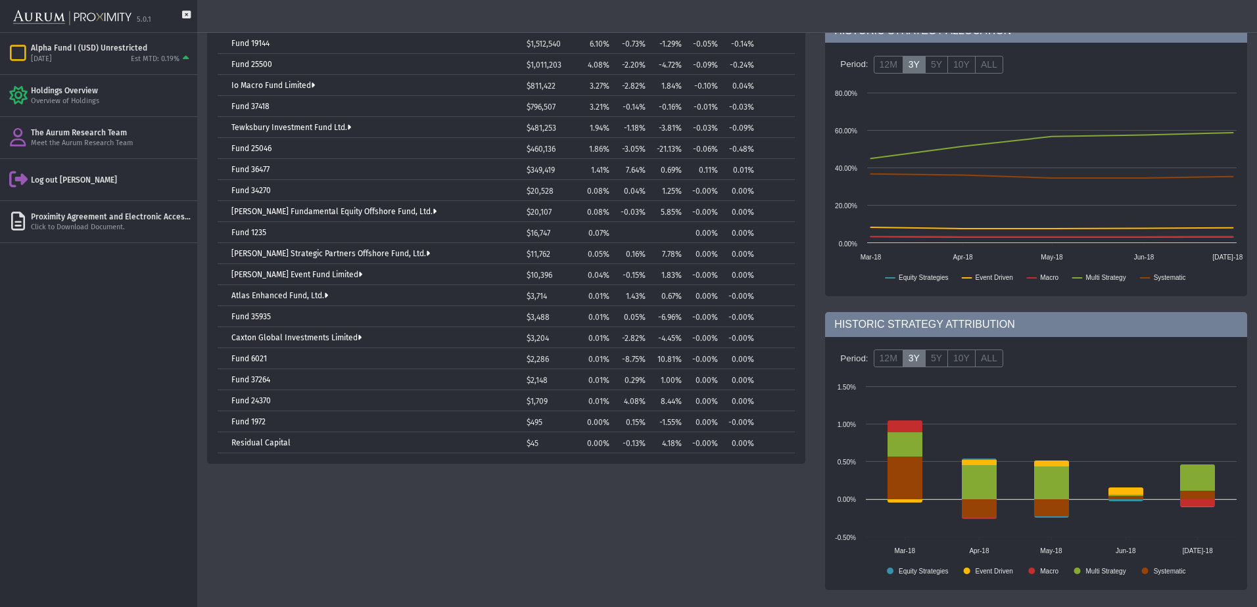
scroll to position [221, 0]
